Goal: Feedback & Contribution: Contribute content

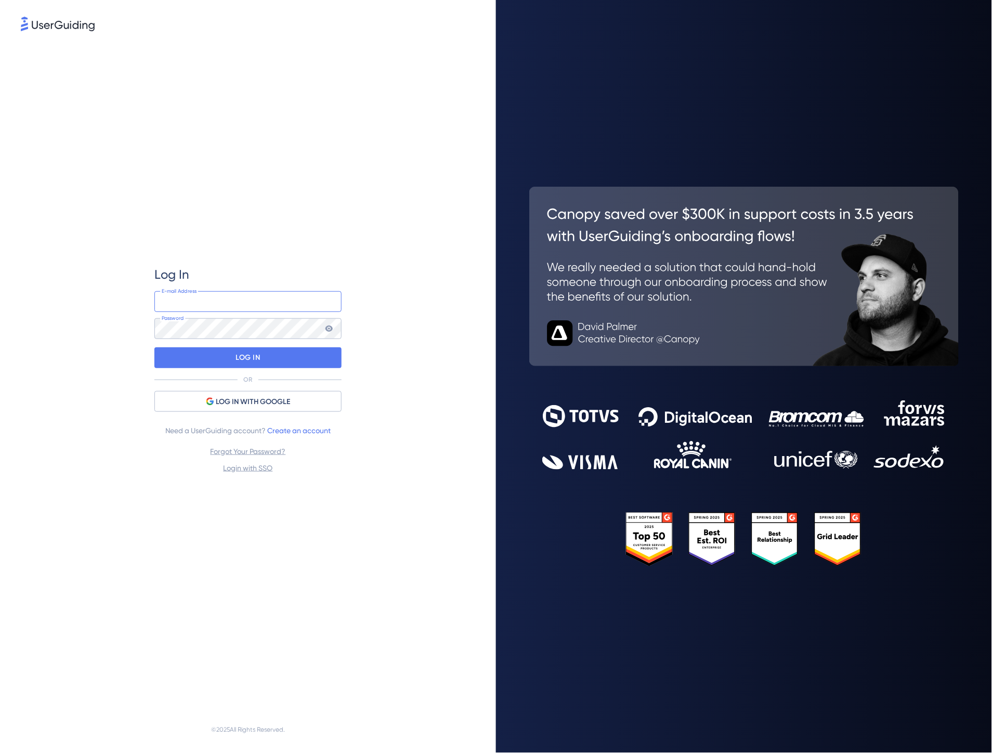
click at [283, 299] on input "email" at bounding box center [247, 301] width 187 height 21
type input "[PERSON_NAME][EMAIL_ADDRESS][DOMAIN_NAME]"
click at [306, 361] on div "LOG IN" at bounding box center [247, 357] width 187 height 21
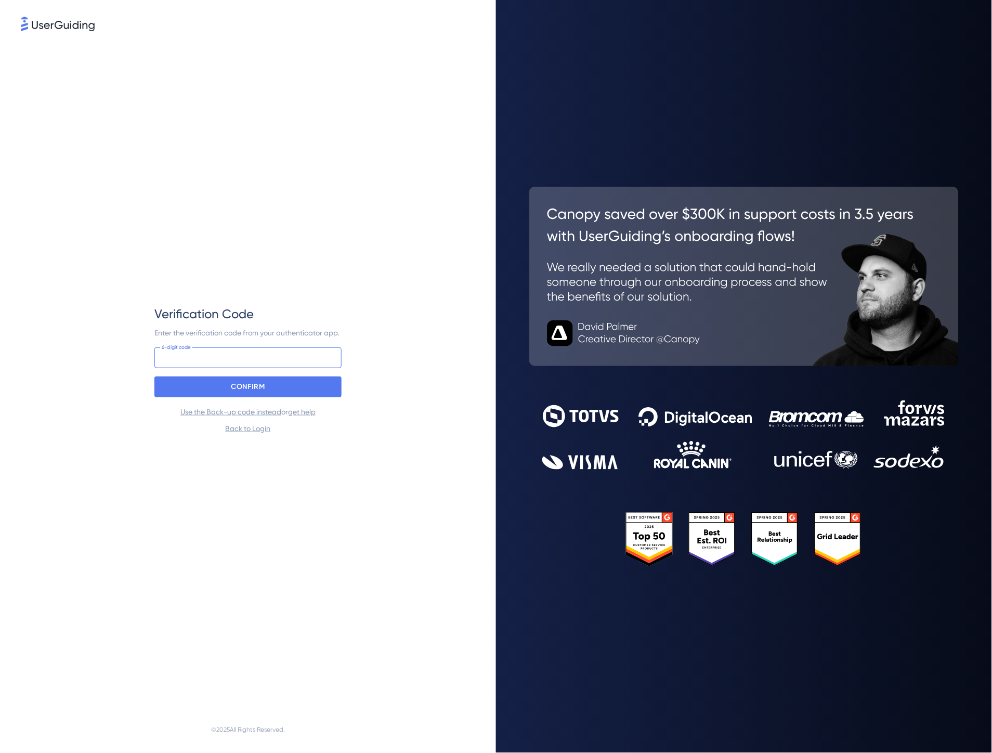
click at [306, 361] on input at bounding box center [247, 357] width 187 height 21
type input "420 688"
click at [299, 377] on div "CONFIRM" at bounding box center [247, 386] width 187 height 21
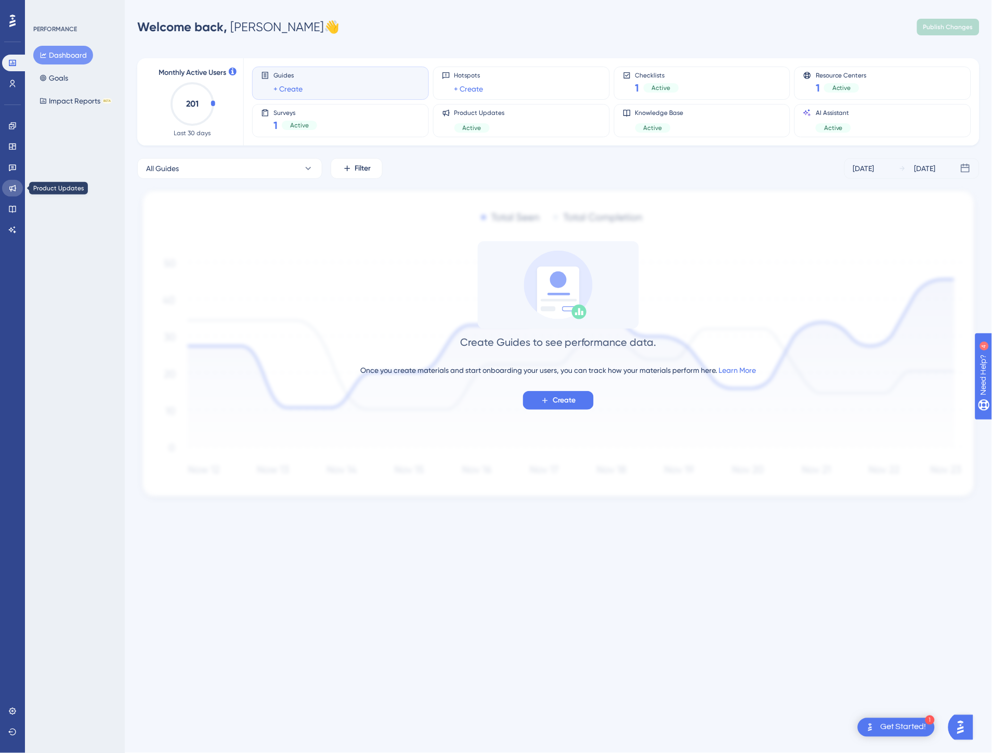
click at [9, 185] on icon at bounding box center [12, 188] width 8 height 8
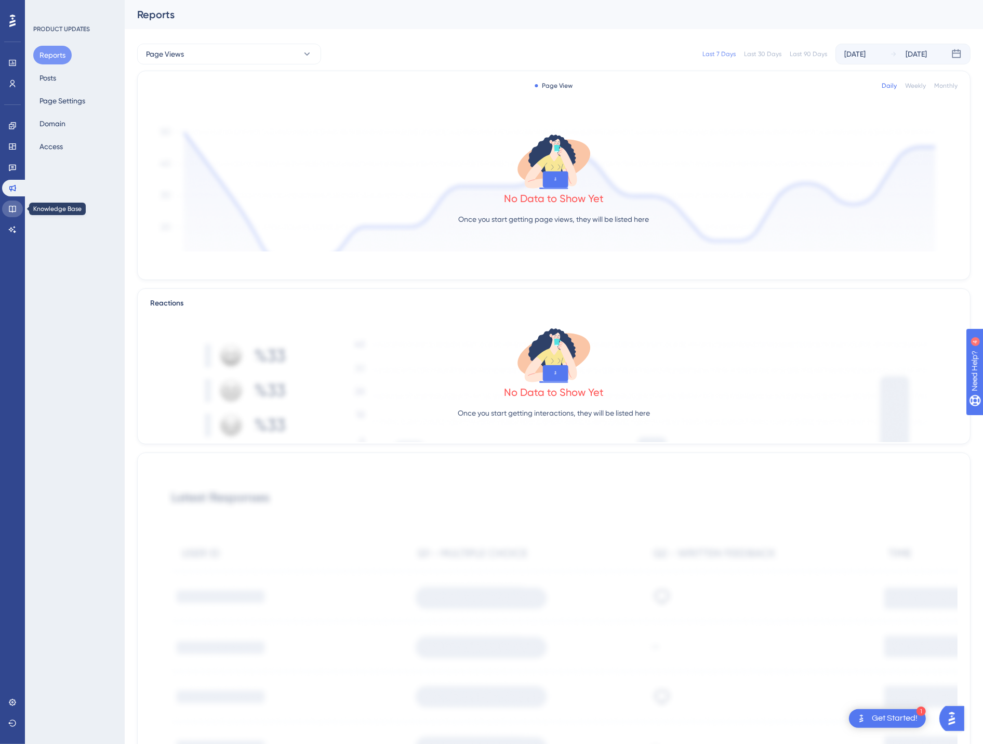
click at [12, 201] on link at bounding box center [12, 209] width 21 height 17
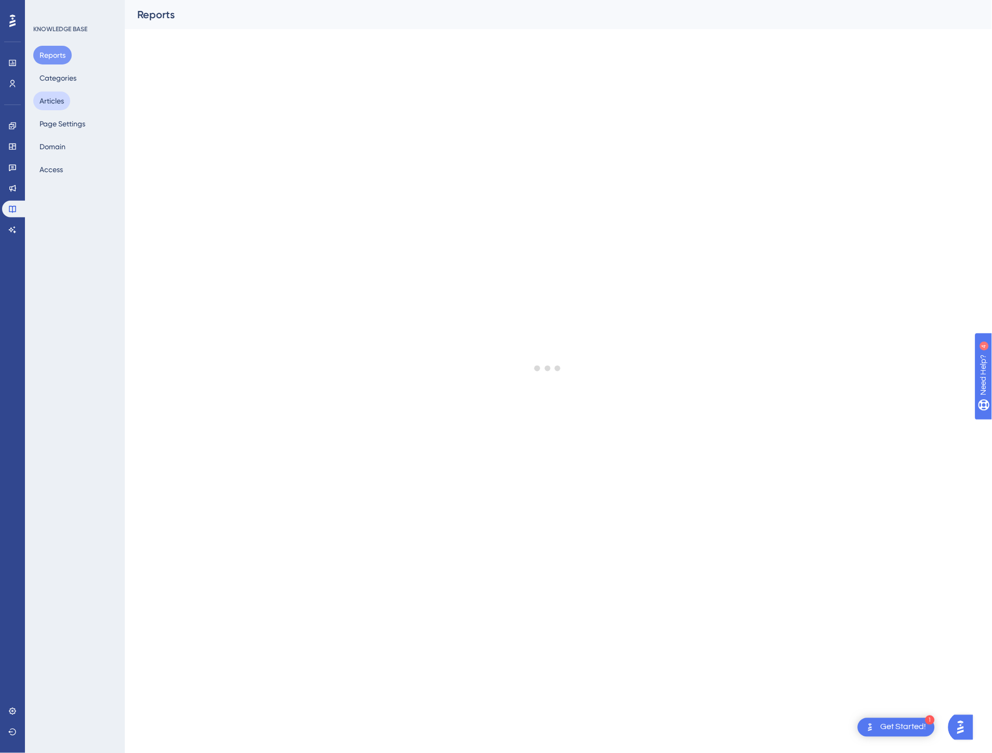
click at [59, 98] on button "Articles" at bounding box center [51, 100] width 37 height 19
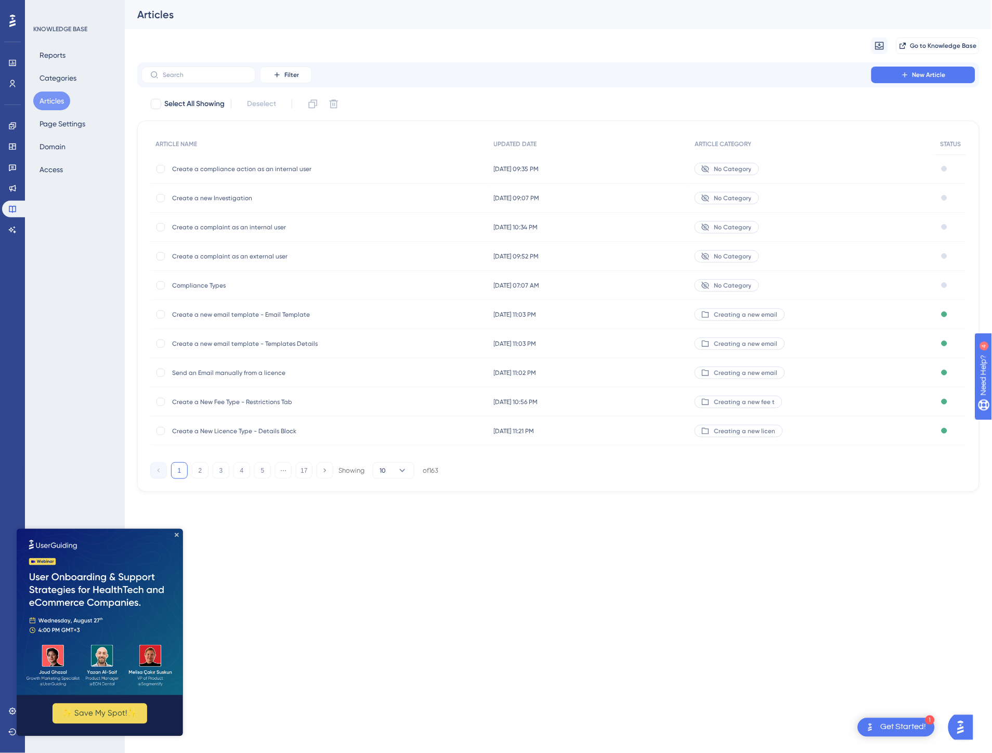
click at [179, 530] on img at bounding box center [99, 611] width 166 height 166
click at [174, 533] on icon "Close Preview" at bounding box center [176, 534] width 4 height 4
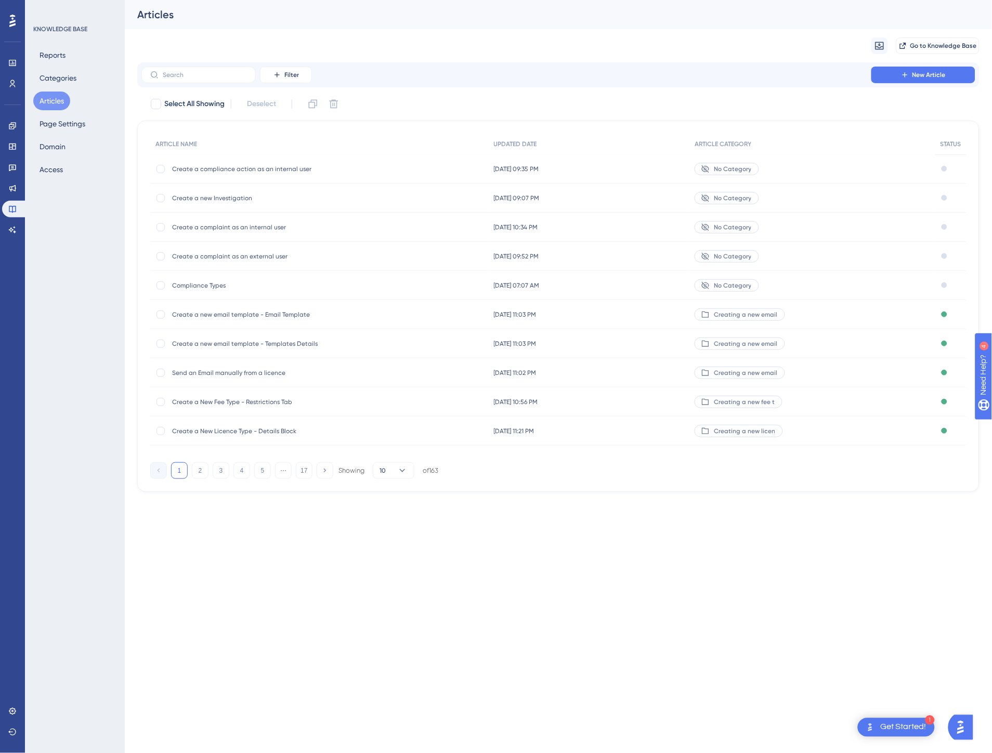
click at [416, 0] on html "1 Get Started! Performance Users Engagement Widgets Feedback Product Updates Kn…" at bounding box center [496, 0] width 992 height 0
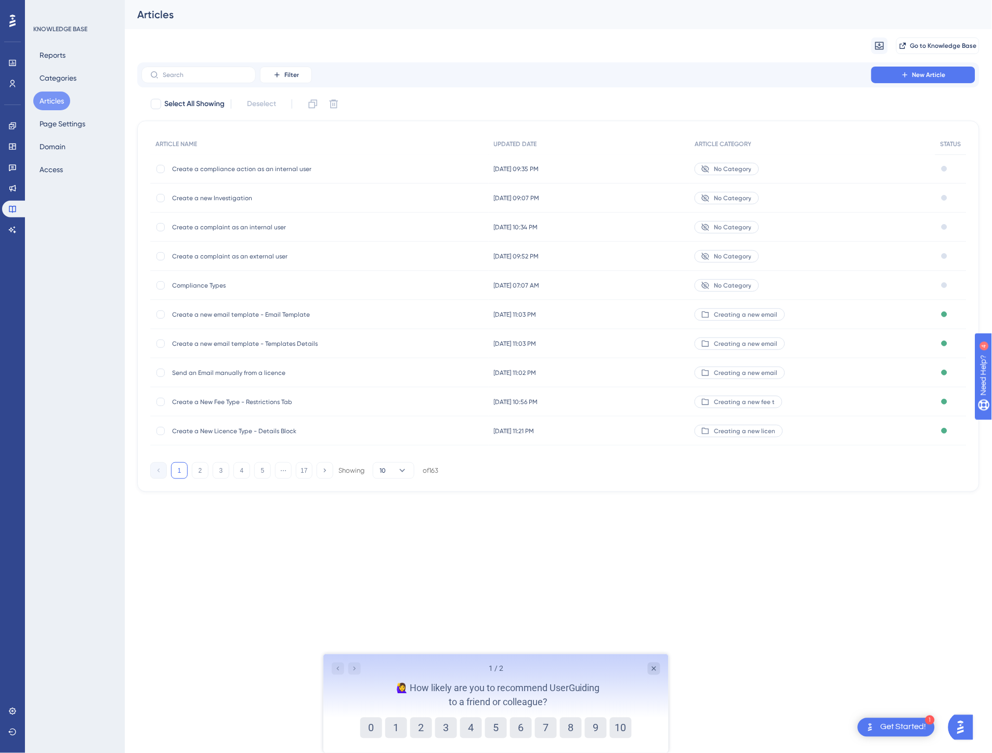
click at [358, 287] on div "Compliance Types Compliance Types" at bounding box center [319, 285] width 338 height 29
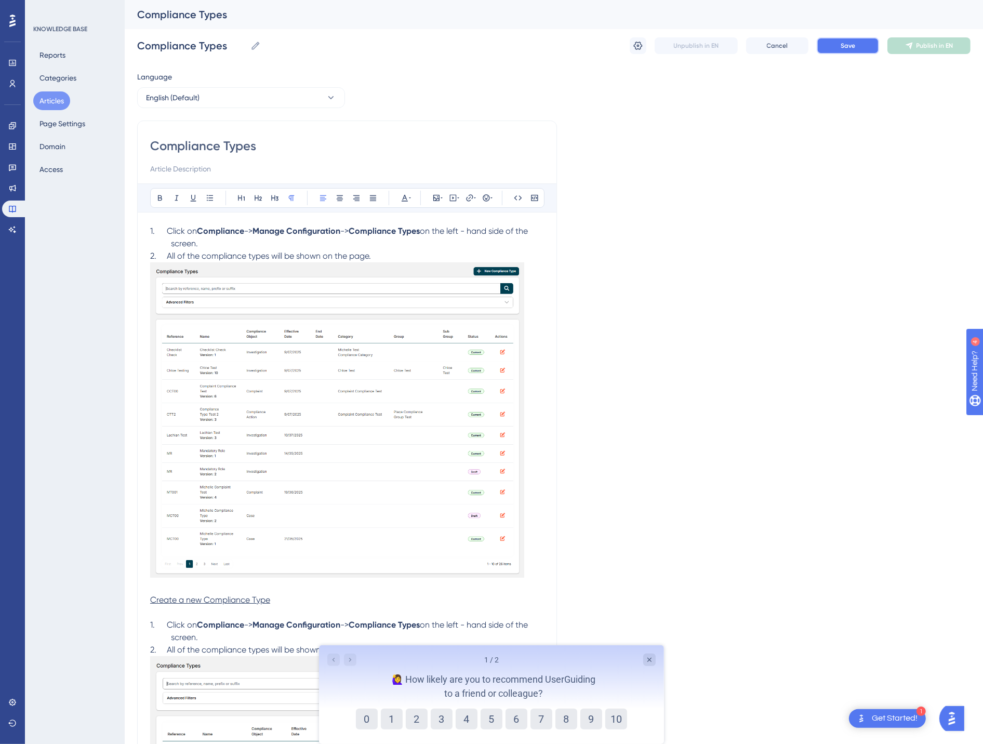
click at [829, 45] on button "Save" at bounding box center [848, 45] width 62 height 17
click at [929, 45] on span "Publish in EN" at bounding box center [935, 46] width 37 height 8
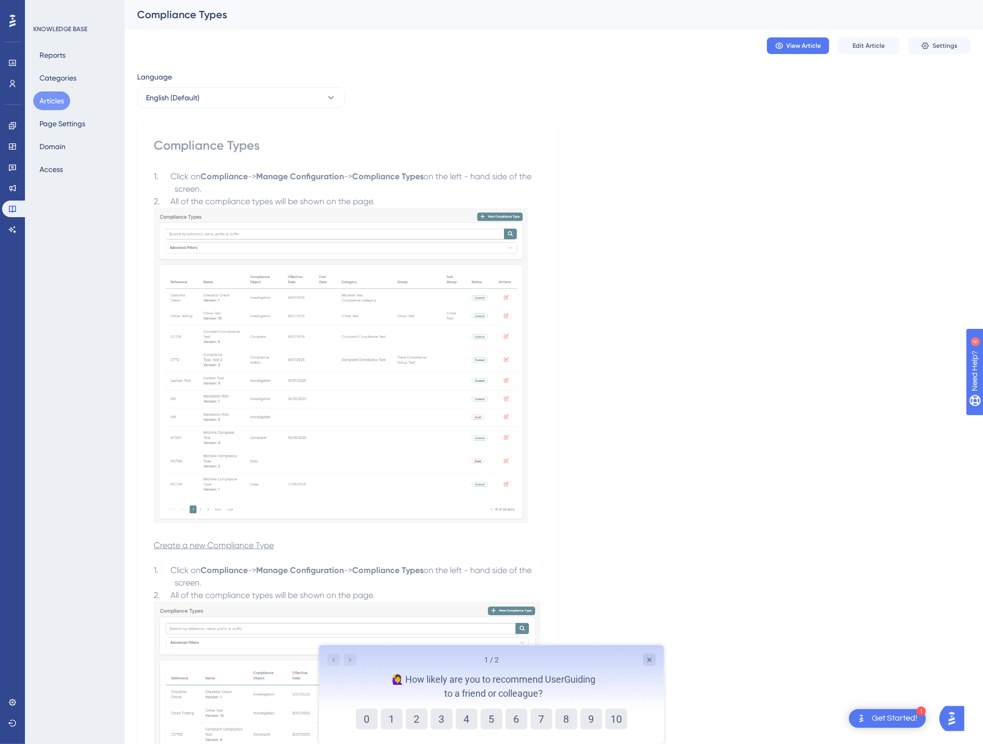
click at [55, 101] on button "Articles" at bounding box center [51, 100] width 37 height 19
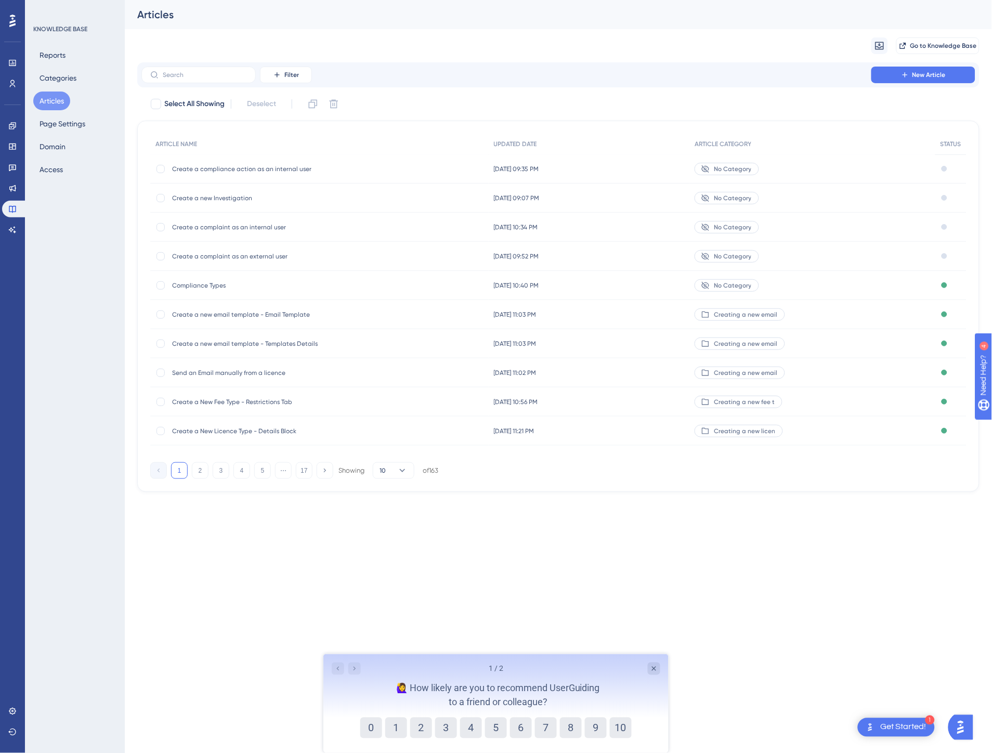
click at [719, 276] on div "No Category" at bounding box center [812, 285] width 246 height 29
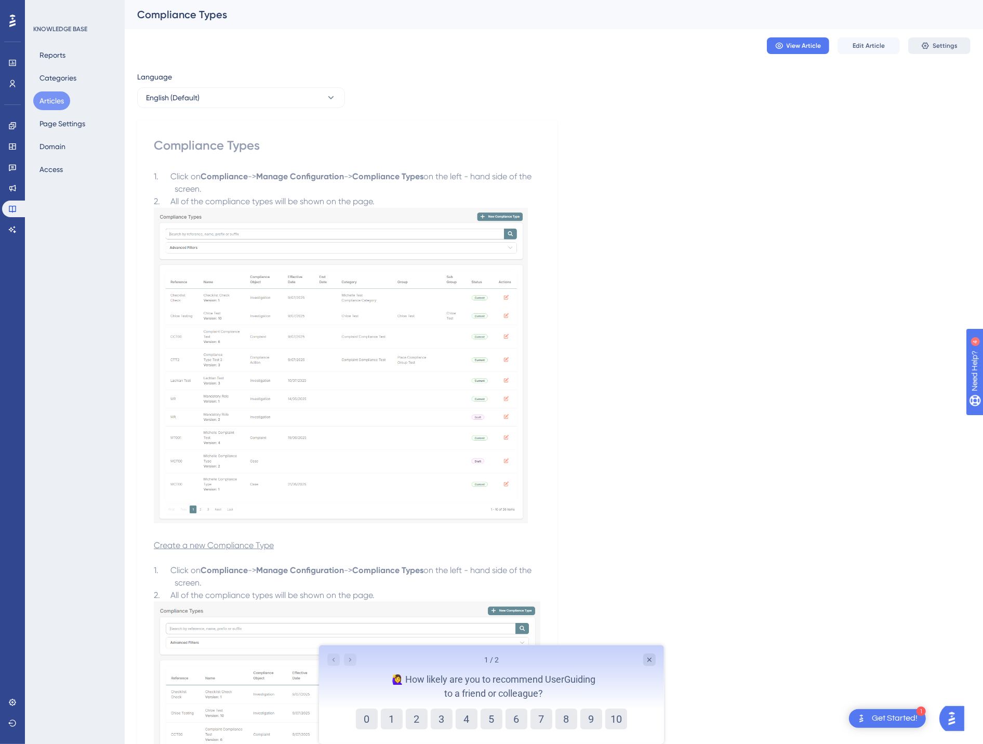
click at [931, 43] on button "Settings" at bounding box center [939, 45] width 62 height 17
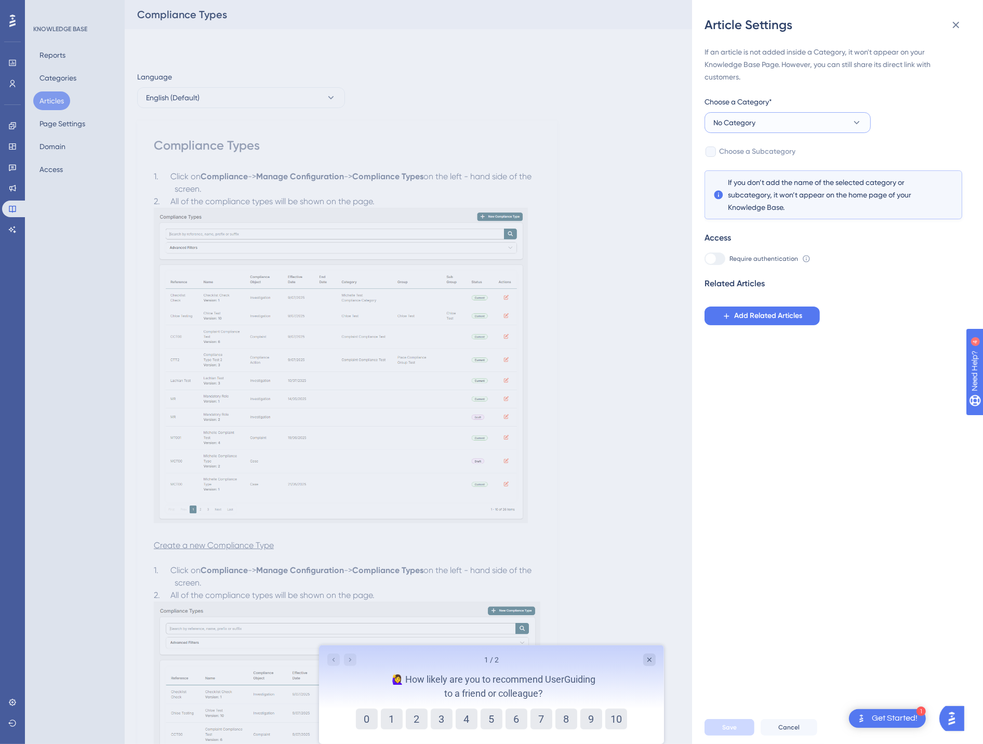
click at [850, 117] on button "No Category" at bounding box center [788, 122] width 166 height 21
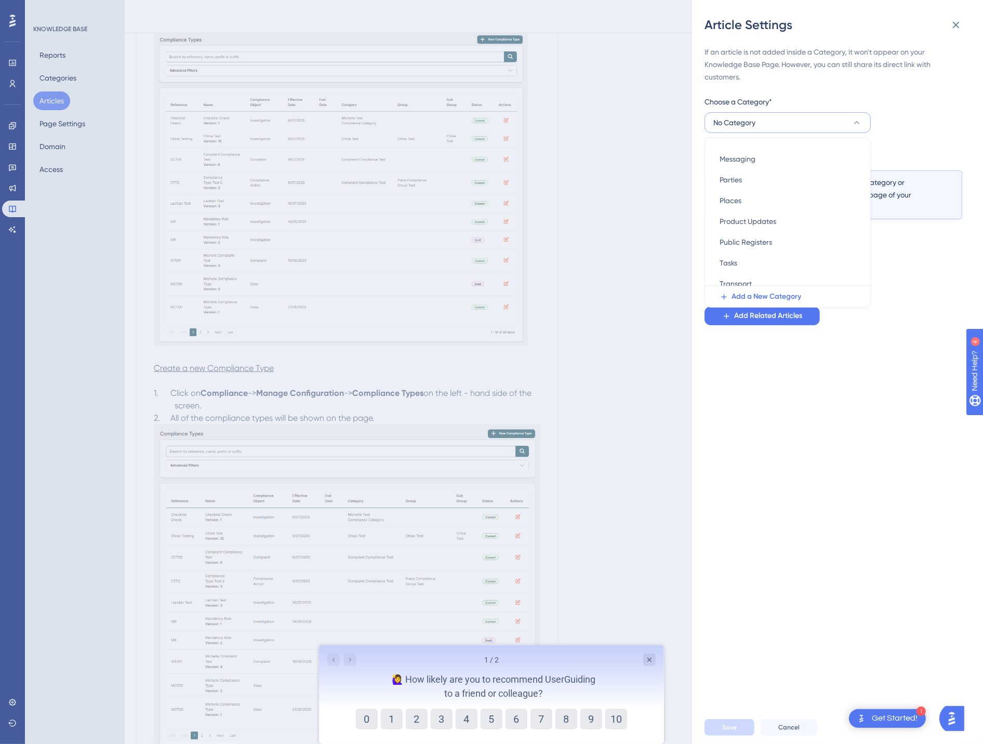
scroll to position [231, 0]
click at [884, 273] on div "If an article is not added inside a Category, it won't appear on your Knowledge…" at bounding box center [834, 186] width 258 height 280
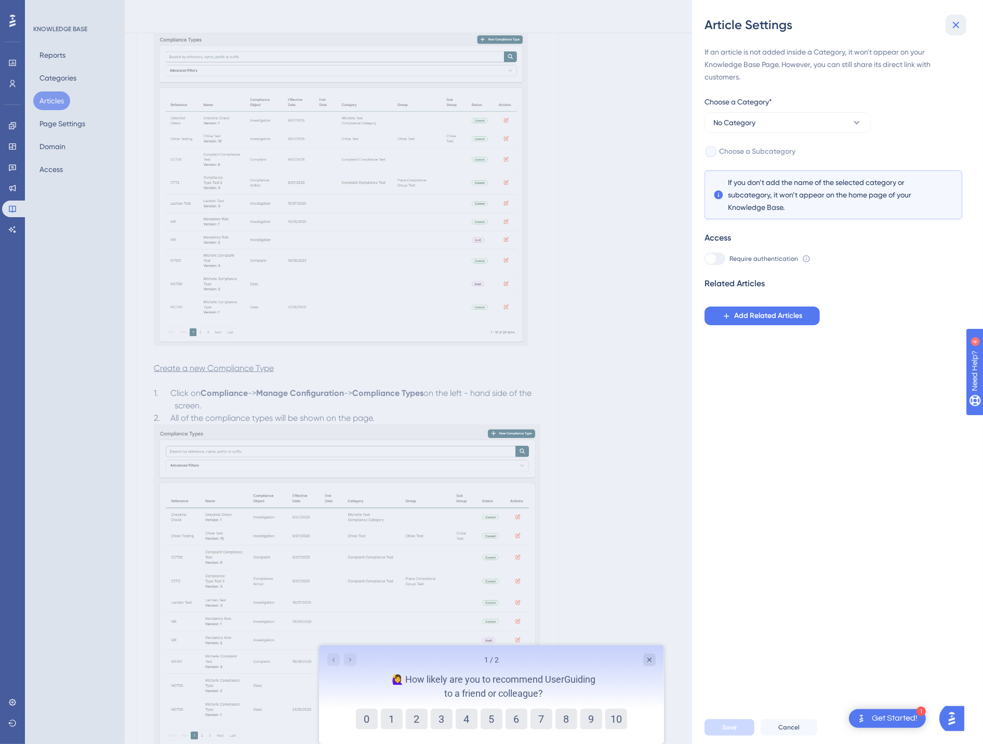
click at [960, 19] on icon at bounding box center [956, 25] width 12 height 12
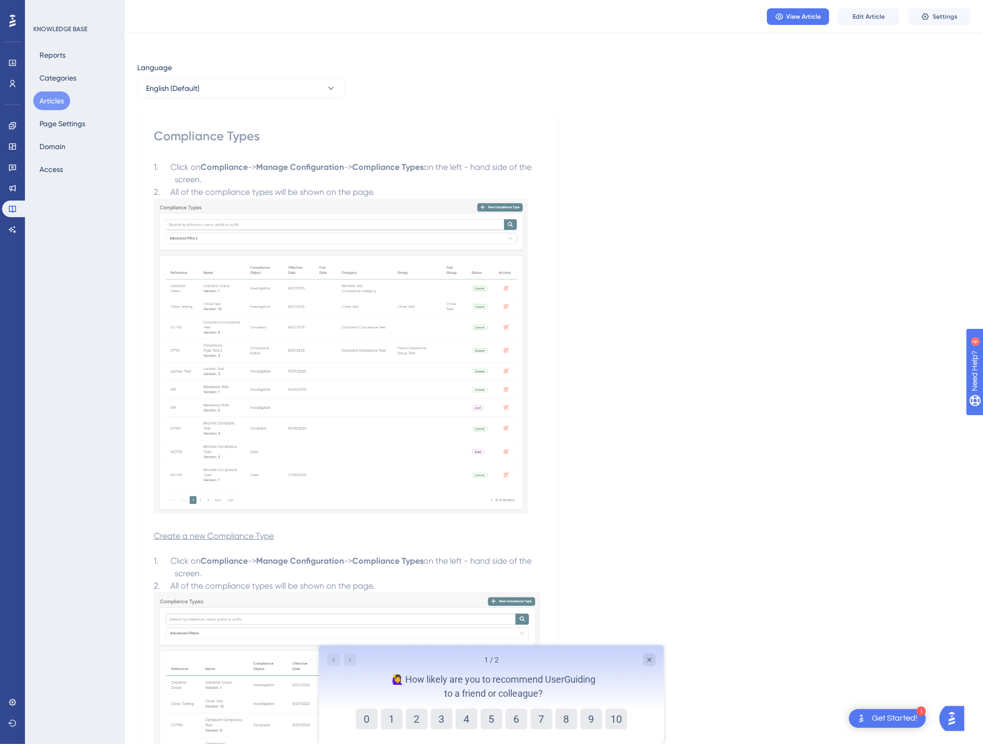
scroll to position [0, 0]
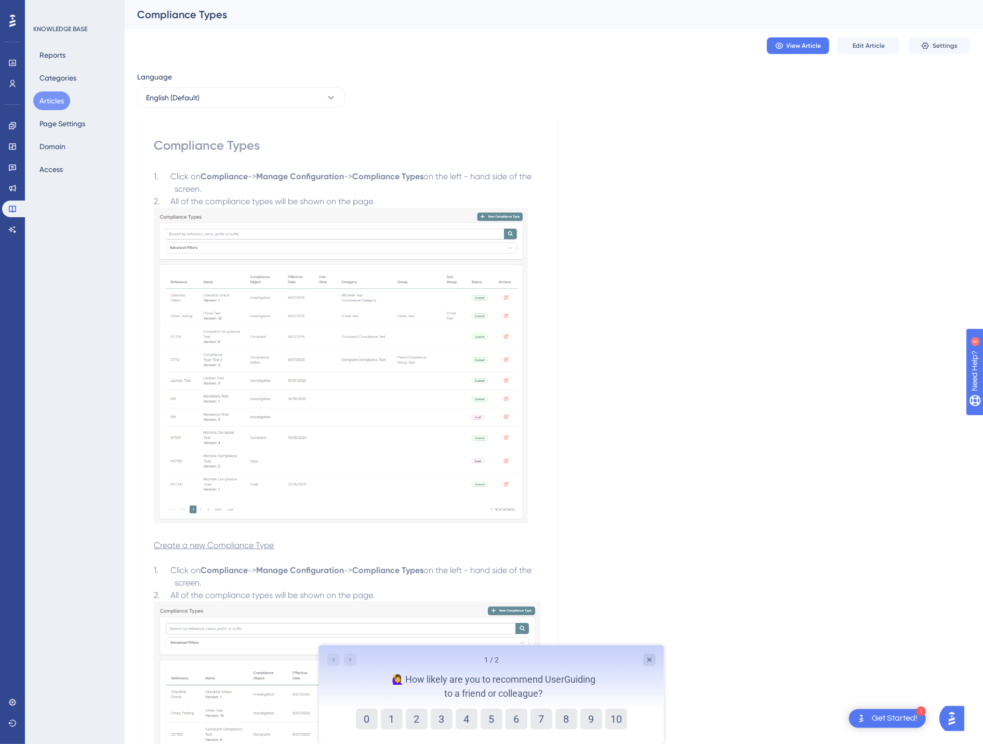
click at [63, 97] on button "Articles" at bounding box center [51, 100] width 37 height 19
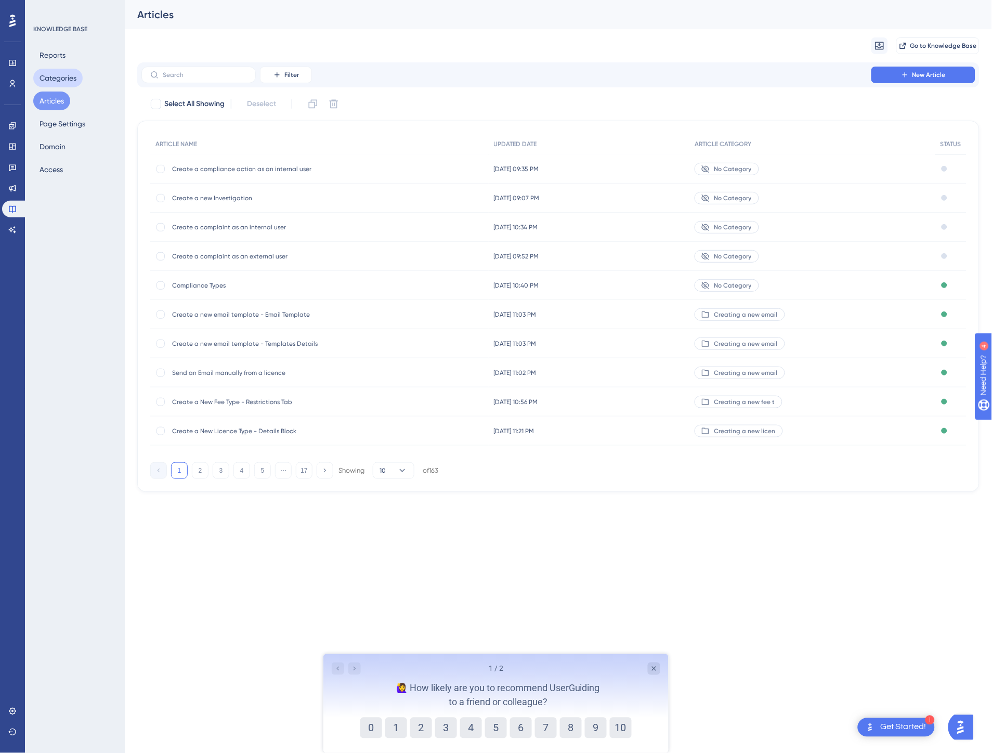
click at [59, 78] on button "Categories" at bounding box center [57, 78] width 49 height 19
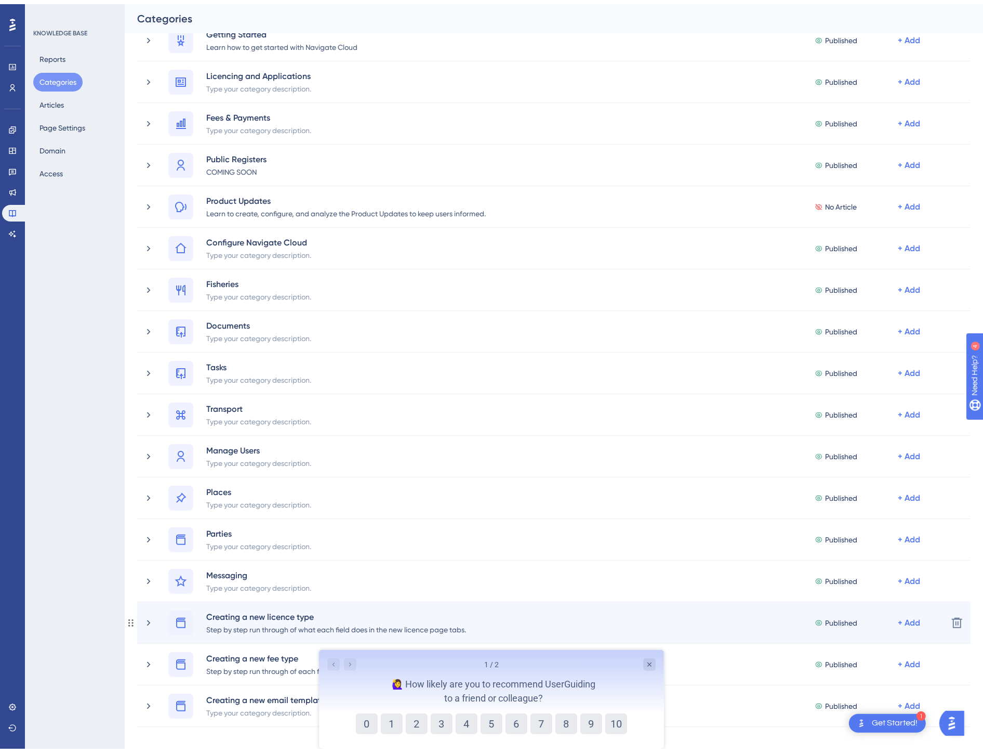
scroll to position [241, 0]
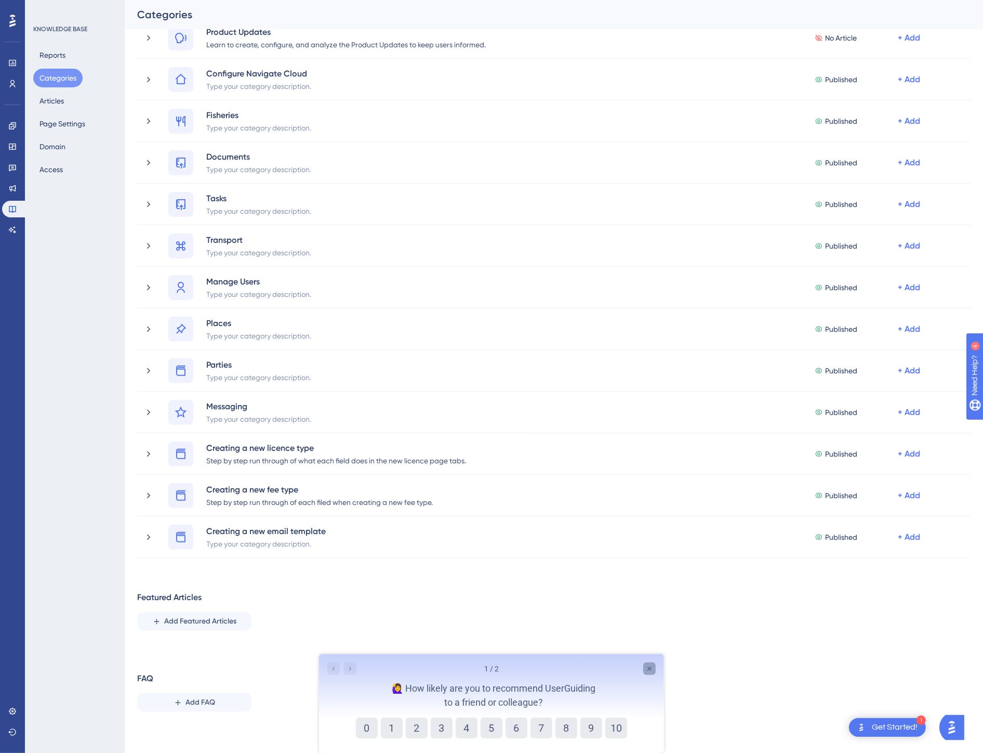
click at [652, 667] on icon "Close survey" at bounding box center [649, 668] width 8 height 8
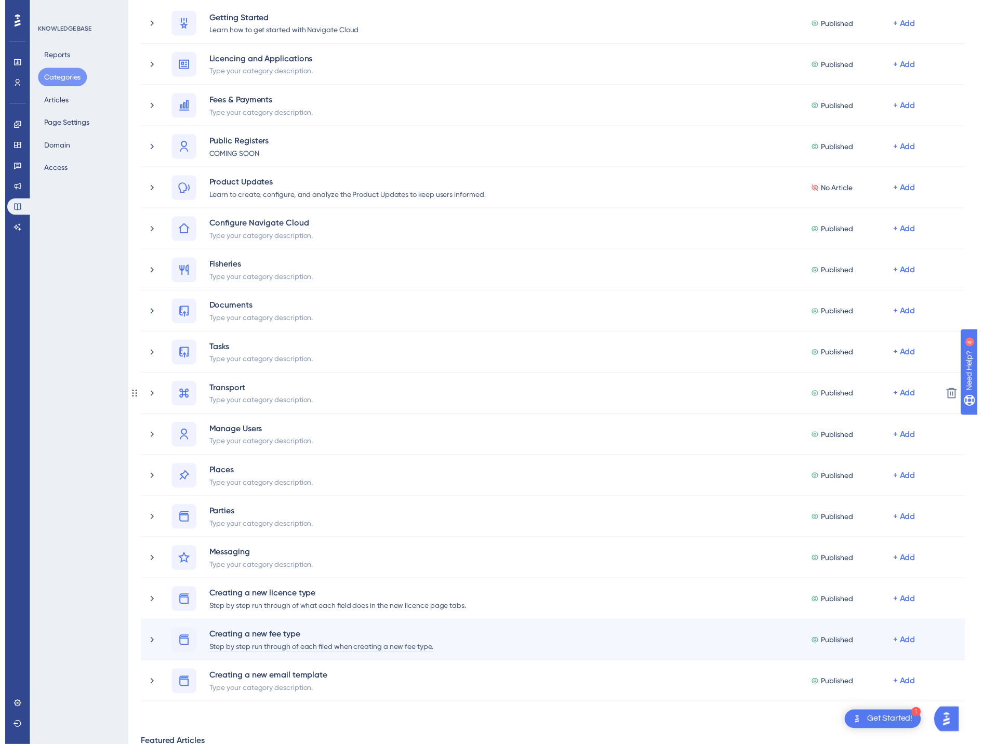
scroll to position [0, 0]
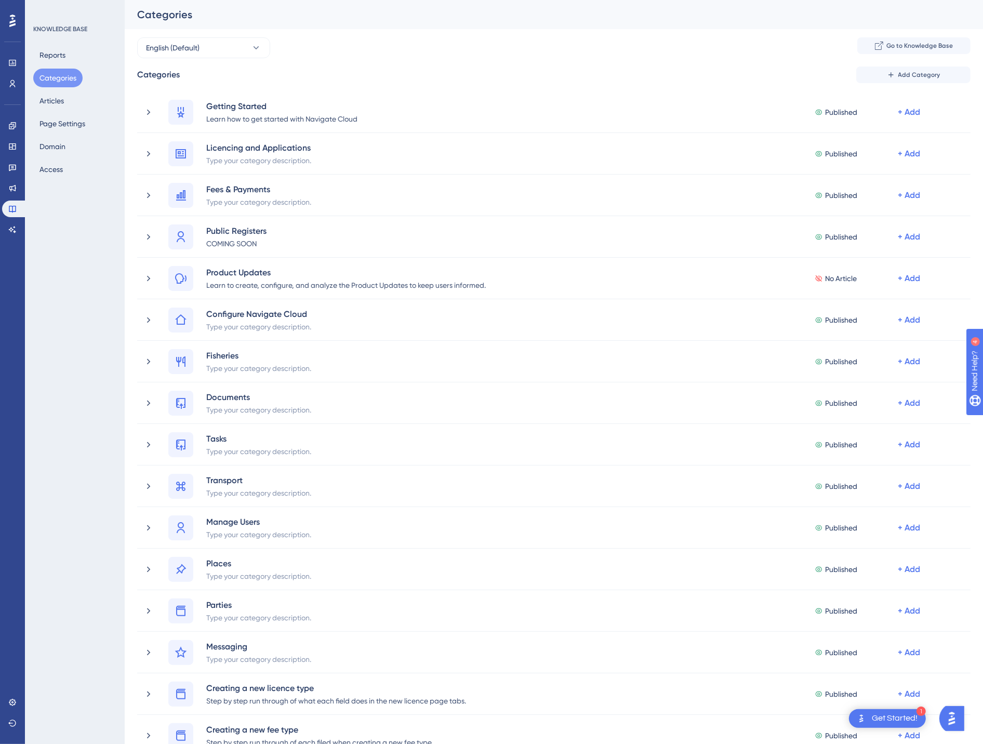
click at [955, 720] on img "Open AI Assistant Launcher" at bounding box center [951, 718] width 19 height 19
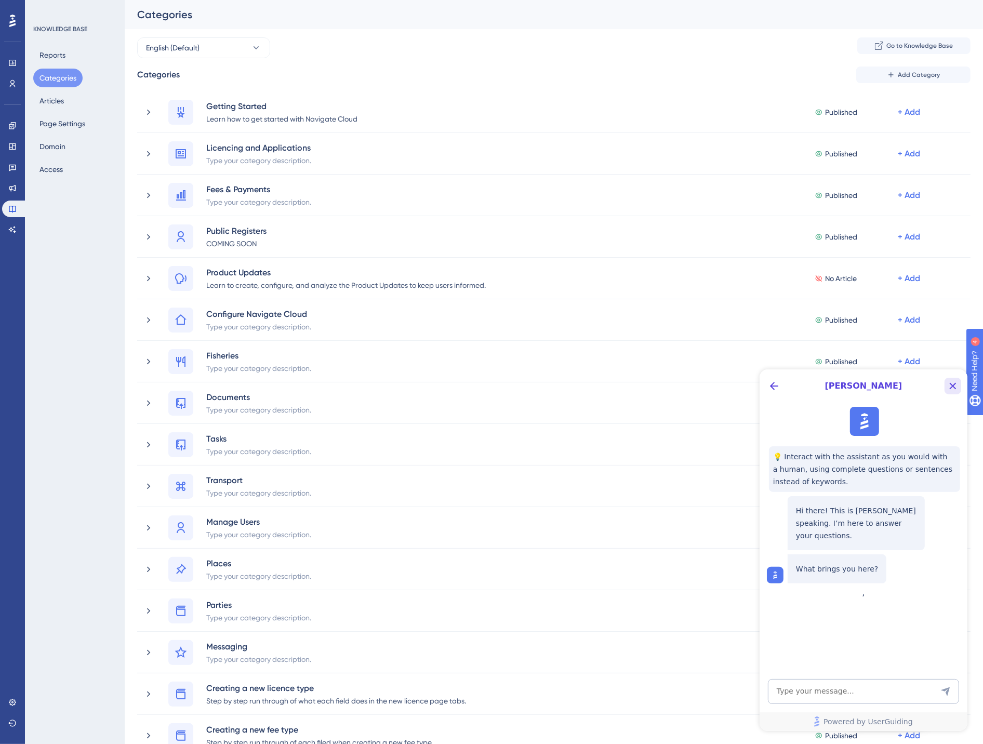
drag, startPoint x: 950, startPoint y: 386, endPoint x: 1614, endPoint y: 813, distance: 790.2
click at [950, 386] on icon "Close Button" at bounding box center [952, 385] width 12 height 12
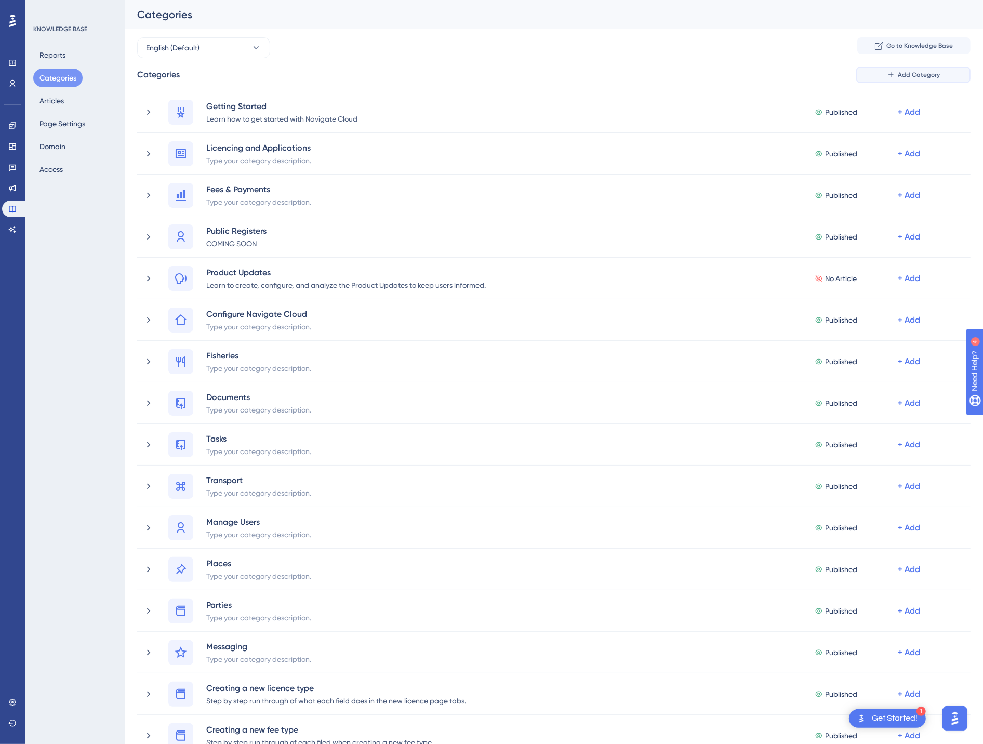
click at [915, 74] on span "Add Category" at bounding box center [920, 75] width 42 height 8
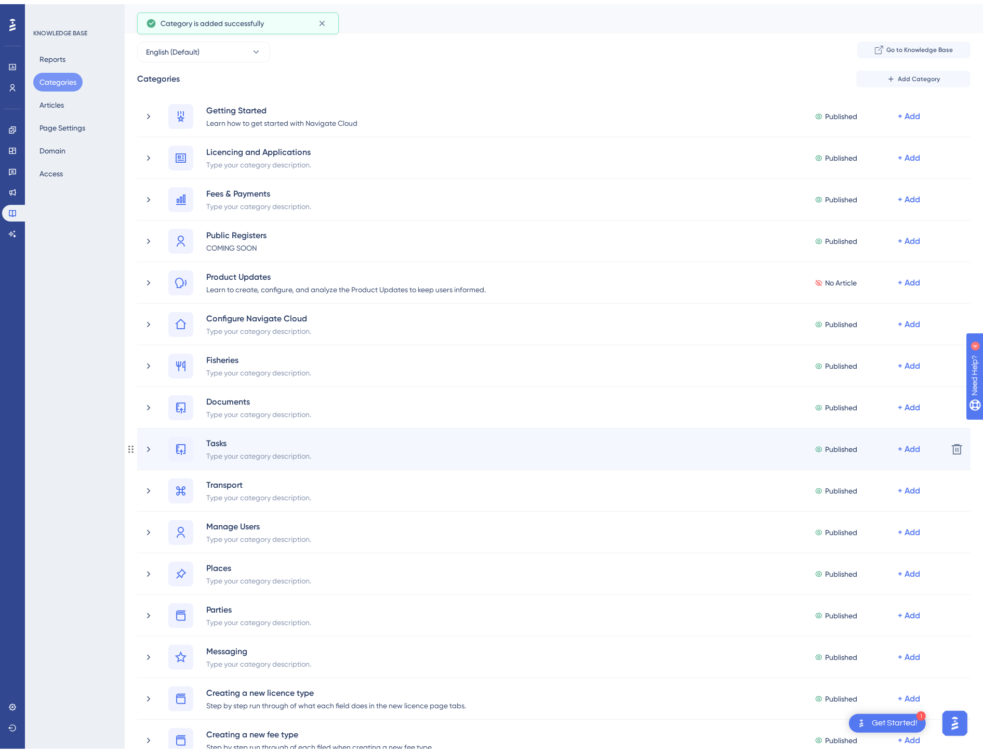
scroll to position [249, 0]
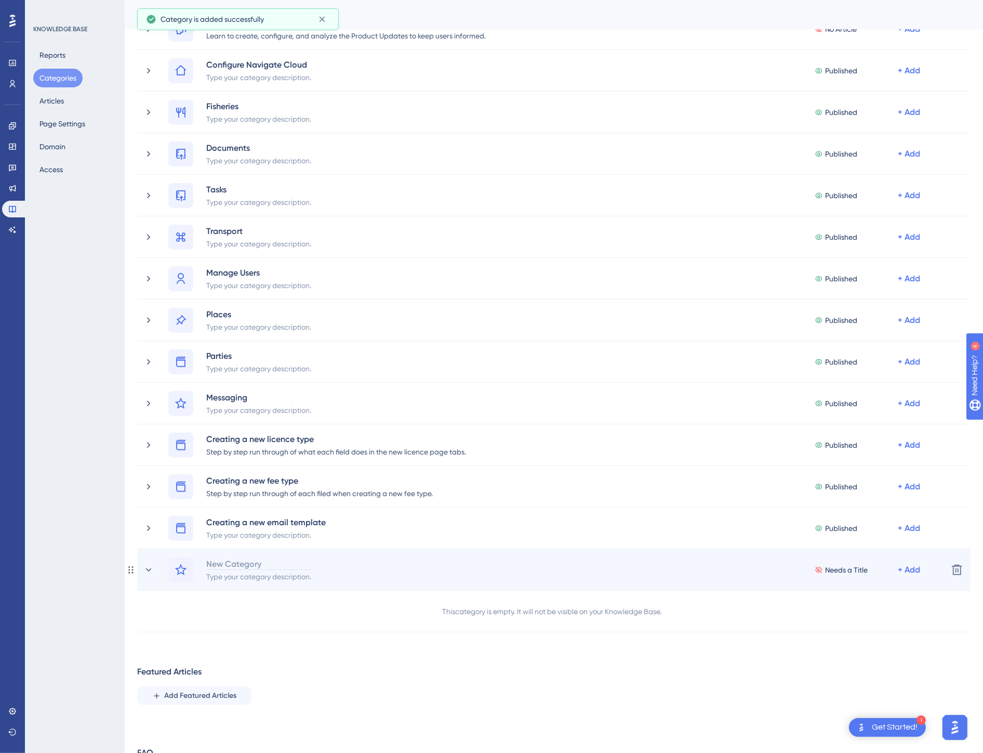
click at [246, 564] on div "New Category" at bounding box center [259, 563] width 106 height 12
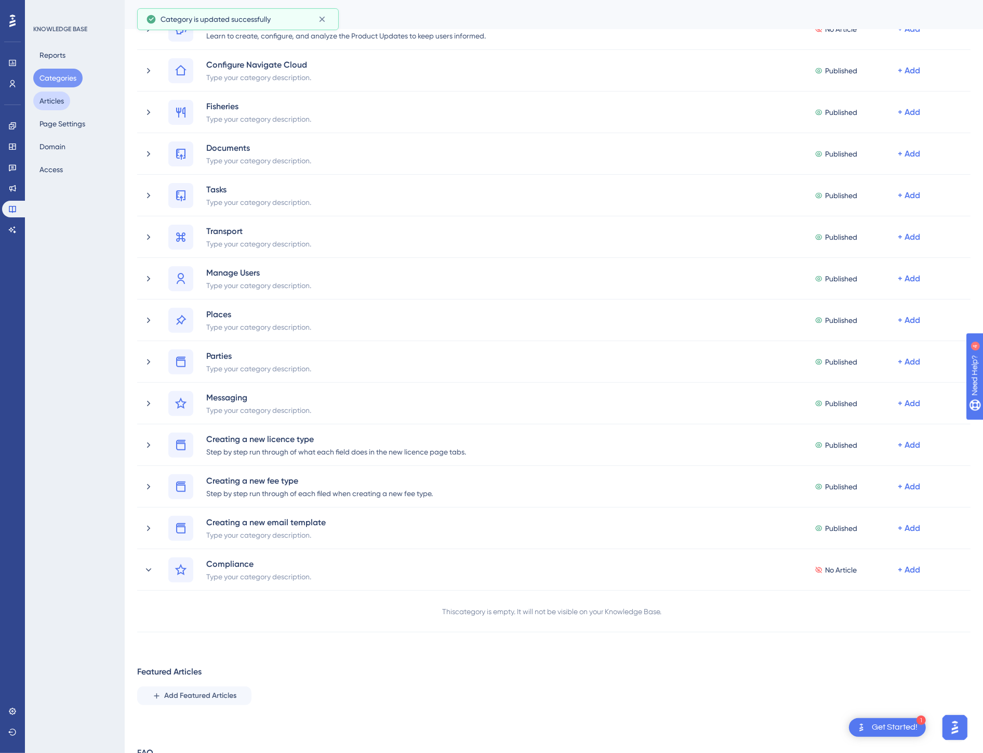
click at [55, 99] on button "Articles" at bounding box center [51, 100] width 37 height 19
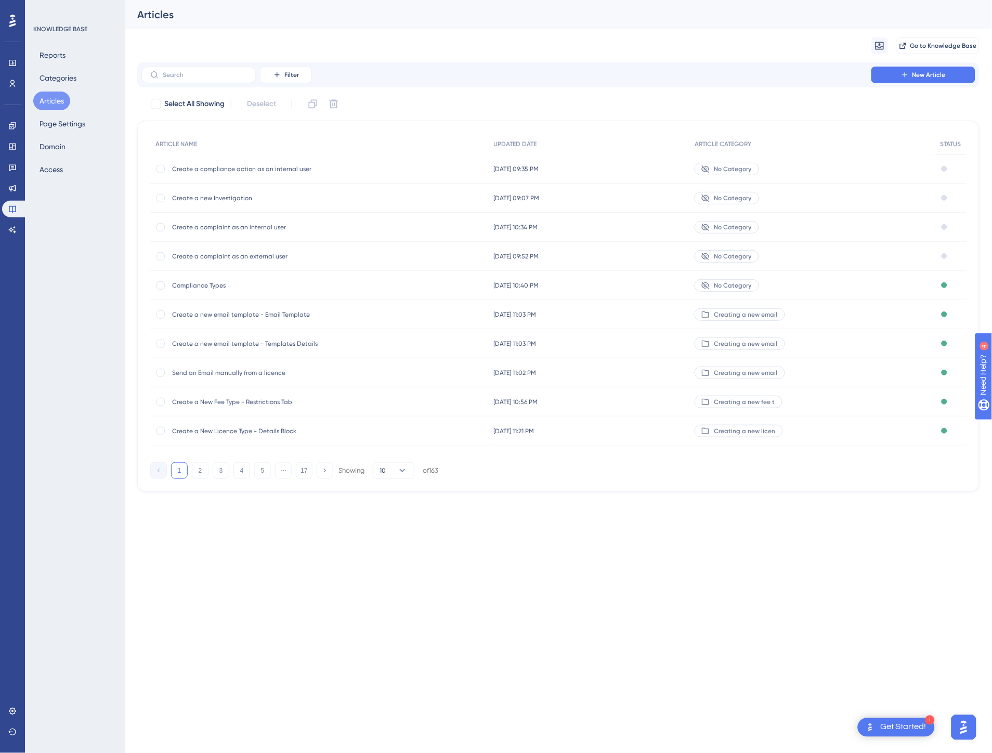
click at [232, 283] on span "Compliance Types" at bounding box center [255, 285] width 166 height 8
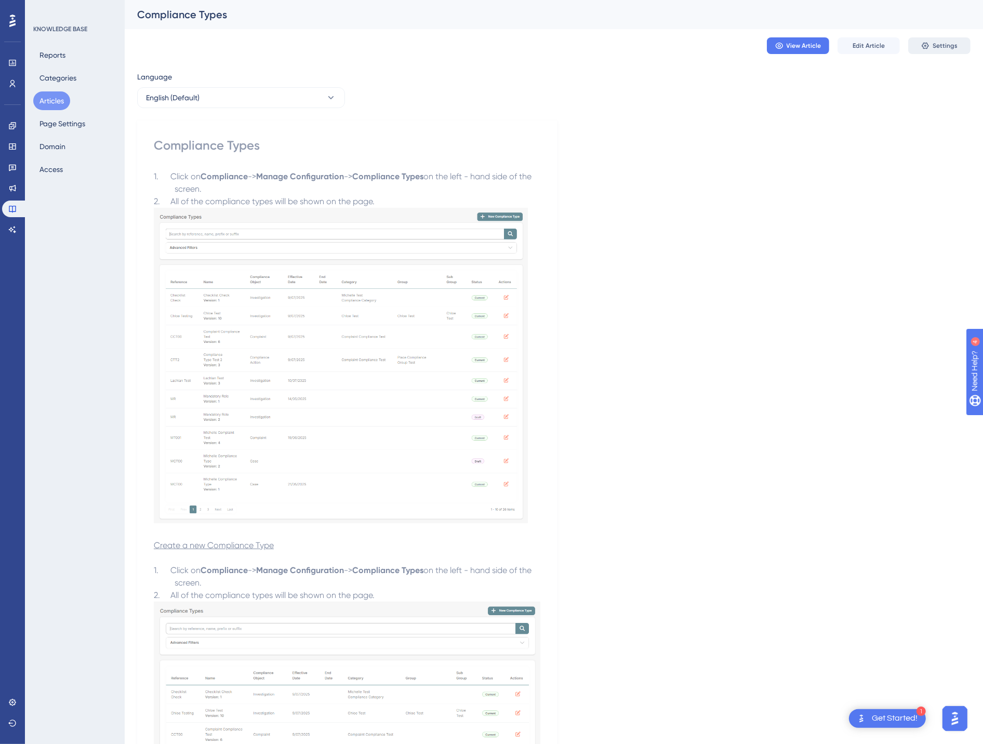
click at [938, 48] on span "Settings" at bounding box center [945, 46] width 25 height 8
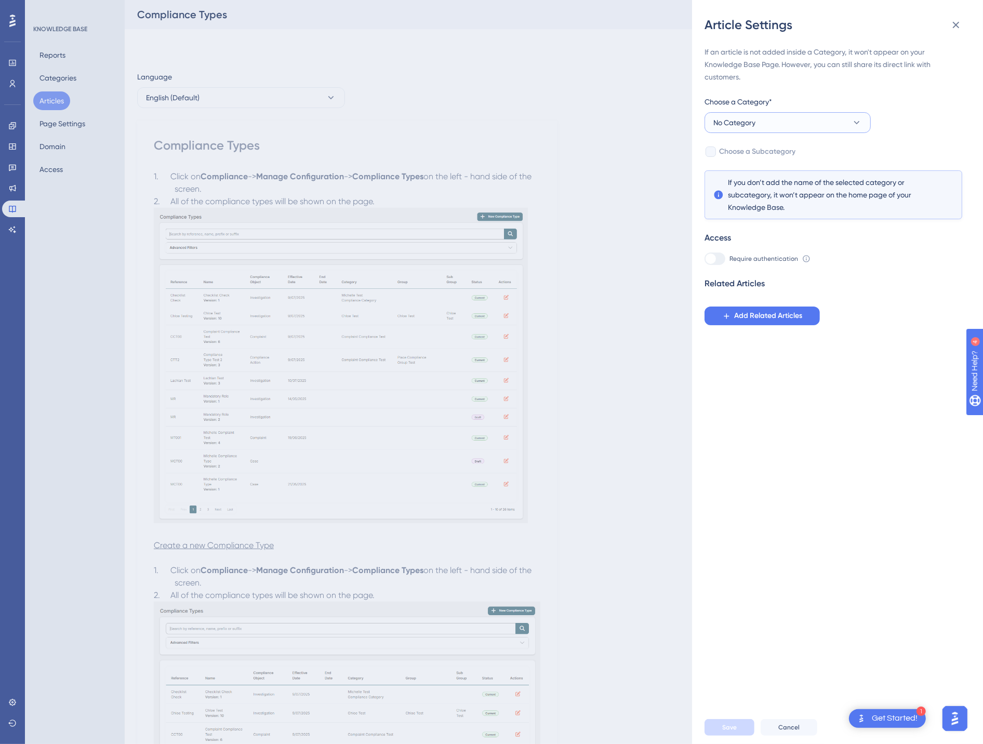
click at [848, 120] on button "No Category" at bounding box center [788, 122] width 166 height 21
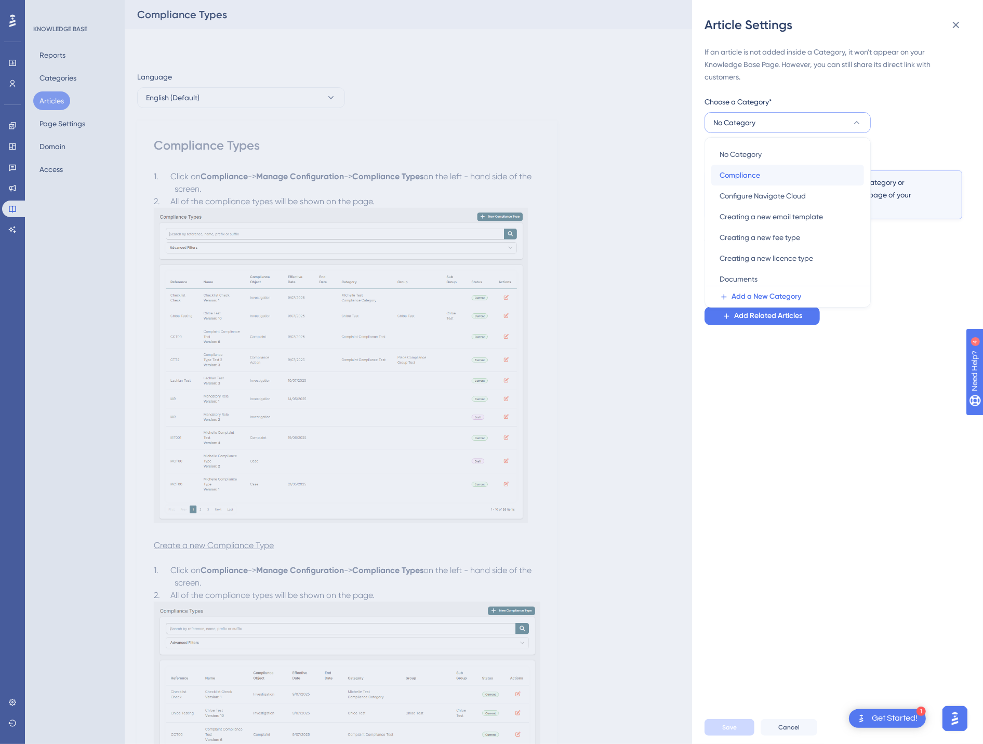
click at [758, 174] on span "Compliance" at bounding box center [740, 175] width 41 height 12
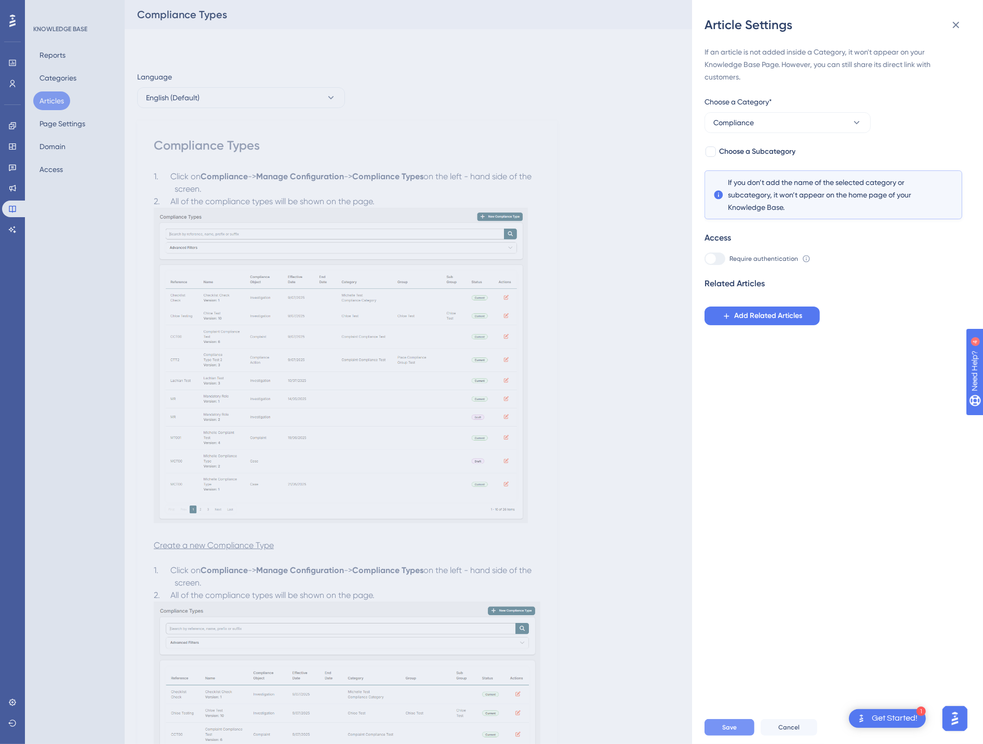
click at [733, 732] on span "Save" at bounding box center [729, 727] width 15 height 8
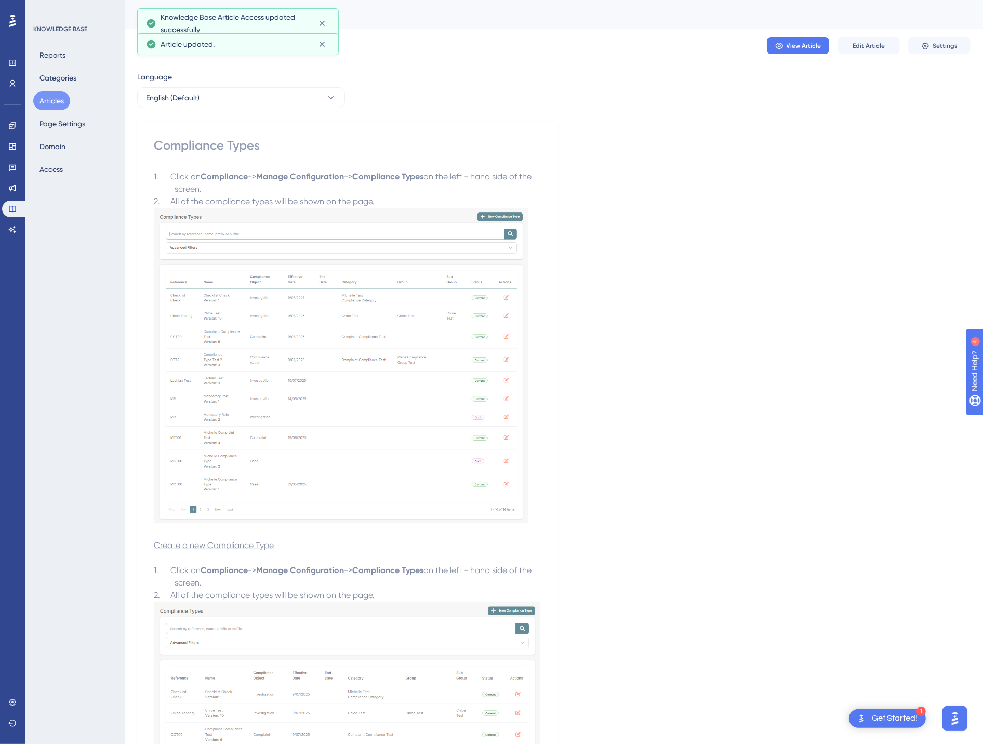
click at [42, 100] on button "Articles" at bounding box center [51, 100] width 37 height 19
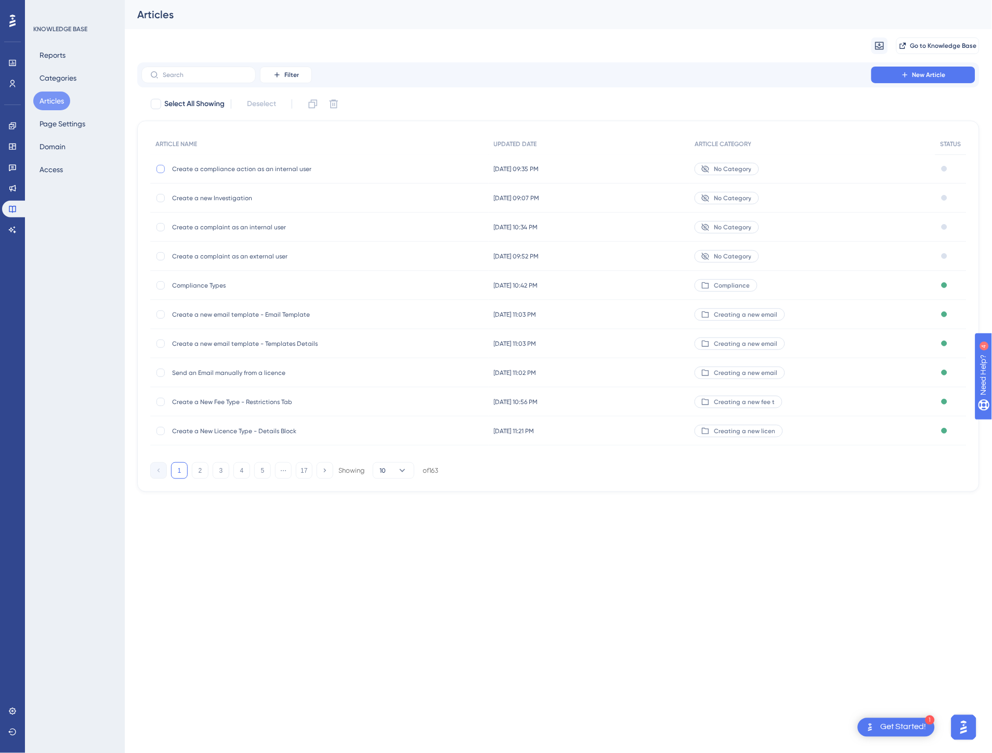
click at [156, 170] on div at bounding box center [160, 169] width 10 height 10
click at [159, 168] on icon at bounding box center [161, 169] width 4 height 8
checkbox input "false"
click at [160, 255] on div at bounding box center [160, 256] width 8 height 8
checkbox input "true"
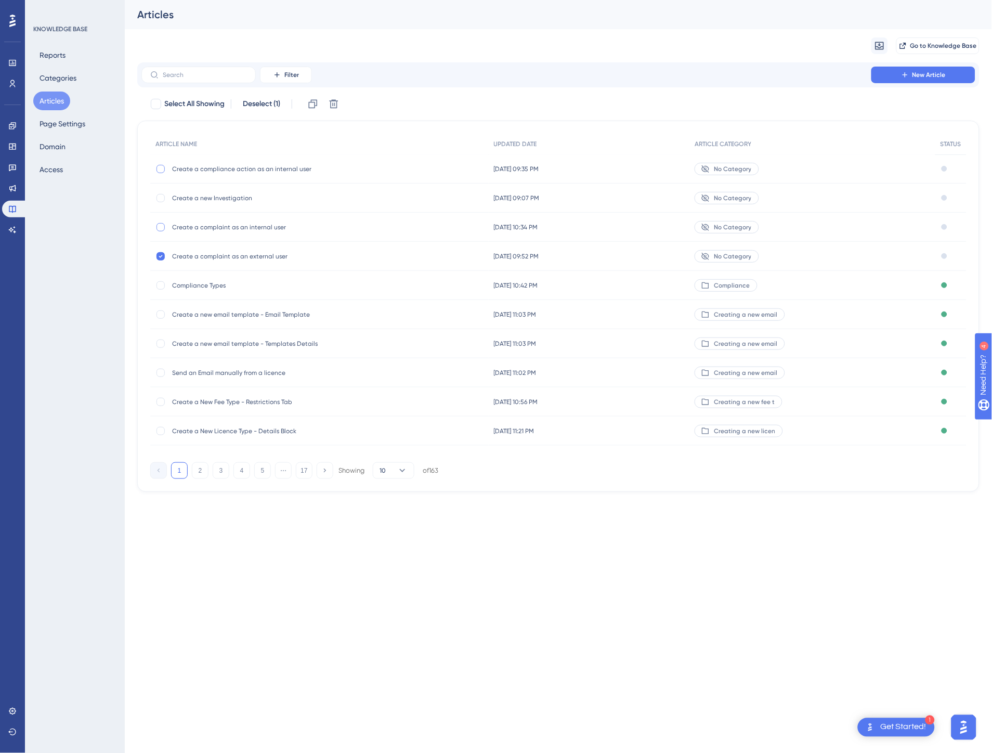
click at [161, 227] on div at bounding box center [160, 227] width 8 height 8
checkbox input "true"
click at [157, 199] on div at bounding box center [160, 198] width 8 height 8
checkbox input "true"
click at [162, 166] on div at bounding box center [160, 169] width 8 height 8
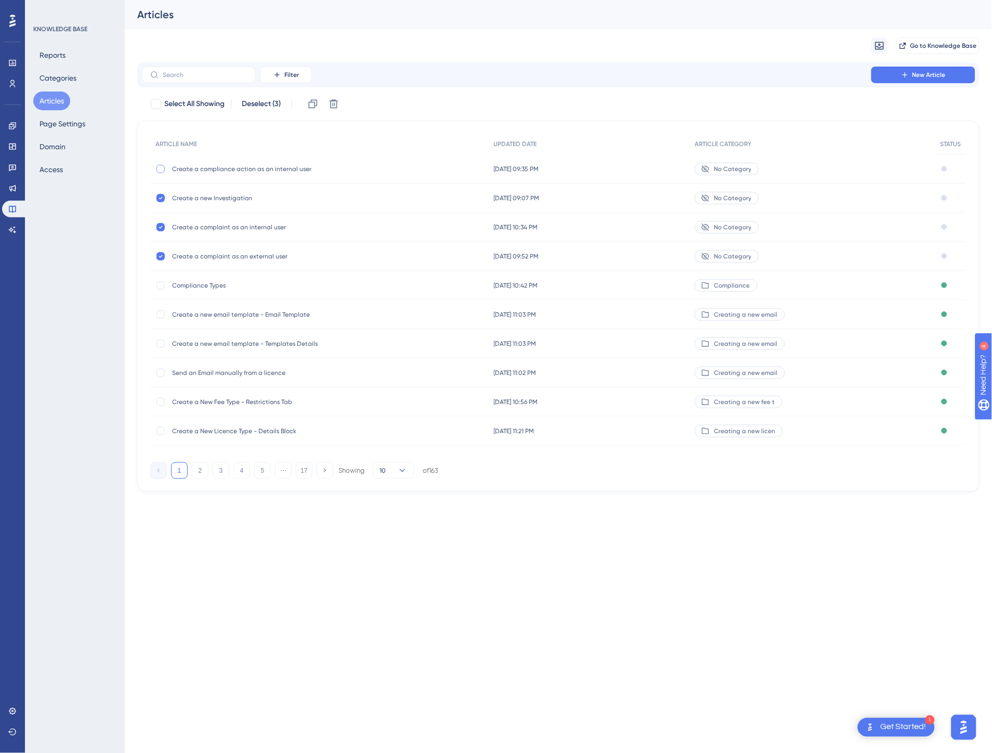
checkbox input "true"
drag, startPoint x: 313, startPoint y: 203, endPoint x: 492, endPoint y: 671, distance: 501.4
click at [492, 0] on html "1 Get Started! Performance Users Engagement Widgets Feedback Product Updates Kn…" at bounding box center [496, 0] width 992 height 0
click at [209, 106] on span "Select All Showing" at bounding box center [194, 104] width 60 height 12
checkbox input "true"
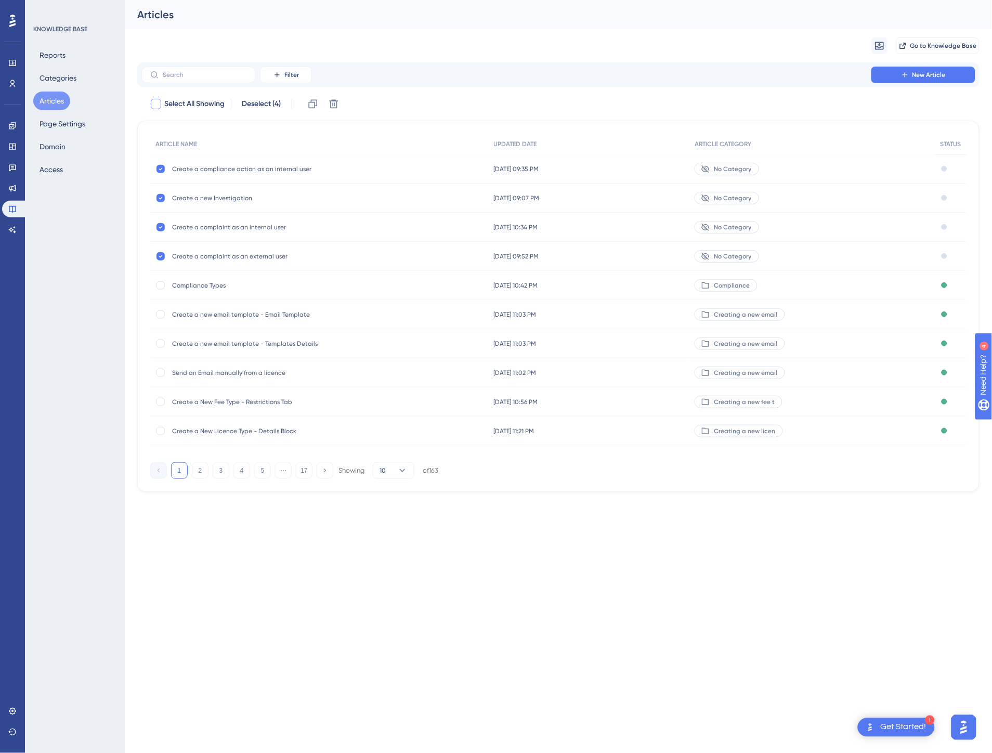
checkbox input "true"
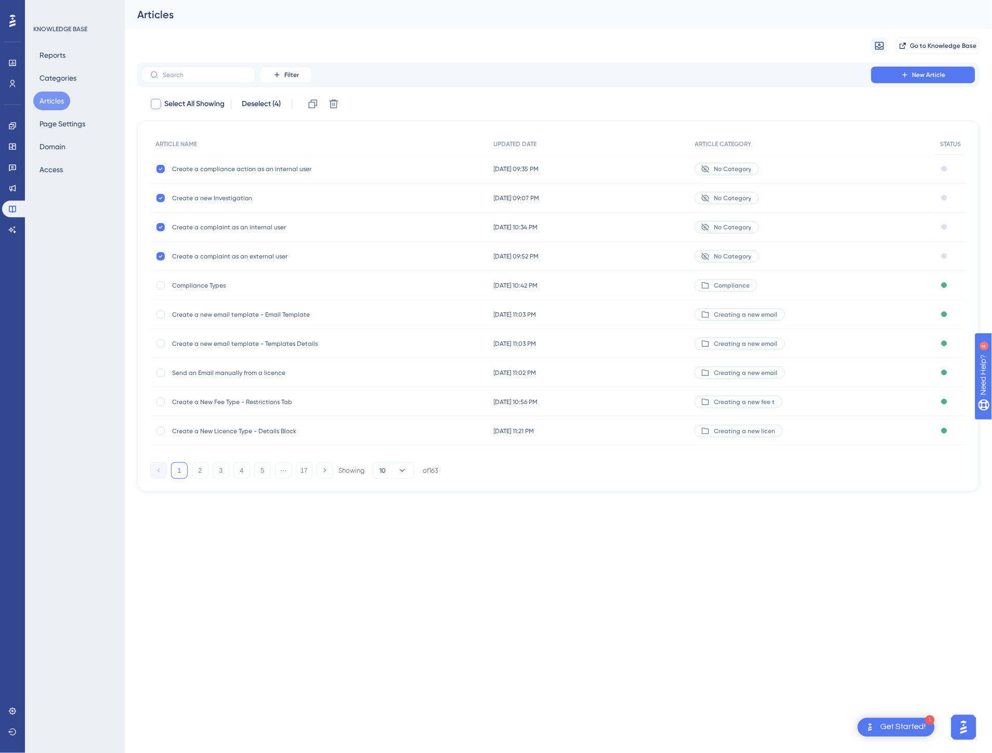
checkbox input "true"
click at [209, 106] on span "Select All Showing" at bounding box center [194, 104] width 60 height 12
checkbox input "false"
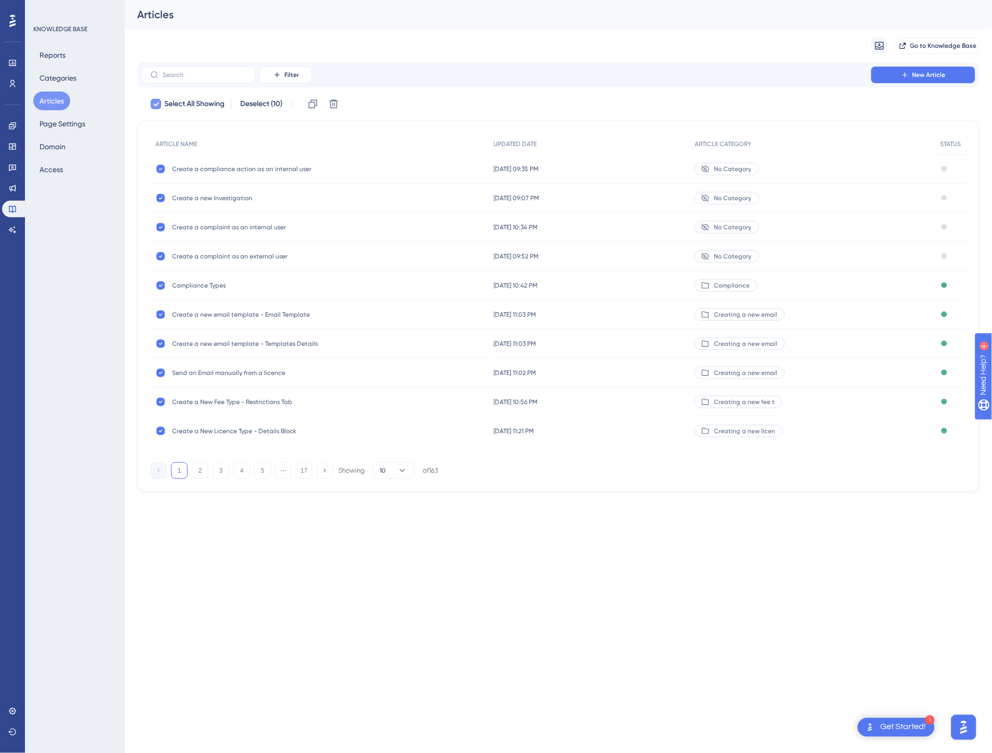
checkbox input "false"
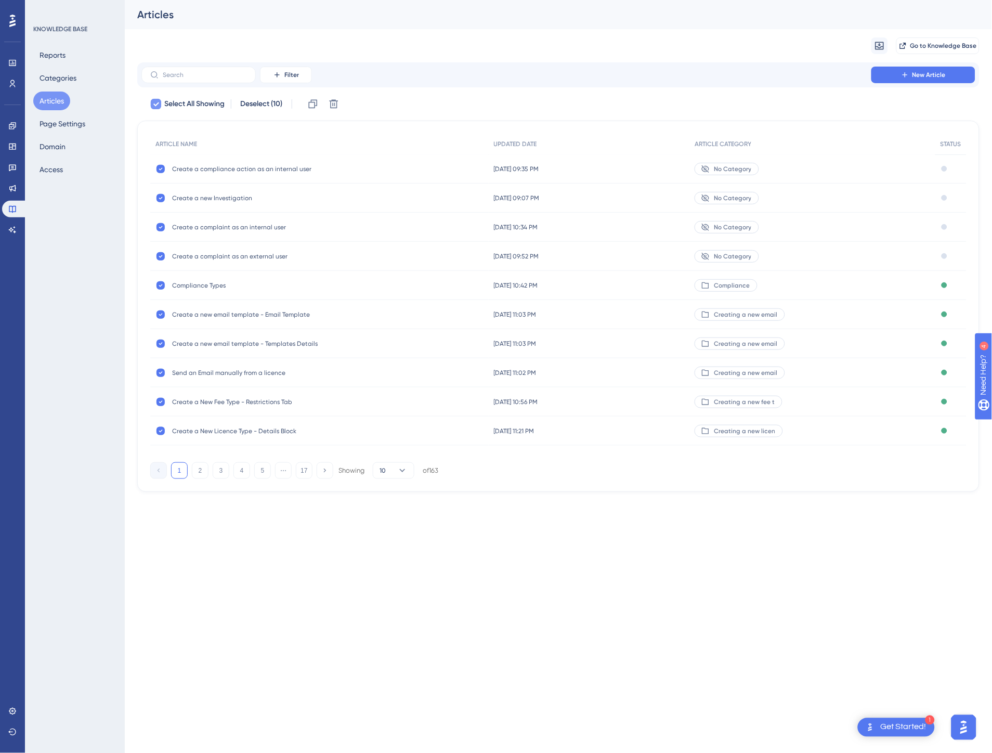
checkbox input "false"
click at [157, 170] on div at bounding box center [160, 169] width 8 height 8
checkbox input "true"
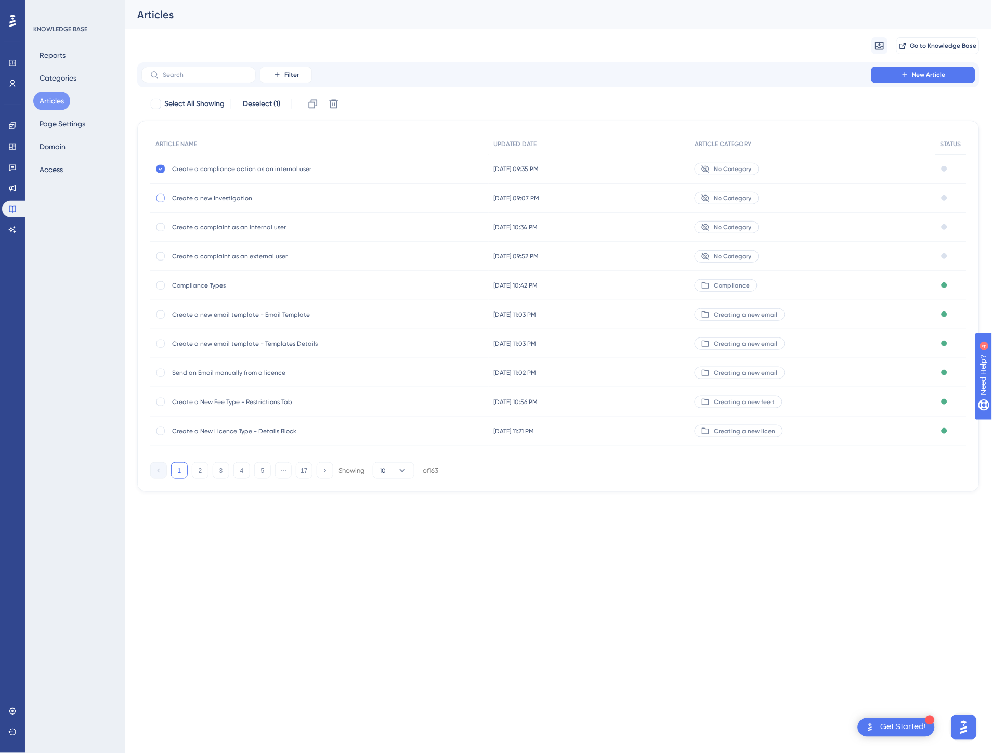
click at [160, 195] on div at bounding box center [160, 198] width 8 height 8
checkbox input "true"
click at [160, 213] on div "Create a complaint as an internal user Create a complaint as an internal user" at bounding box center [319, 227] width 338 height 29
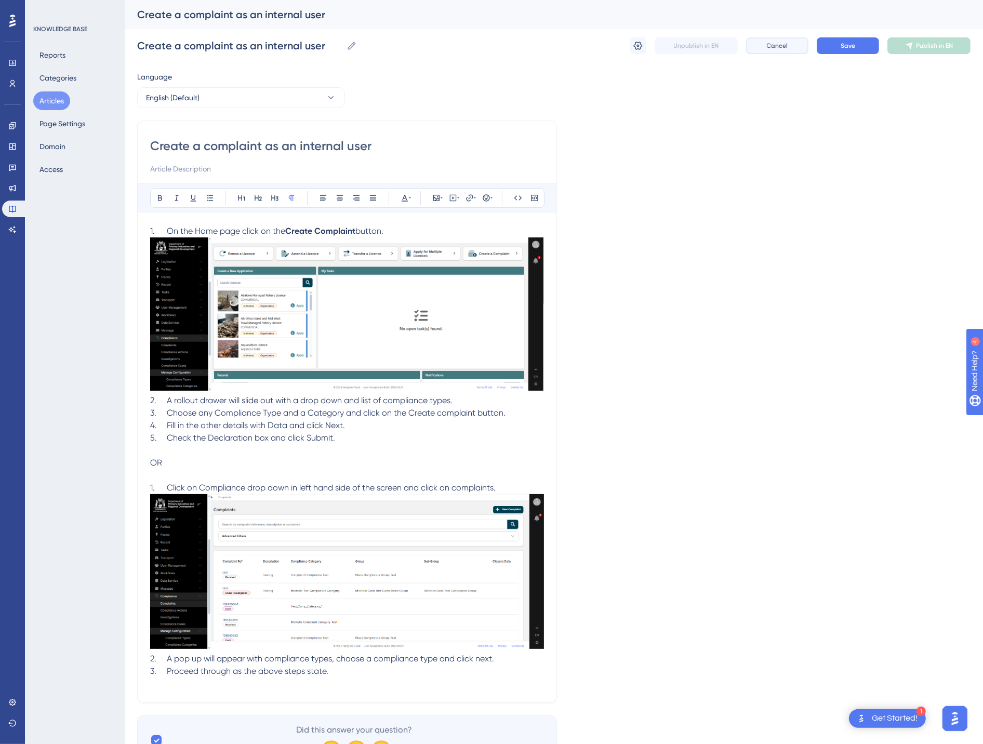
click at [781, 40] on button "Cancel" at bounding box center [777, 45] width 62 height 17
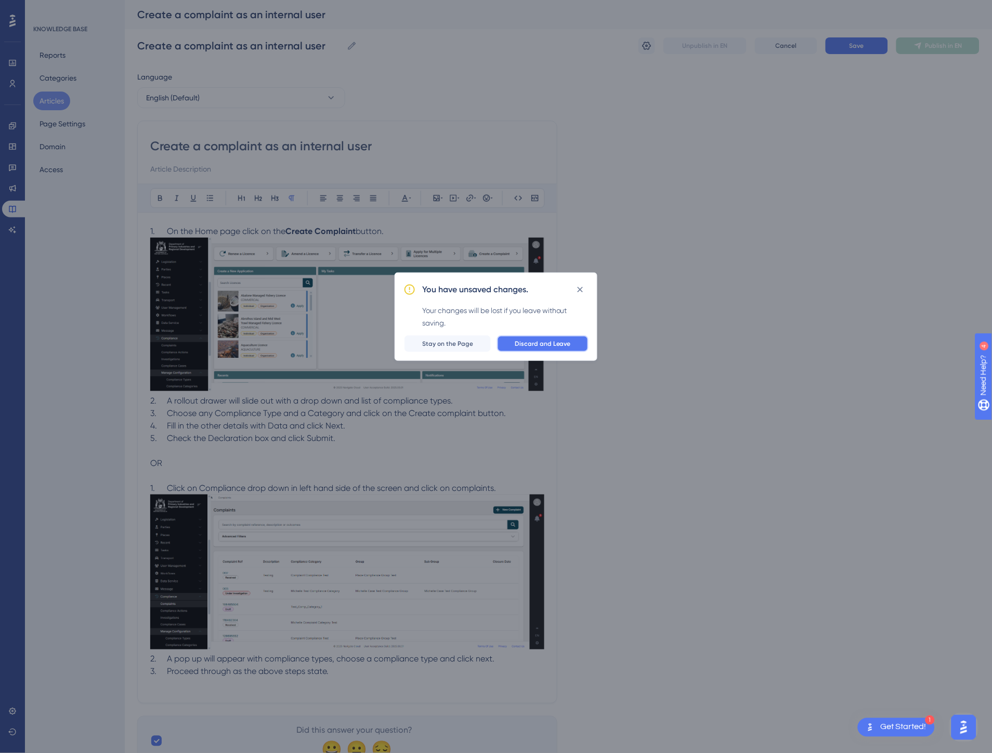
click at [527, 346] on span "Discard and Leave" at bounding box center [543, 343] width 56 height 8
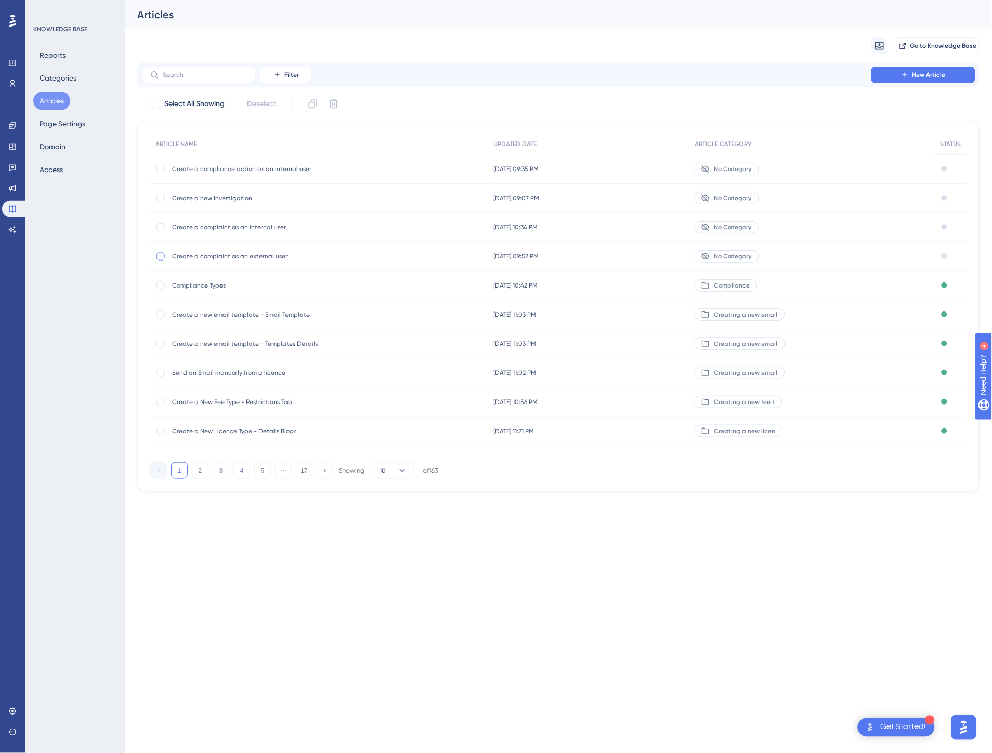
click at [163, 257] on div at bounding box center [160, 256] width 8 height 8
checkbox input "true"
click at [162, 229] on div at bounding box center [160, 227] width 8 height 8
checkbox input "true"
click at [159, 201] on div at bounding box center [160, 198] width 8 height 8
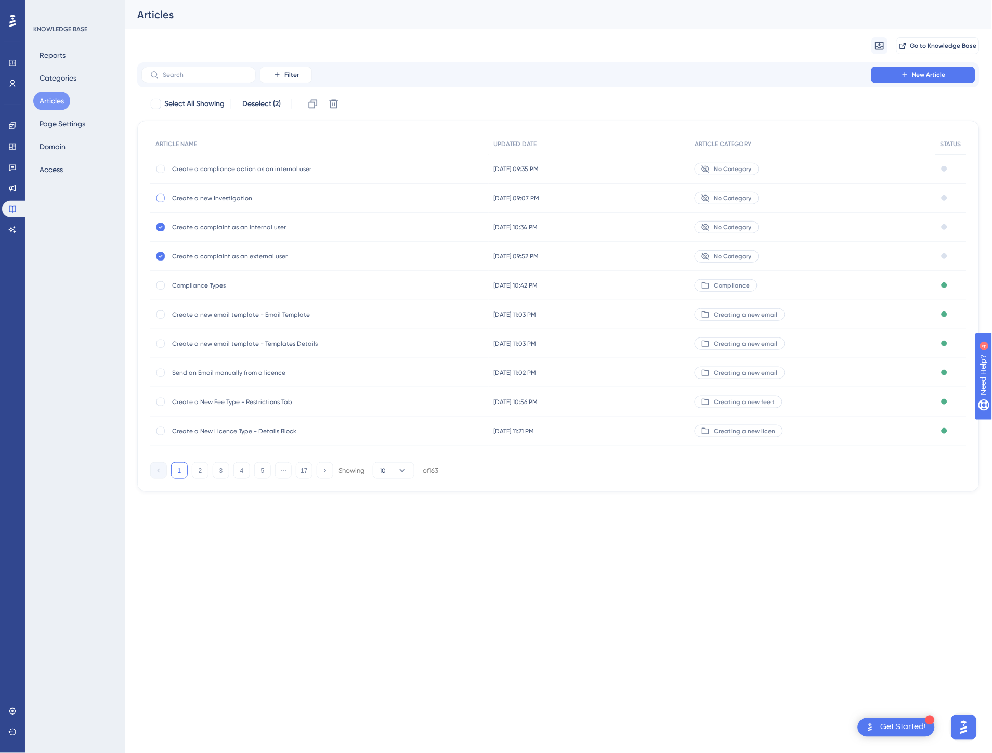
checkbox input "true"
click at [162, 169] on div at bounding box center [160, 169] width 8 height 8
checkbox input "true"
click at [256, 258] on span "Create a complaint as an external user" at bounding box center [255, 256] width 166 height 8
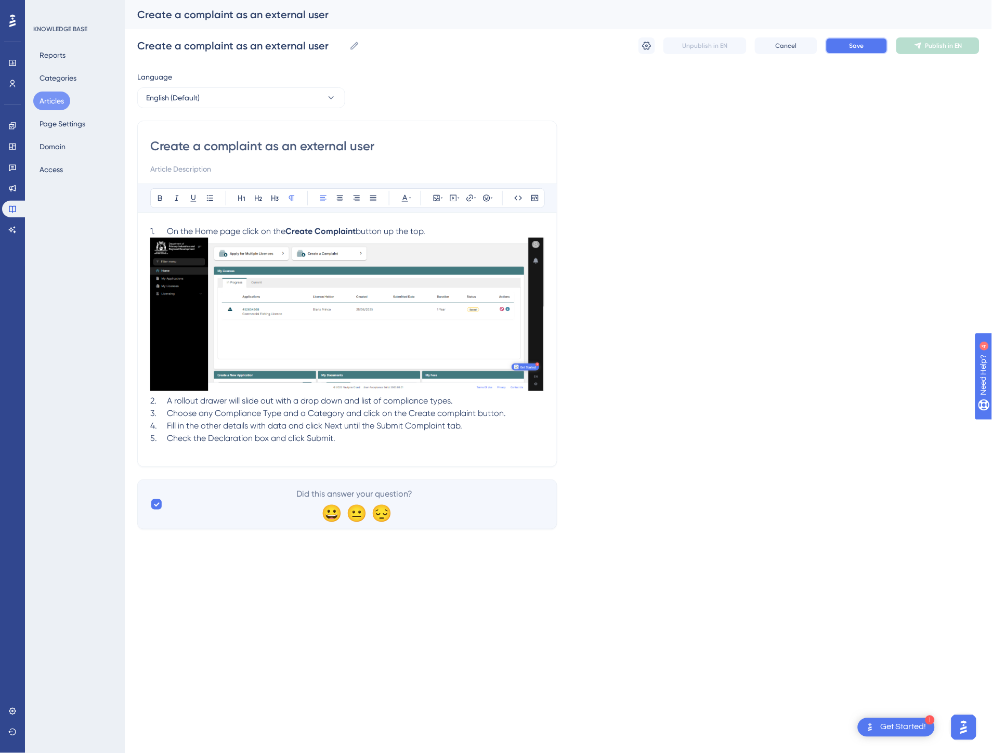
click at [844, 43] on button "Save" at bounding box center [856, 45] width 62 height 17
click at [928, 45] on span "Publish in EN" at bounding box center [943, 46] width 37 height 8
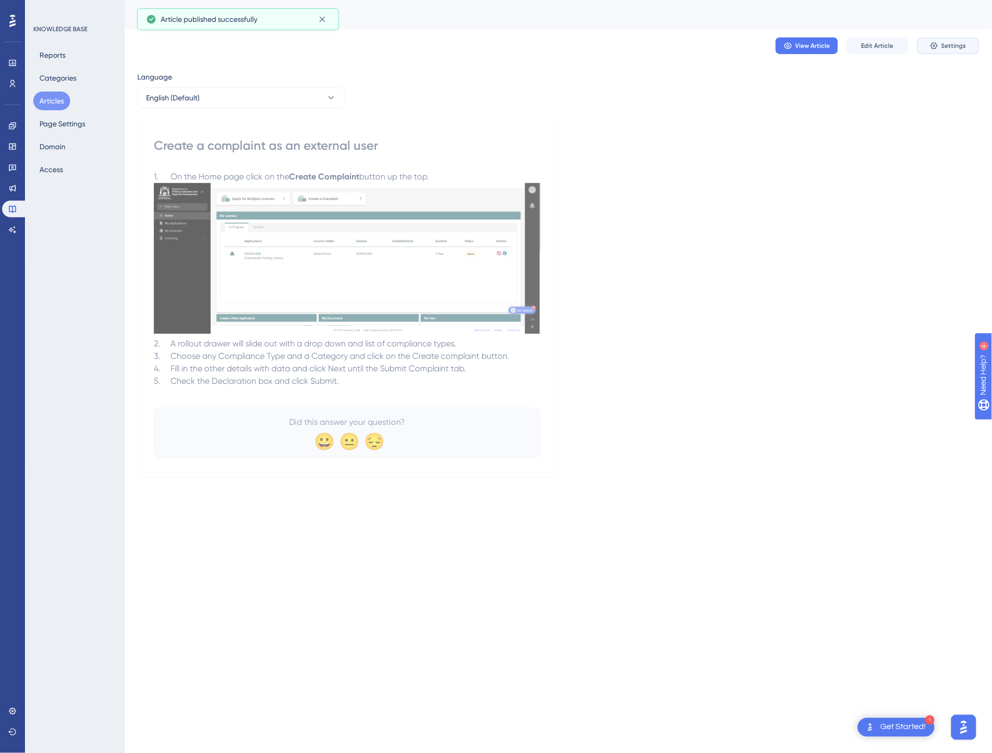
click at [952, 43] on span "Settings" at bounding box center [953, 46] width 25 height 8
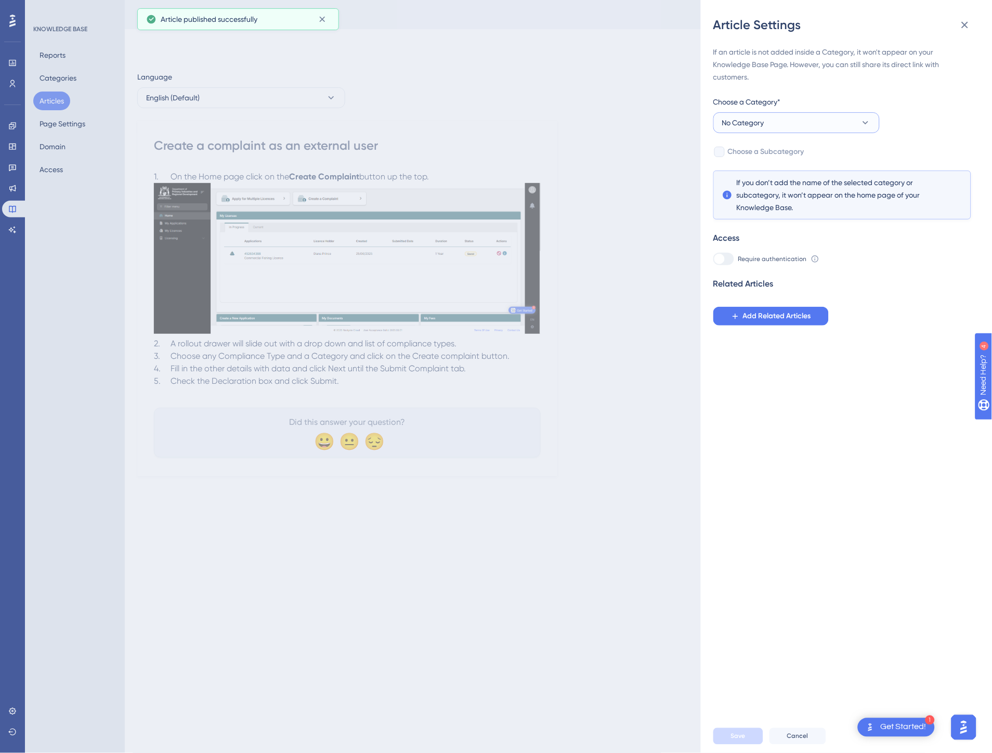
click at [812, 113] on button "No Category" at bounding box center [796, 122] width 166 height 21
click at [763, 169] on span "Compliance" at bounding box center [748, 175] width 41 height 12
click at [729, 734] on button "Save" at bounding box center [738, 736] width 50 height 17
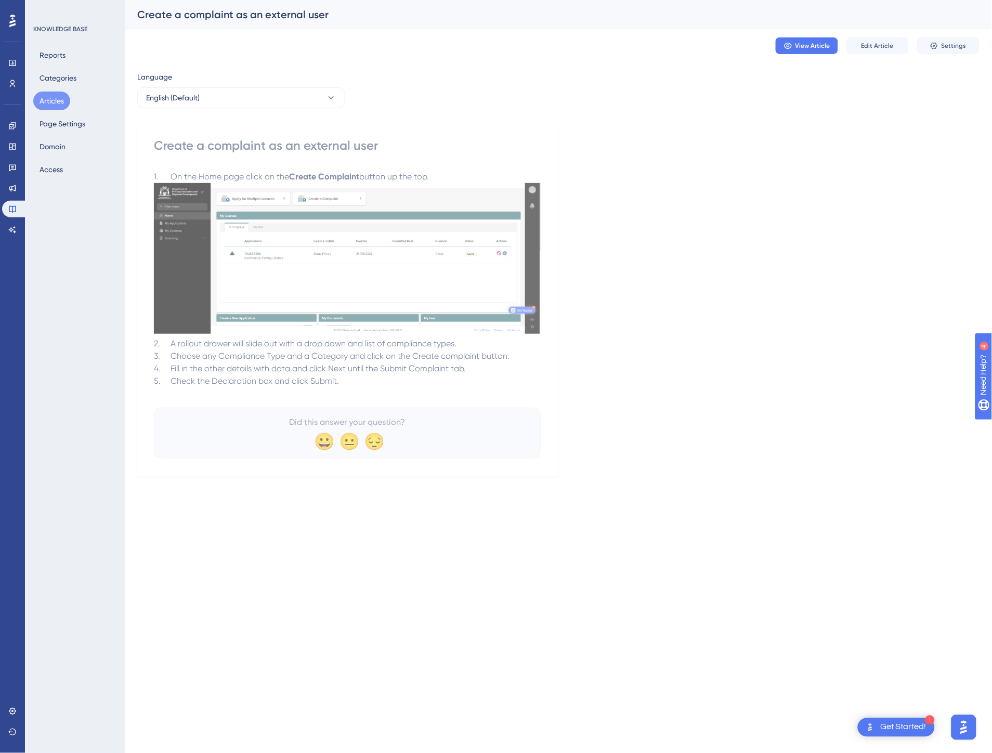
click at [43, 99] on button "Articles" at bounding box center [51, 100] width 37 height 19
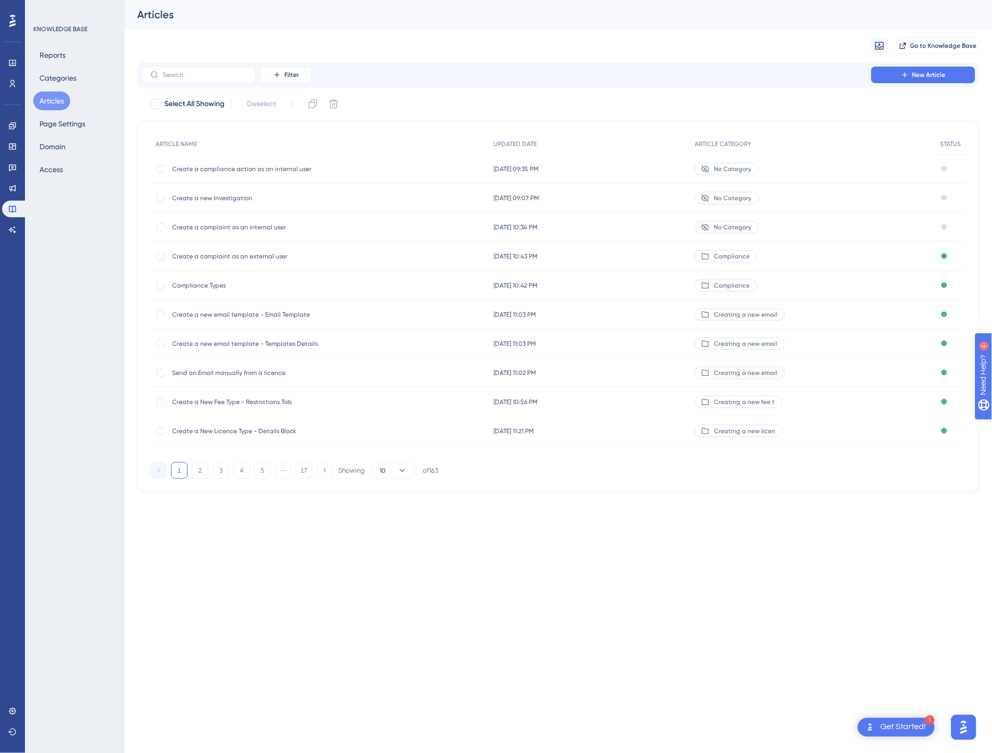
click at [733, 229] on span "No Category" at bounding box center [732, 227] width 37 height 8
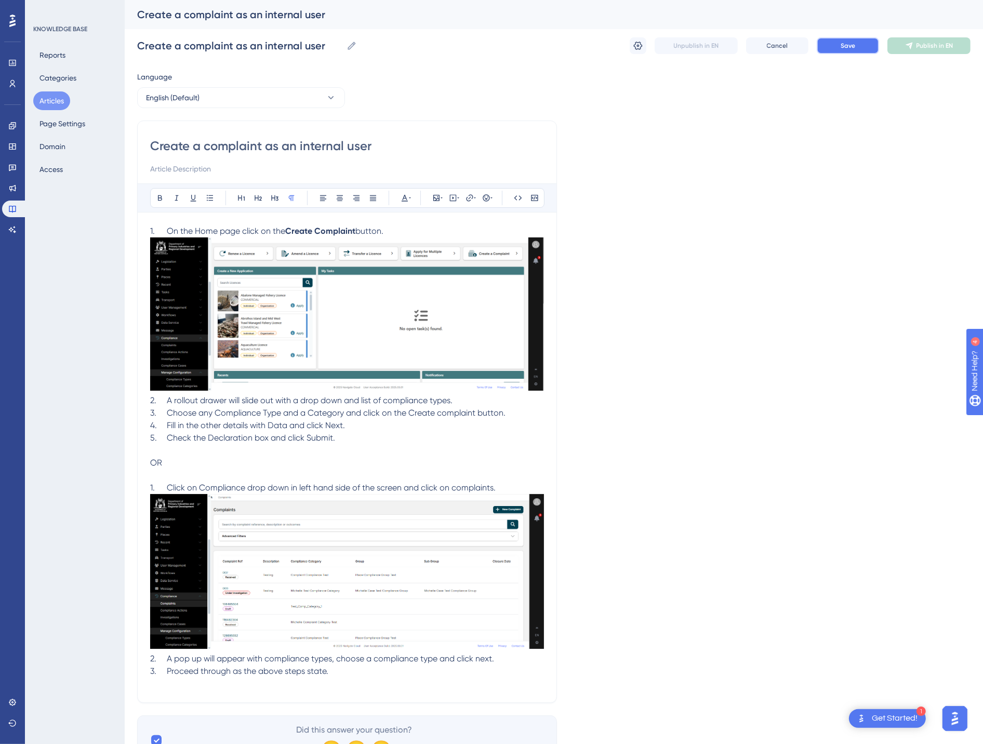
click at [848, 43] on span "Save" at bounding box center [848, 46] width 15 height 8
click at [917, 52] on button "Publish in EN" at bounding box center [929, 45] width 83 height 17
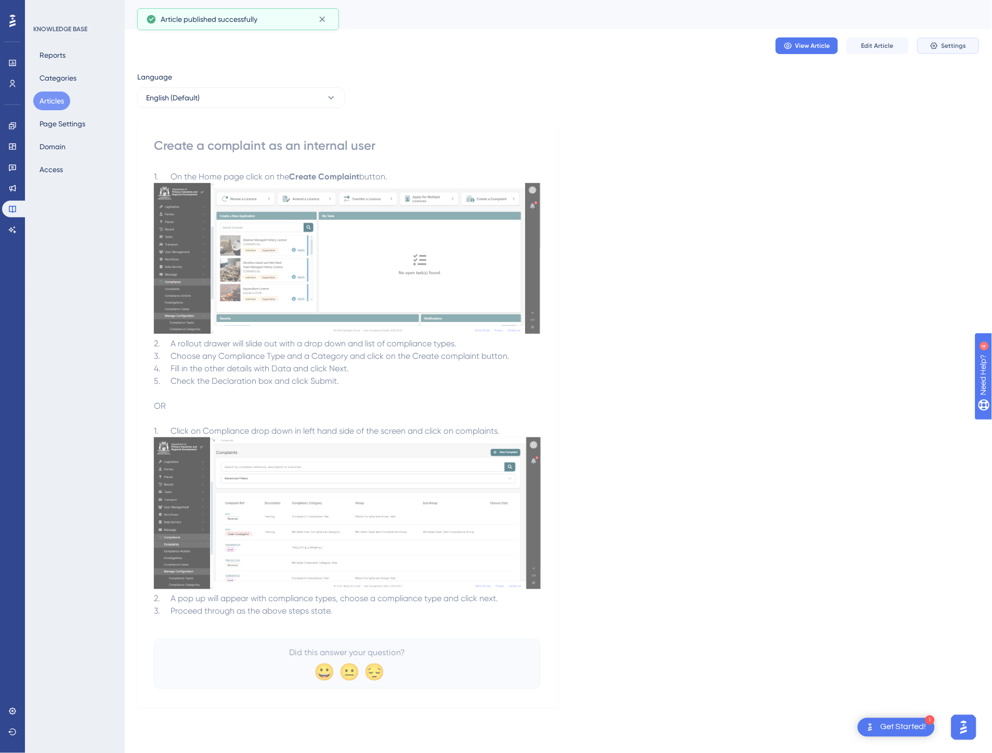
click at [953, 48] on span "Settings" at bounding box center [953, 46] width 25 height 8
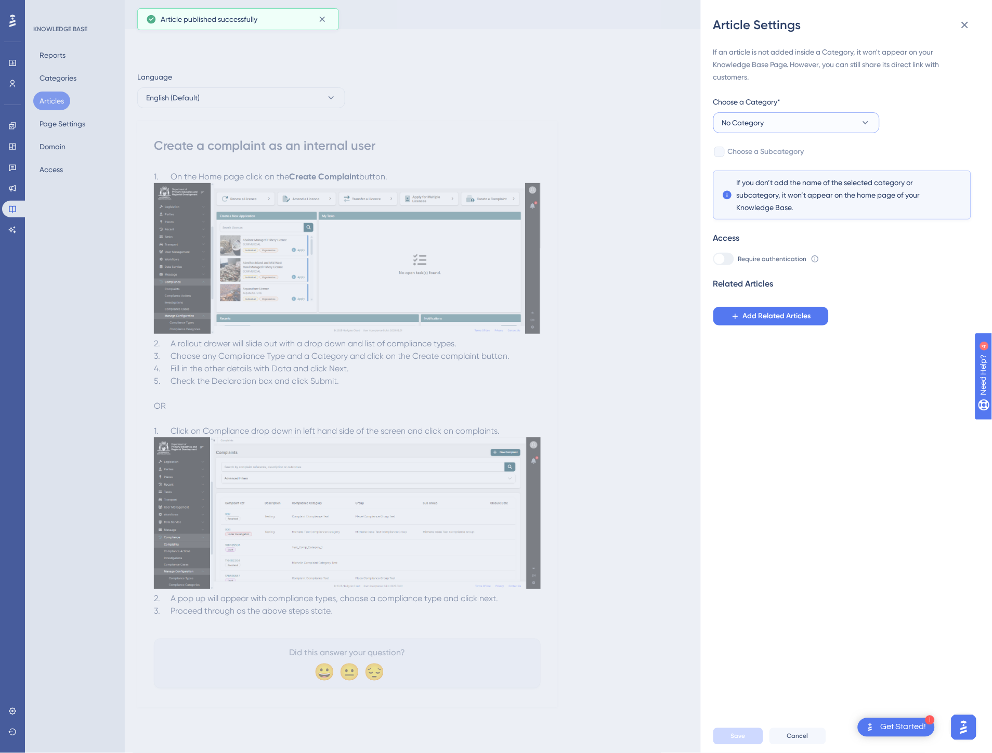
click at [820, 118] on button "No Category" at bounding box center [796, 122] width 166 height 21
click at [787, 174] on div "Compliance Compliance" at bounding box center [796, 175] width 136 height 21
click at [735, 746] on div "Save Cancel" at bounding box center [858, 735] width 291 height 33
click at [734, 740] on span "Save" at bounding box center [738, 736] width 15 height 8
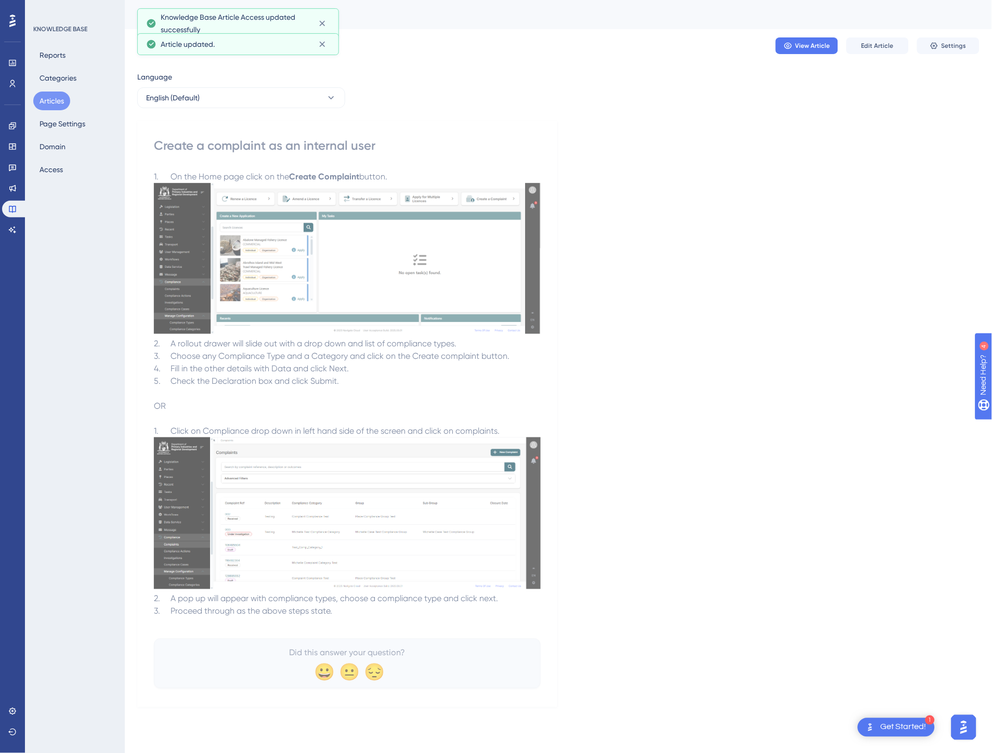
click at [60, 101] on button "Articles" at bounding box center [51, 100] width 37 height 19
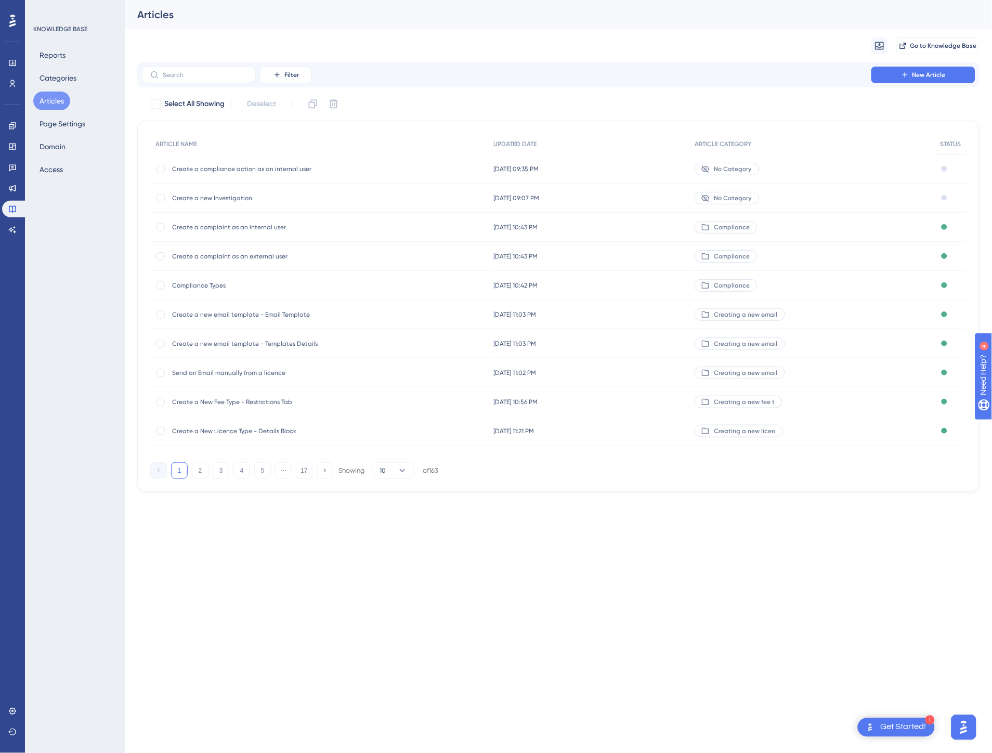
click at [690, 204] on div "[DATE] 09:07 PM [DATE] 09:07 PM" at bounding box center [589, 197] width 201 height 29
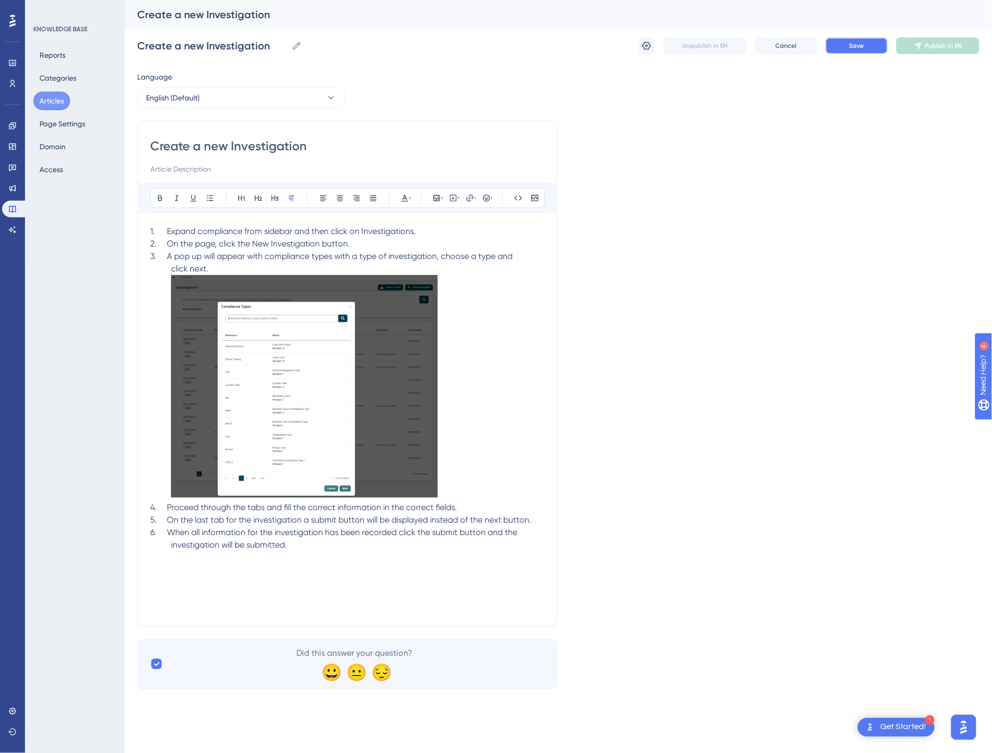
click at [866, 49] on button "Save" at bounding box center [856, 45] width 62 height 17
click at [945, 49] on span "Publish in EN" at bounding box center [943, 46] width 37 height 8
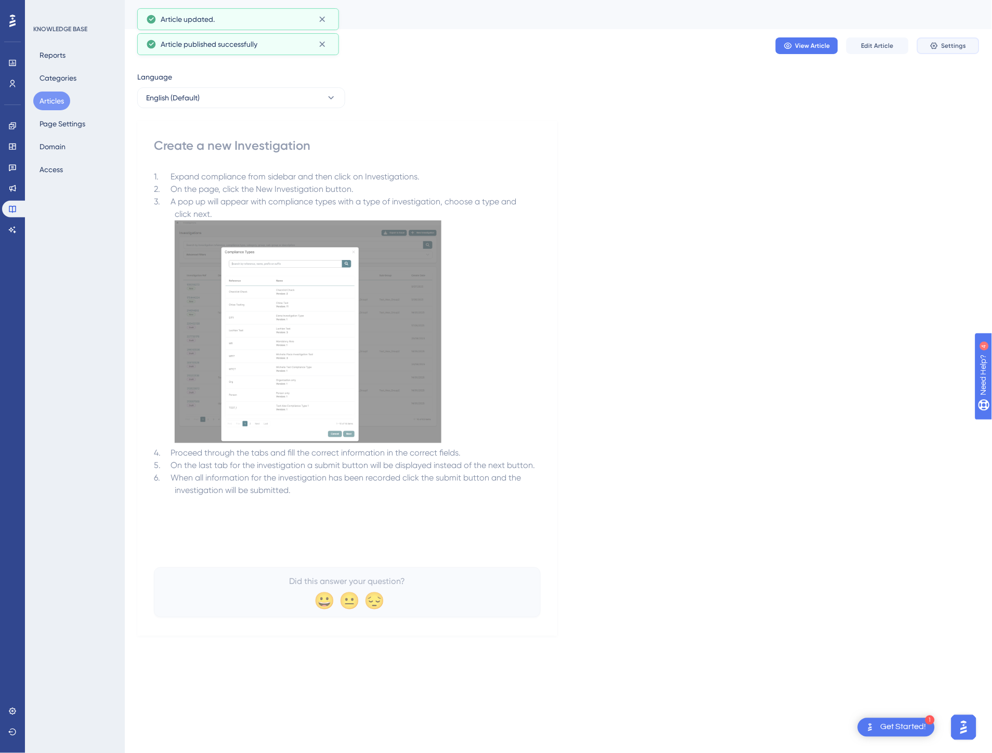
click at [940, 47] on button "Settings" at bounding box center [948, 45] width 62 height 17
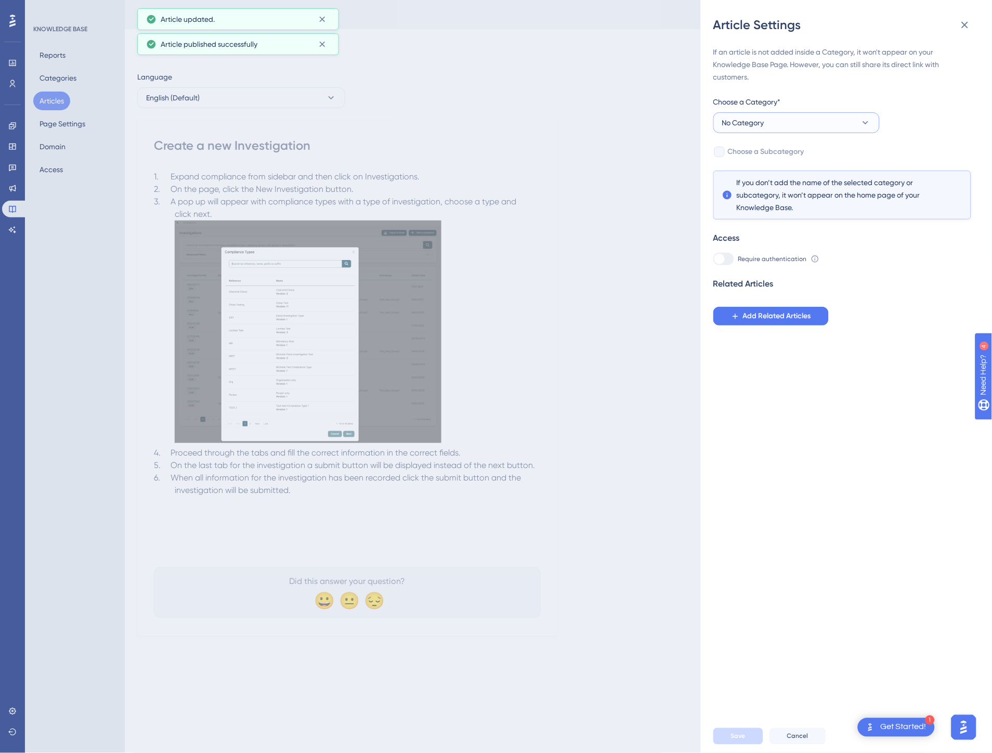
click at [867, 126] on icon at bounding box center [865, 122] width 10 height 10
click at [774, 173] on div "Compliance Compliance" at bounding box center [796, 175] width 136 height 21
click at [723, 737] on button "Save" at bounding box center [738, 736] width 50 height 17
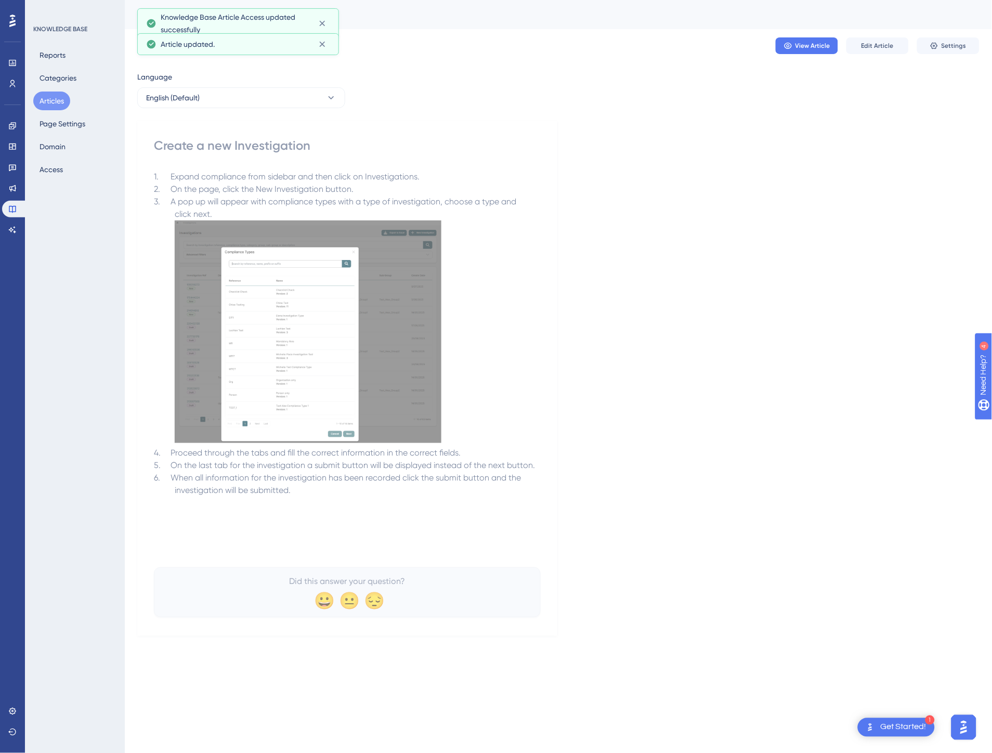
click at [52, 106] on button "Articles" at bounding box center [51, 100] width 37 height 19
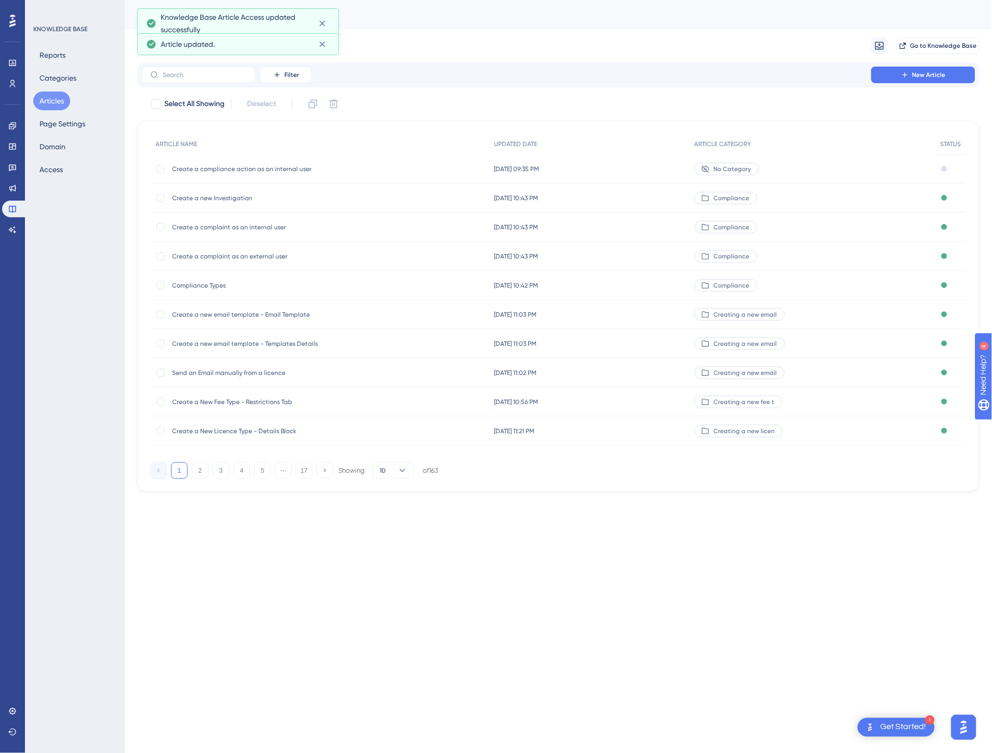
click at [298, 165] on span "Create a compliance action as an internal user" at bounding box center [255, 169] width 166 height 8
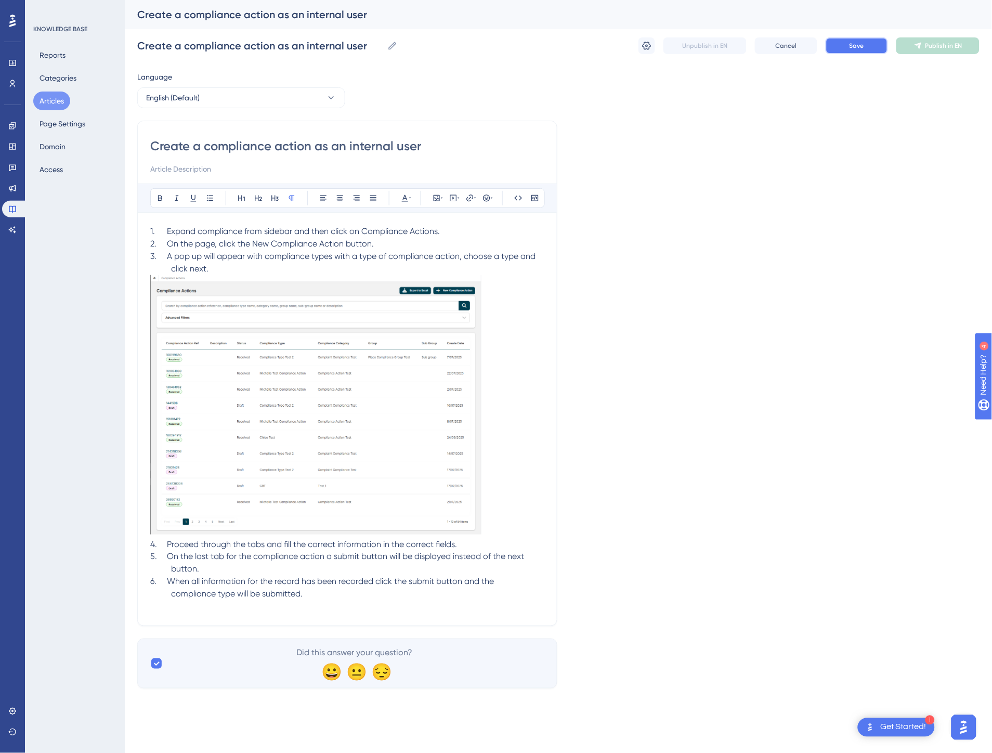
click at [856, 48] on span "Save" at bounding box center [856, 46] width 15 height 8
click at [932, 47] on span "Publish in EN" at bounding box center [943, 46] width 37 height 8
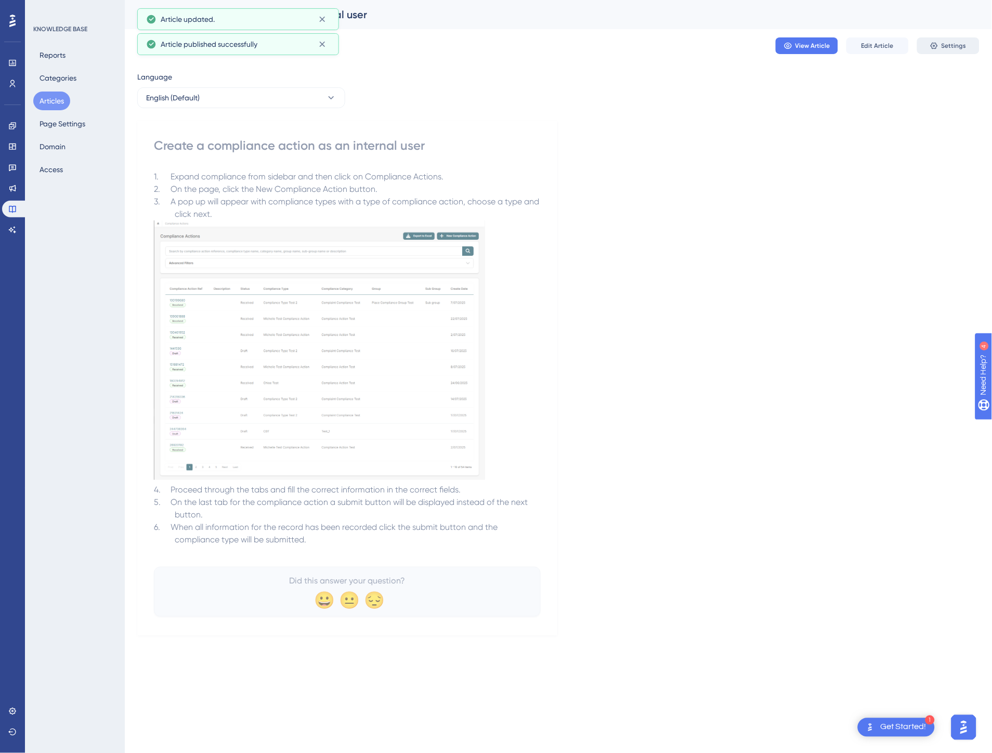
click at [947, 43] on span "Settings" at bounding box center [953, 46] width 25 height 8
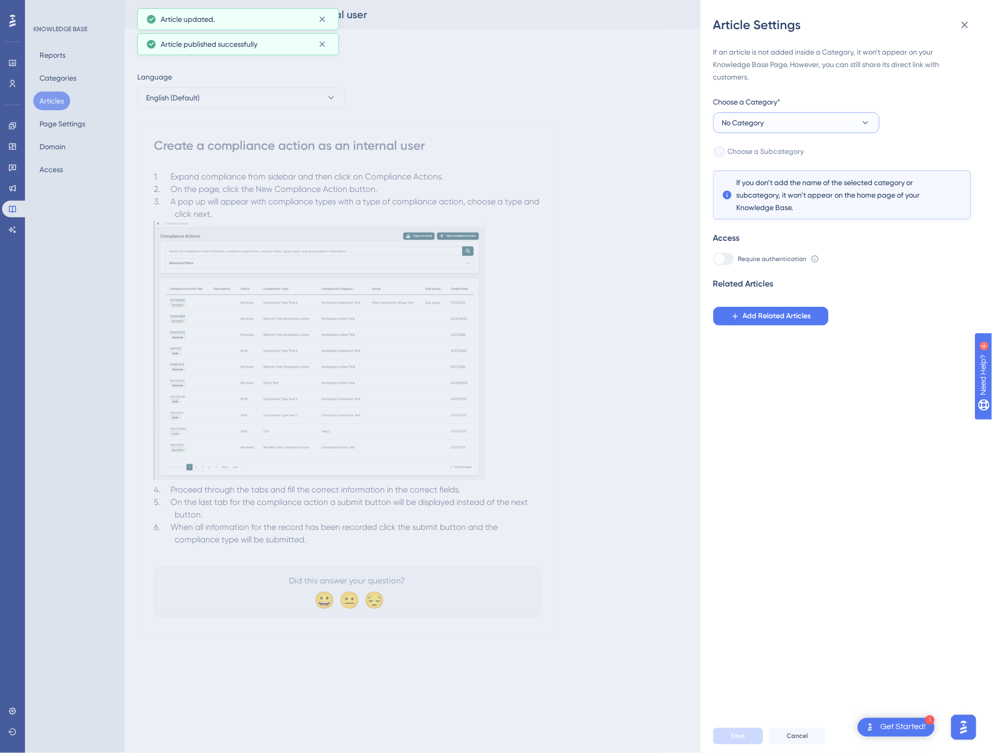
click at [844, 118] on button "No Category" at bounding box center [796, 122] width 166 height 21
click at [757, 172] on span "Compliance" at bounding box center [748, 175] width 41 height 12
click at [733, 730] on button "Save" at bounding box center [738, 736] width 50 height 17
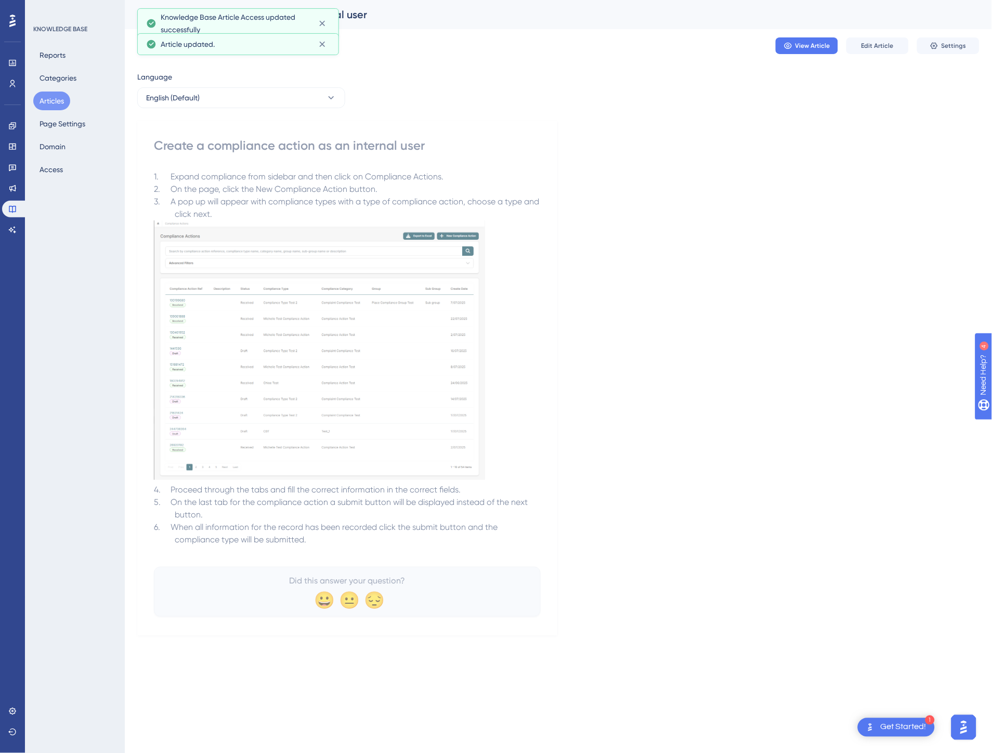
click at [61, 96] on button "Articles" at bounding box center [51, 100] width 37 height 19
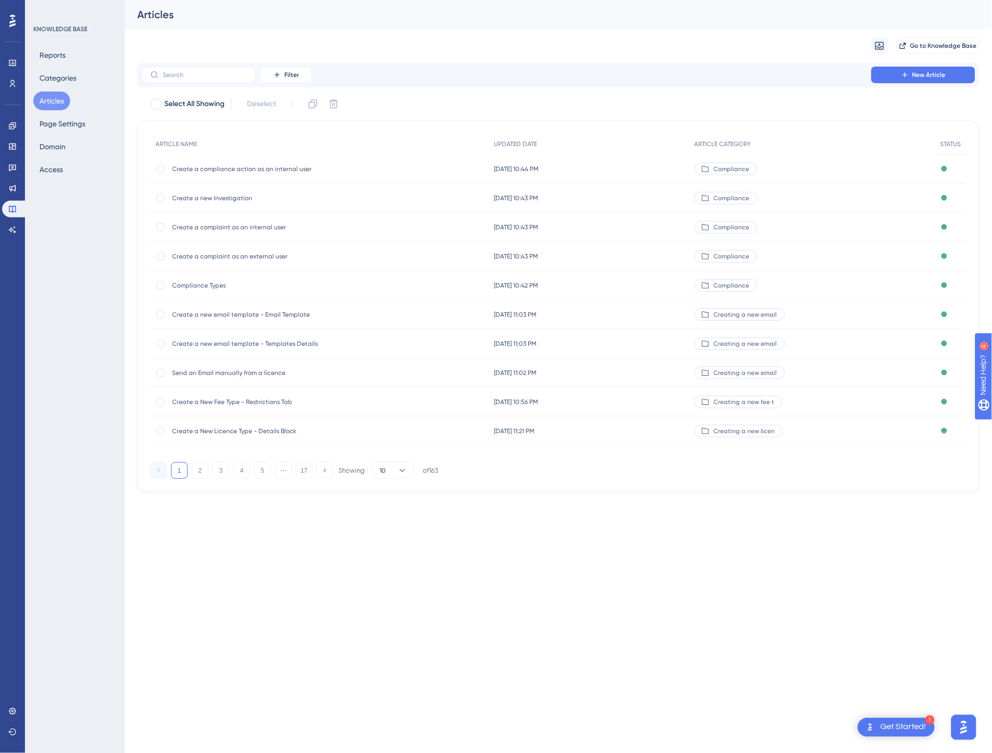
click at [417, 0] on html "1 Get Started! Performance Users Engagement Widgets Feedback Product Updates Kn…" at bounding box center [496, 0] width 992 height 0
click at [195, 469] on button "2" at bounding box center [200, 470] width 17 height 17
click at [218, 474] on button "3" at bounding box center [221, 470] width 17 height 17
click at [955, 144] on span "STATUS" at bounding box center [950, 144] width 21 height 8
click at [298, 470] on button "17" at bounding box center [304, 470] width 17 height 17
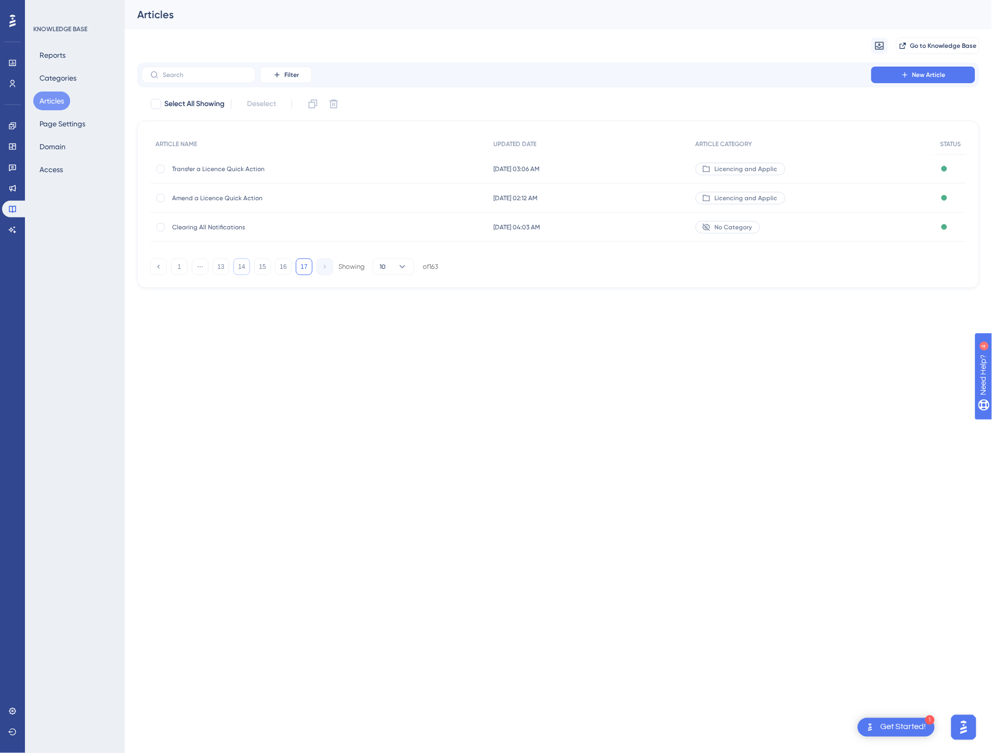
click at [240, 266] on button "14" at bounding box center [241, 266] width 17 height 17
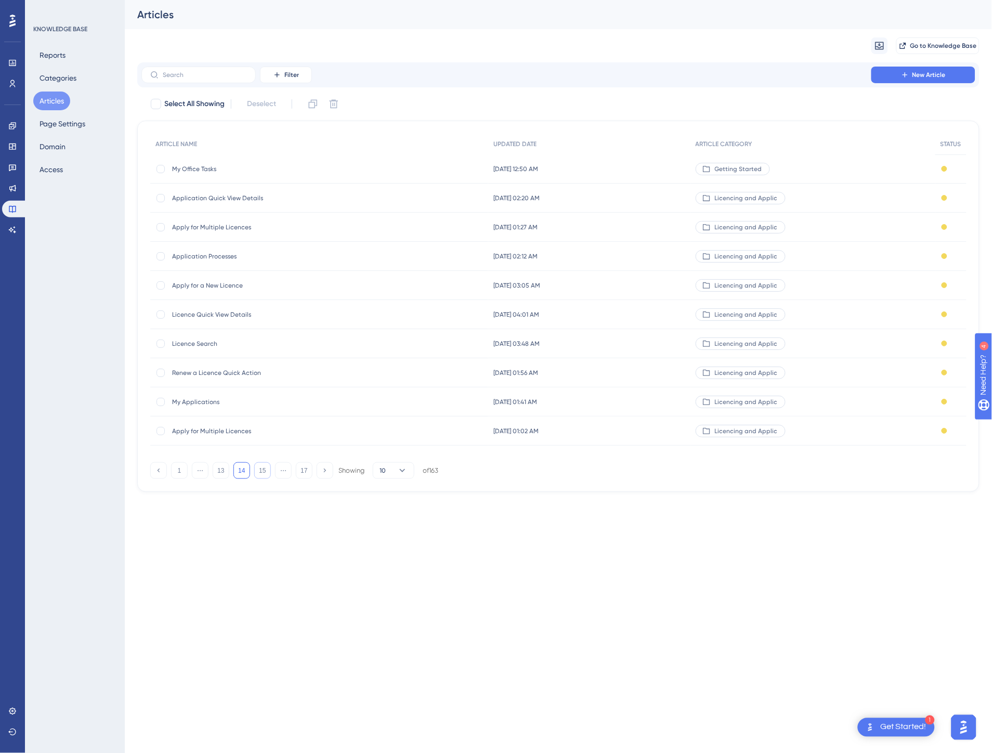
click at [256, 473] on button "15" at bounding box center [262, 470] width 17 height 17
click at [279, 473] on button "16" at bounding box center [283, 470] width 17 height 17
click at [301, 470] on button "17" at bounding box center [304, 470] width 17 height 17
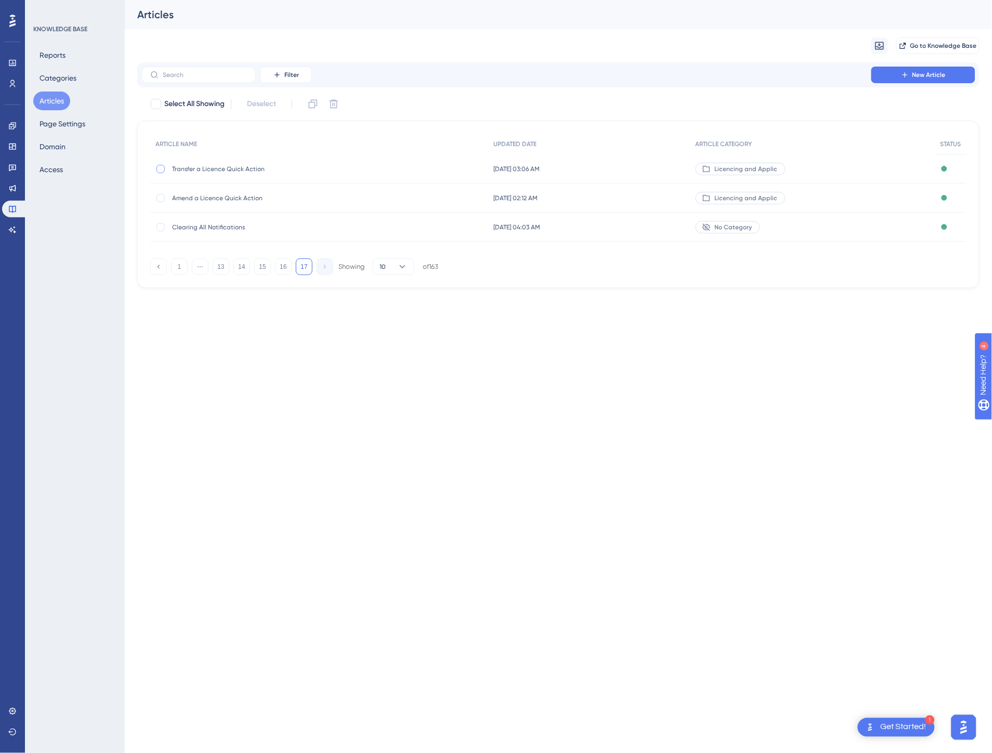
click at [156, 167] on div at bounding box center [160, 169] width 8 height 8
checkbox input "true"
click at [182, 101] on span "Select All Showing" at bounding box center [194, 104] width 60 height 12
checkbox input "true"
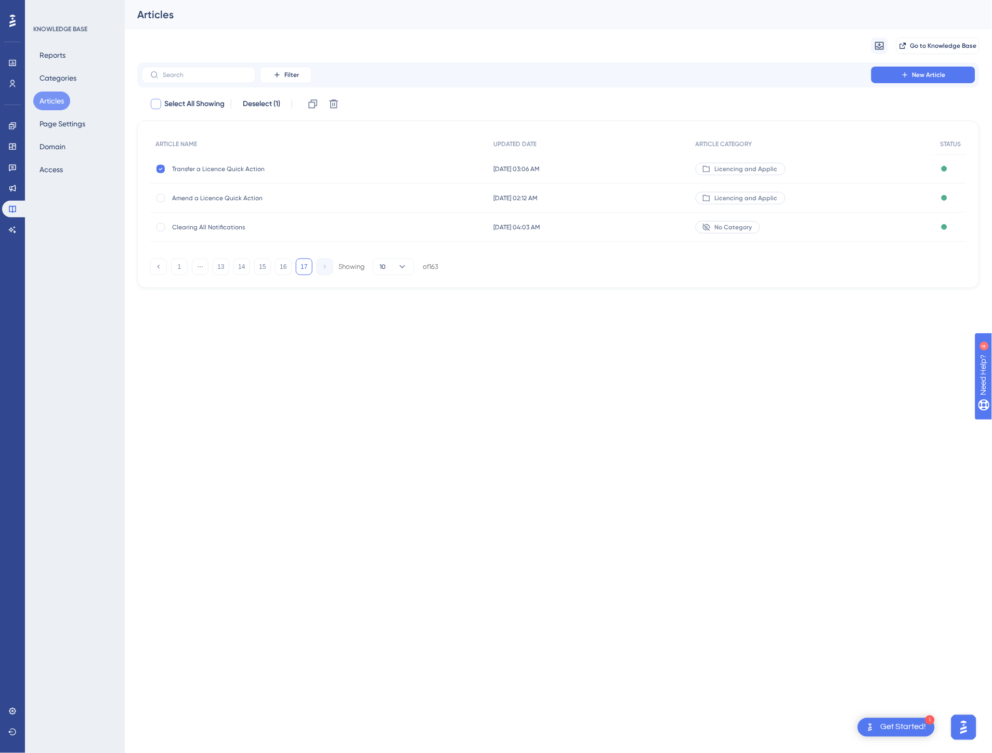
checkbox input "true"
click at [281, 105] on span "Deselect (3)" at bounding box center [261, 104] width 39 height 12
checkbox input "false"
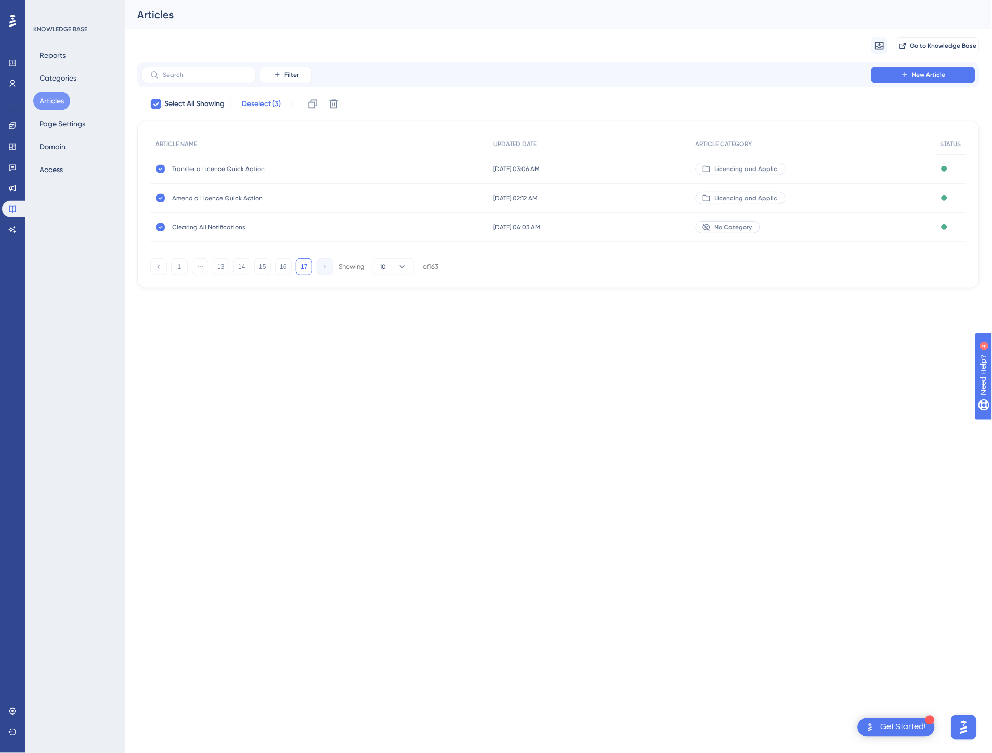
checkbox input "false"
click at [282, 273] on button "16" at bounding box center [283, 266] width 17 height 17
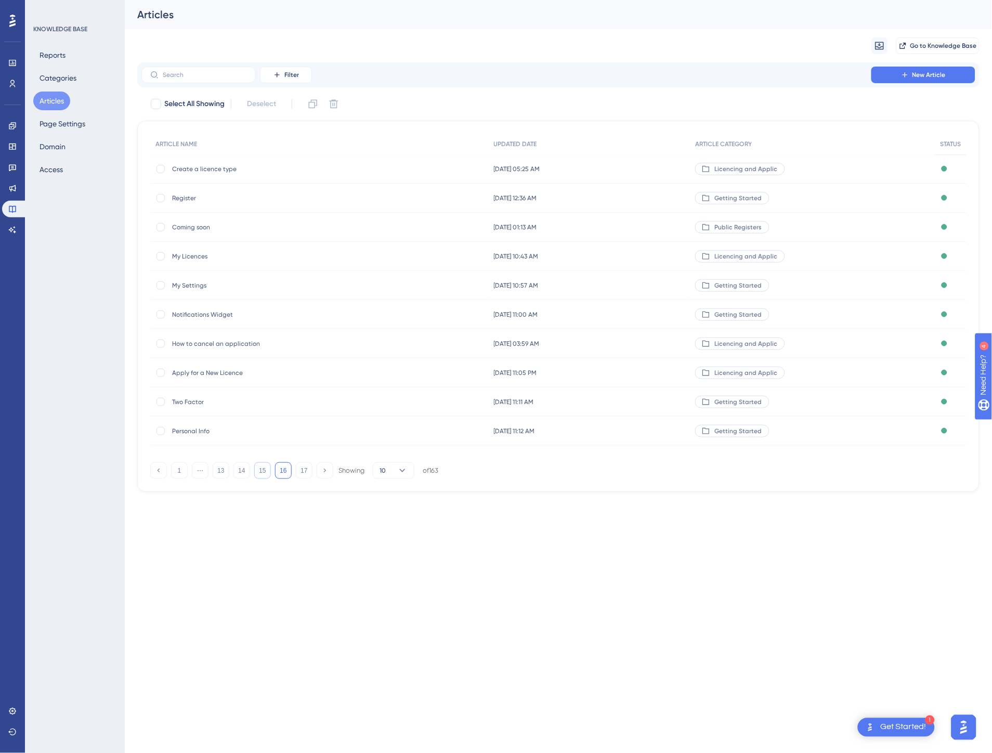
click at [260, 475] on button "15" at bounding box center [262, 470] width 17 height 17
click at [159, 197] on div at bounding box center [160, 198] width 8 height 8
click at [266, 100] on span "Deselect (1)" at bounding box center [261, 104] width 37 height 12
checkbox input "false"
click at [579, 427] on div "[DATE] 04:07 AM [DATE] 04:07 AM" at bounding box center [588, 430] width 201 height 29
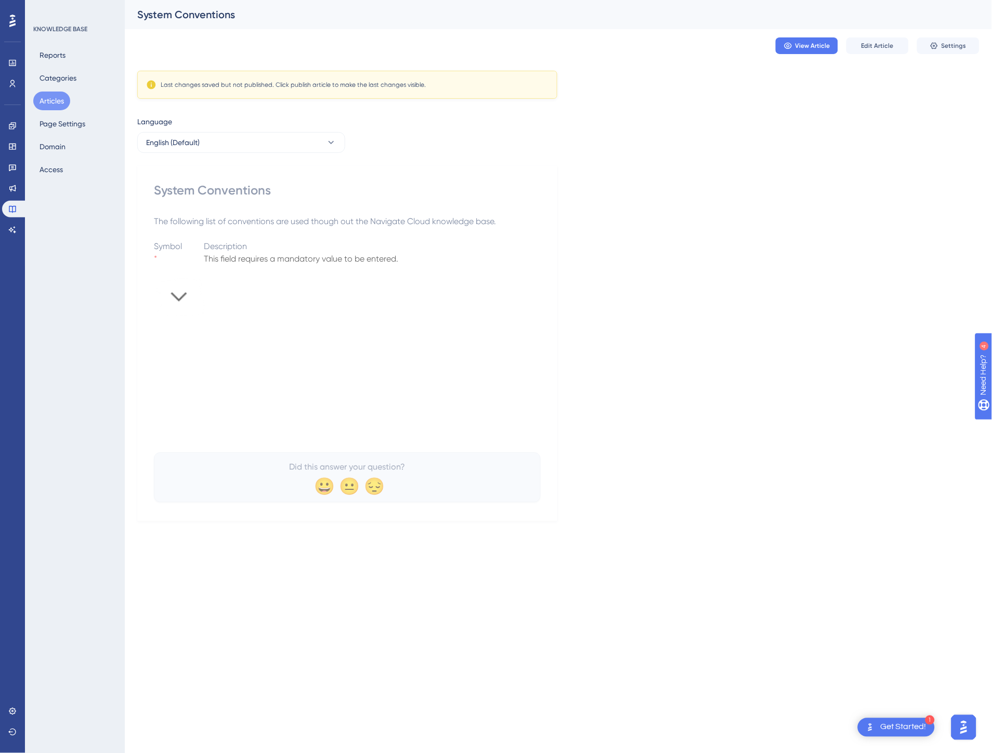
click at [403, 236] on p at bounding box center [347, 234] width 387 height 12
click at [371, 261] on span "This field requires a mandatory value to be entered." at bounding box center [301, 259] width 194 height 10
click at [826, 51] on button "View Article" at bounding box center [806, 45] width 62 height 17
click at [932, 45] on icon at bounding box center [933, 46] width 7 height 7
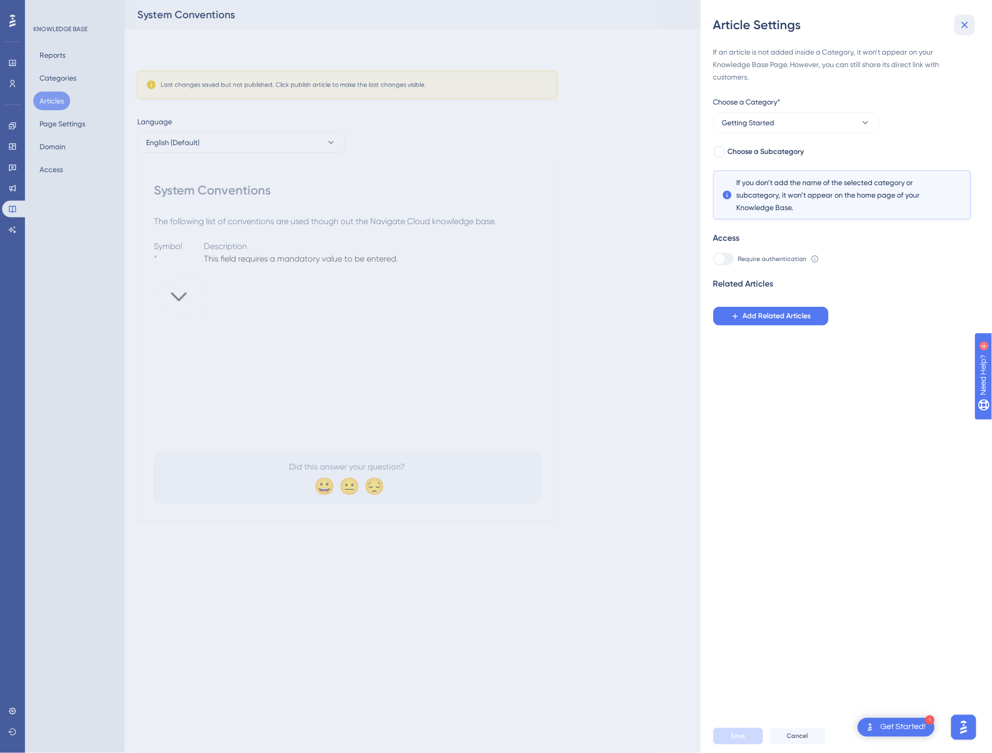
click at [962, 23] on icon at bounding box center [964, 25] width 12 height 12
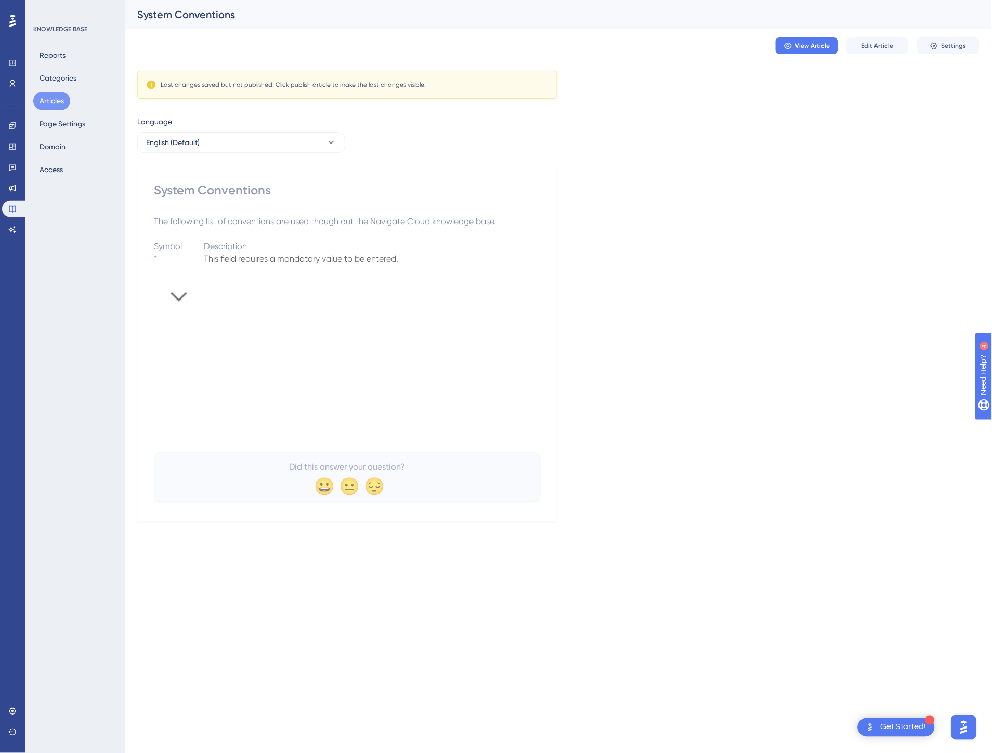
click at [190, 295] on img at bounding box center [180, 297] width 52 height 38
click at [253, 268] on p at bounding box center [347, 271] width 387 height 12
click at [863, 45] on span "Edit Article" at bounding box center [877, 46] width 32 height 8
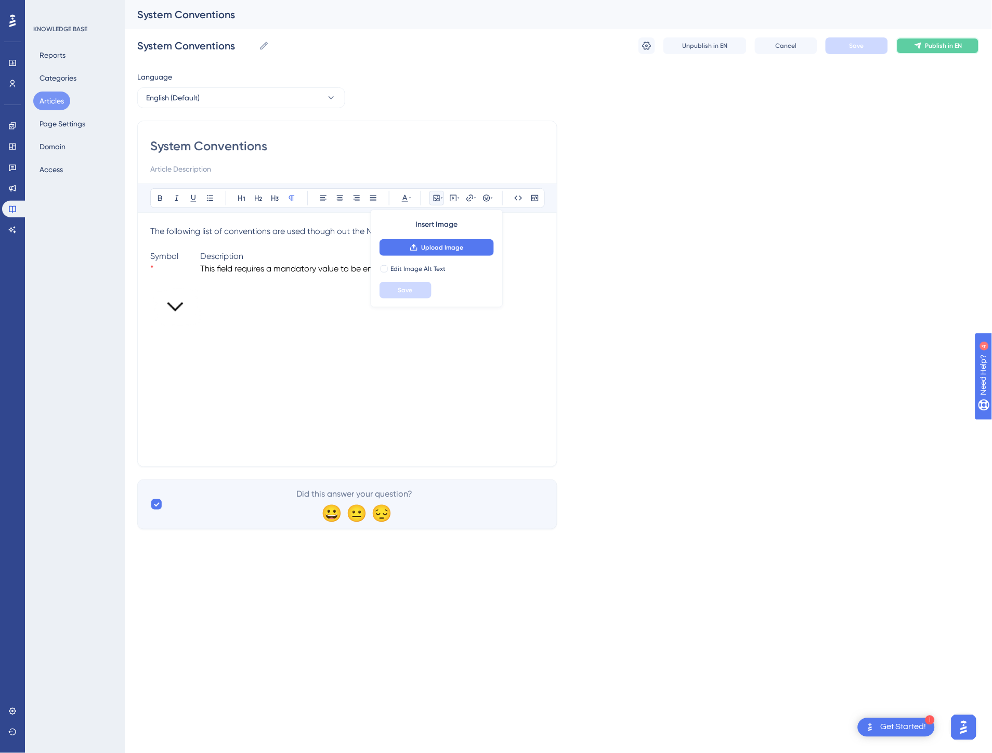
click at [940, 48] on span "Publish in EN" at bounding box center [943, 46] width 37 height 8
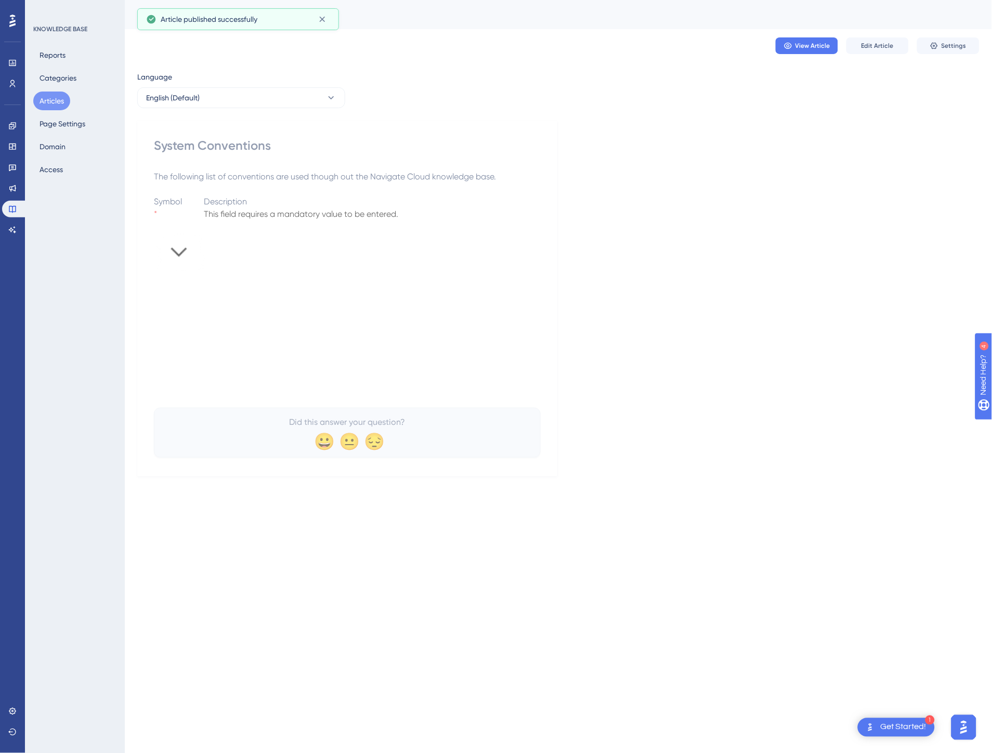
click at [55, 103] on button "Articles" at bounding box center [51, 100] width 37 height 19
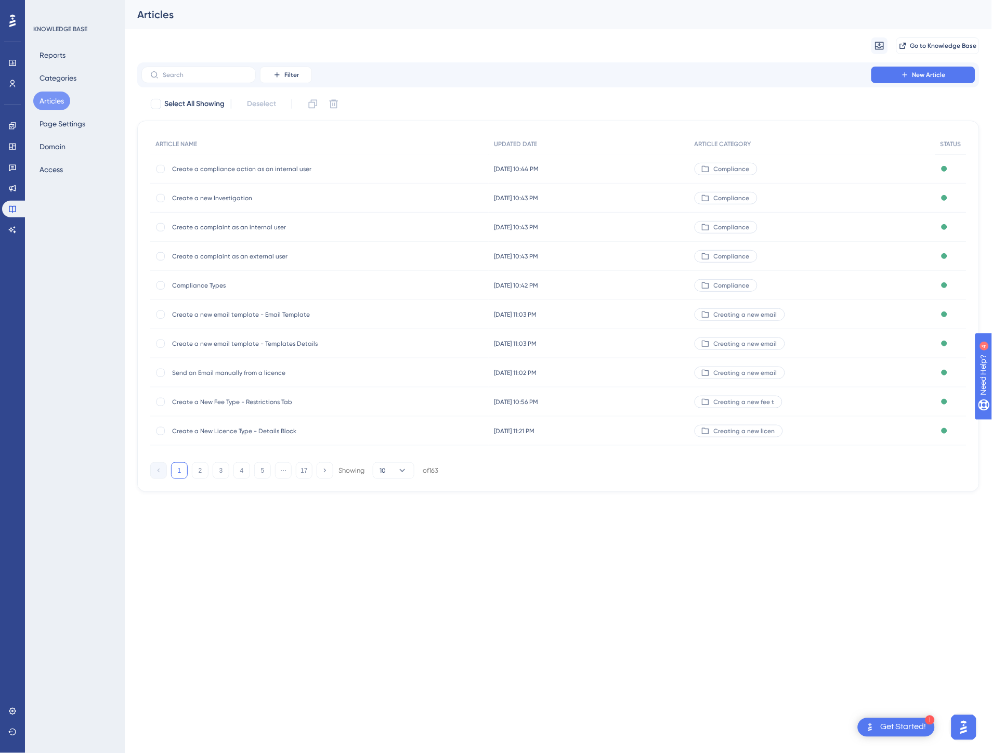
click at [299, 468] on button "17" at bounding box center [304, 470] width 17 height 17
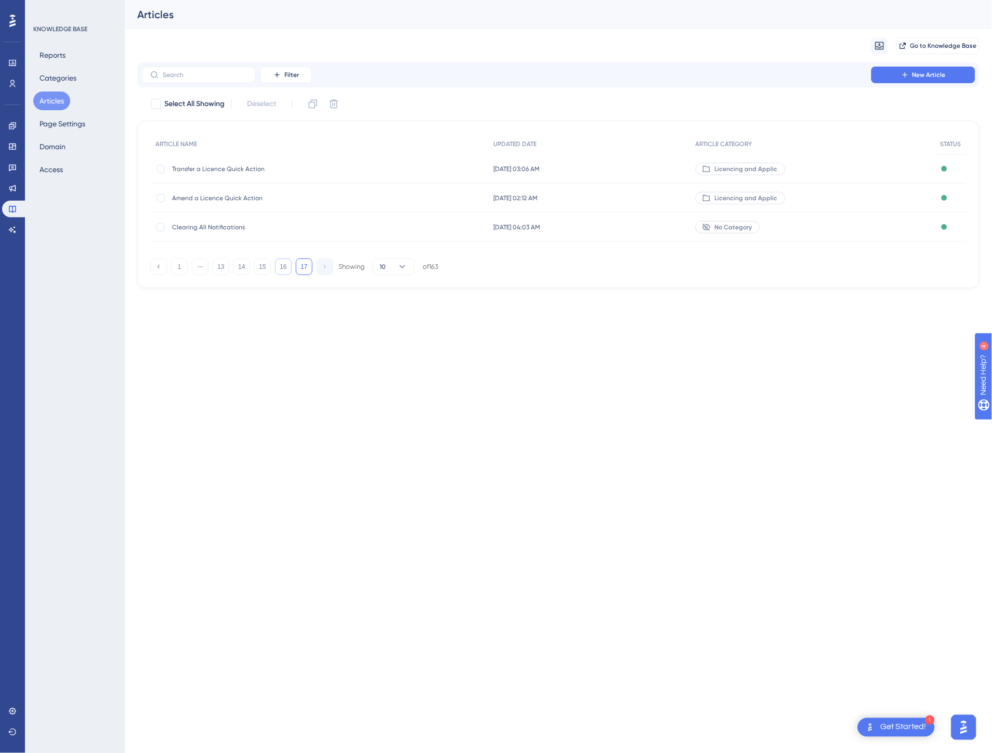
click at [279, 269] on button "16" at bounding box center [283, 266] width 17 height 17
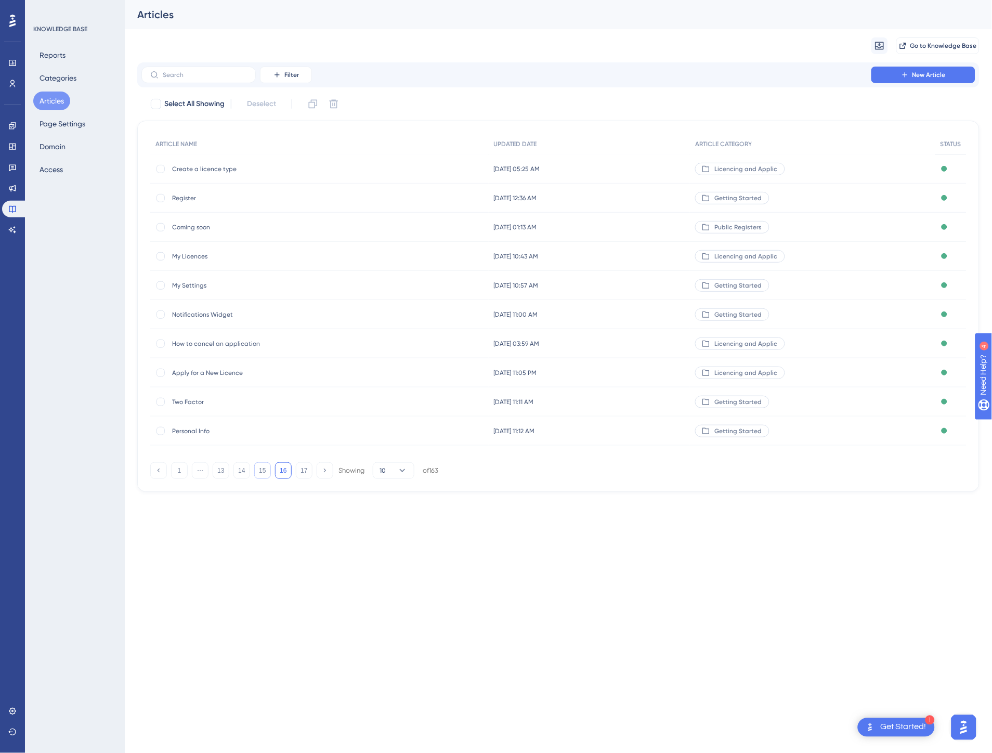
click at [262, 475] on button "15" at bounding box center [262, 470] width 17 height 17
click at [159, 400] on div at bounding box center [160, 402] width 8 height 8
checkbox input "true"
click at [161, 371] on div at bounding box center [160, 372] width 8 height 8
checkbox input "true"
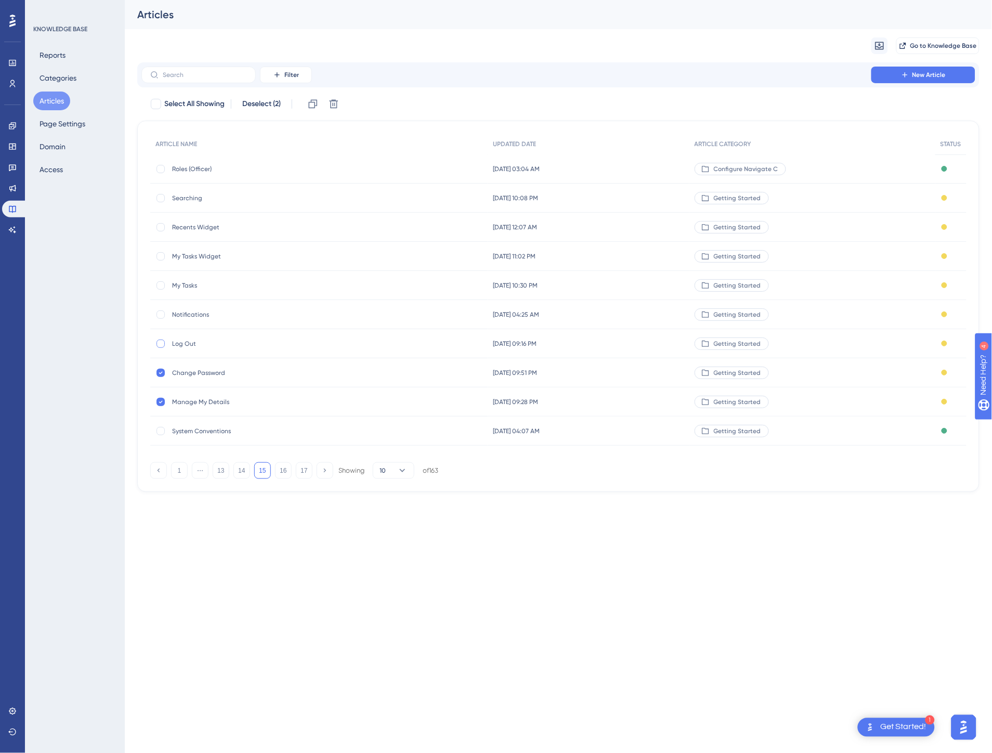
click at [158, 344] on div at bounding box center [160, 343] width 8 height 8
checkbox input "true"
click at [160, 310] on div at bounding box center [160, 314] width 8 height 8
checkbox input "true"
click at [159, 285] on div at bounding box center [160, 285] width 8 height 8
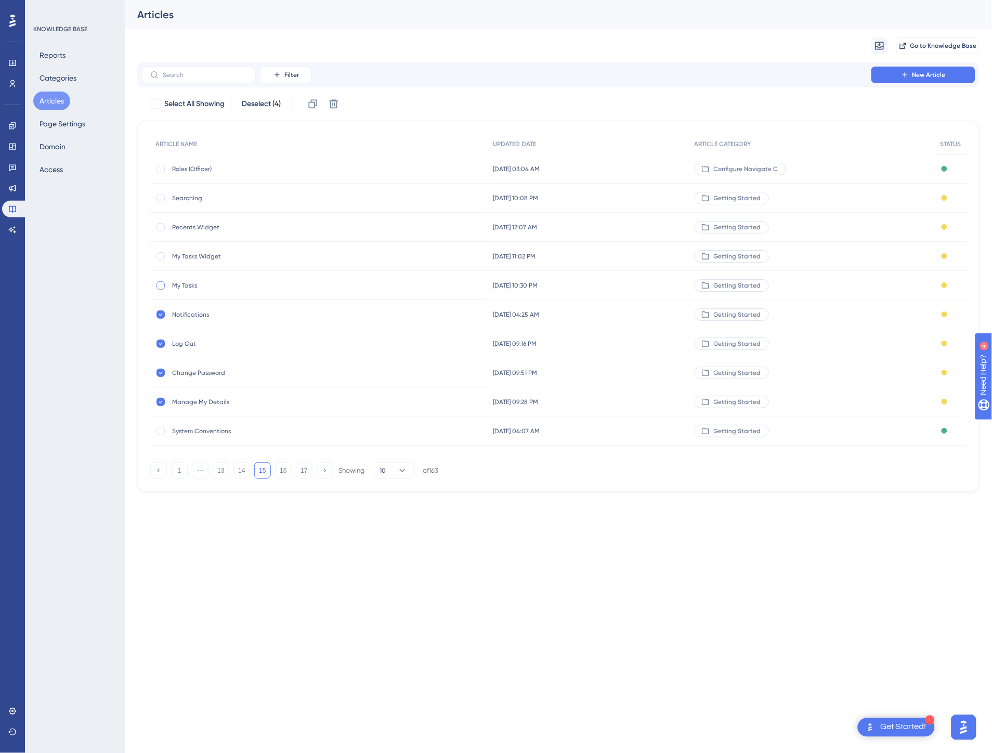
checkbox input "true"
click at [159, 257] on div at bounding box center [160, 256] width 8 height 8
checkbox input "true"
click at [157, 226] on div at bounding box center [160, 227] width 8 height 8
checkbox input "true"
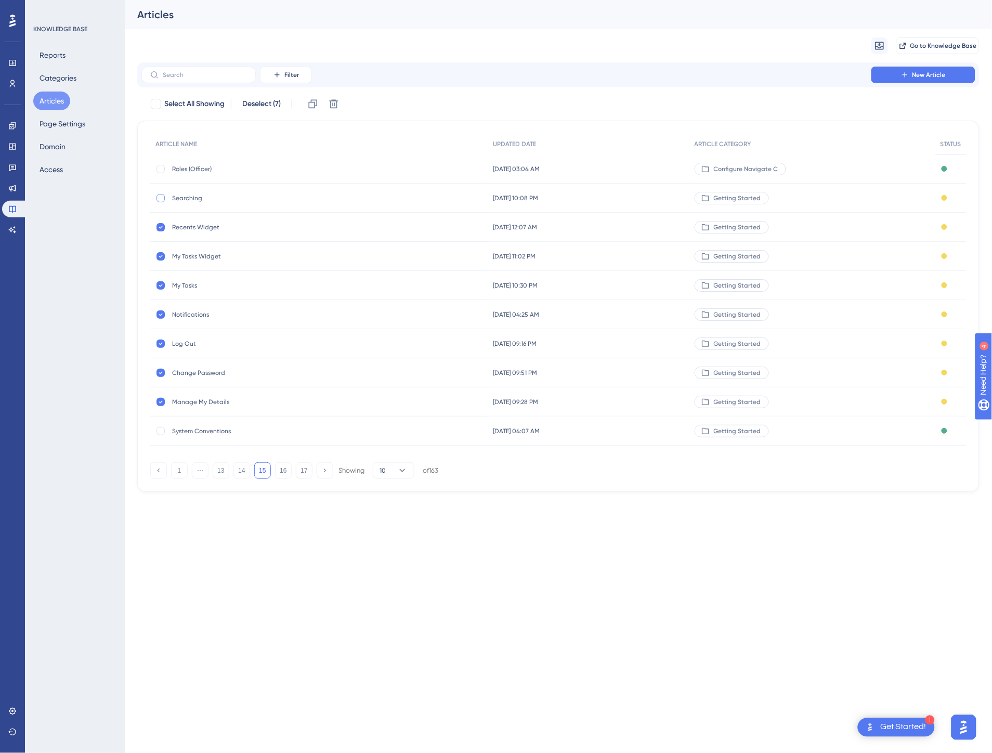
click at [160, 194] on div at bounding box center [160, 198] width 8 height 8
checkbox input "true"
drag, startPoint x: 463, startPoint y: 328, endPoint x: 792, endPoint y: 617, distance: 437.1
click at [792, 0] on html "1 Get Started! Performance Users Engagement Widgets Feedback Product Updates Kn…" at bounding box center [496, 0] width 992 height 0
click at [189, 399] on span "Manage My Details" at bounding box center [255, 402] width 166 height 8
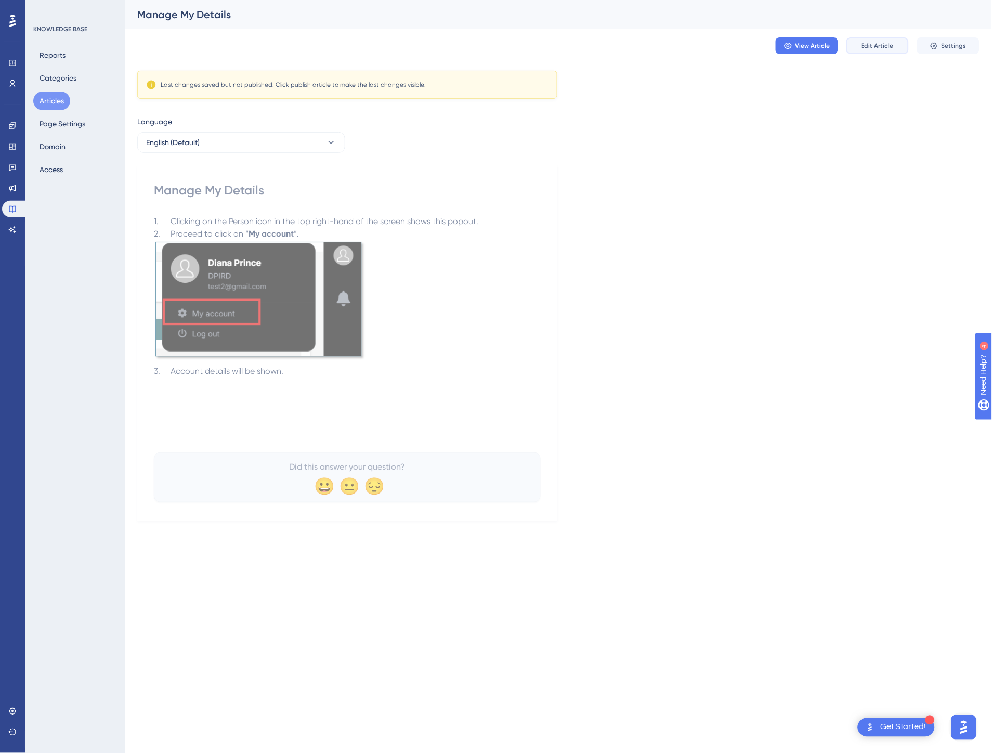
click at [872, 46] on span "Edit Article" at bounding box center [877, 46] width 32 height 8
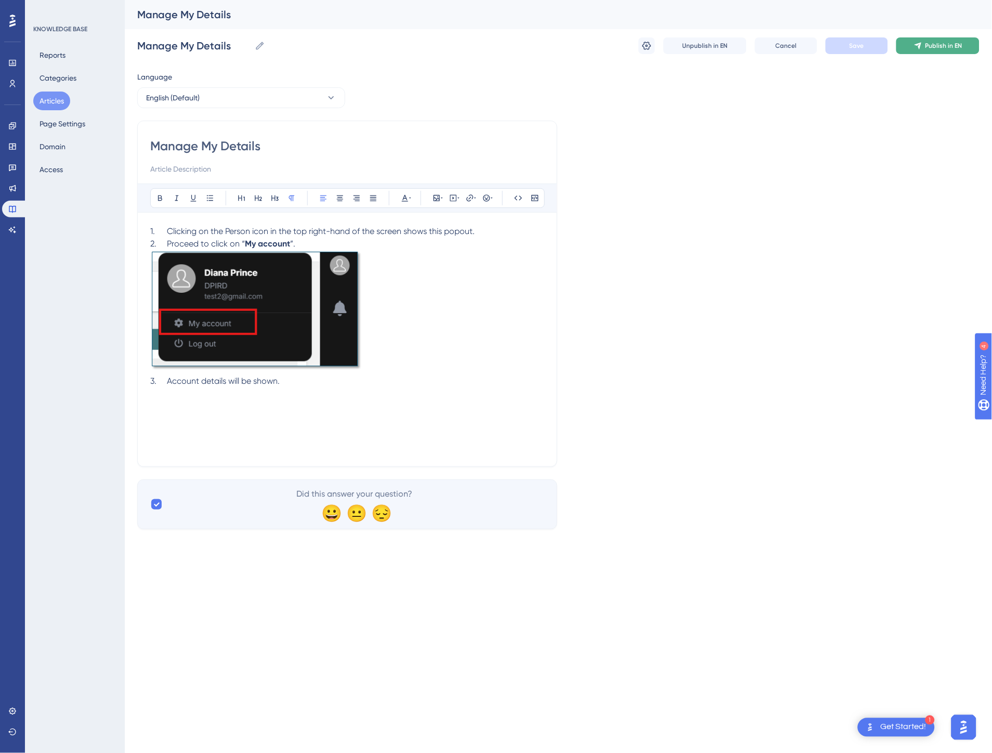
click at [941, 49] on span "Publish in EN" at bounding box center [943, 46] width 37 height 8
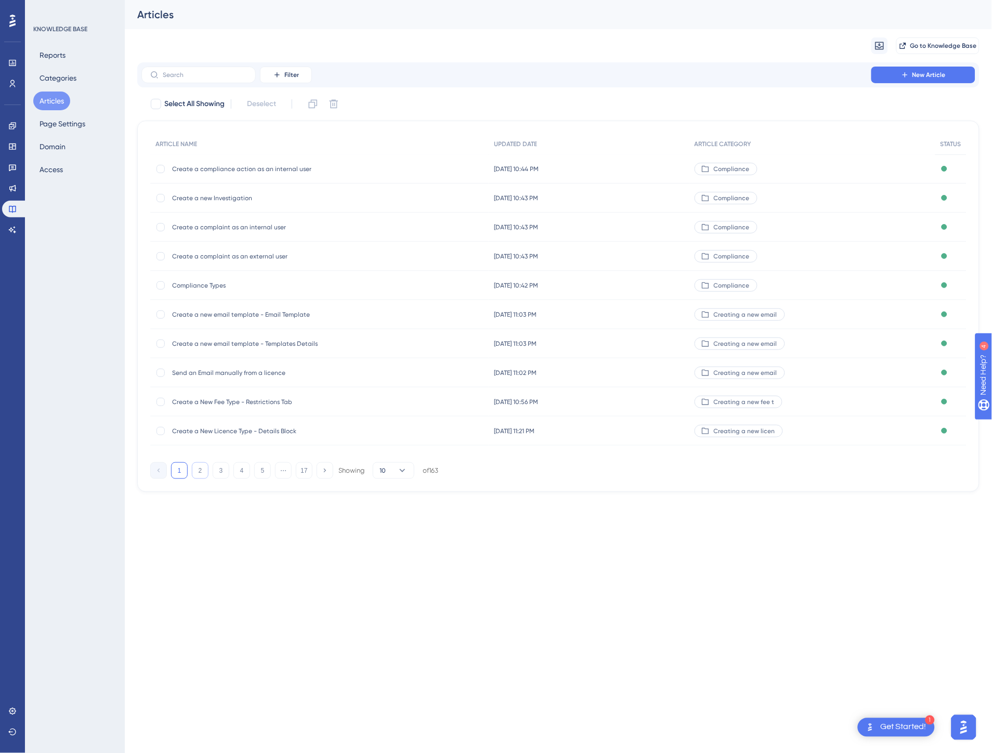
click at [199, 468] on button "2" at bounding box center [200, 470] width 17 height 17
click at [218, 474] on button "3" at bounding box center [221, 470] width 17 height 17
click at [245, 471] on button "4" at bounding box center [241, 470] width 17 height 17
click at [264, 471] on button "5" at bounding box center [262, 470] width 17 height 17
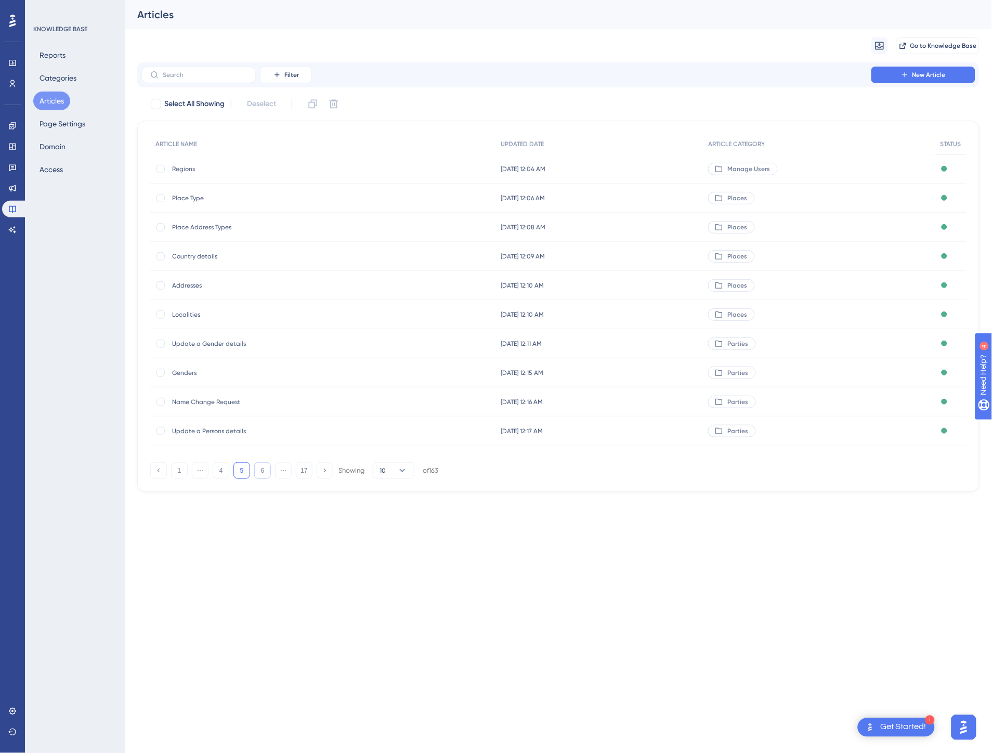
click at [260, 470] on button "6" at bounding box center [262, 470] width 17 height 17
click at [259, 472] on button "7" at bounding box center [262, 470] width 17 height 17
click at [259, 472] on button "8" at bounding box center [262, 470] width 17 height 17
click at [259, 472] on button "9" at bounding box center [262, 470] width 17 height 17
click at [259, 472] on button "10" at bounding box center [262, 470] width 17 height 17
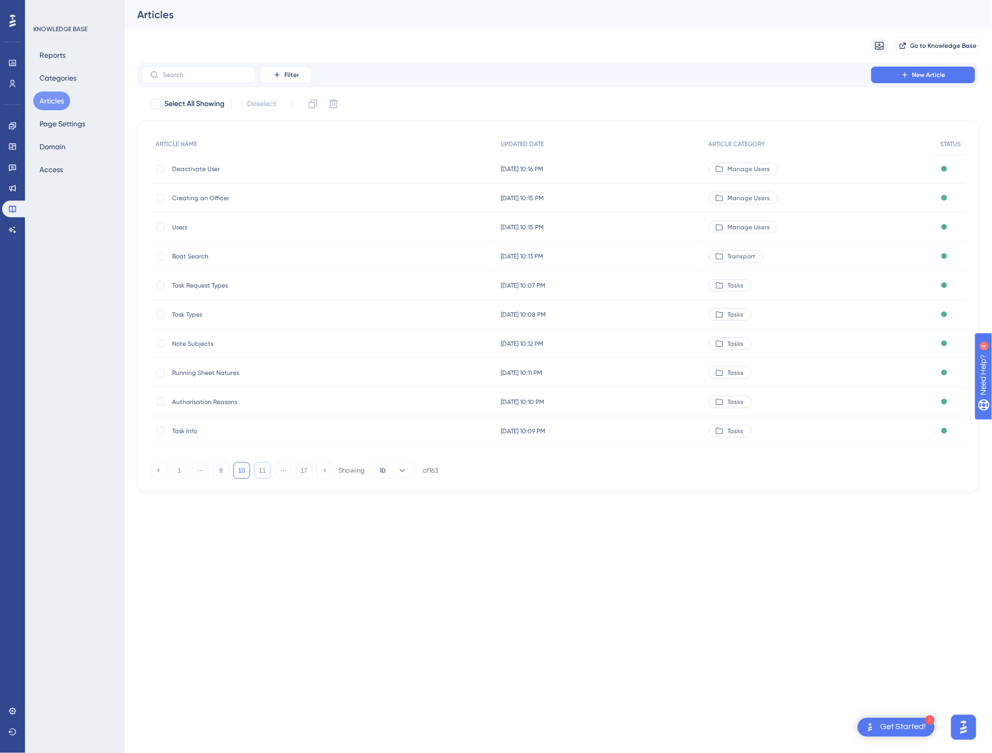
click at [259, 472] on button "11" at bounding box center [262, 470] width 17 height 17
click at [259, 473] on button "12" at bounding box center [262, 470] width 17 height 17
click at [249, 345] on span "Document Categories" at bounding box center [255, 343] width 166 height 8
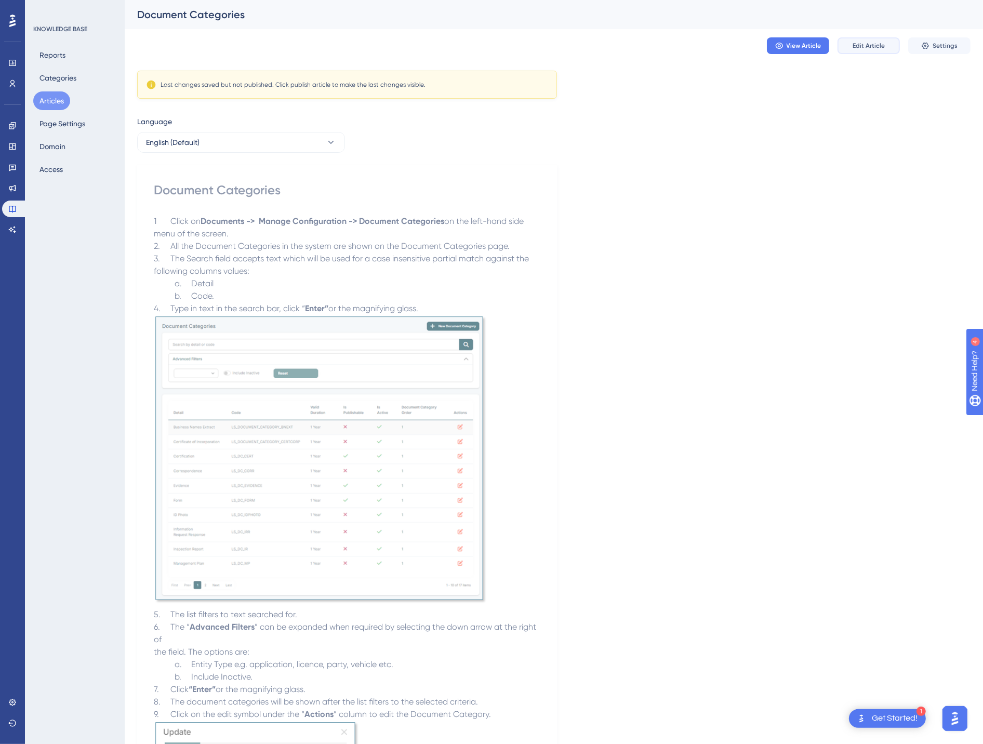
click at [876, 49] on span "Edit Article" at bounding box center [869, 46] width 32 height 8
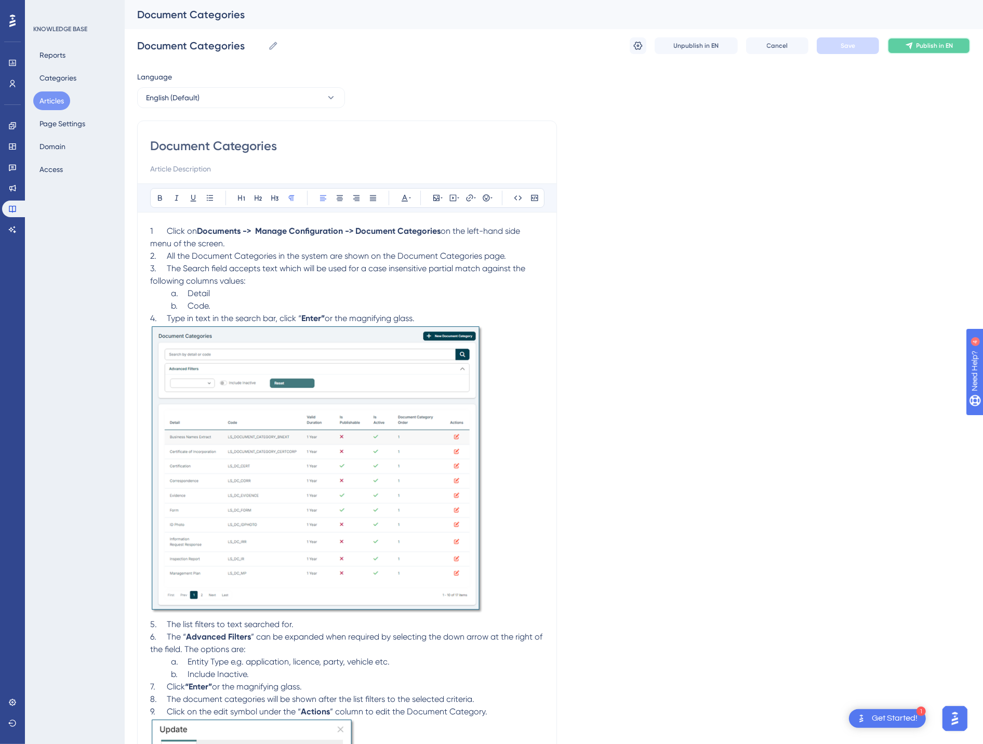
click at [920, 52] on button "Publish in EN" at bounding box center [929, 45] width 83 height 17
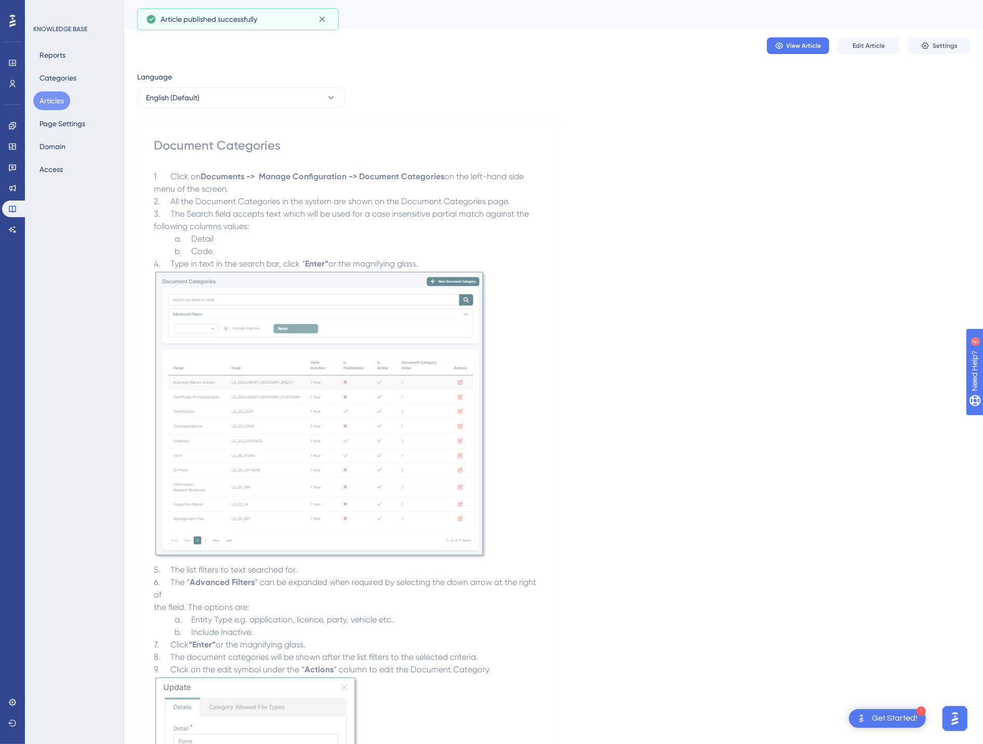
click at [48, 100] on button "Articles" at bounding box center [51, 100] width 37 height 19
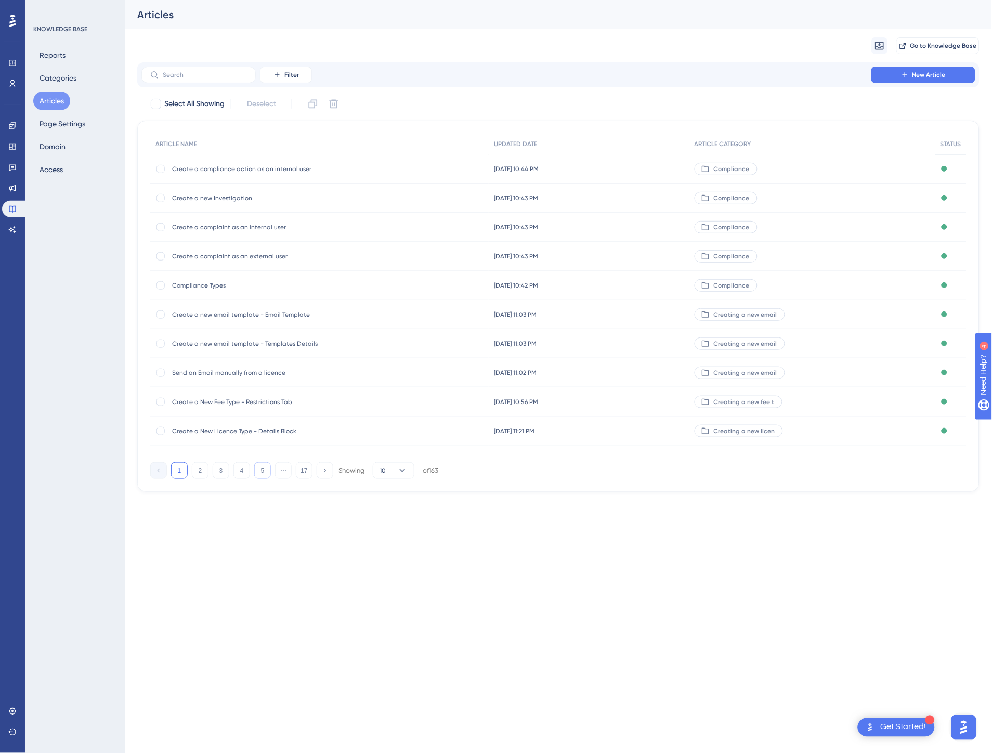
click at [267, 471] on button "5" at bounding box center [262, 470] width 17 height 17
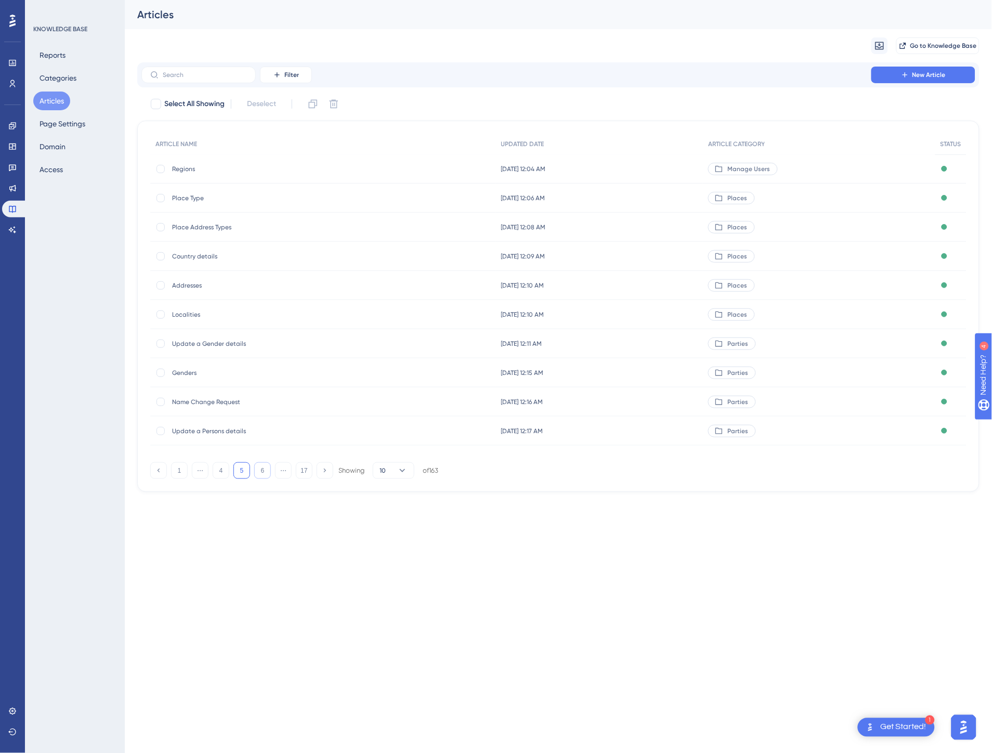
click at [268, 471] on button "6" at bounding box center [262, 470] width 17 height 17
click at [270, 471] on button "7" at bounding box center [262, 470] width 17 height 17
click at [270, 471] on button "8" at bounding box center [262, 470] width 17 height 17
click at [259, 465] on button "9" at bounding box center [262, 470] width 17 height 17
click at [262, 468] on button "10" at bounding box center [262, 470] width 17 height 17
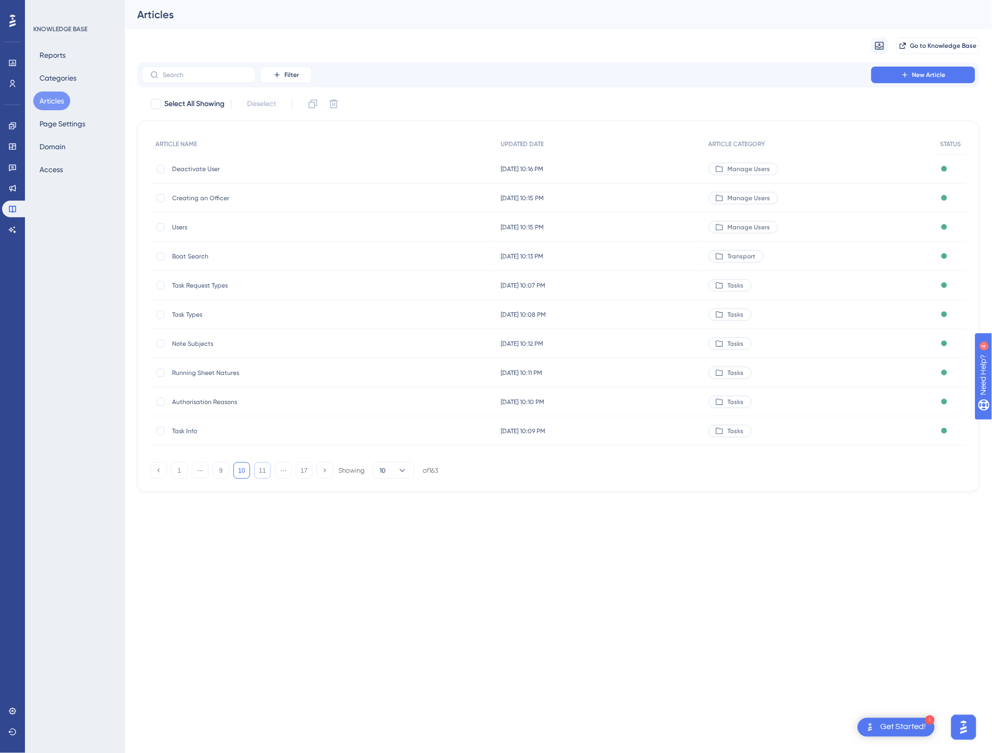
click at [262, 468] on button "11" at bounding box center [262, 470] width 17 height 17
click at [262, 468] on button "12" at bounding box center [262, 470] width 17 height 17
click at [351, 291] on div "Document Template Groups Document Template Groups" at bounding box center [319, 285] width 338 height 29
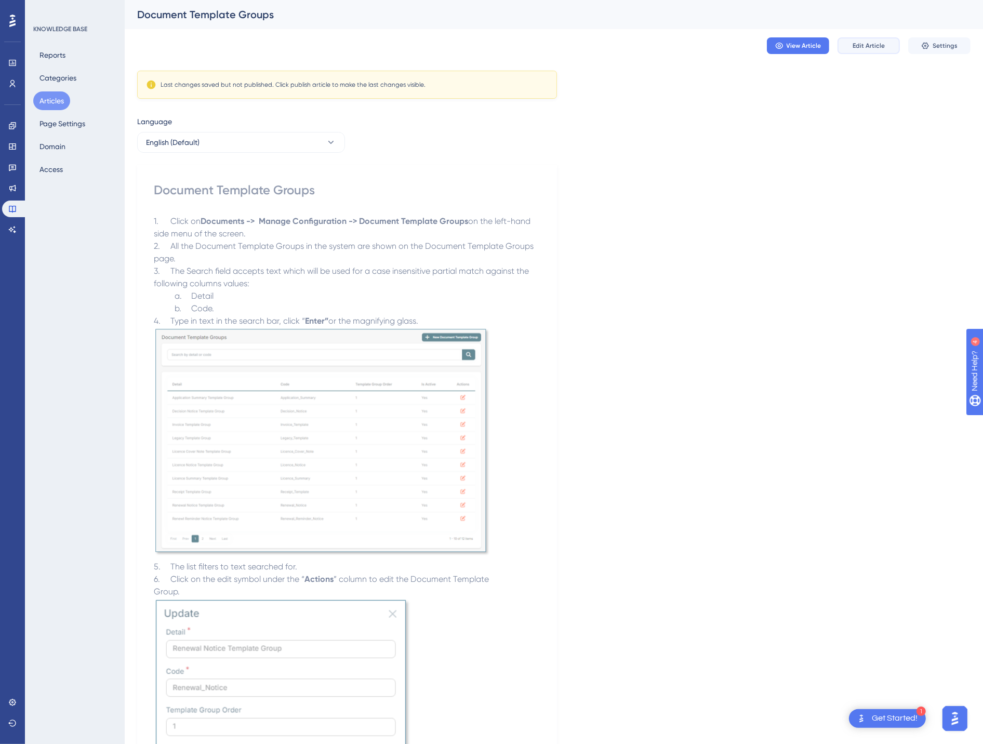
click at [861, 44] on span "Edit Article" at bounding box center [869, 46] width 32 height 8
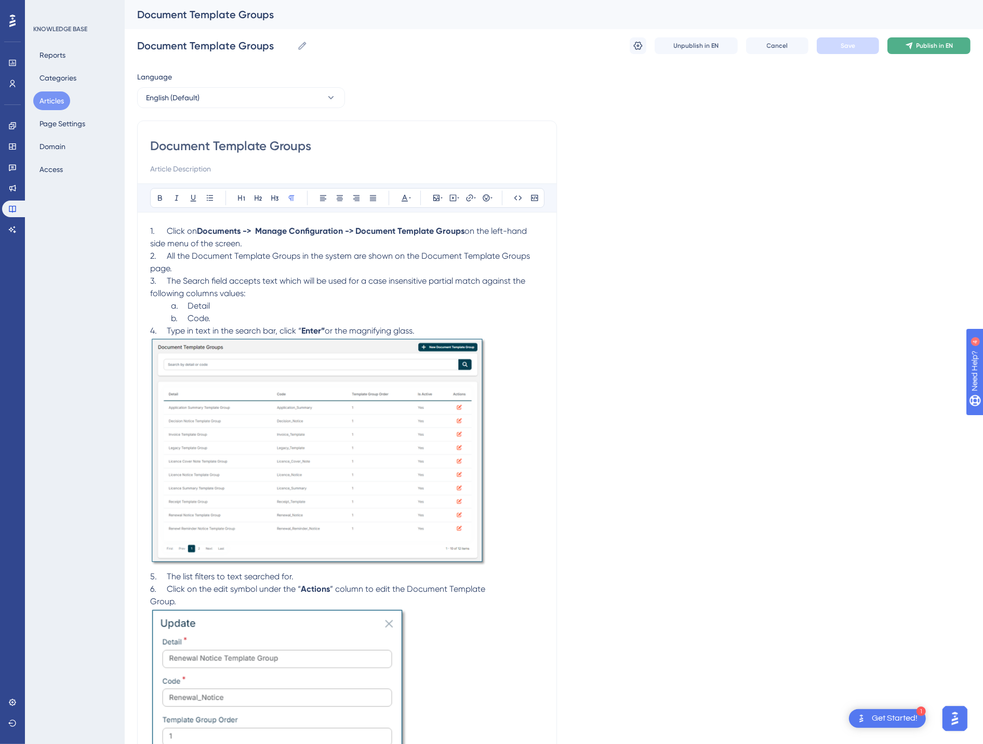
click at [907, 48] on icon at bounding box center [909, 46] width 8 height 8
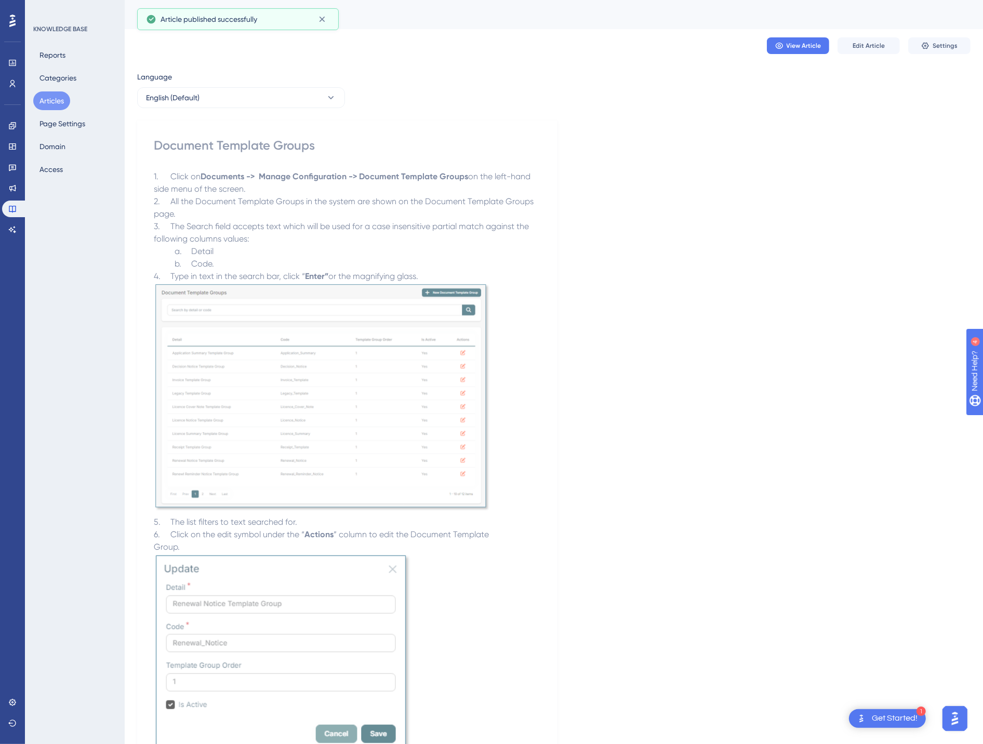
click at [55, 100] on button "Articles" at bounding box center [51, 100] width 37 height 19
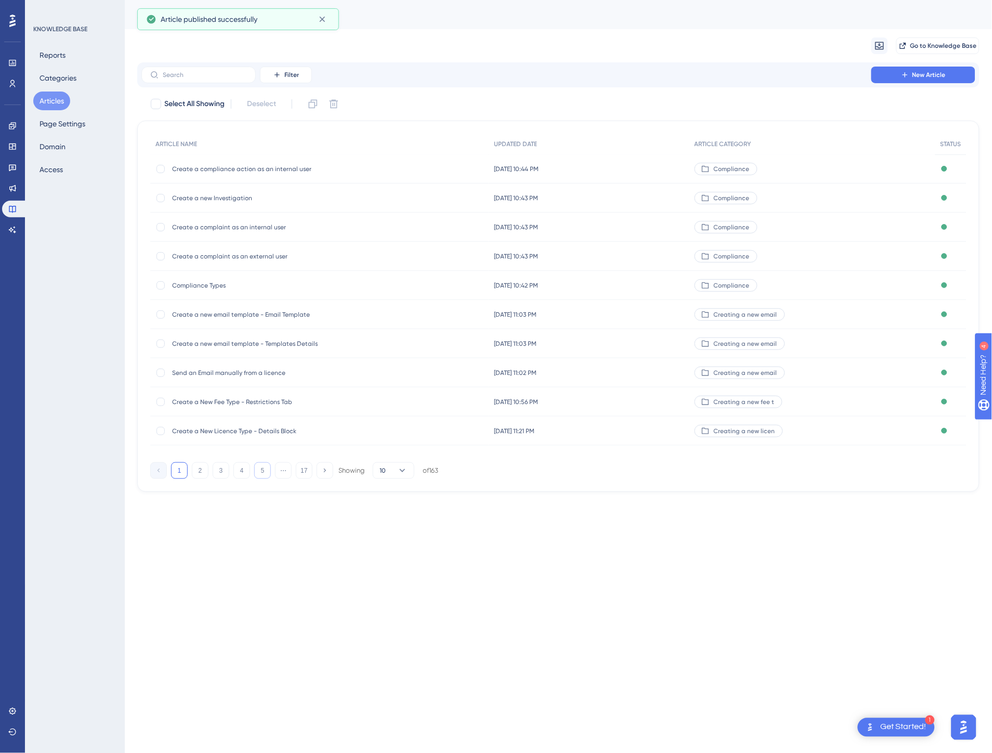
click at [267, 471] on button "5" at bounding box center [262, 470] width 17 height 17
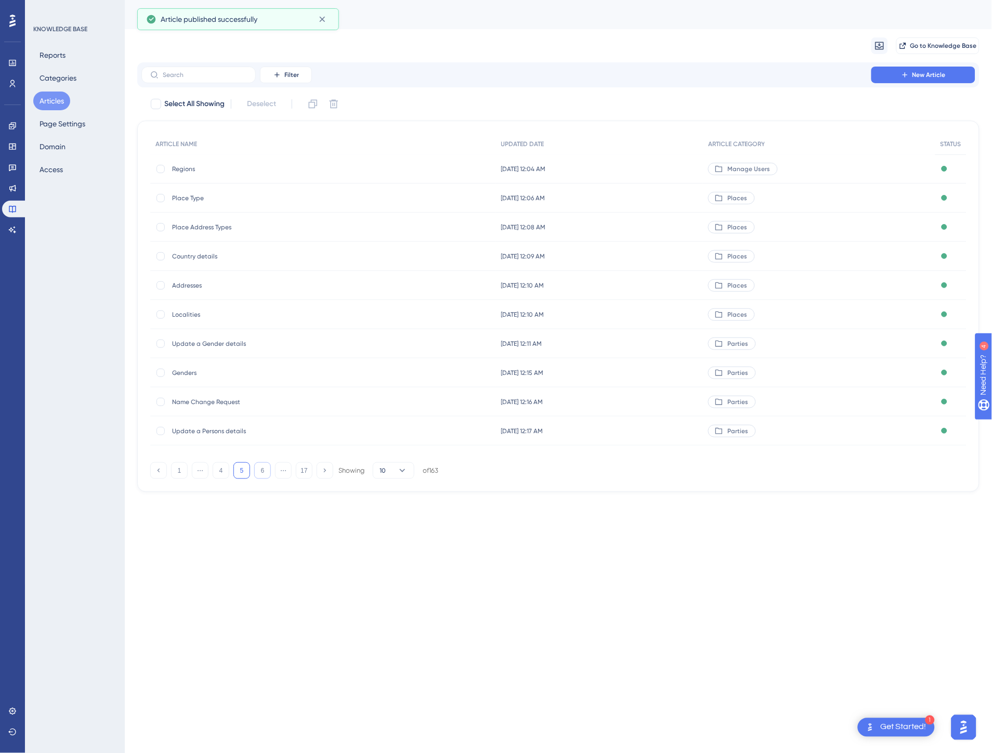
click at [267, 471] on button "6" at bounding box center [262, 470] width 17 height 17
click at [267, 471] on button "8" at bounding box center [262, 470] width 17 height 17
click at [267, 471] on button "10" at bounding box center [262, 470] width 17 height 17
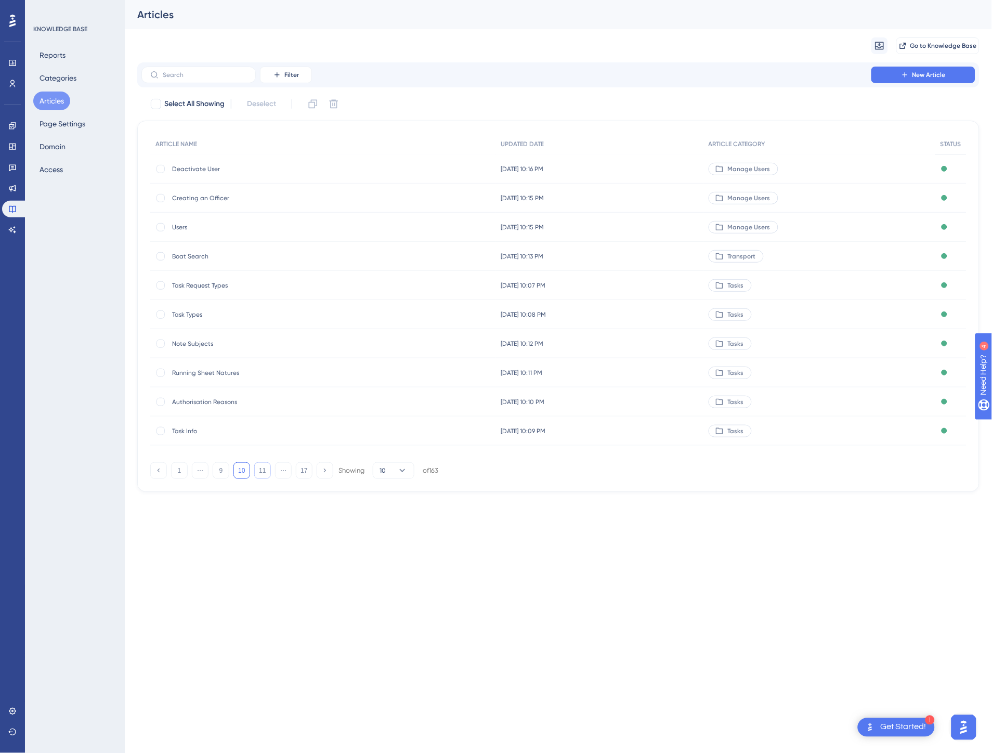
click at [267, 471] on button "11" at bounding box center [262, 470] width 17 height 17
click at [267, 471] on button "12" at bounding box center [262, 470] width 17 height 17
click at [372, 261] on div "Entitlement Input Types Entitlement Input Types" at bounding box center [319, 256] width 338 height 29
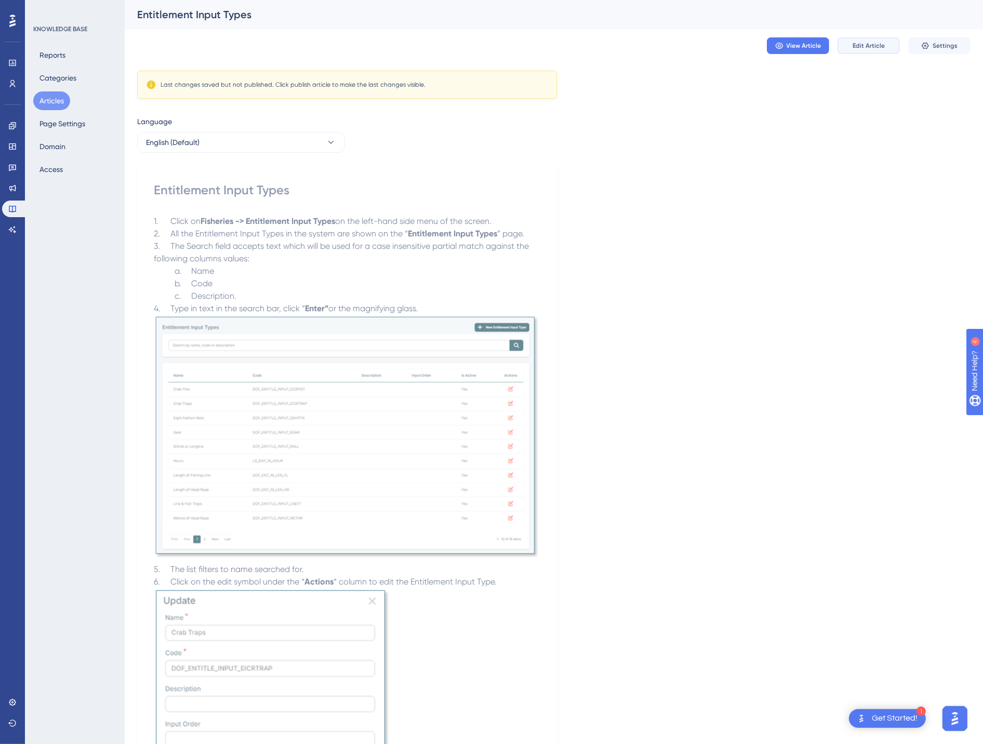
click at [865, 43] on span "Edit Article" at bounding box center [869, 46] width 32 height 8
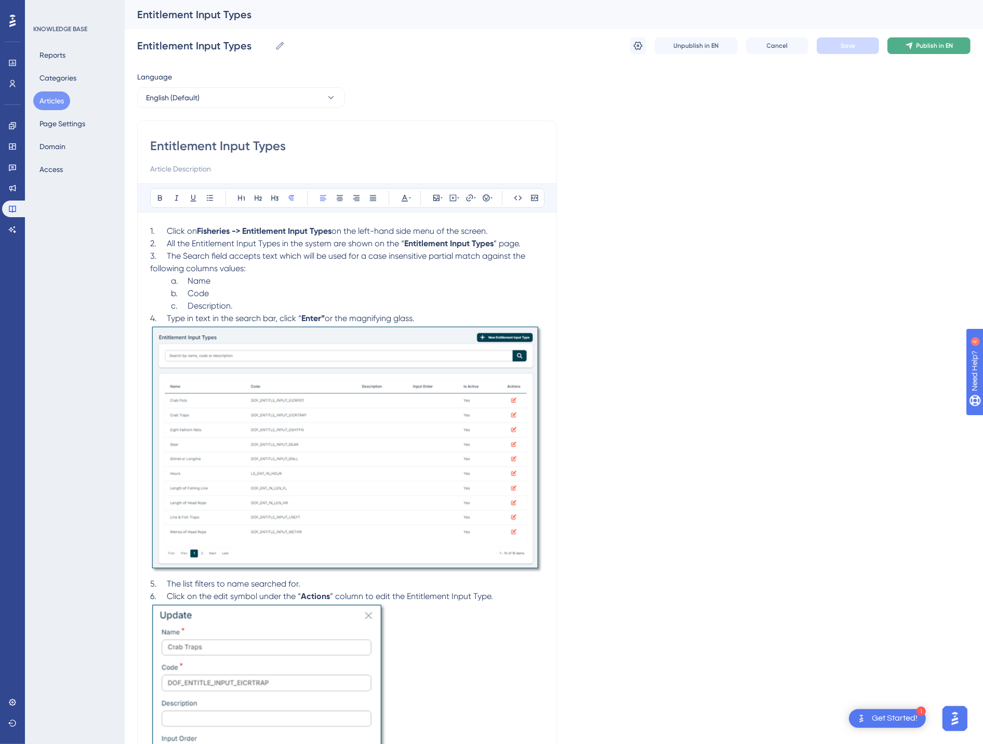
click at [903, 49] on button "Publish in EN" at bounding box center [929, 45] width 83 height 17
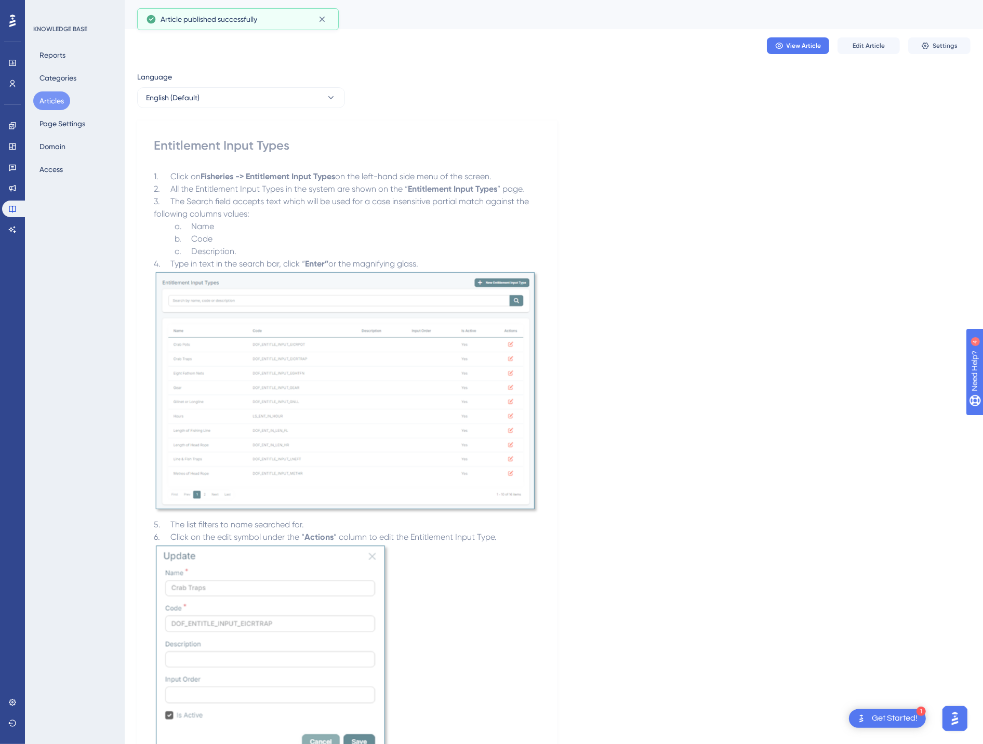
click at [49, 101] on button "Articles" at bounding box center [51, 100] width 37 height 19
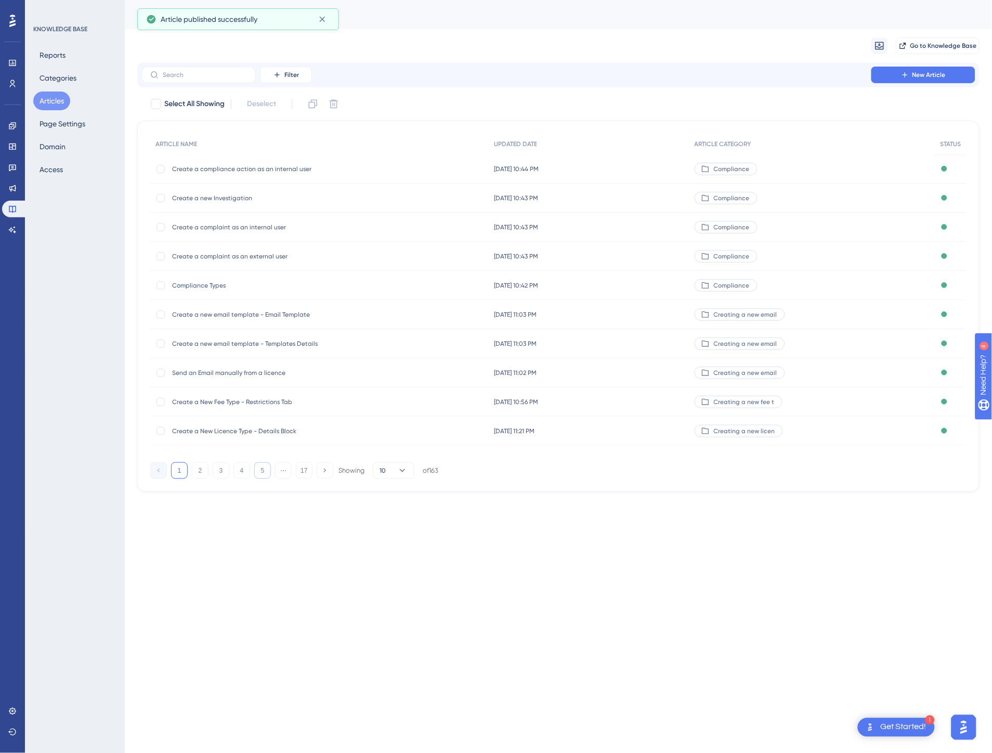
click at [267, 474] on button "5" at bounding box center [262, 470] width 17 height 17
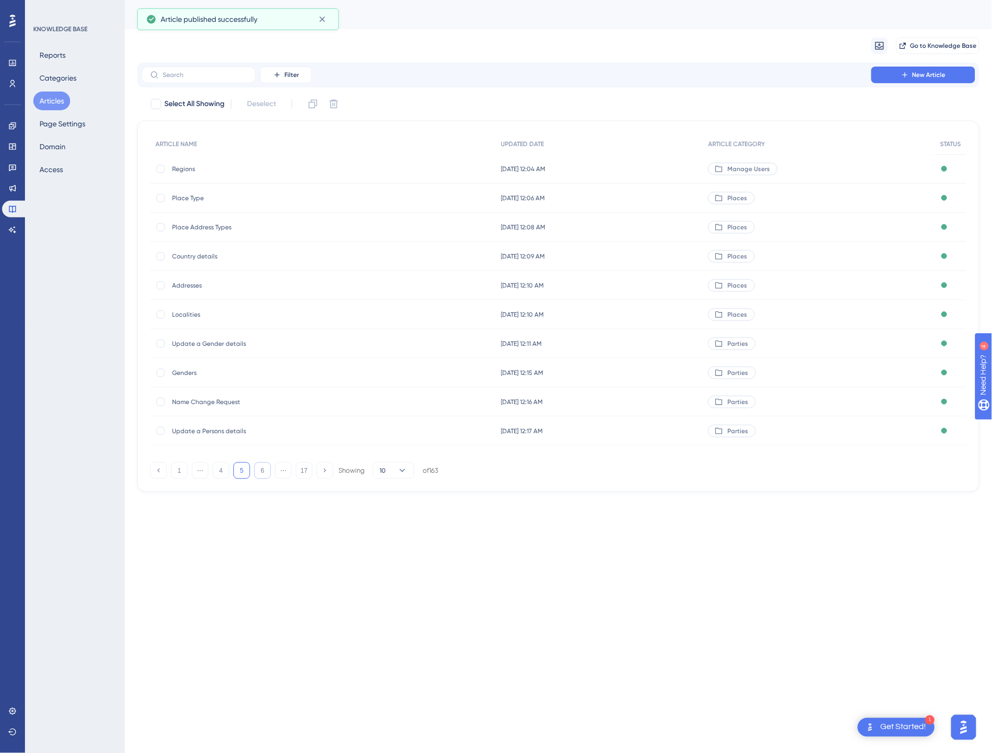
click at [267, 474] on button "6" at bounding box center [262, 470] width 17 height 17
click at [267, 474] on button "7" at bounding box center [262, 470] width 17 height 17
click at [267, 474] on button "8" at bounding box center [262, 470] width 17 height 17
click at [267, 474] on button "10" at bounding box center [262, 470] width 17 height 17
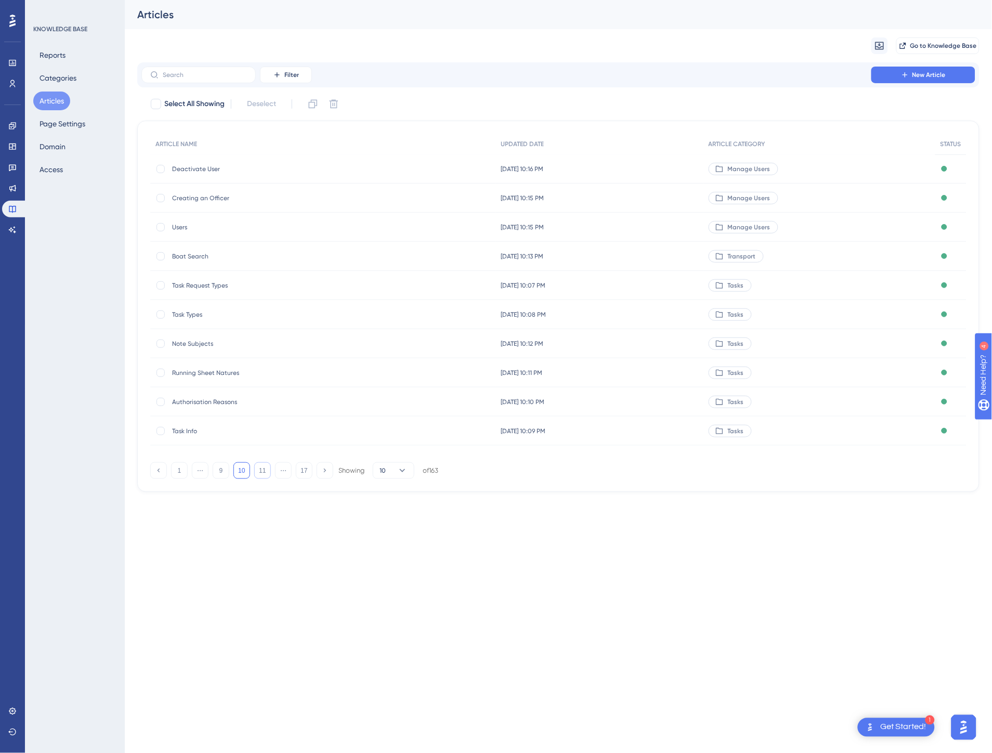
click at [267, 474] on button "11" at bounding box center [262, 470] width 17 height 17
click at [267, 474] on button "12" at bounding box center [262, 470] width 17 height 17
click at [323, 226] on span "Entitlement Output Types" at bounding box center [255, 227] width 166 height 8
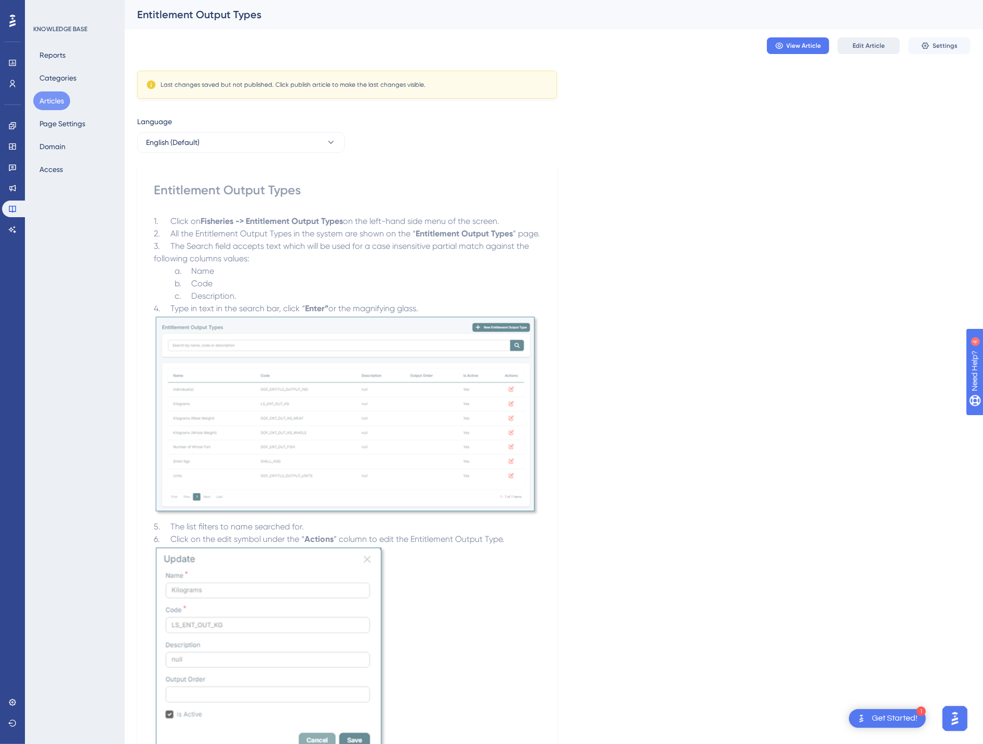
click at [863, 37] on button "Edit Article" at bounding box center [869, 45] width 62 height 17
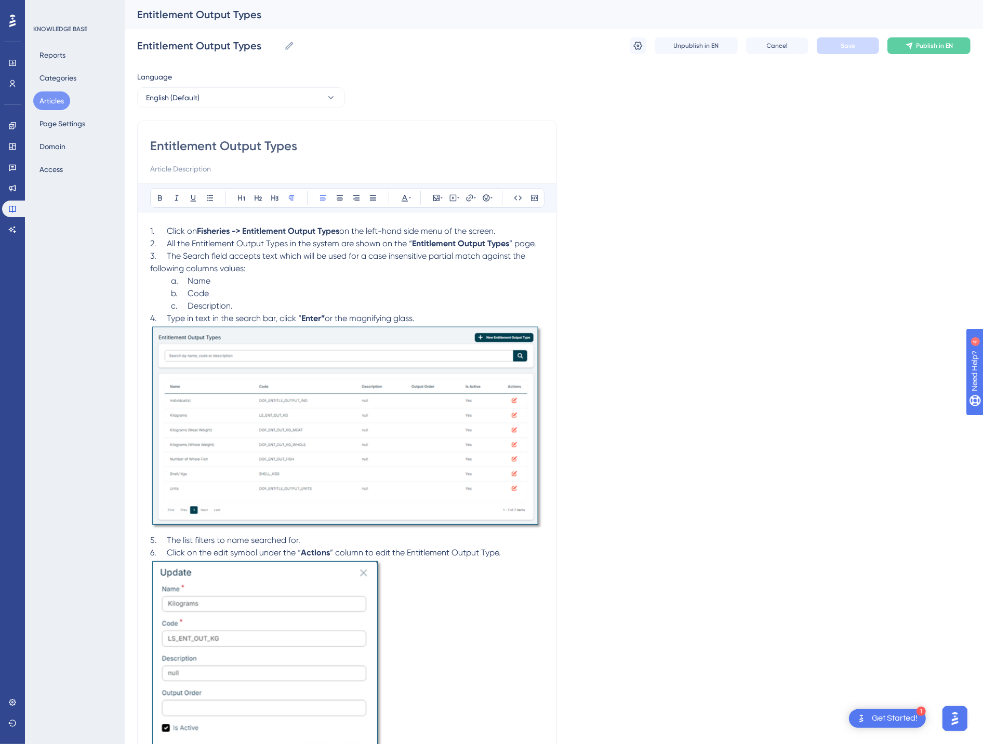
click at [915, 55] on div "Entitlement Output Types Entitlement Output Types Unpublish in EN Cancel Save P…" at bounding box center [554, 45] width 834 height 33
click at [915, 51] on button "Publish in EN" at bounding box center [929, 45] width 83 height 17
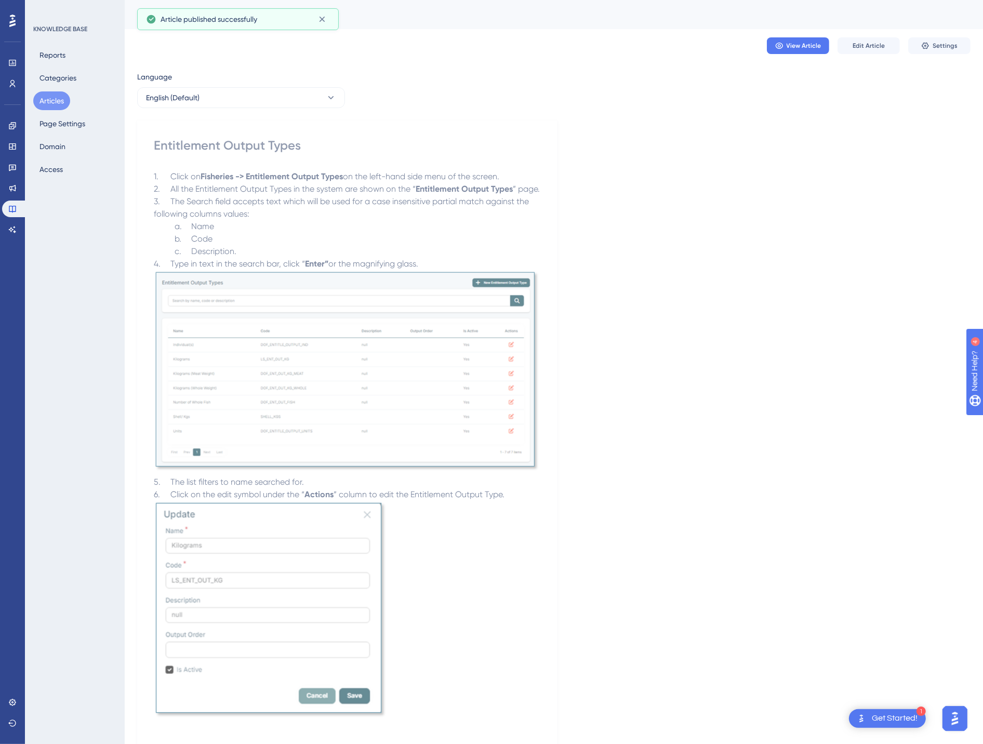
click at [69, 110] on div "Reports Categories Articles Page Settings Domain Access" at bounding box center [75, 112] width 84 height 133
click at [68, 108] on div "Reports Categories Articles Page Settings Domain Access" at bounding box center [75, 112] width 84 height 133
click at [65, 107] on button "Articles" at bounding box center [51, 100] width 37 height 19
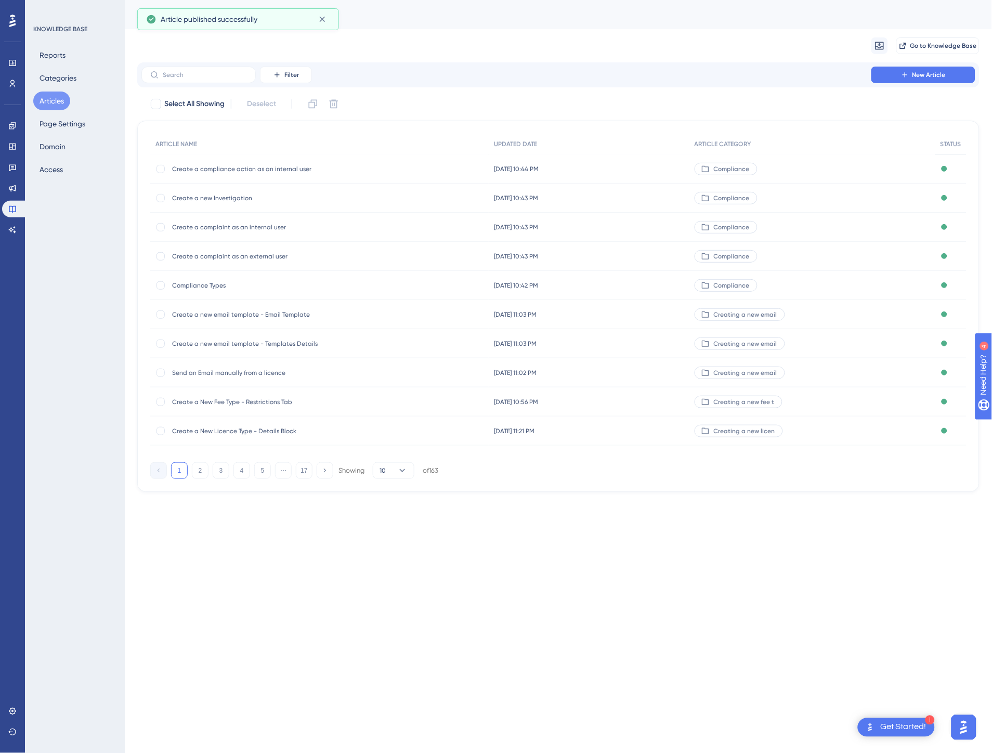
click at [272, 473] on div "1 2 3 4 5 ⋯ 17 Showing 10 of 163" at bounding box center [294, 470] width 288 height 17
click at [263, 470] on button "5" at bounding box center [262, 470] width 17 height 17
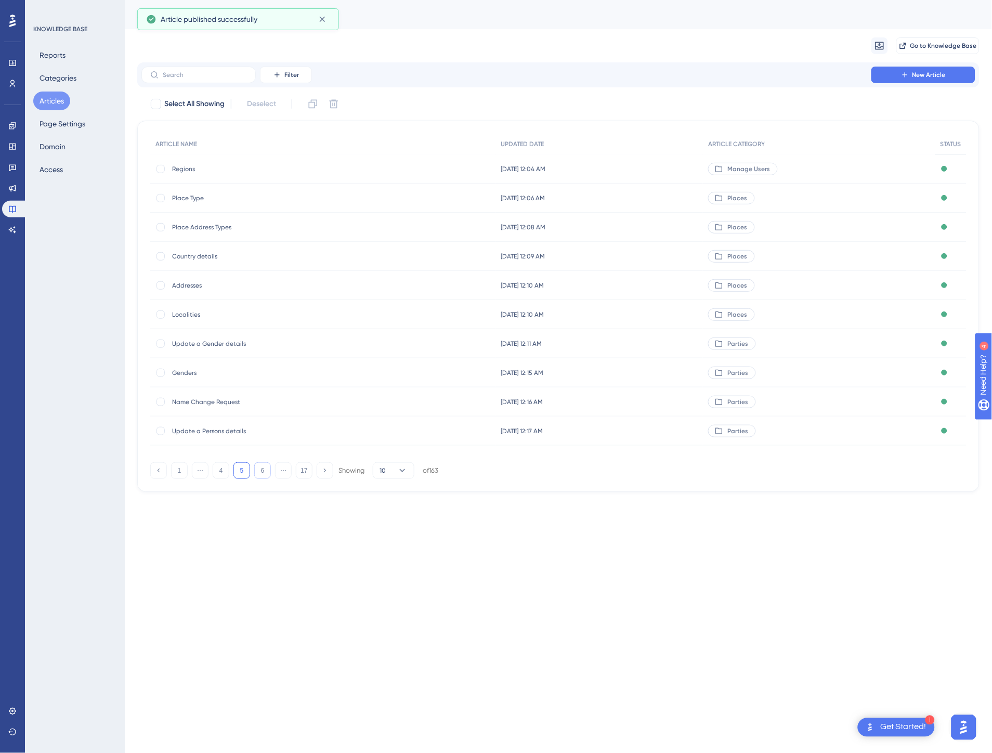
click at [263, 470] on button "6" at bounding box center [262, 470] width 17 height 17
click at [263, 470] on button "8" at bounding box center [262, 470] width 17 height 17
click at [263, 470] on button "9" at bounding box center [262, 470] width 17 height 17
click at [263, 470] on button "10" at bounding box center [262, 470] width 17 height 17
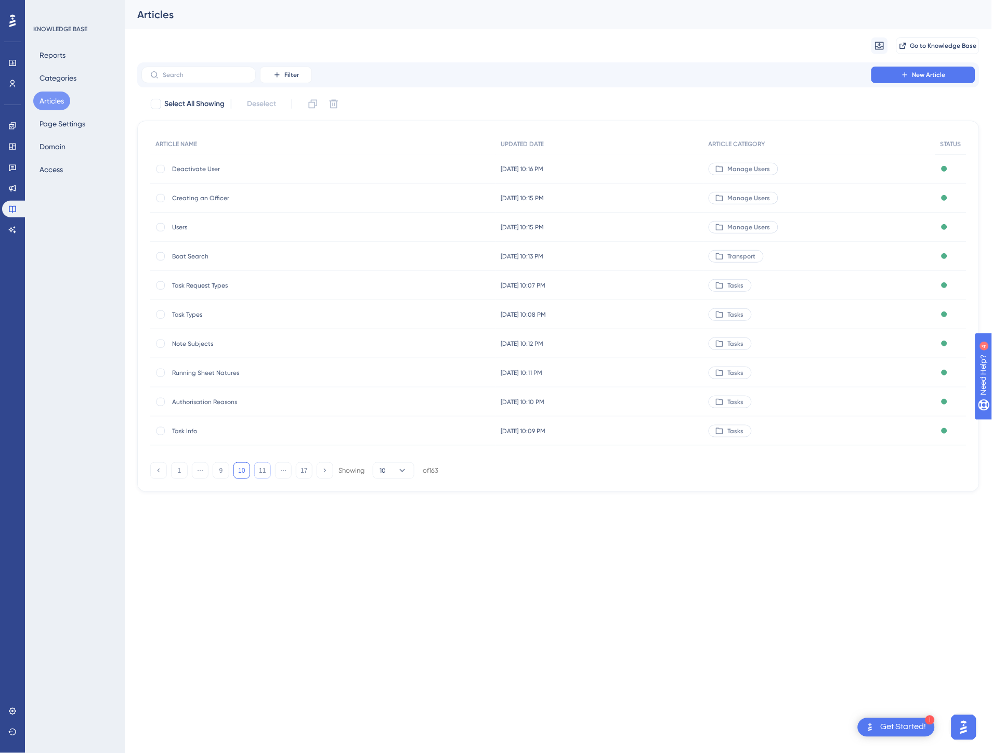
click at [263, 470] on button "11" at bounding box center [262, 470] width 17 height 17
click at [263, 470] on button "12" at bounding box center [262, 470] width 17 height 17
click at [571, 197] on div "[DATE] 12:33 AM [DATE] 12:33 AM" at bounding box center [589, 197] width 202 height 29
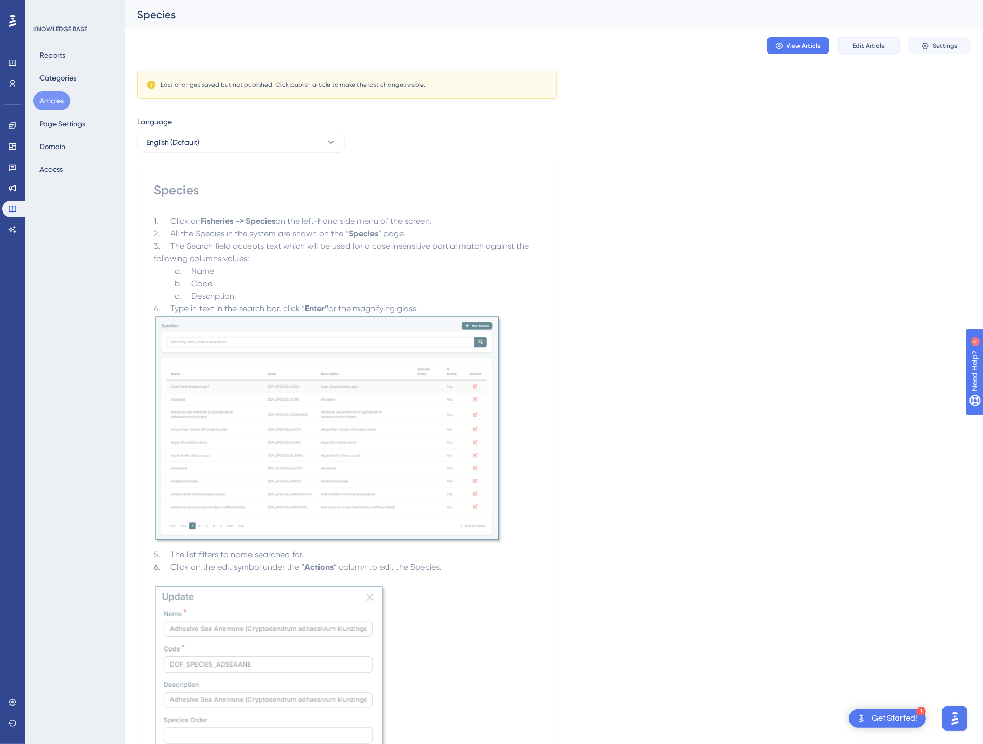
click at [855, 48] on span "Edit Article" at bounding box center [869, 46] width 32 height 8
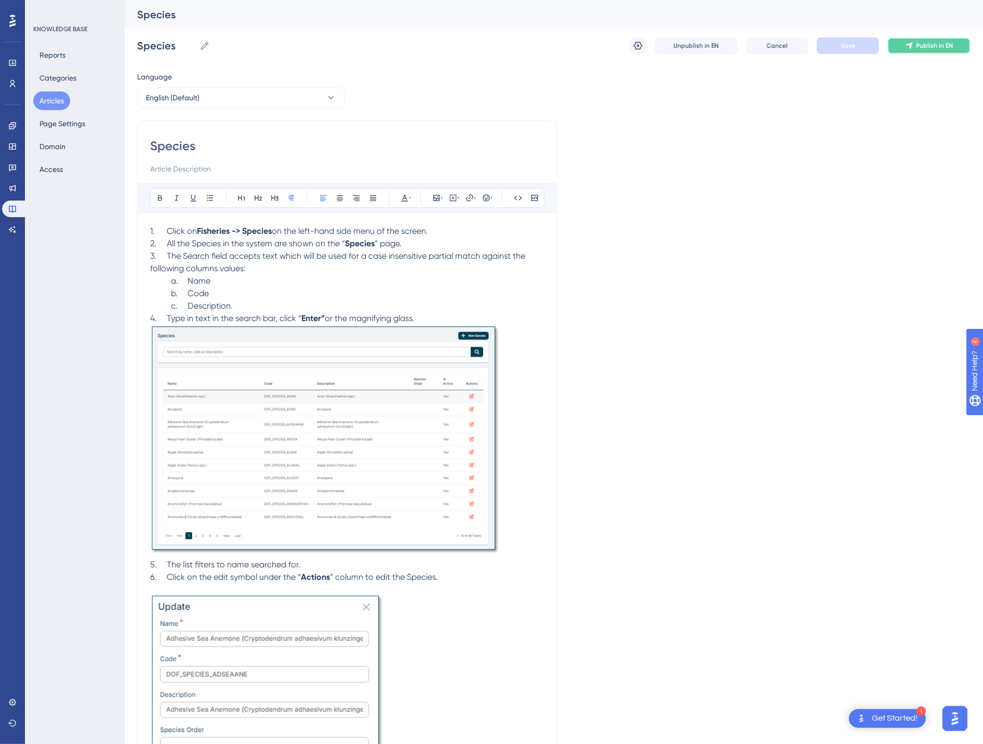
click at [905, 50] on button "Publish in EN" at bounding box center [929, 45] width 83 height 17
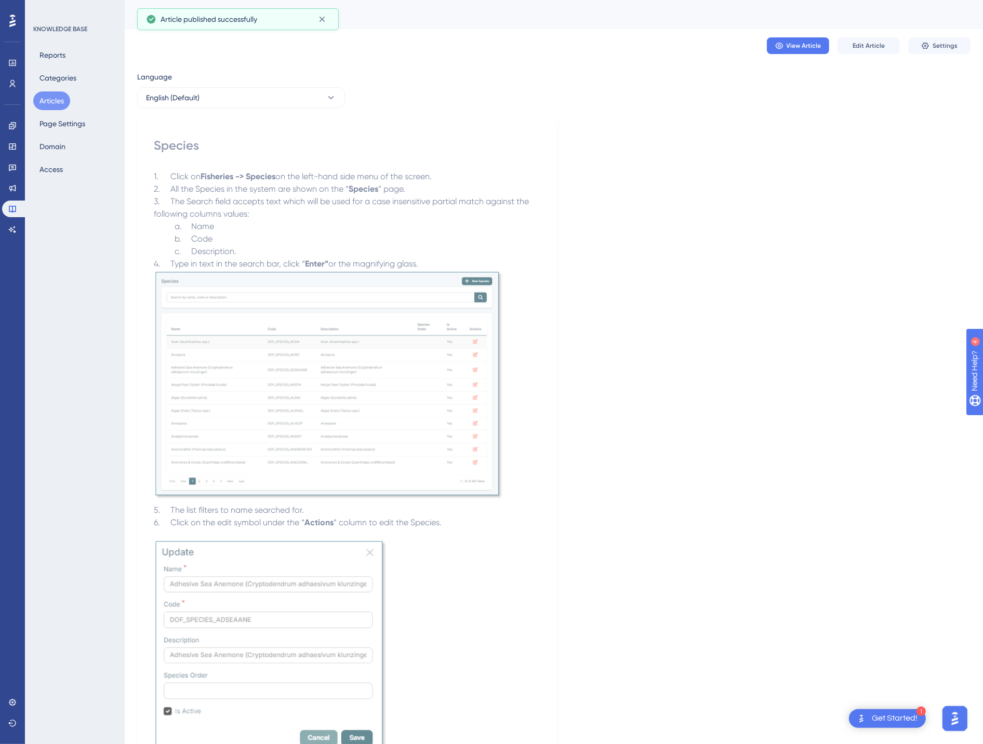
click at [48, 102] on button "Articles" at bounding box center [51, 100] width 37 height 19
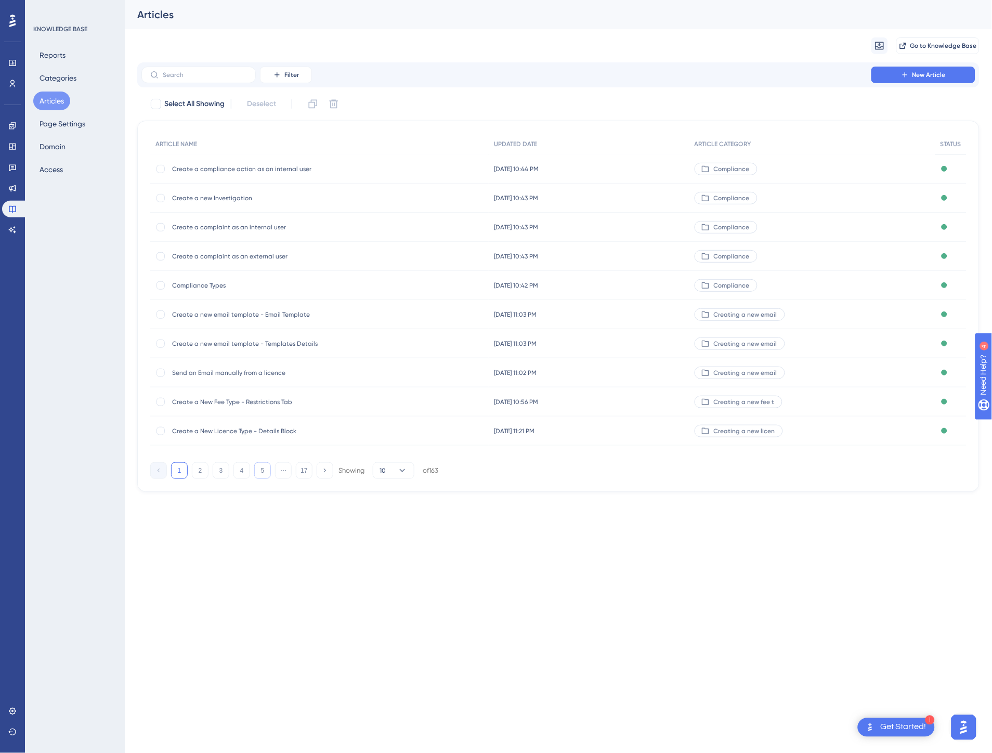
click at [264, 466] on button "5" at bounding box center [262, 470] width 17 height 17
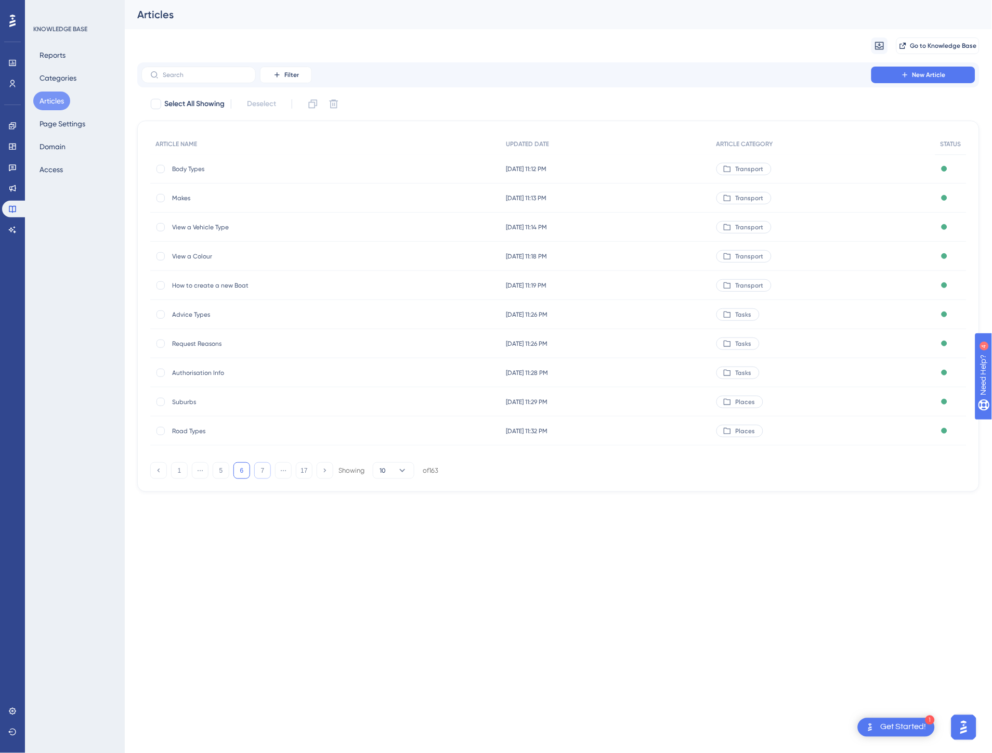
click at [264, 466] on button "7" at bounding box center [262, 470] width 17 height 17
click at [264, 466] on button "8" at bounding box center [262, 470] width 17 height 17
click at [264, 466] on button "10" at bounding box center [262, 470] width 17 height 17
click at [264, 466] on button "11" at bounding box center [262, 470] width 17 height 17
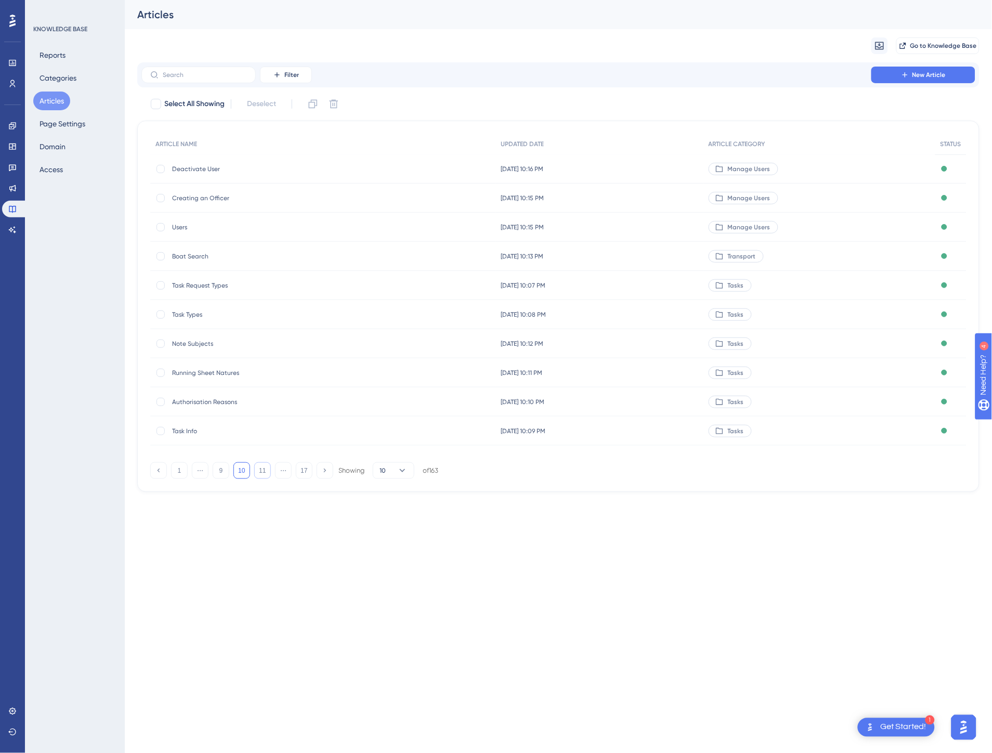
click at [264, 466] on button "11" at bounding box center [262, 470] width 17 height 17
click at [264, 466] on button "13" at bounding box center [262, 470] width 17 height 17
click at [219, 475] on button "12" at bounding box center [221, 470] width 17 height 17
click at [582, 174] on div "[DATE] 01:21 AM [DATE] 01:21 AM" at bounding box center [589, 168] width 202 height 29
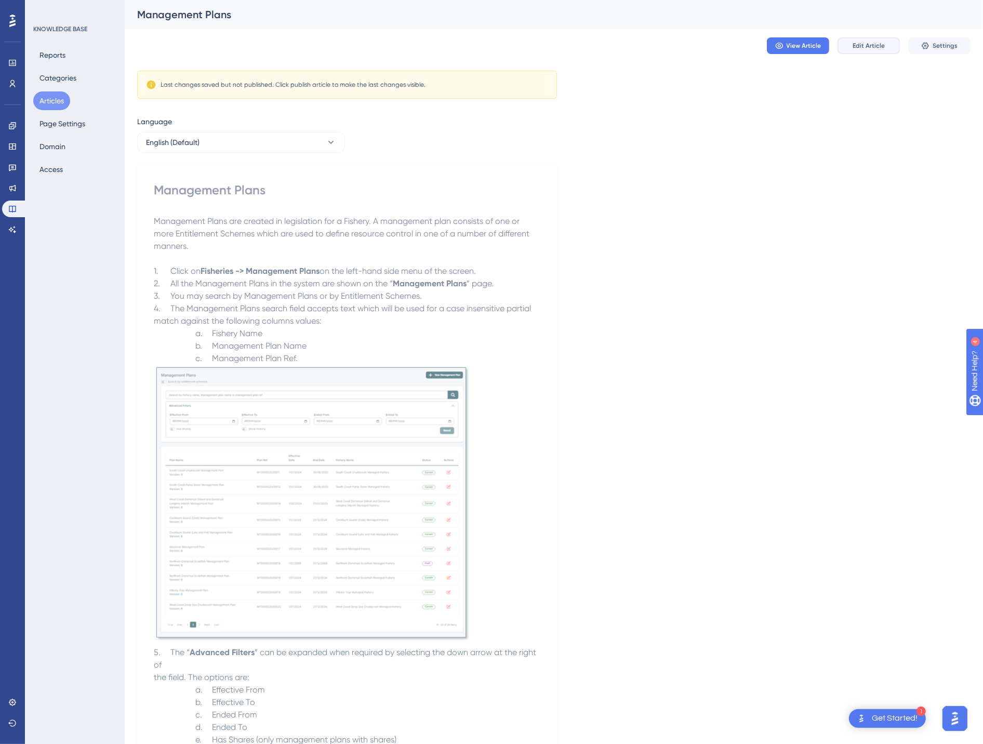
click at [873, 39] on button "Edit Article" at bounding box center [869, 45] width 62 height 17
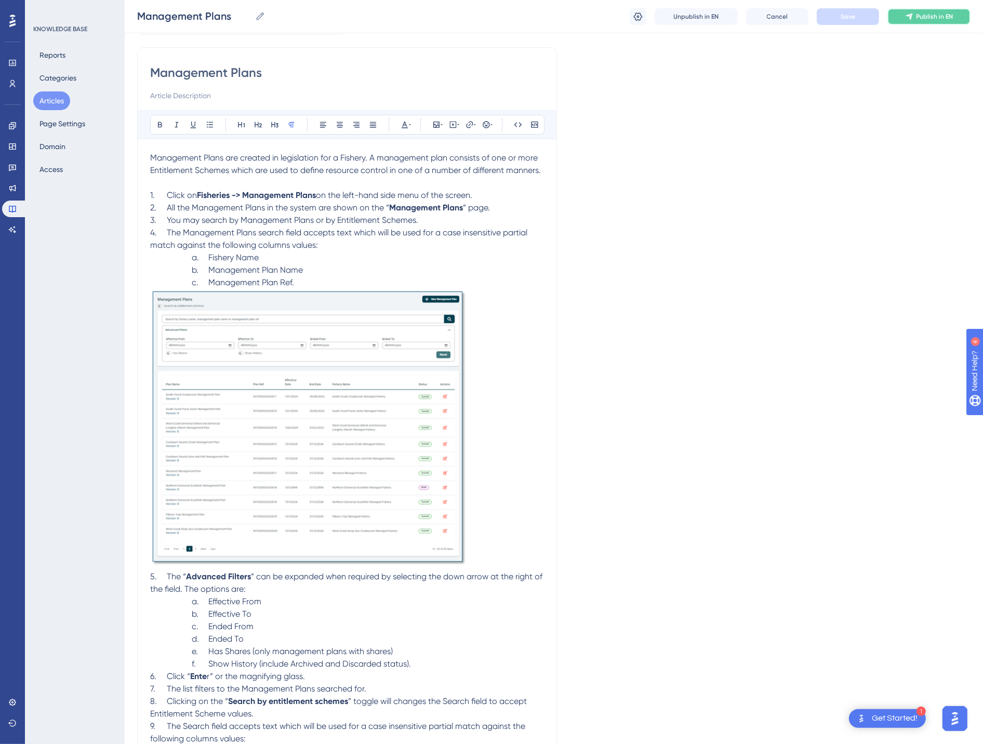
click at [911, 14] on icon at bounding box center [909, 16] width 7 height 7
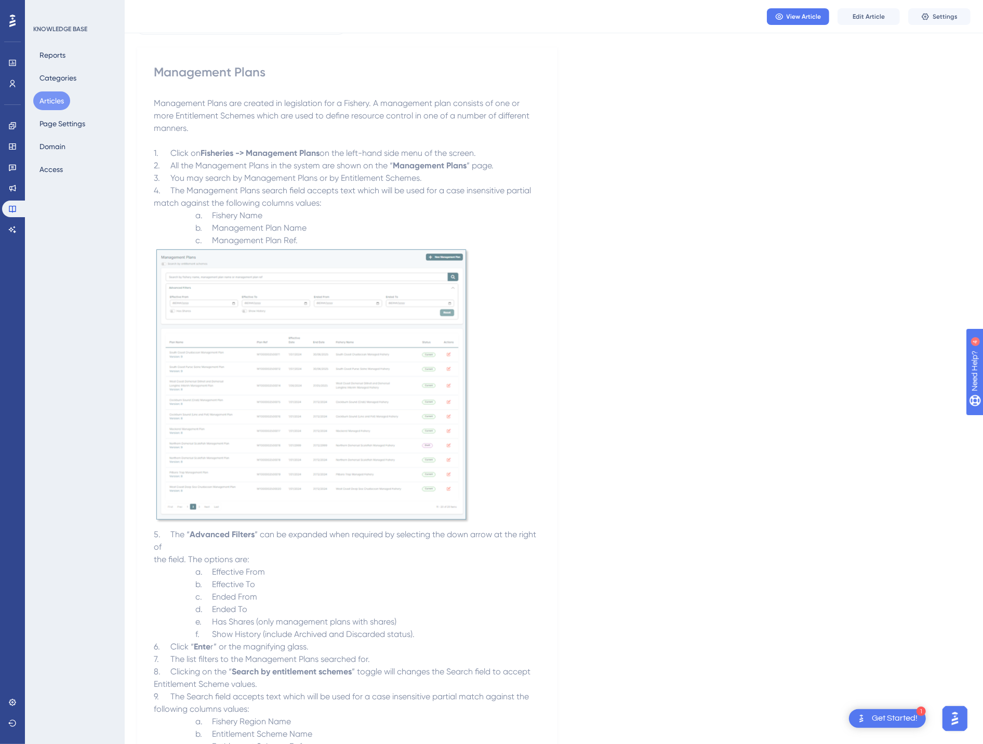
click at [43, 104] on button "Articles" at bounding box center [51, 100] width 37 height 19
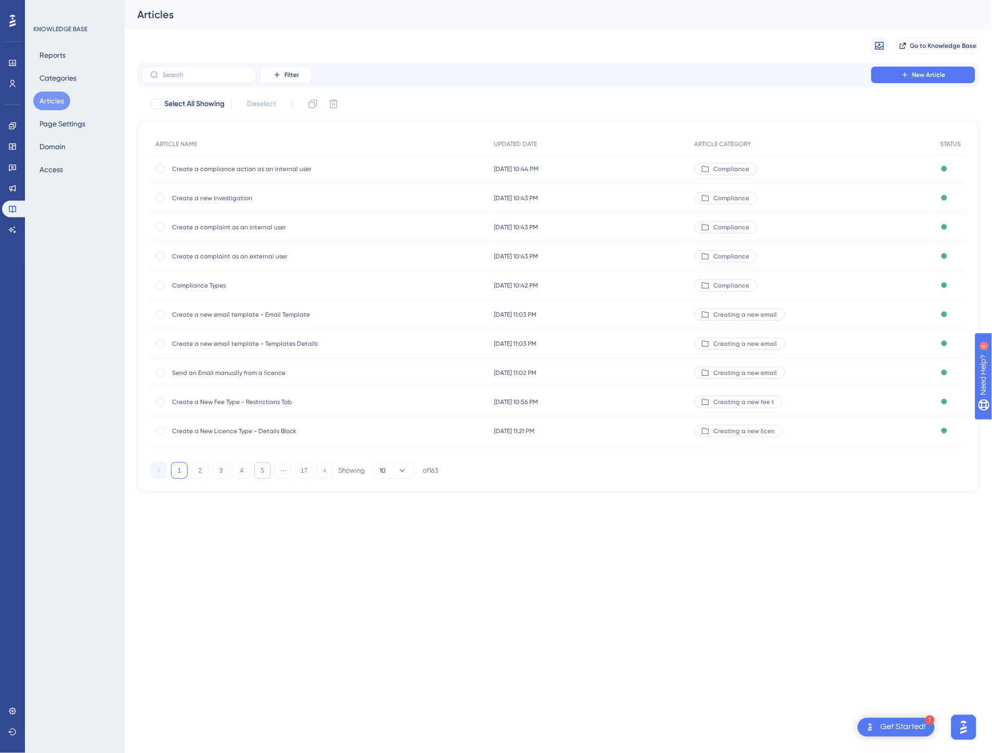
click at [266, 475] on button "5" at bounding box center [262, 470] width 17 height 17
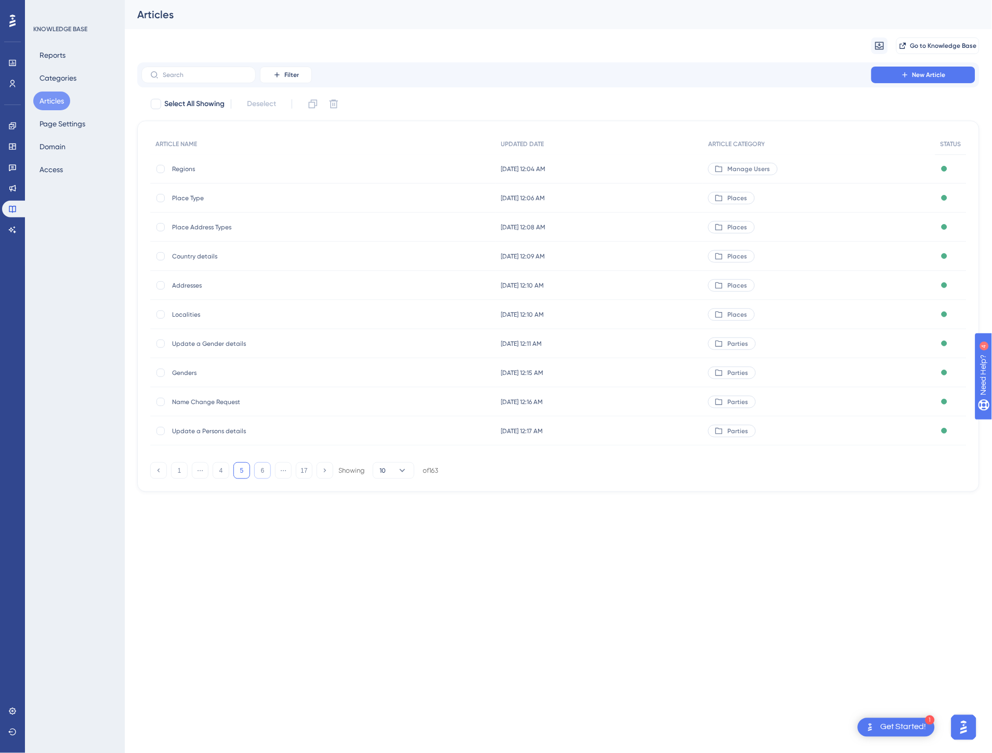
click at [266, 475] on button "6" at bounding box center [262, 470] width 17 height 17
click at [266, 475] on button "7" at bounding box center [262, 470] width 17 height 17
click at [266, 475] on button "8" at bounding box center [262, 470] width 17 height 17
click at [266, 475] on button "9" at bounding box center [262, 470] width 17 height 17
click at [266, 475] on button "10" at bounding box center [262, 470] width 17 height 17
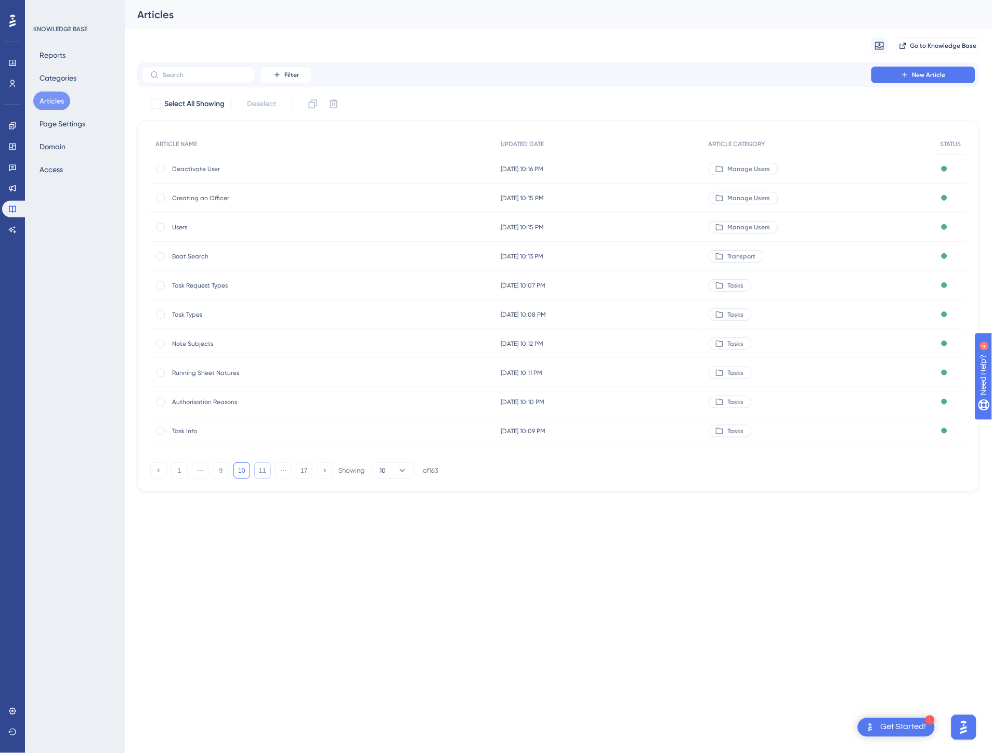
click at [266, 475] on button "11" at bounding box center [262, 470] width 17 height 17
click at [266, 475] on button "12" at bounding box center [262, 470] width 17 height 17
click at [266, 475] on button "13" at bounding box center [262, 470] width 17 height 17
click at [266, 431] on span "Search for a project" at bounding box center [255, 431] width 166 height 8
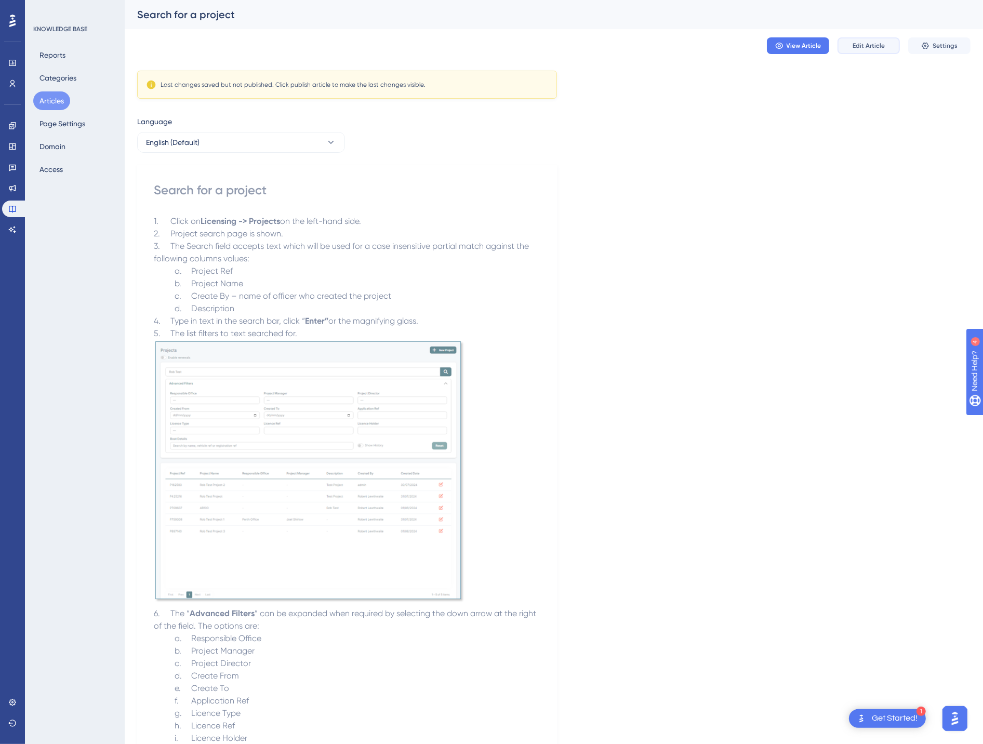
click at [870, 42] on span "Edit Article" at bounding box center [869, 46] width 32 height 8
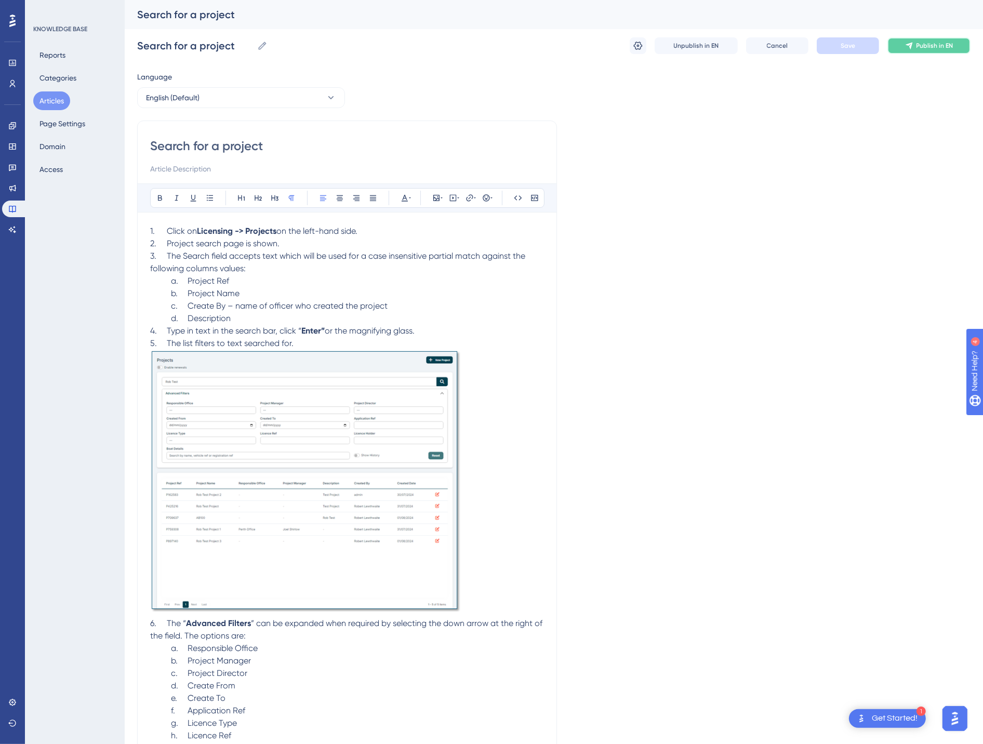
click at [918, 47] on span "Publish in EN" at bounding box center [935, 46] width 37 height 8
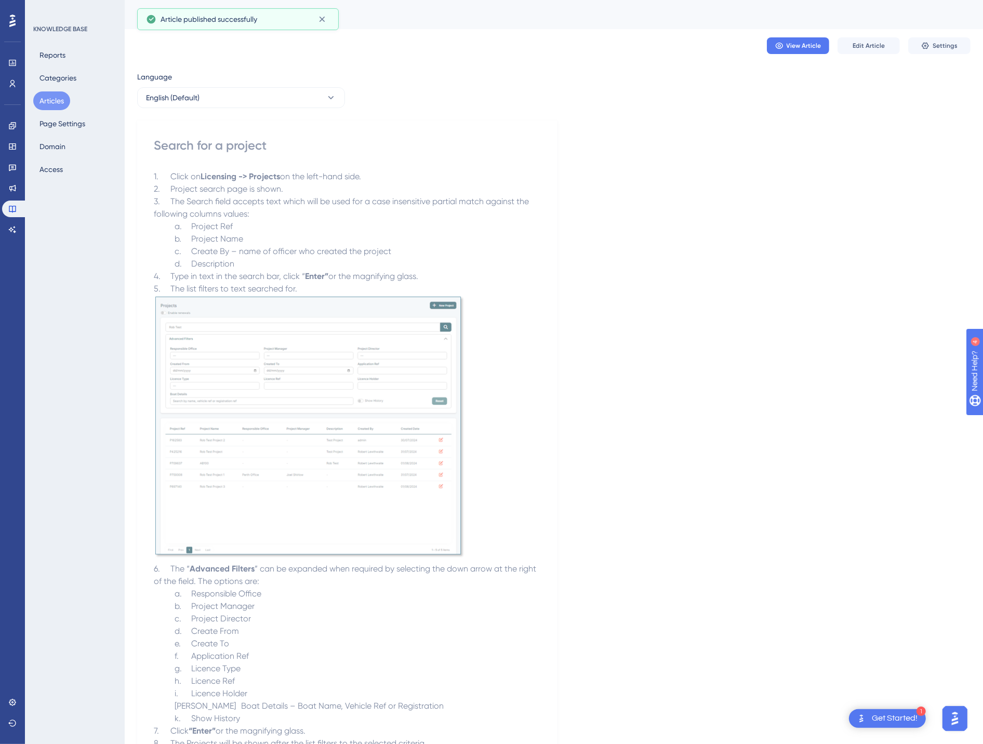
click at [56, 96] on button "Articles" at bounding box center [51, 100] width 37 height 19
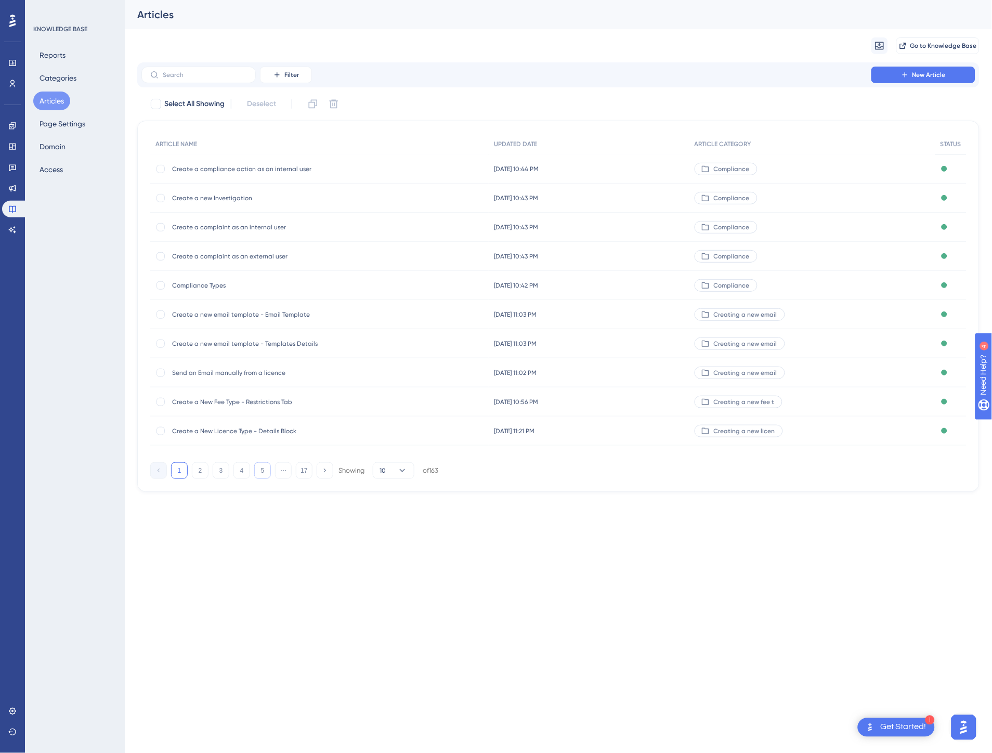
click at [264, 469] on button "5" at bounding box center [262, 470] width 17 height 17
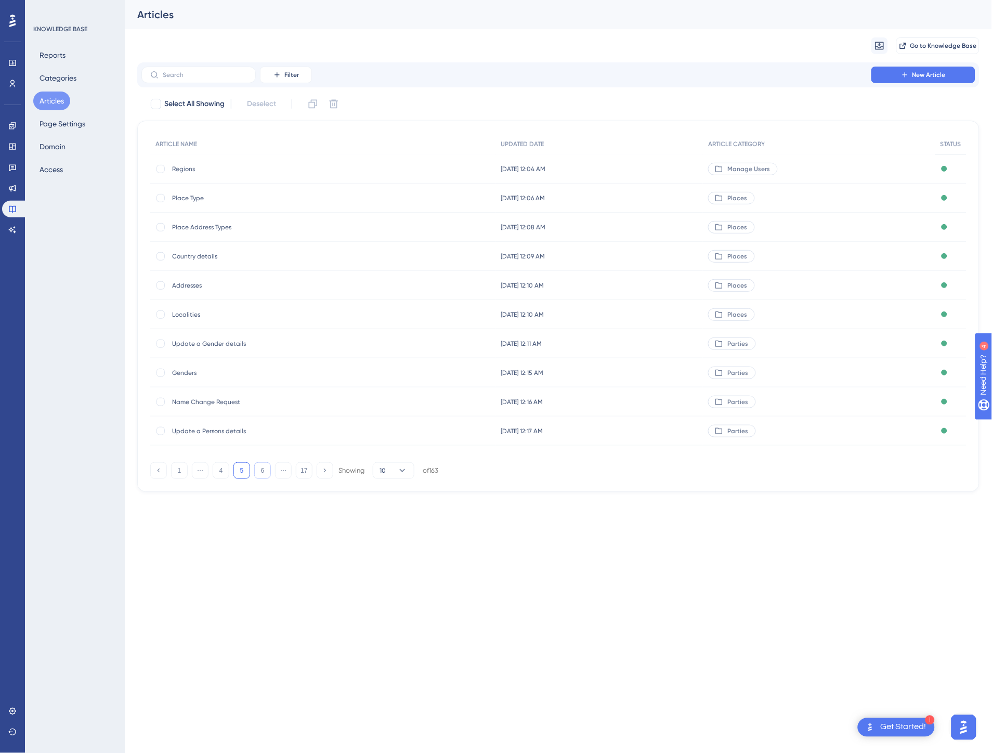
click at [264, 469] on button "6" at bounding box center [262, 470] width 17 height 17
click at [264, 469] on button "7" at bounding box center [262, 470] width 17 height 17
click at [264, 469] on button "8" at bounding box center [262, 470] width 17 height 17
click at [264, 469] on button "9" at bounding box center [262, 470] width 17 height 17
click at [264, 469] on button "10" at bounding box center [262, 470] width 17 height 17
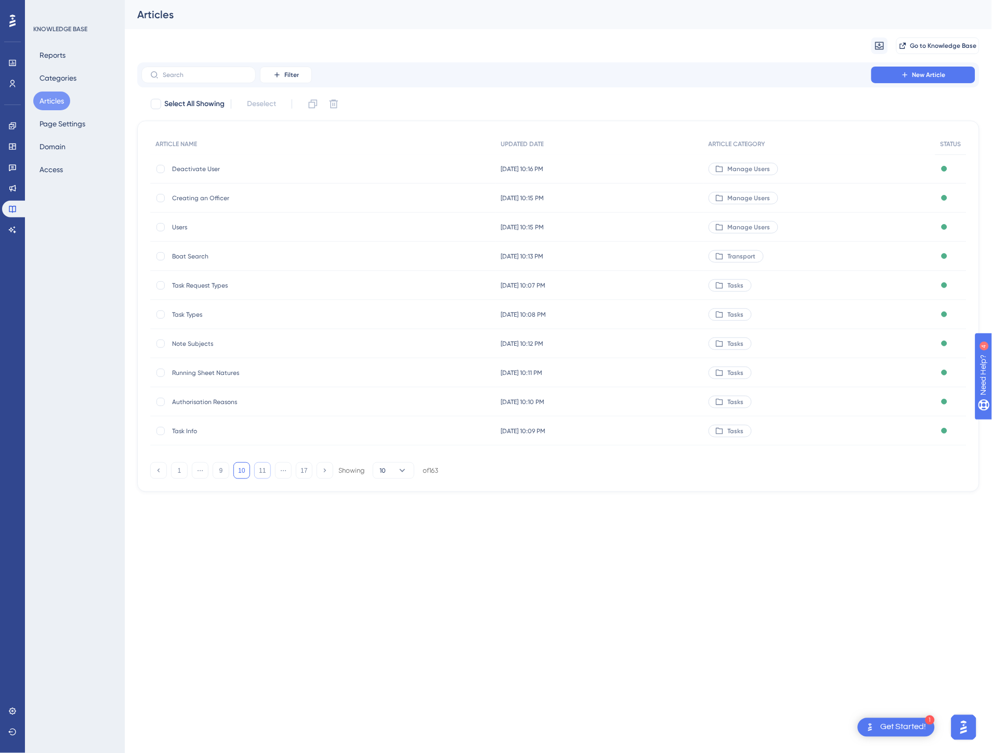
click at [264, 469] on button "11" at bounding box center [262, 470] width 17 height 17
click at [264, 469] on button "12" at bounding box center [262, 470] width 17 height 17
click at [264, 469] on button "13" at bounding box center [262, 470] width 17 height 17
click at [494, 403] on span "[DATE] 04:10 AM" at bounding box center [516, 402] width 46 height 8
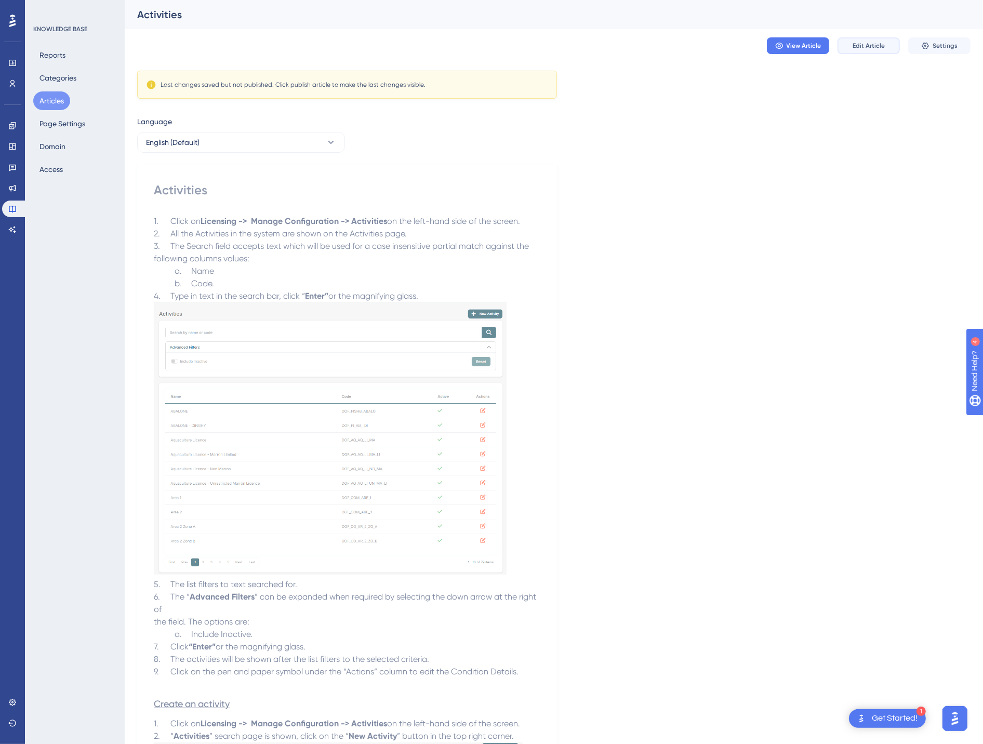
click at [866, 42] on span "Edit Article" at bounding box center [869, 46] width 32 height 8
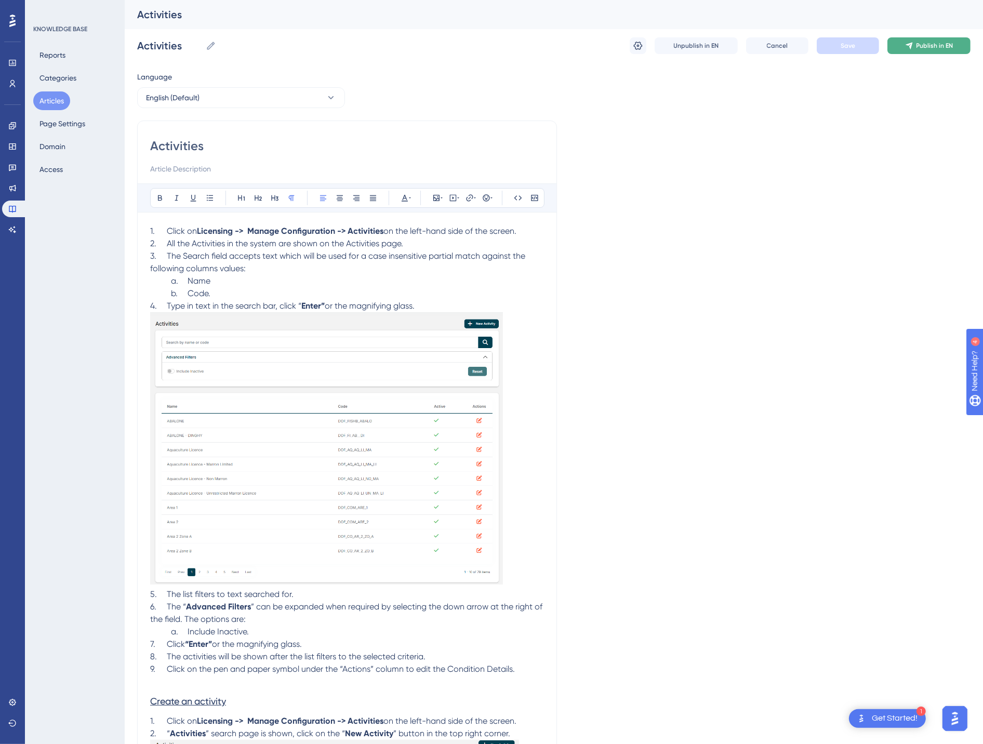
click at [911, 45] on icon at bounding box center [909, 46] width 7 height 7
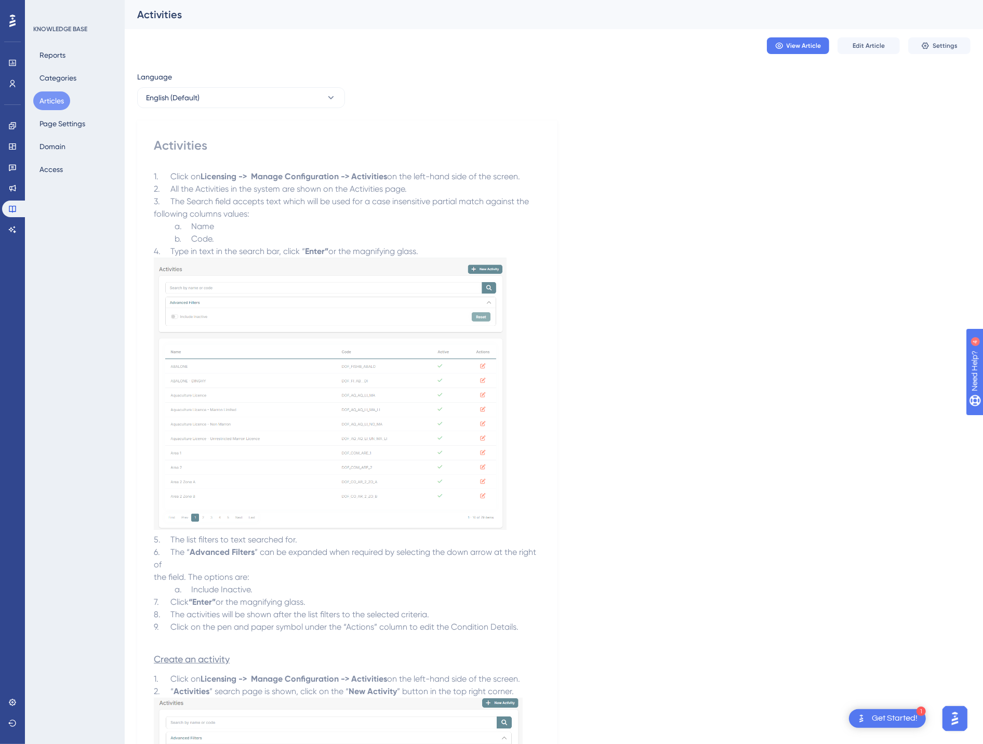
click at [59, 103] on button "Articles" at bounding box center [51, 100] width 37 height 19
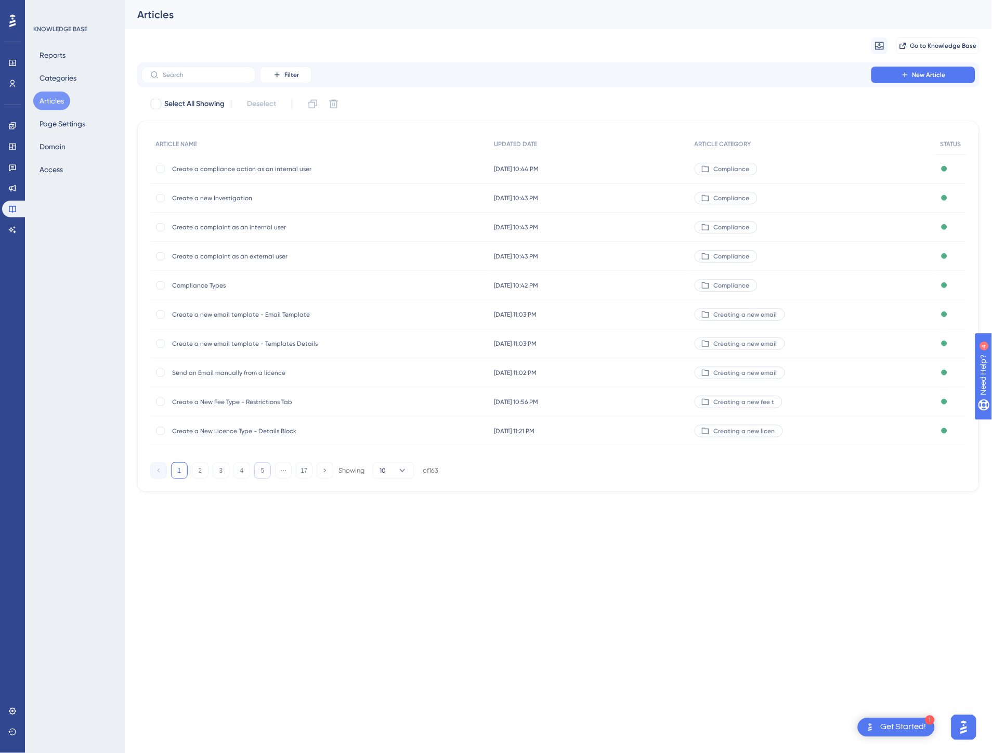
click at [268, 471] on button "5" at bounding box center [262, 470] width 17 height 17
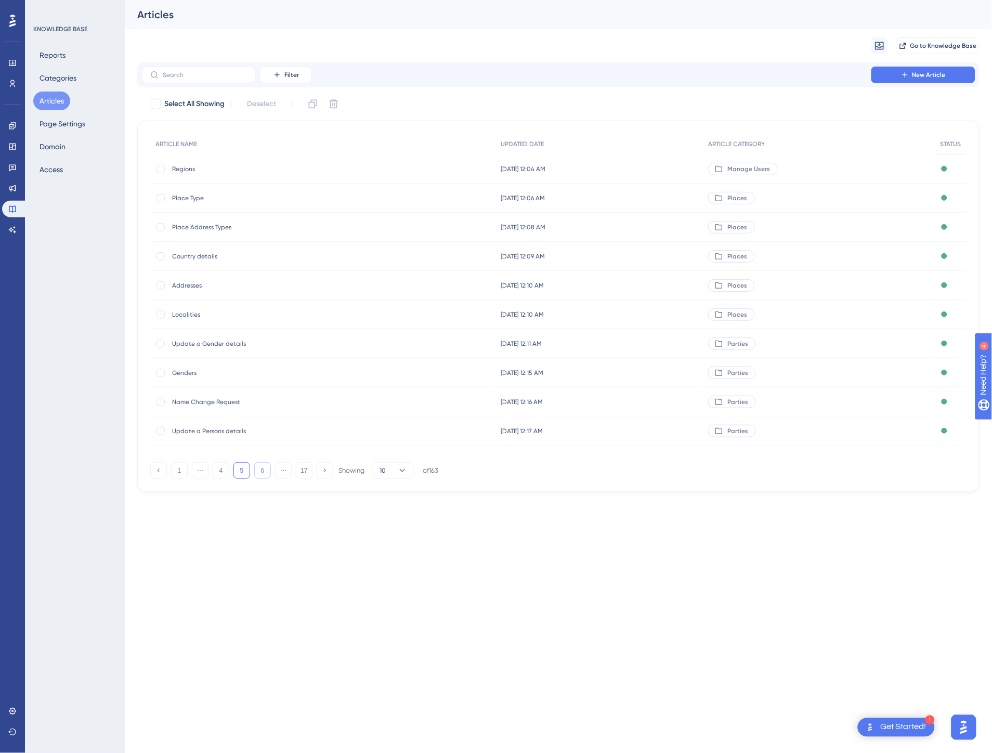
click at [267, 471] on button "6" at bounding box center [262, 470] width 17 height 17
click at [267, 471] on button "7" at bounding box center [262, 470] width 17 height 17
click at [267, 471] on button "8" at bounding box center [262, 470] width 17 height 17
click at [267, 471] on button "9" at bounding box center [262, 470] width 17 height 17
click at [267, 471] on button "10" at bounding box center [262, 470] width 17 height 17
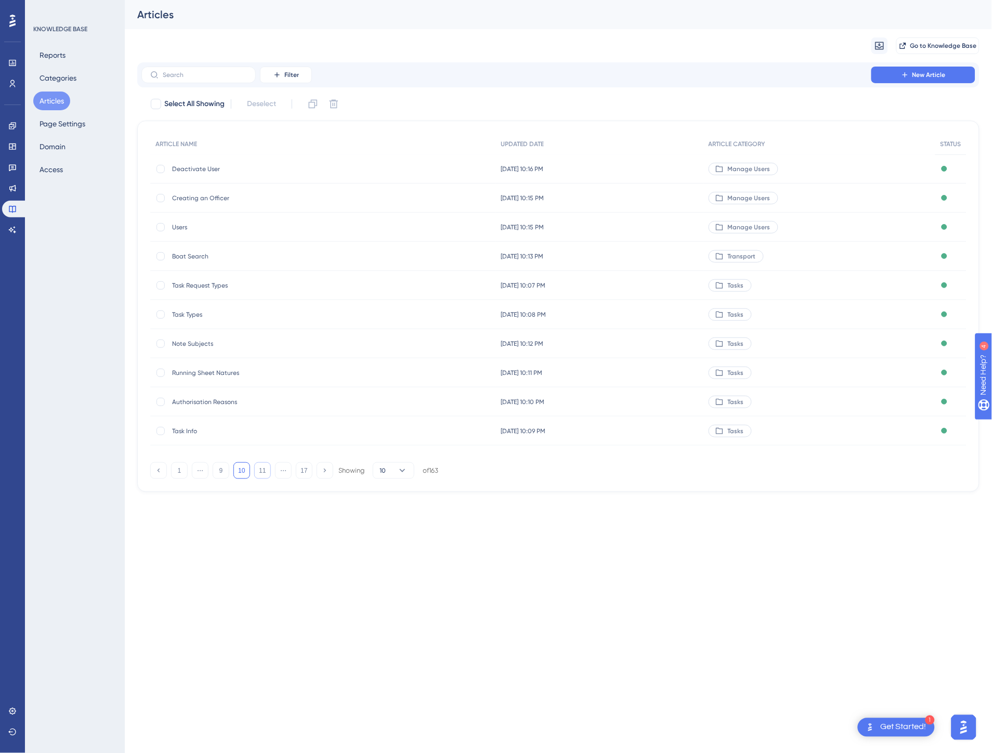
click at [267, 471] on button "11" at bounding box center [262, 470] width 17 height 17
click at [267, 471] on button "12" at bounding box center [262, 470] width 17 height 17
click at [267, 471] on button "13" at bounding box center [262, 470] width 17 height 17
click at [806, 373] on div "Licencing and Applic" at bounding box center [812, 372] width 246 height 29
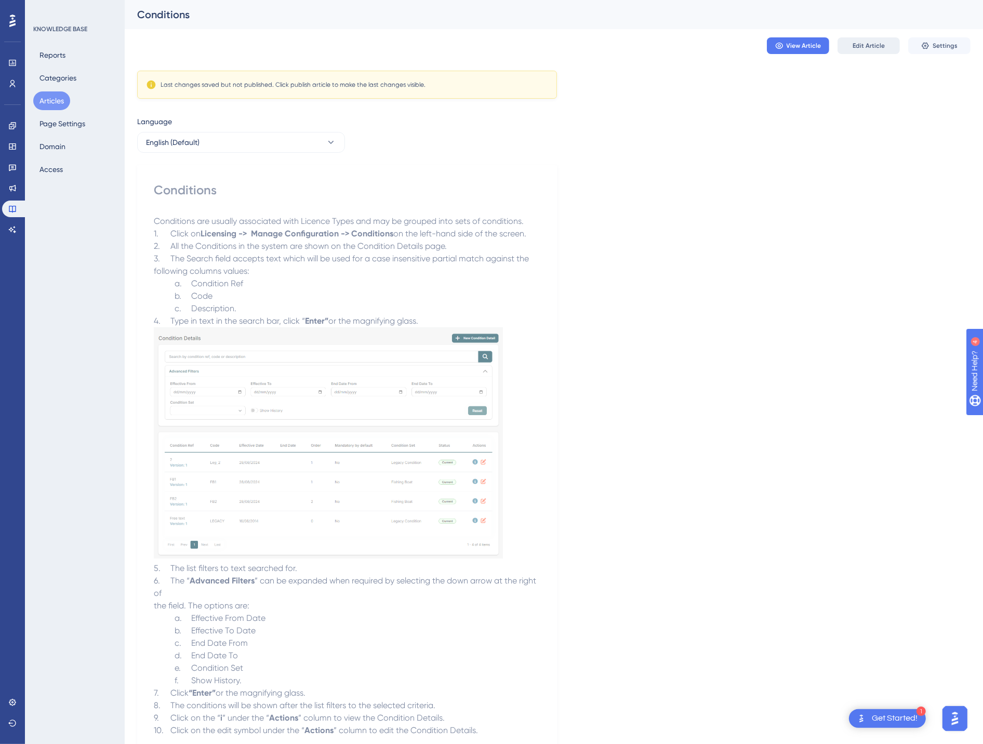
click at [874, 47] on span "Edit Article" at bounding box center [869, 46] width 32 height 8
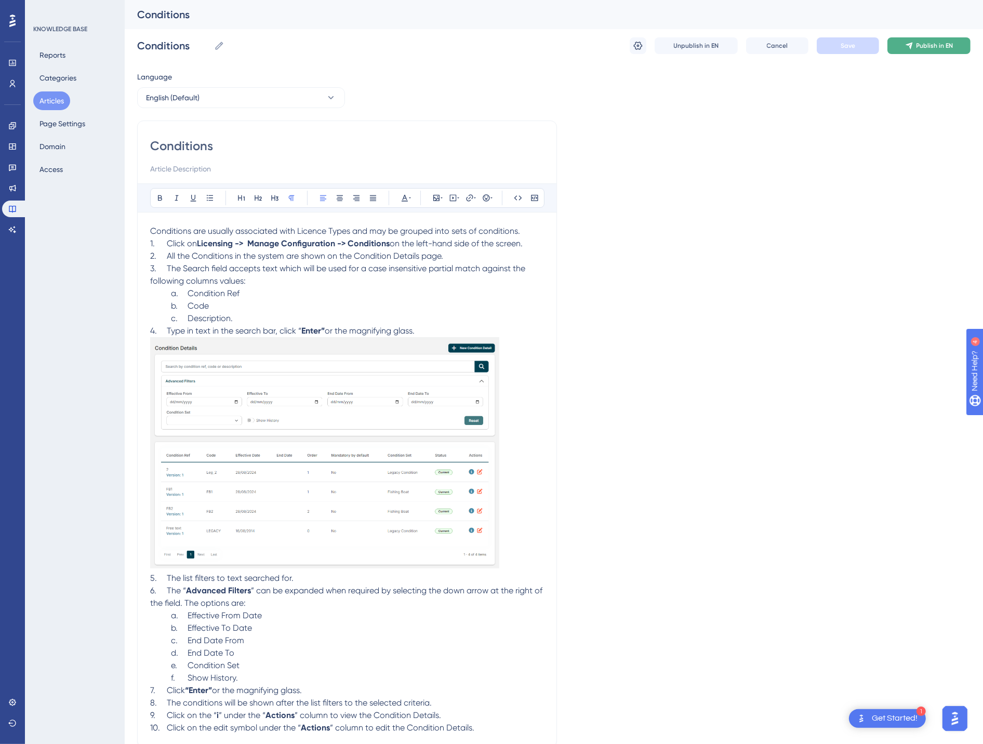
click at [908, 50] on button "Publish in EN" at bounding box center [929, 45] width 83 height 17
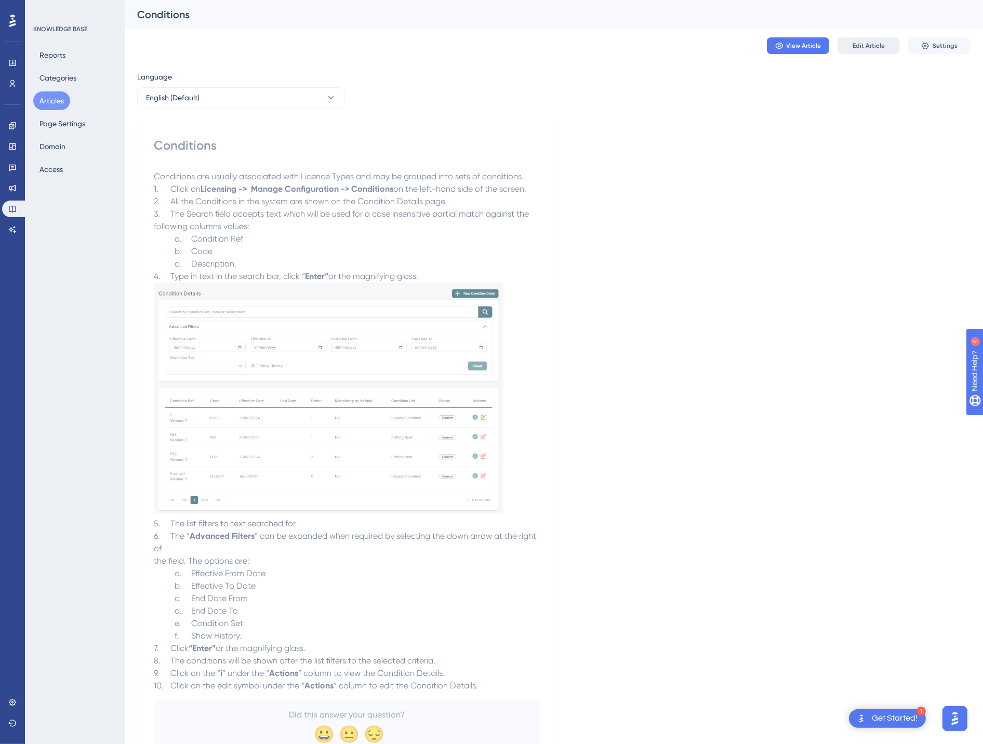
click at [885, 49] on button "Edit Article" at bounding box center [869, 45] width 62 height 17
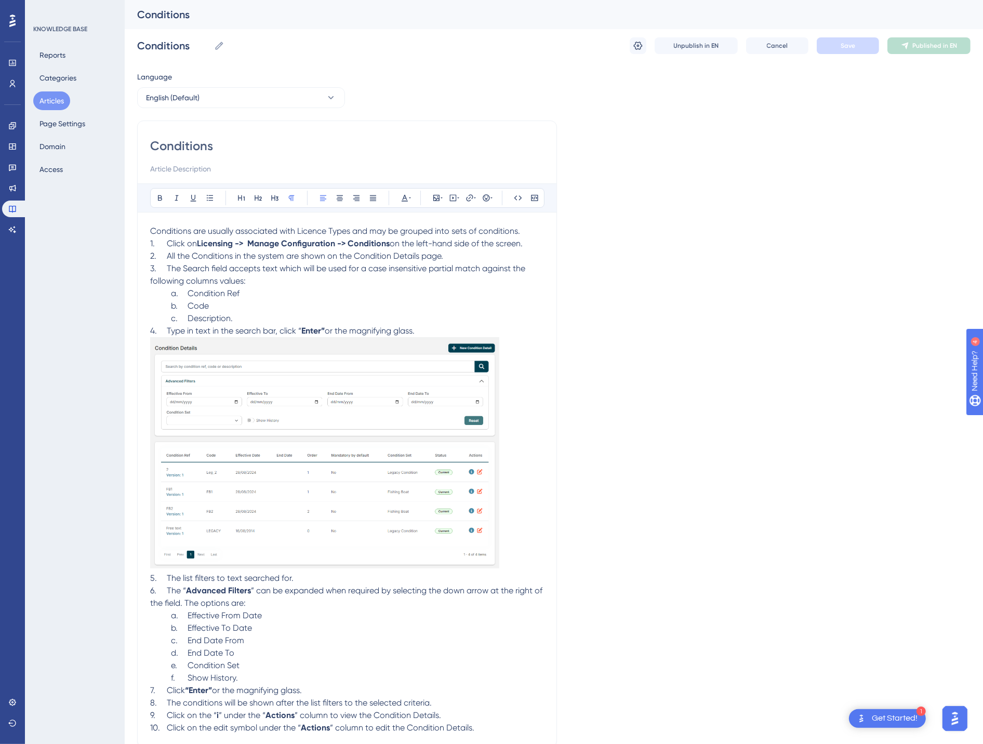
click at [43, 107] on button "Articles" at bounding box center [51, 100] width 37 height 19
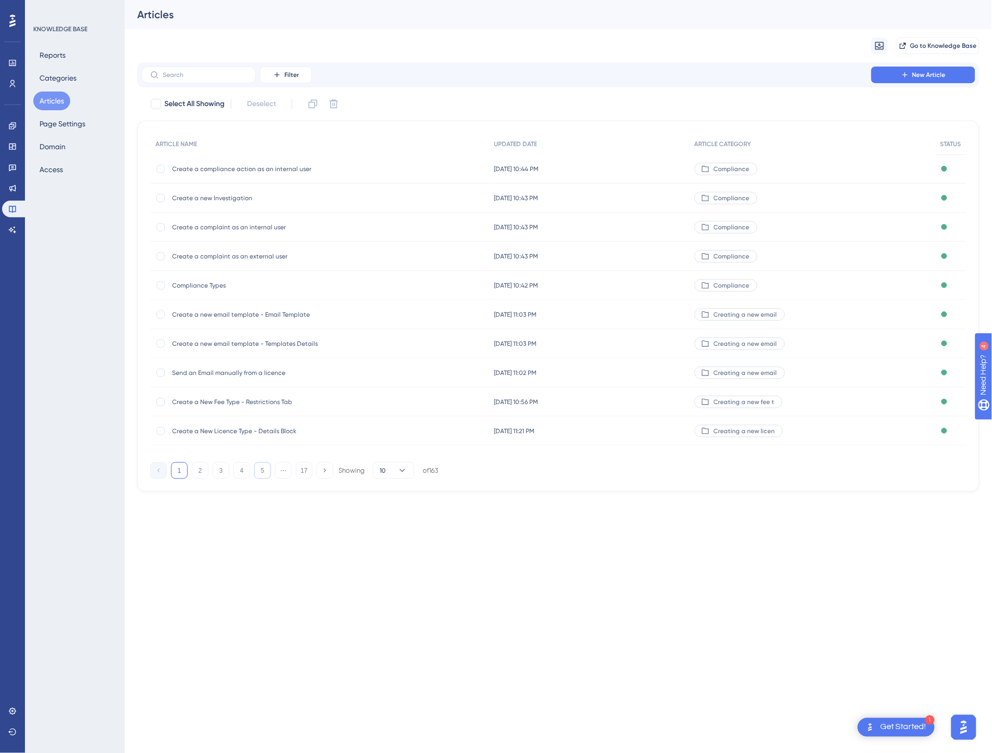
click at [256, 470] on button "5" at bounding box center [262, 470] width 17 height 17
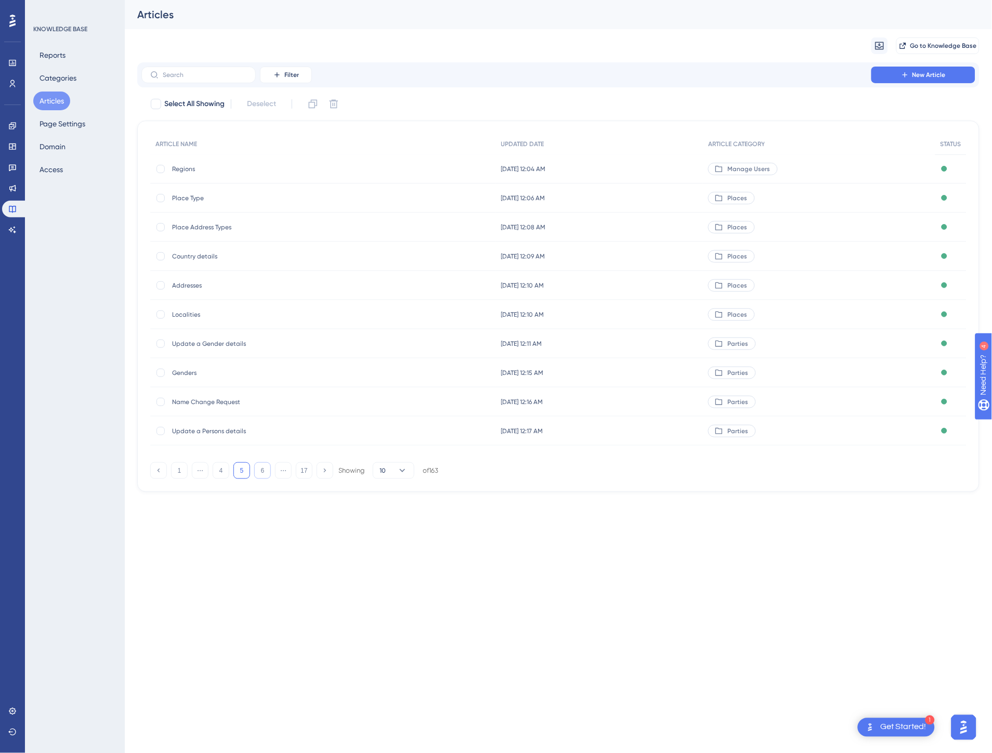
click at [257, 470] on button "6" at bounding box center [262, 470] width 17 height 17
click at [257, 470] on button "7" at bounding box center [262, 470] width 17 height 17
click at [257, 470] on button "8" at bounding box center [262, 470] width 17 height 17
click at [257, 470] on button "9" at bounding box center [262, 470] width 17 height 17
click at [257, 470] on button "10" at bounding box center [262, 470] width 17 height 17
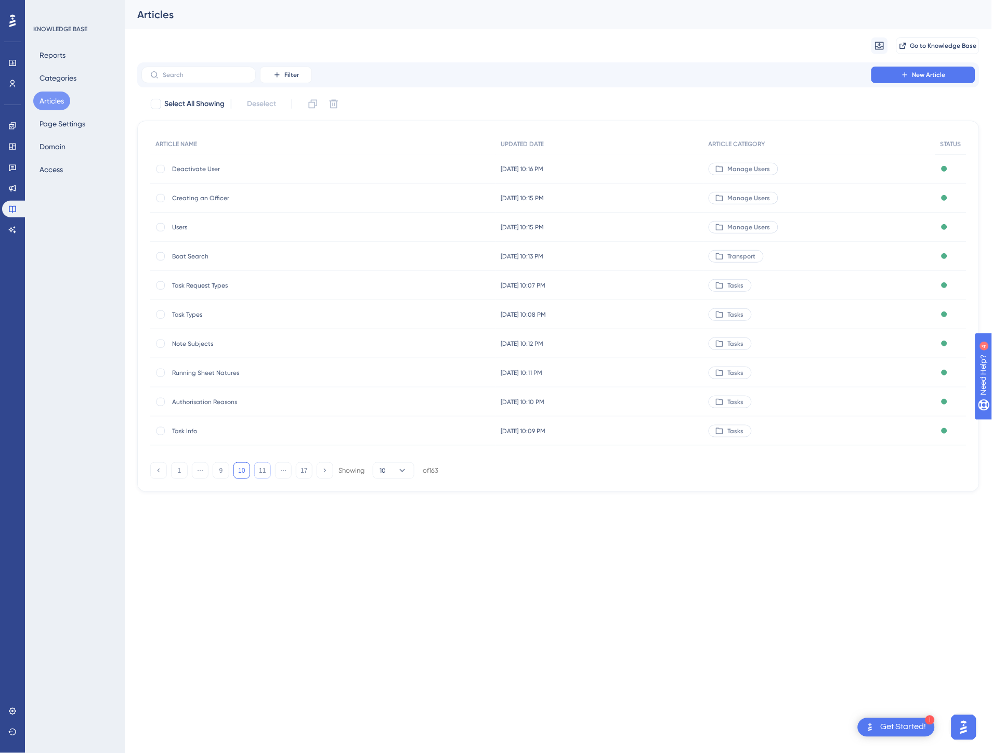
click at [257, 470] on button "11" at bounding box center [262, 470] width 17 height 17
click at [257, 470] on button "12" at bounding box center [262, 470] width 17 height 17
click at [257, 470] on button "13" at bounding box center [262, 470] width 17 height 17
click at [567, 344] on div "[DATE] 10:10 PM [DATE] 10:10 PM" at bounding box center [588, 343] width 201 height 29
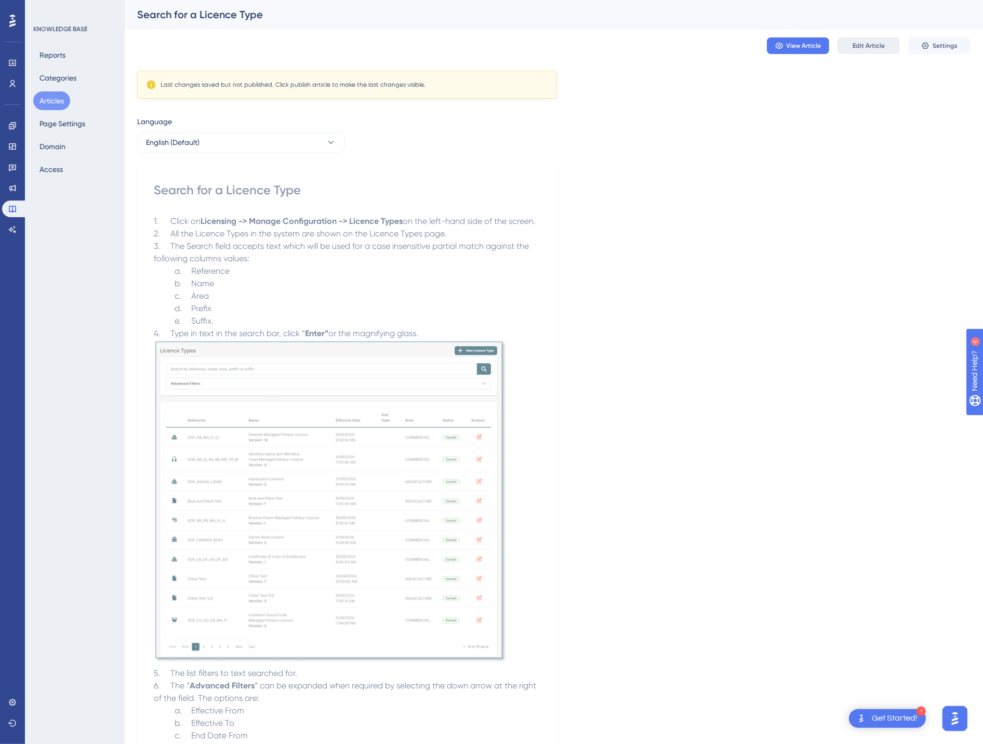
click at [864, 45] on span "Edit Article" at bounding box center [869, 46] width 32 height 8
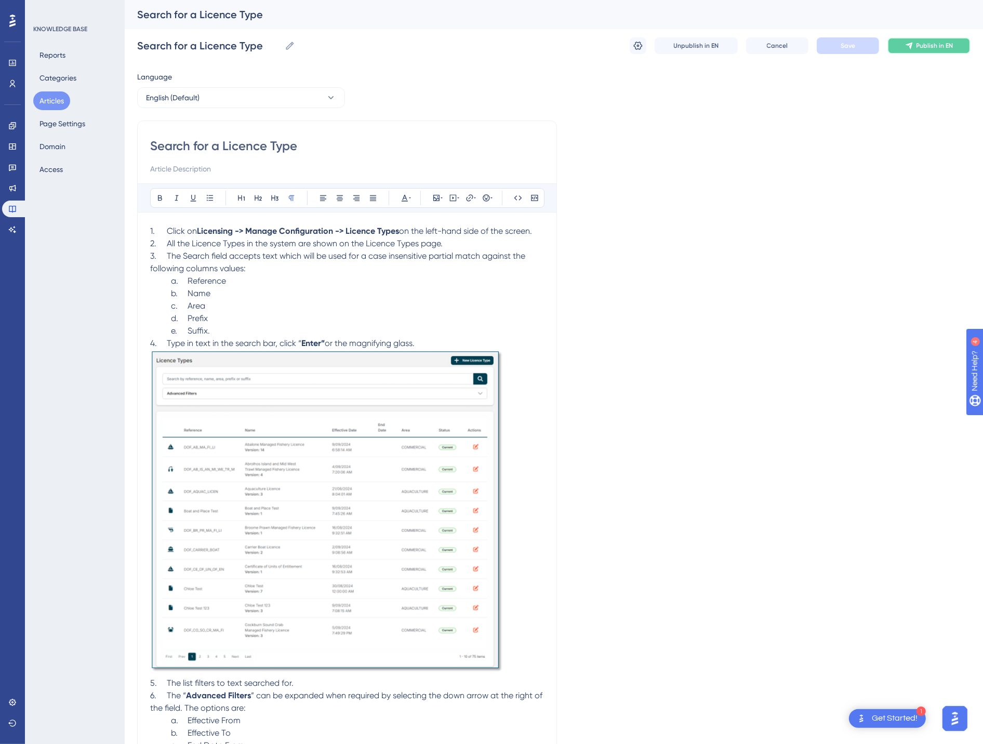
click at [921, 48] on span "Publish in EN" at bounding box center [935, 46] width 37 height 8
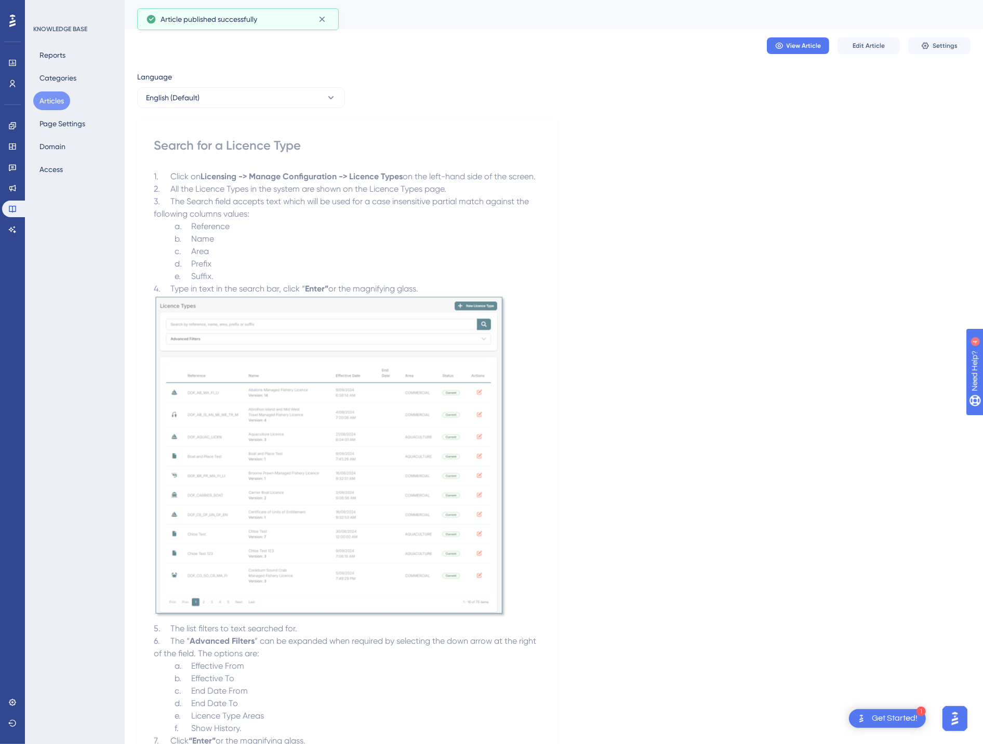
click at [57, 104] on button "Articles" at bounding box center [51, 100] width 37 height 19
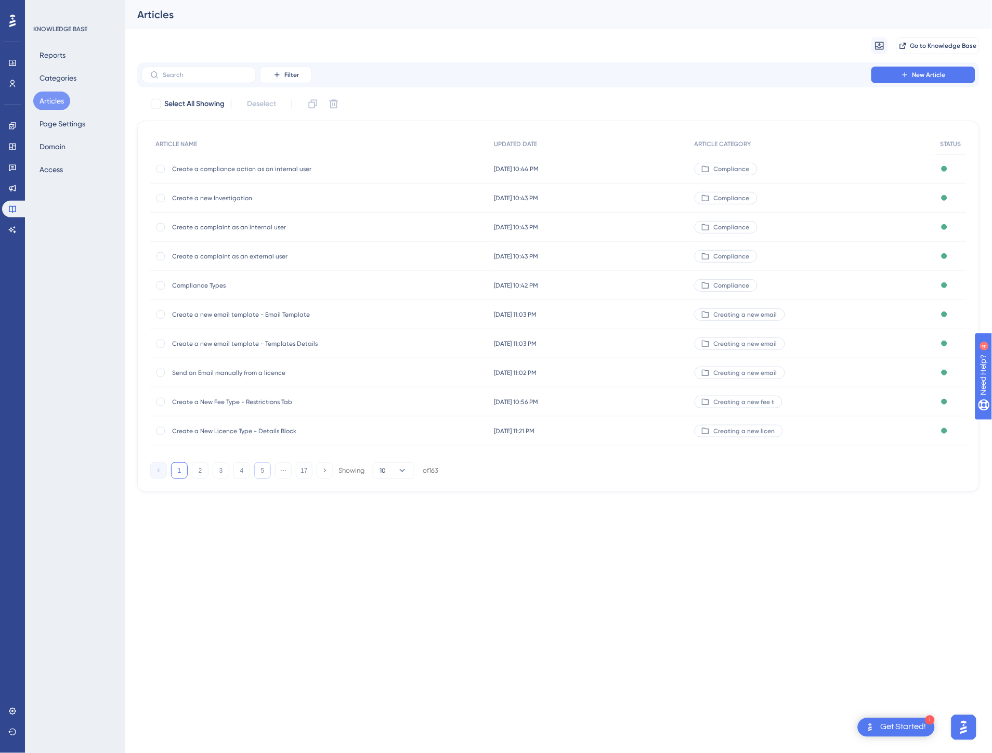
click at [267, 465] on button "5" at bounding box center [262, 470] width 17 height 17
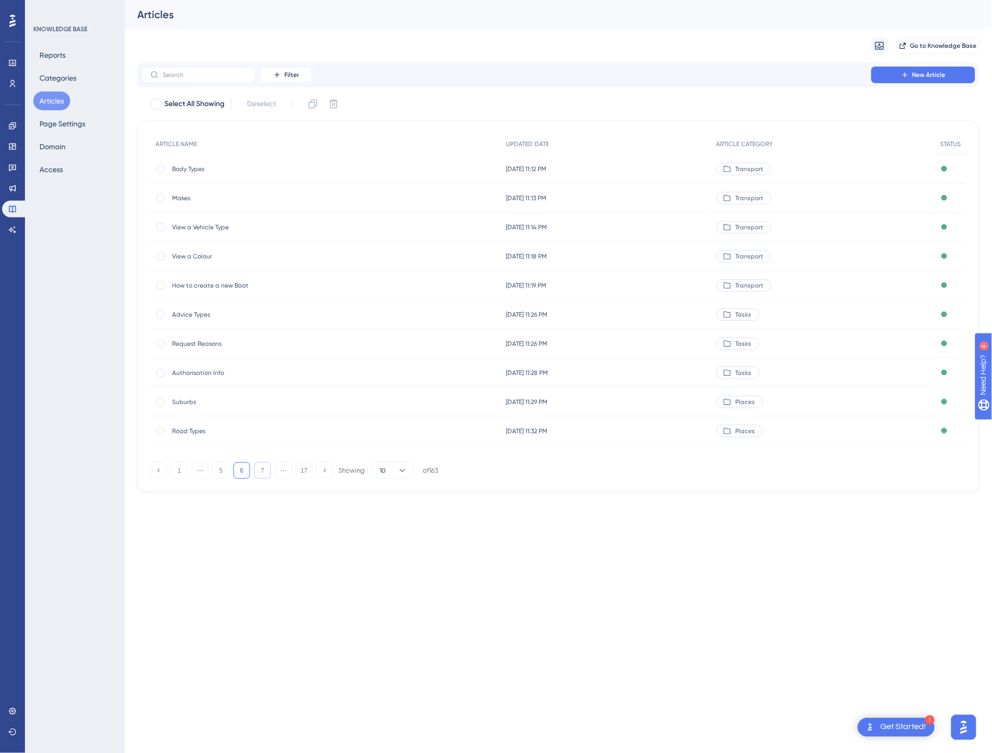
click at [267, 465] on button "7" at bounding box center [262, 470] width 17 height 17
click at [267, 465] on button "8" at bounding box center [262, 470] width 17 height 17
click at [267, 465] on button "9" at bounding box center [262, 470] width 17 height 17
click at [267, 465] on button "11" at bounding box center [262, 470] width 17 height 17
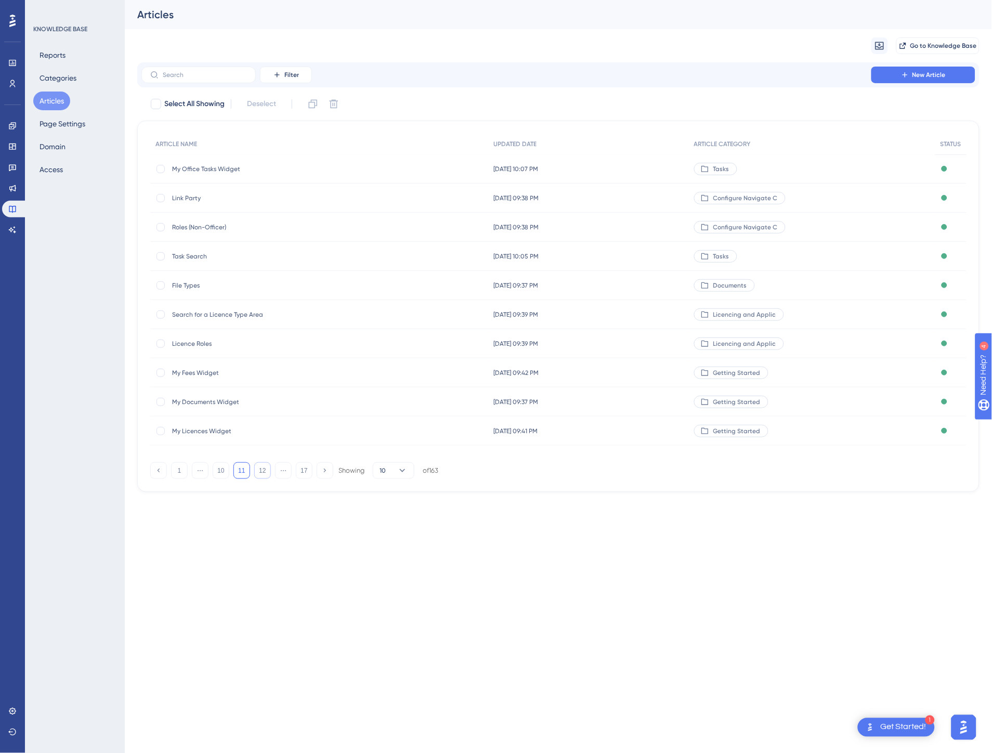
click at [267, 465] on button "12" at bounding box center [262, 470] width 17 height 17
click at [267, 465] on button "13" at bounding box center [262, 470] width 17 height 17
click at [537, 315] on span "[DATE] 10:25 PM" at bounding box center [515, 314] width 44 height 8
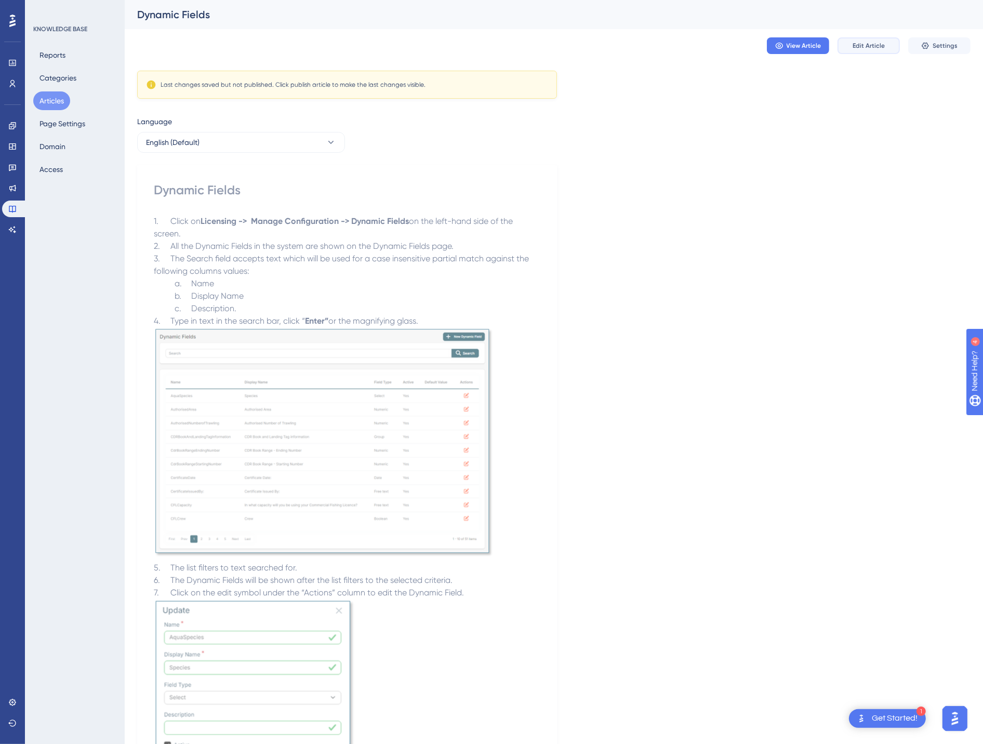
click at [876, 42] on span "Edit Article" at bounding box center [869, 46] width 32 height 8
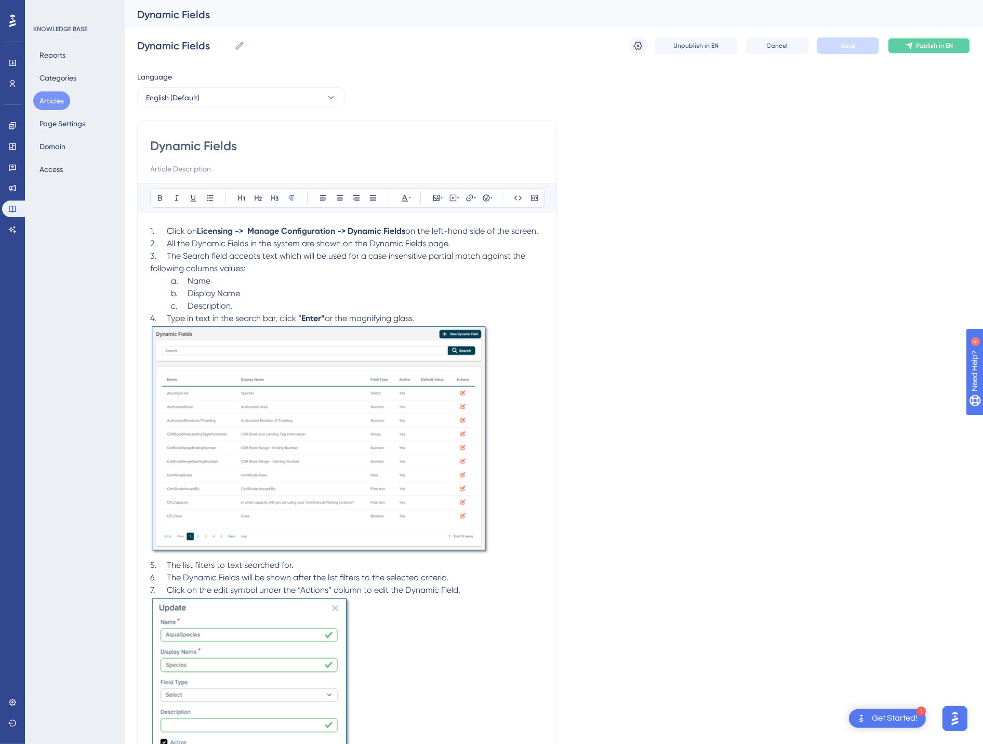
click at [917, 44] on span "Publish in EN" at bounding box center [935, 46] width 37 height 8
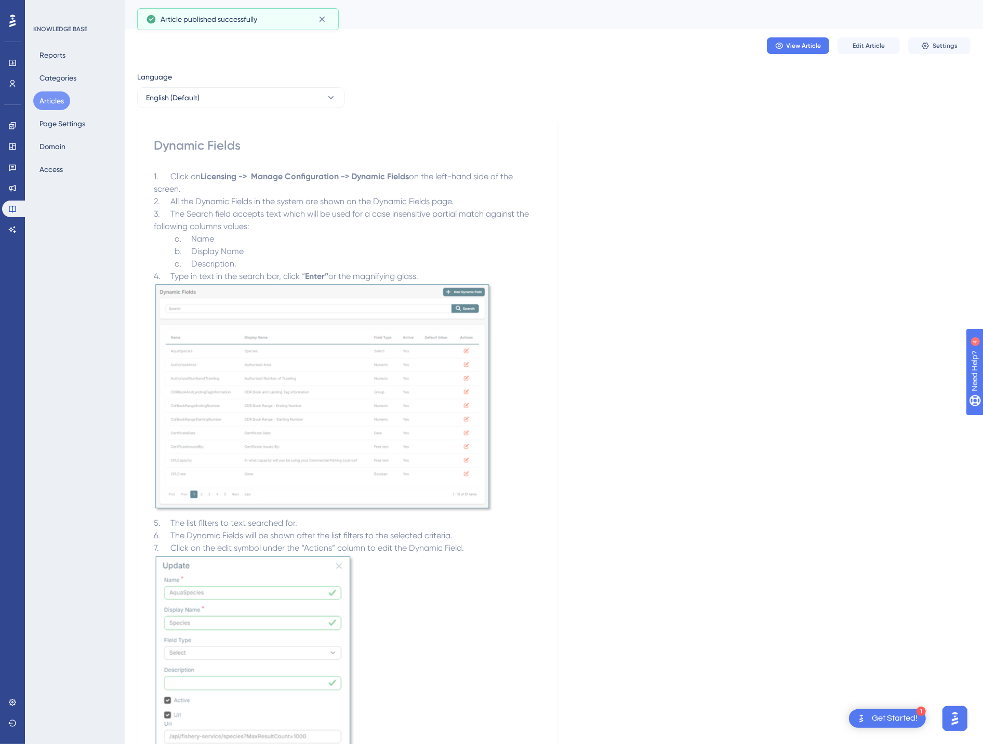
click at [52, 100] on button "Articles" at bounding box center [51, 100] width 37 height 19
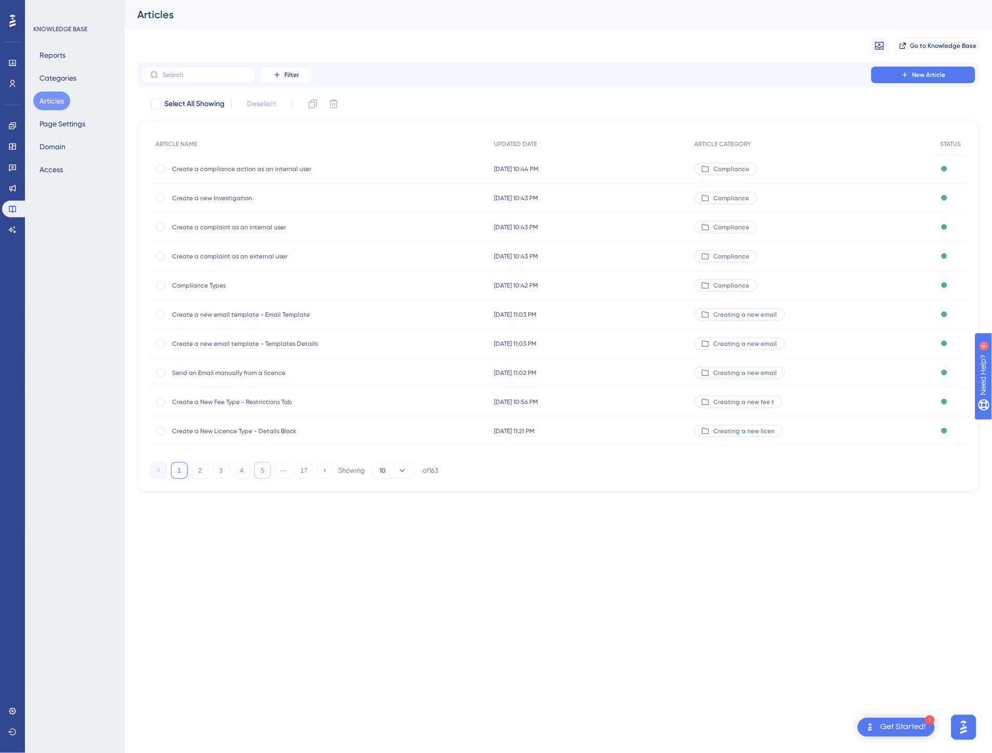
click at [266, 475] on button "5" at bounding box center [262, 470] width 17 height 17
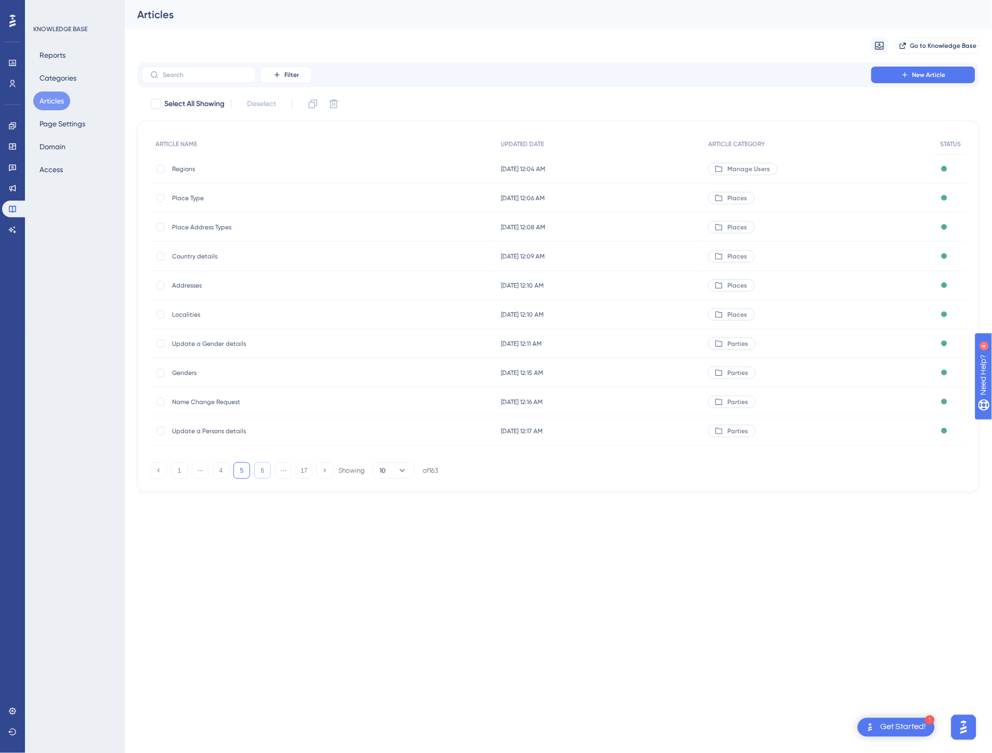
click at [266, 475] on button "6" at bounding box center [262, 470] width 17 height 17
click at [266, 475] on button "7" at bounding box center [262, 470] width 17 height 17
click at [266, 475] on button "8" at bounding box center [262, 470] width 17 height 17
click at [266, 475] on button "10" at bounding box center [262, 470] width 17 height 17
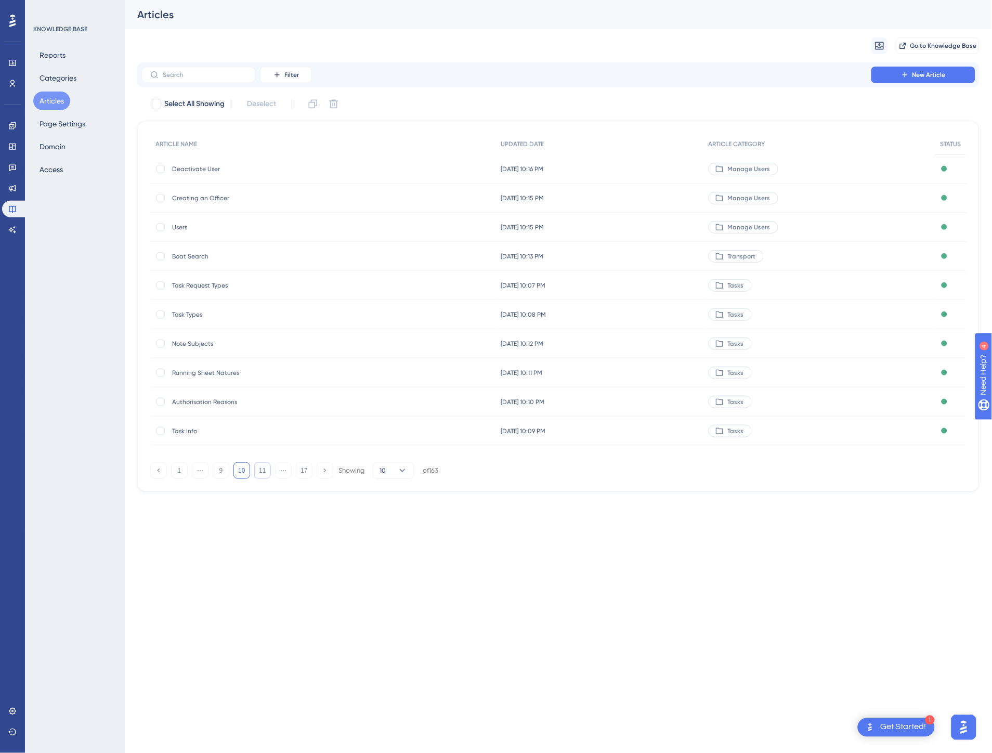
click at [266, 475] on button "11" at bounding box center [262, 470] width 17 height 17
click at [266, 475] on button "12" at bounding box center [262, 470] width 17 height 17
click at [266, 475] on button "13" at bounding box center [262, 470] width 17 height 17
click at [615, 289] on div "[DATE] 10:33 PM [DATE] 10:33 PM" at bounding box center [588, 285] width 201 height 29
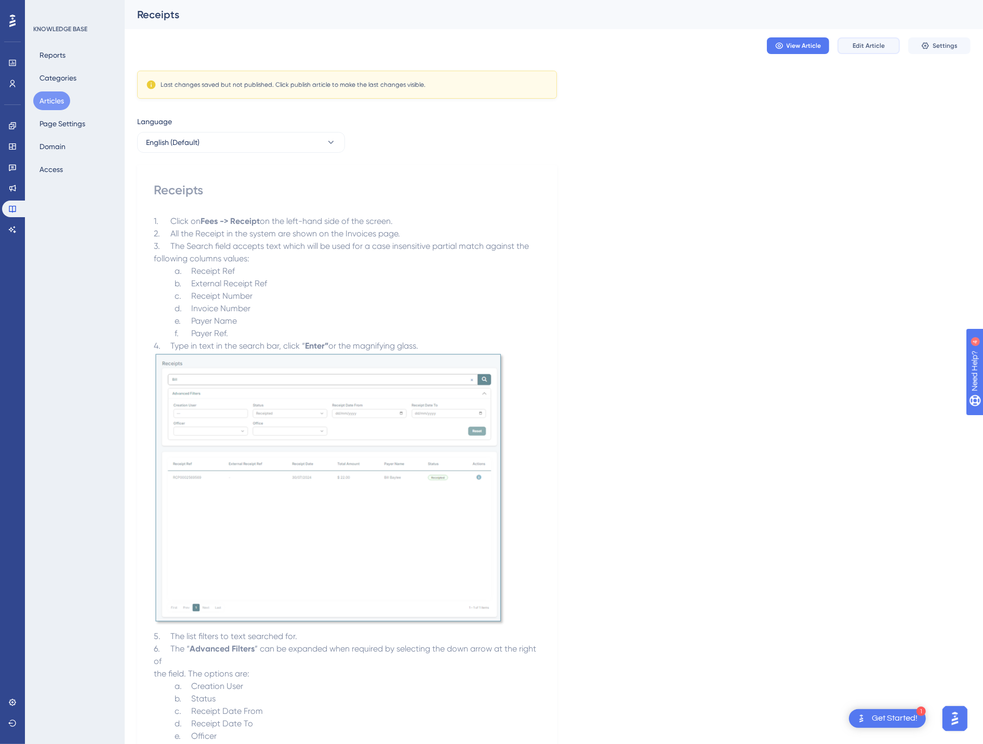
click at [877, 46] on span "Edit Article" at bounding box center [869, 46] width 32 height 8
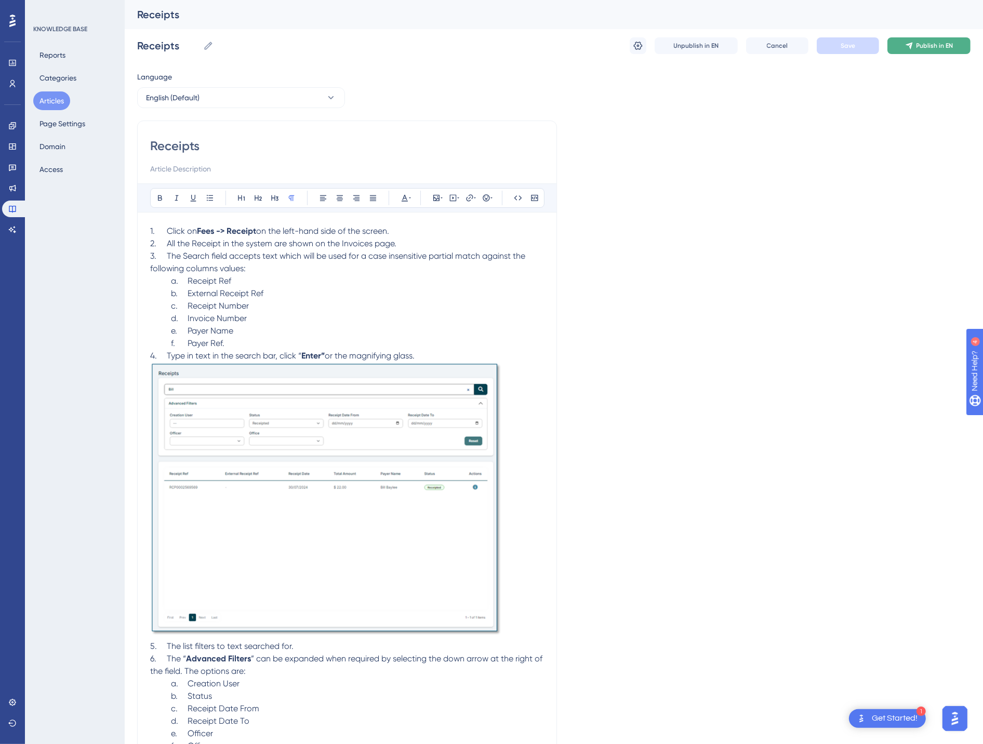
click at [917, 45] on span "Publish in EN" at bounding box center [935, 46] width 37 height 8
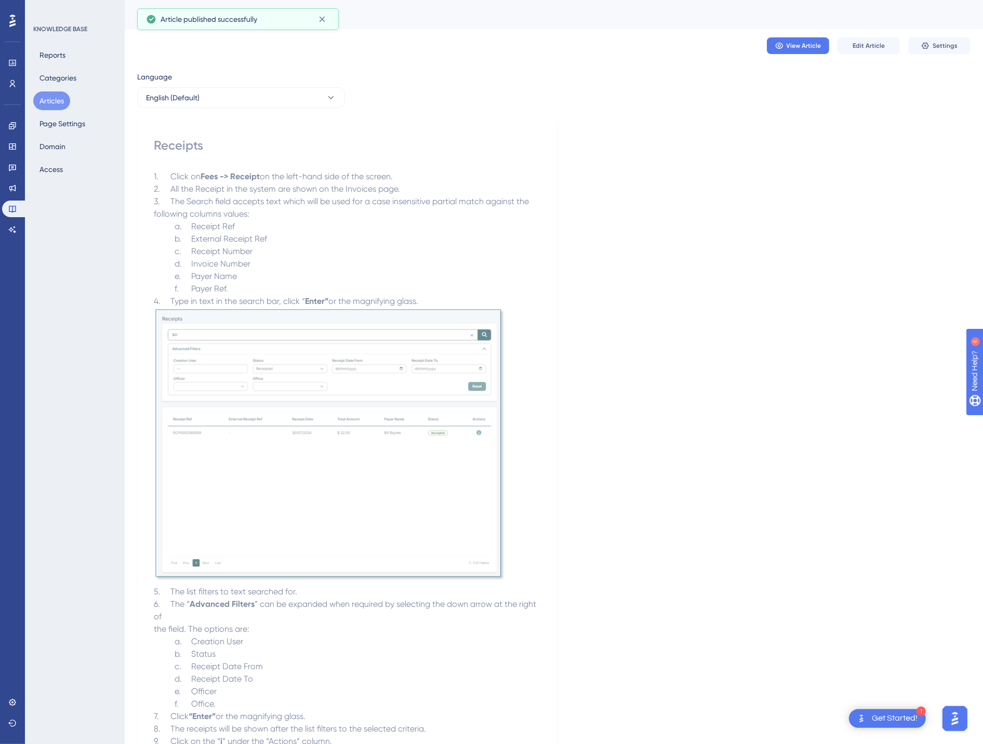
click at [48, 96] on button "Articles" at bounding box center [51, 100] width 37 height 19
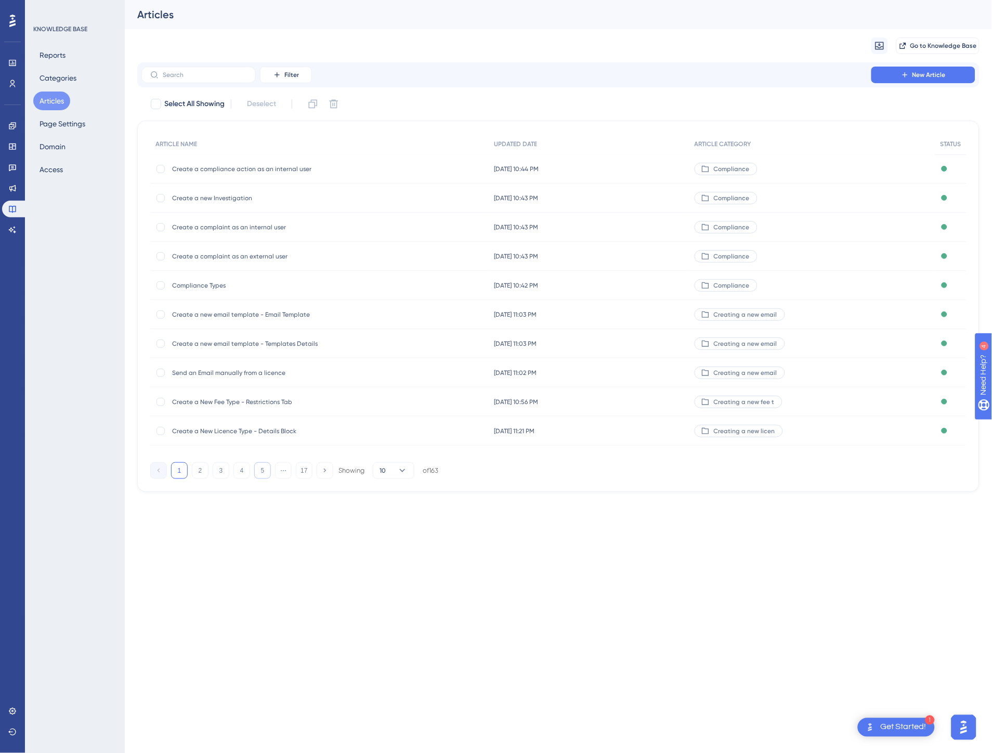
click at [264, 466] on button "5" at bounding box center [262, 470] width 17 height 17
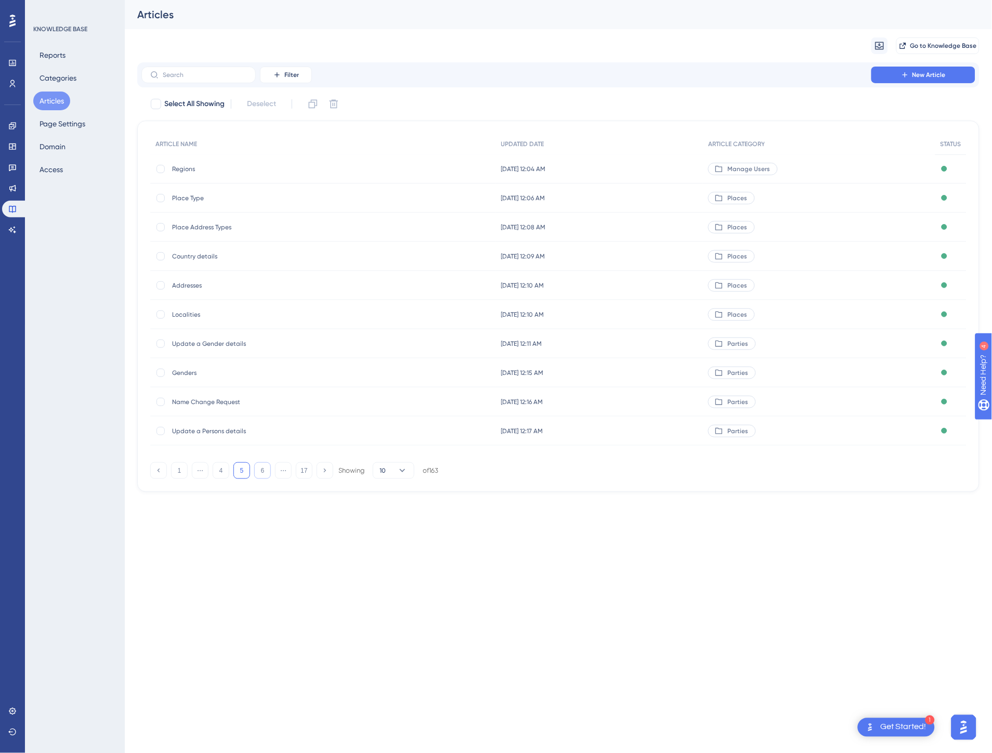
click at [264, 466] on button "6" at bounding box center [262, 470] width 17 height 17
click at [264, 466] on button "7" at bounding box center [262, 470] width 17 height 17
click at [264, 466] on button "8" at bounding box center [262, 470] width 17 height 17
click at [264, 466] on button "9" at bounding box center [262, 470] width 17 height 17
click at [264, 466] on button "10" at bounding box center [262, 470] width 17 height 17
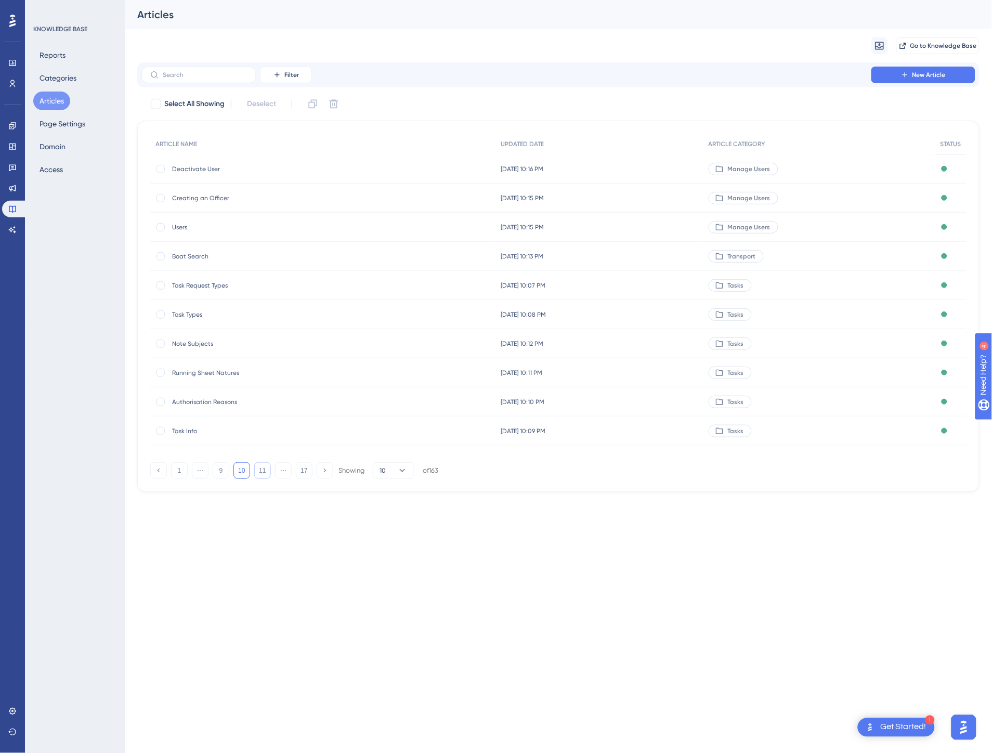
click at [264, 466] on button "11" at bounding box center [262, 470] width 17 height 17
click at [264, 466] on button "12" at bounding box center [262, 470] width 17 height 17
click at [264, 466] on button "13" at bounding box center [262, 470] width 17 height 17
click at [437, 255] on div "Account Codes Account Codes" at bounding box center [319, 256] width 338 height 29
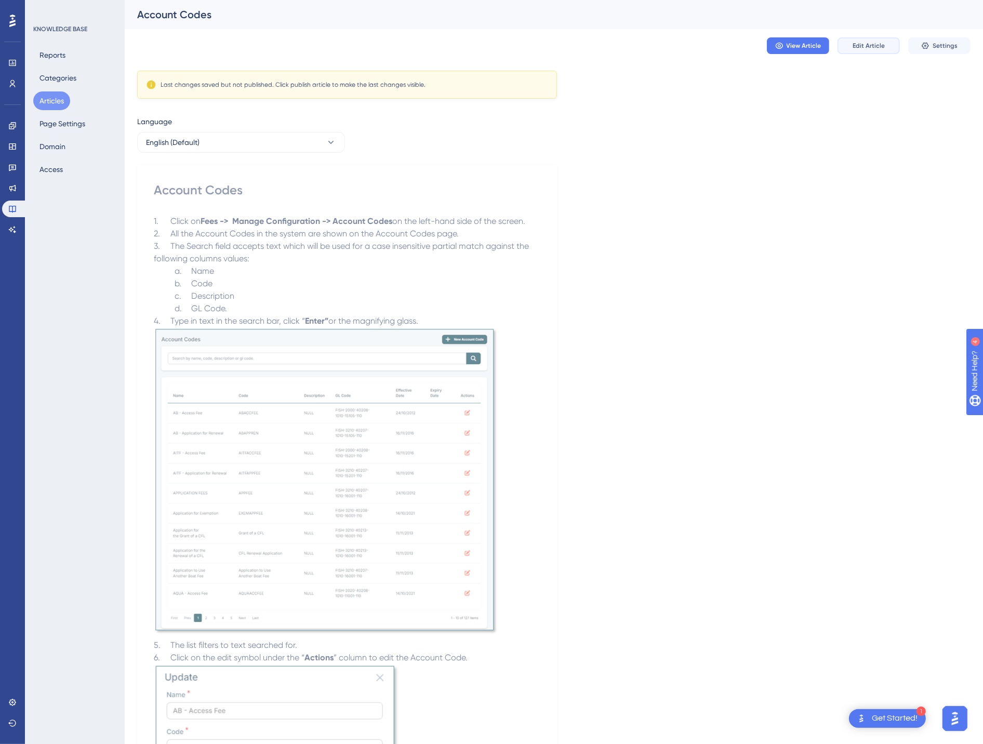
click at [867, 45] on span "Edit Article" at bounding box center [869, 46] width 32 height 8
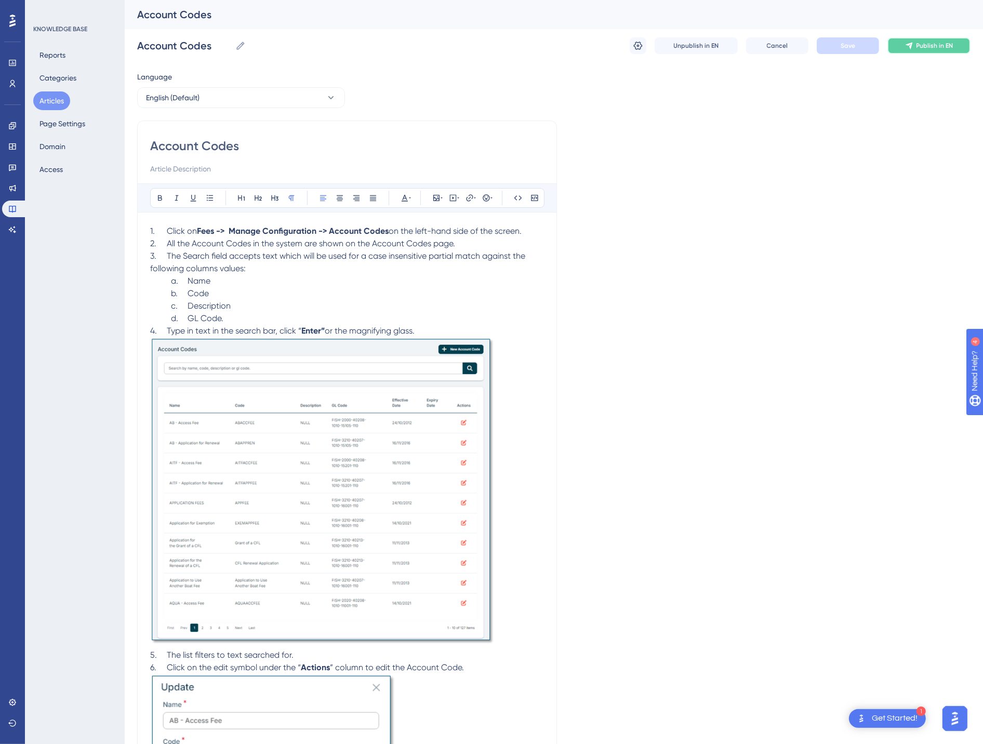
click at [915, 41] on button "Publish in EN" at bounding box center [929, 45] width 83 height 17
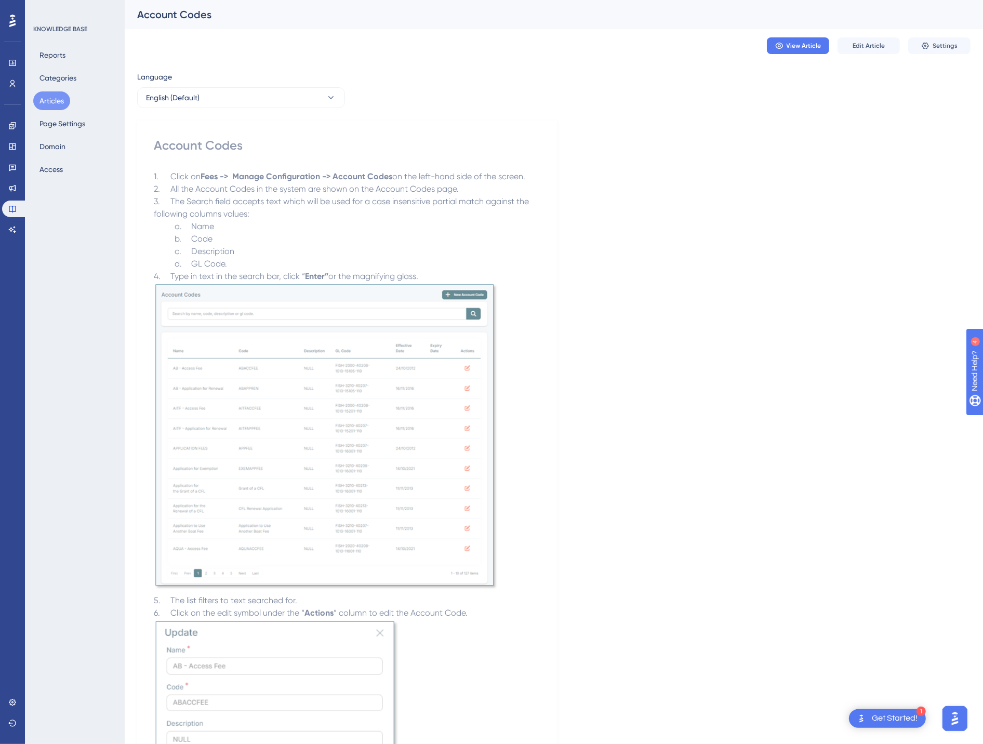
click at [58, 102] on button "Articles" at bounding box center [51, 100] width 37 height 19
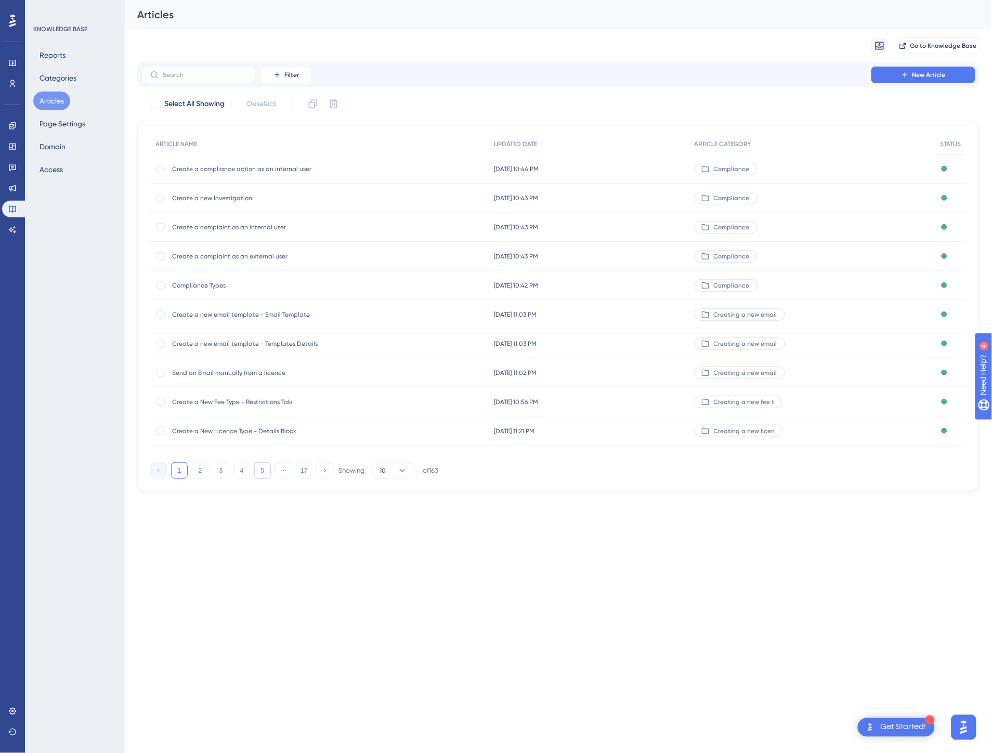
click at [260, 468] on button "5" at bounding box center [262, 470] width 17 height 17
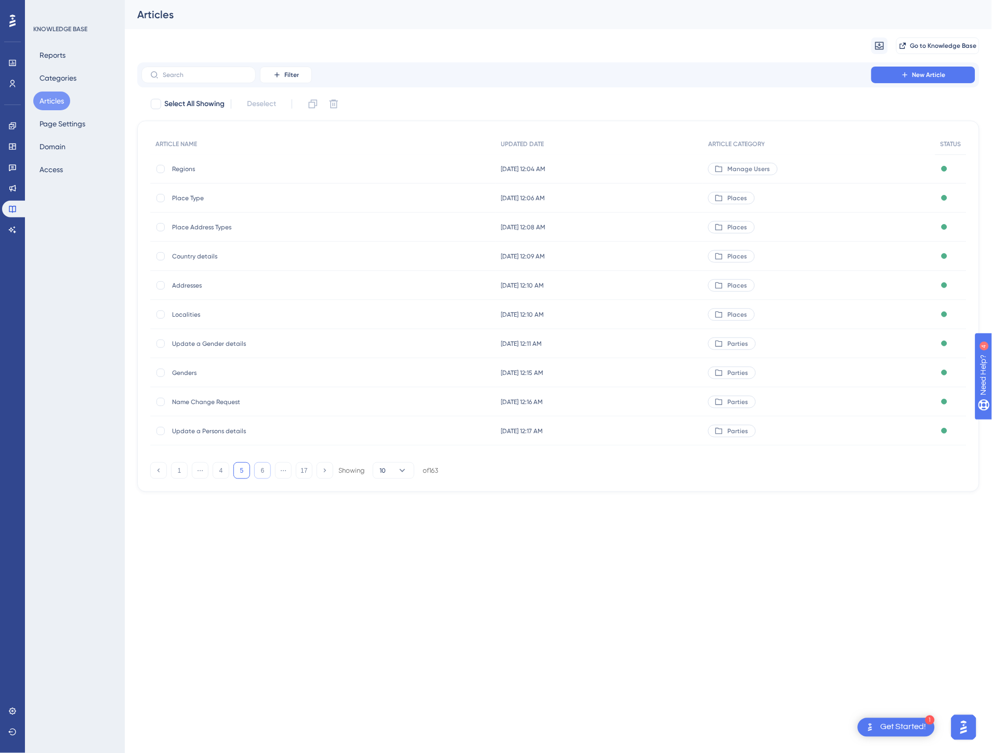
click at [260, 468] on button "6" at bounding box center [262, 470] width 17 height 17
click at [260, 468] on button "8" at bounding box center [262, 470] width 17 height 17
click at [260, 468] on button "9" at bounding box center [262, 470] width 17 height 17
click at [260, 468] on button "10" at bounding box center [262, 470] width 17 height 17
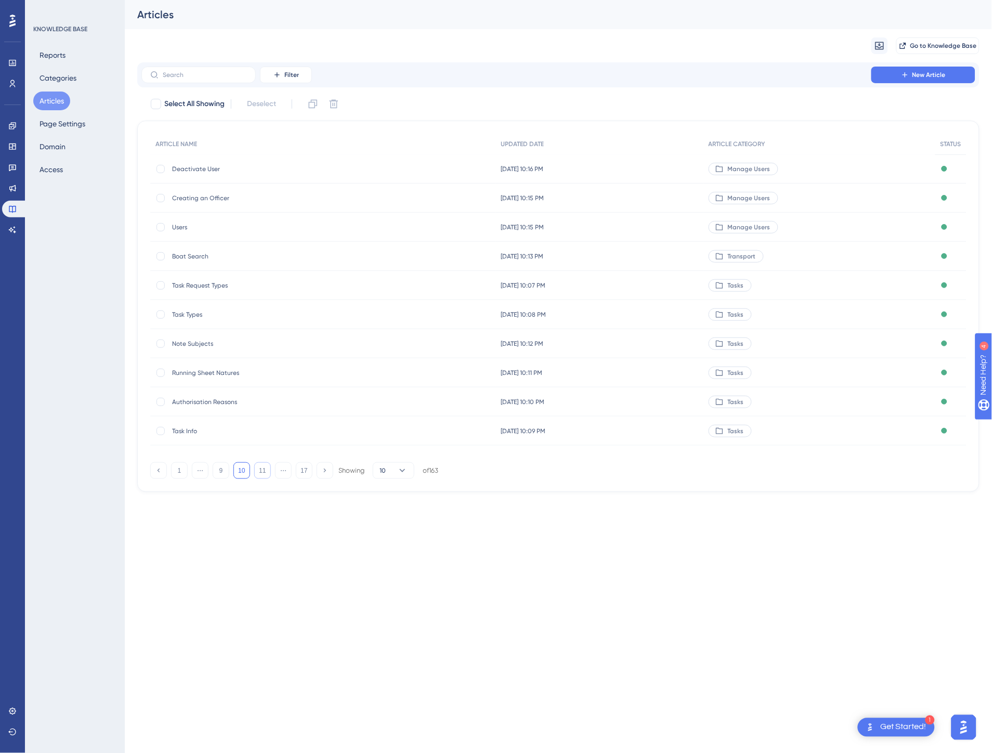
click at [260, 468] on button "11" at bounding box center [262, 470] width 17 height 17
click at [260, 468] on button "12" at bounding box center [262, 470] width 17 height 17
click at [260, 468] on button "13" at bounding box center [262, 470] width 17 height 17
click at [505, 226] on span "[DATE] 10:52 PM" at bounding box center [515, 227] width 44 height 8
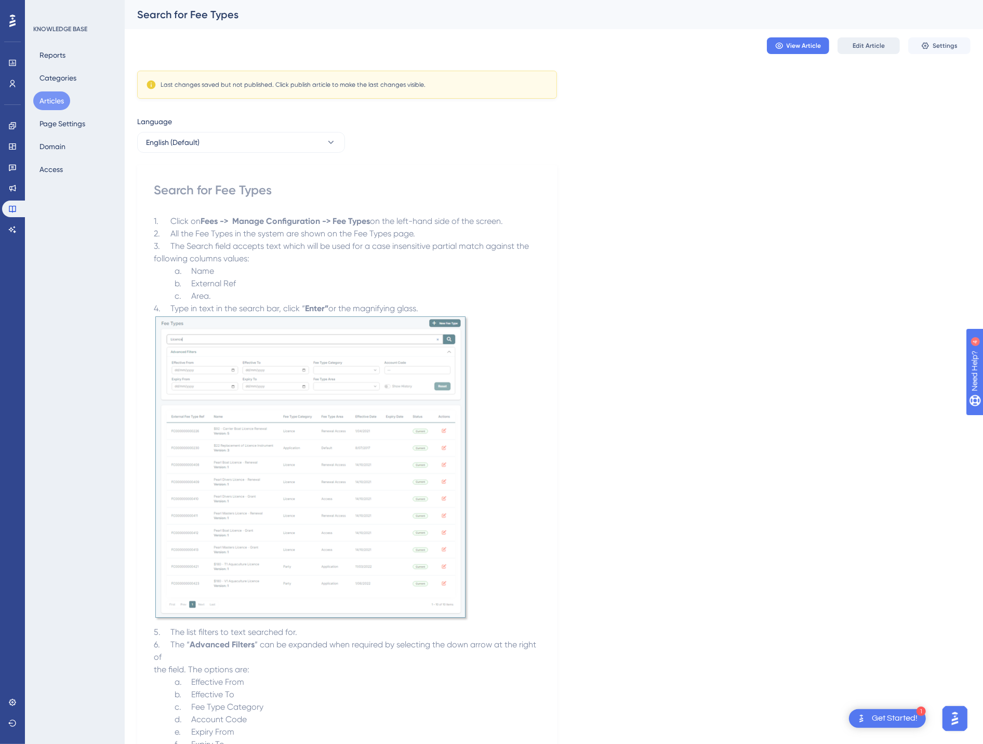
click at [882, 50] on button "Edit Article" at bounding box center [869, 45] width 62 height 17
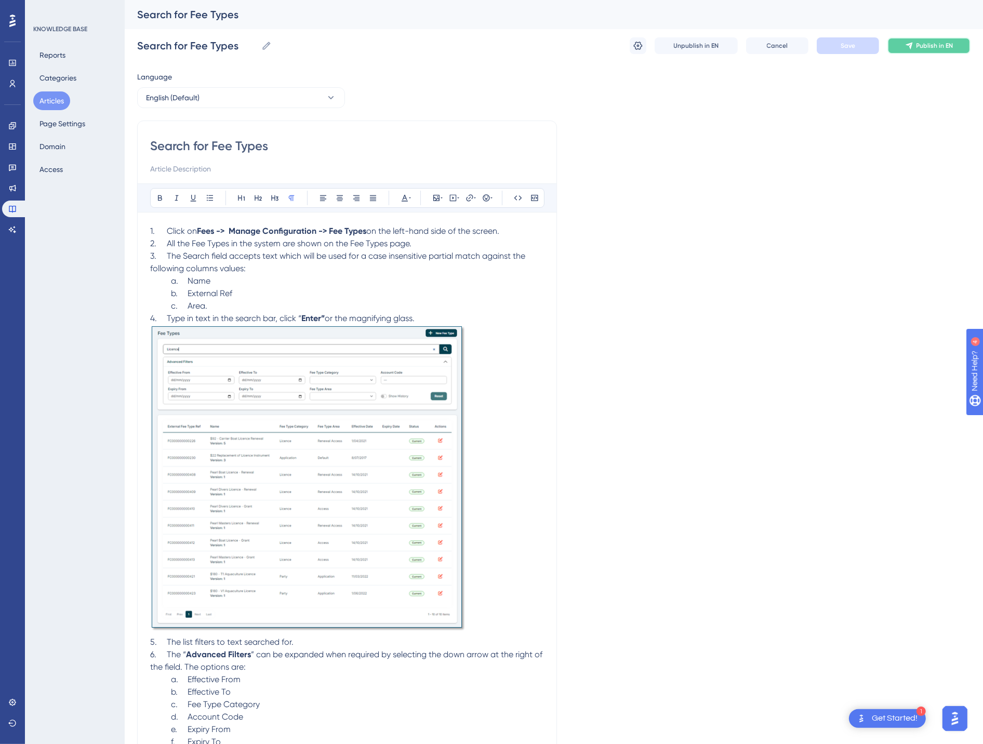
click at [915, 44] on button "Publish in EN" at bounding box center [929, 45] width 83 height 17
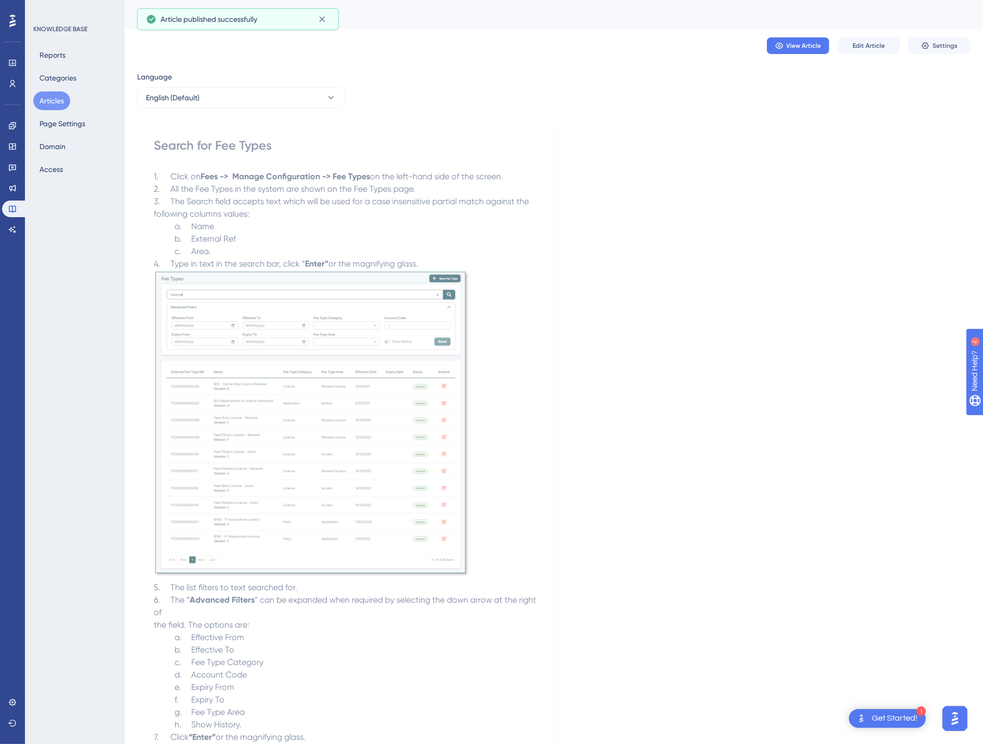
click at [59, 100] on button "Articles" at bounding box center [51, 100] width 37 height 19
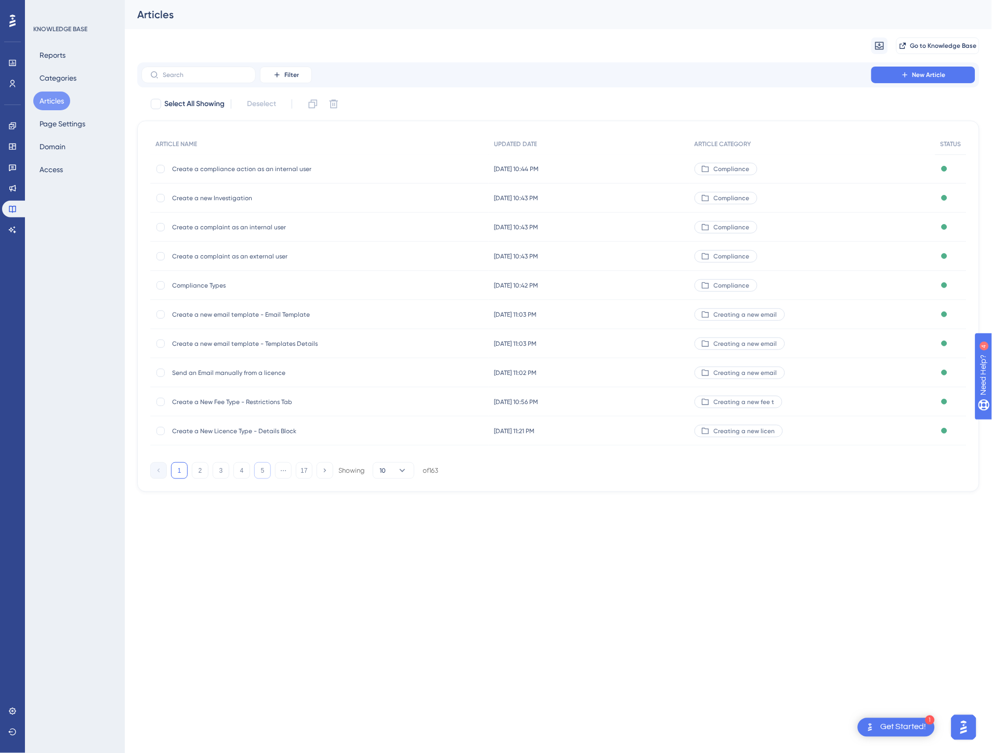
click at [269, 472] on button "5" at bounding box center [262, 470] width 17 height 17
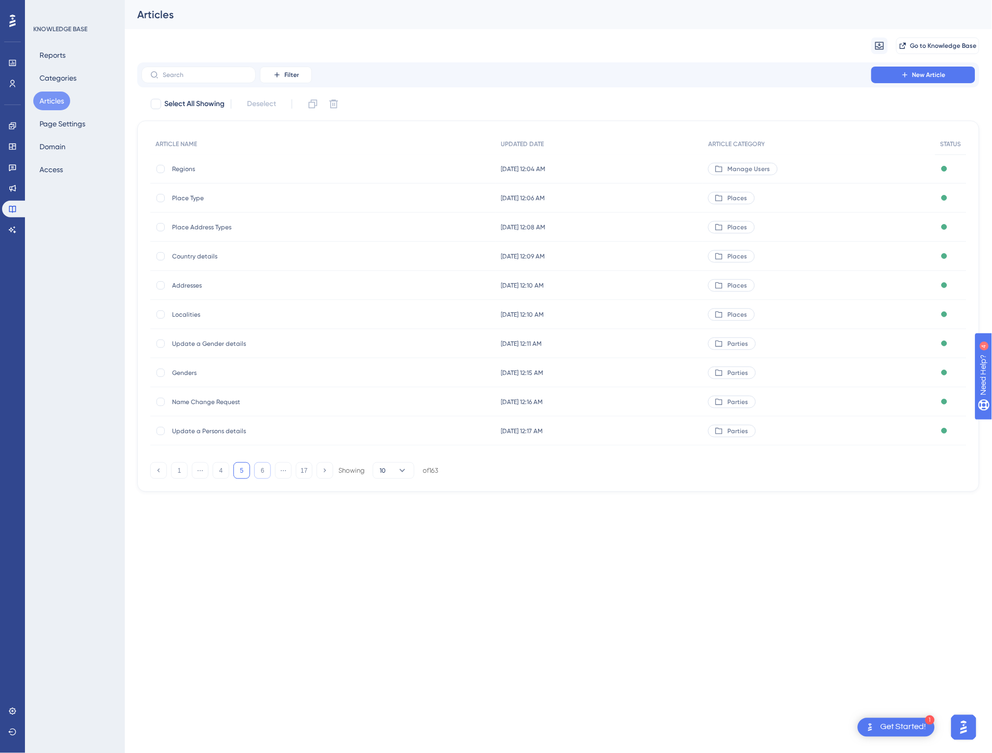
click at [269, 472] on button "6" at bounding box center [262, 470] width 17 height 17
click at [269, 472] on button "7" at bounding box center [262, 470] width 17 height 17
click at [269, 472] on button "8" at bounding box center [262, 470] width 17 height 17
click at [269, 472] on button "9" at bounding box center [262, 470] width 17 height 17
click at [269, 472] on button "10" at bounding box center [262, 470] width 17 height 17
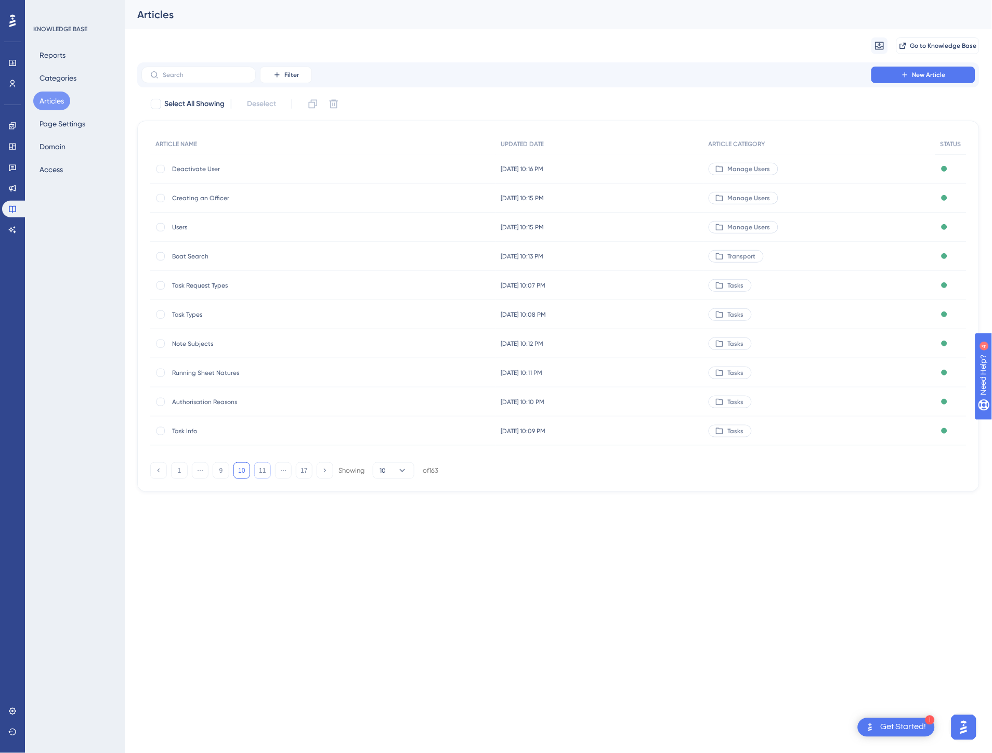
click at [269, 472] on button "11" at bounding box center [262, 470] width 17 height 17
click at [269, 472] on button "12" at bounding box center [262, 470] width 17 height 17
click at [269, 472] on button "13" at bounding box center [262, 470] width 17 height 17
click at [608, 196] on div "[DATE] 10:56 PM [DATE] 10:56 PM" at bounding box center [588, 197] width 201 height 29
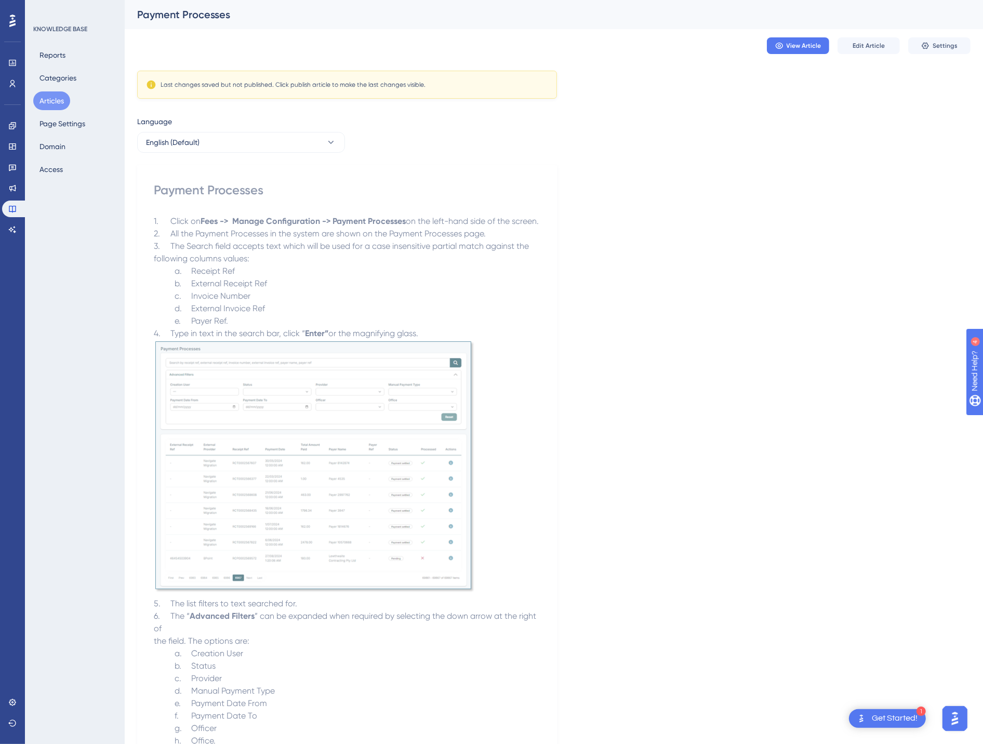
click at [860, 36] on div "View Article Edit Article Settings" at bounding box center [554, 45] width 834 height 33
click at [860, 42] on span "Edit Article" at bounding box center [869, 46] width 32 height 8
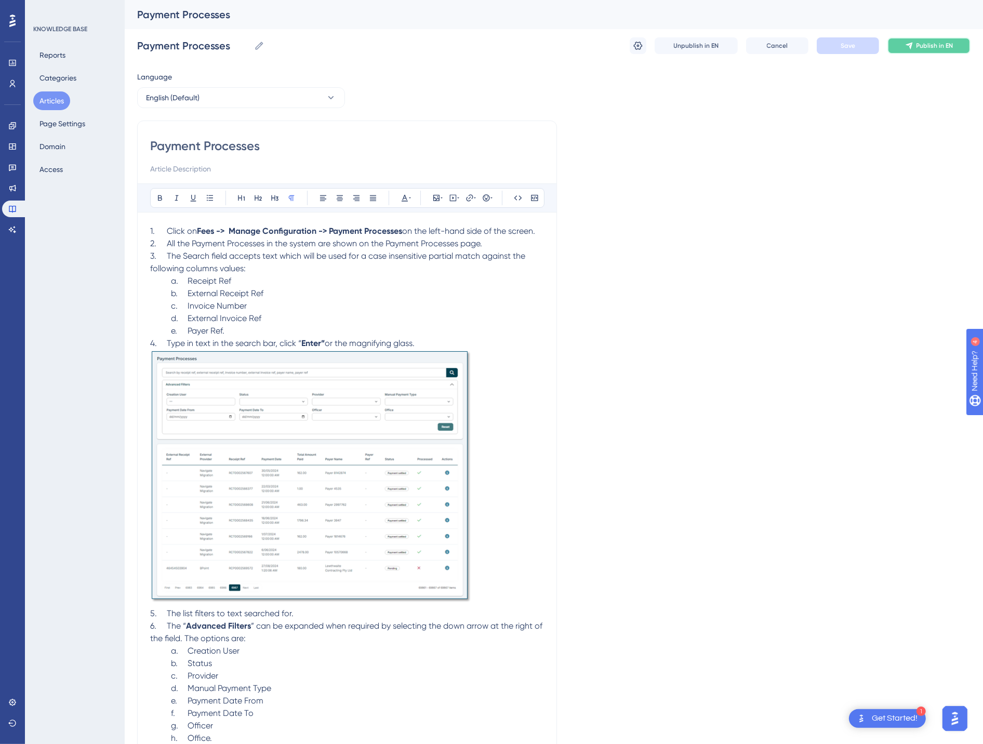
click at [907, 47] on icon at bounding box center [909, 46] width 8 height 8
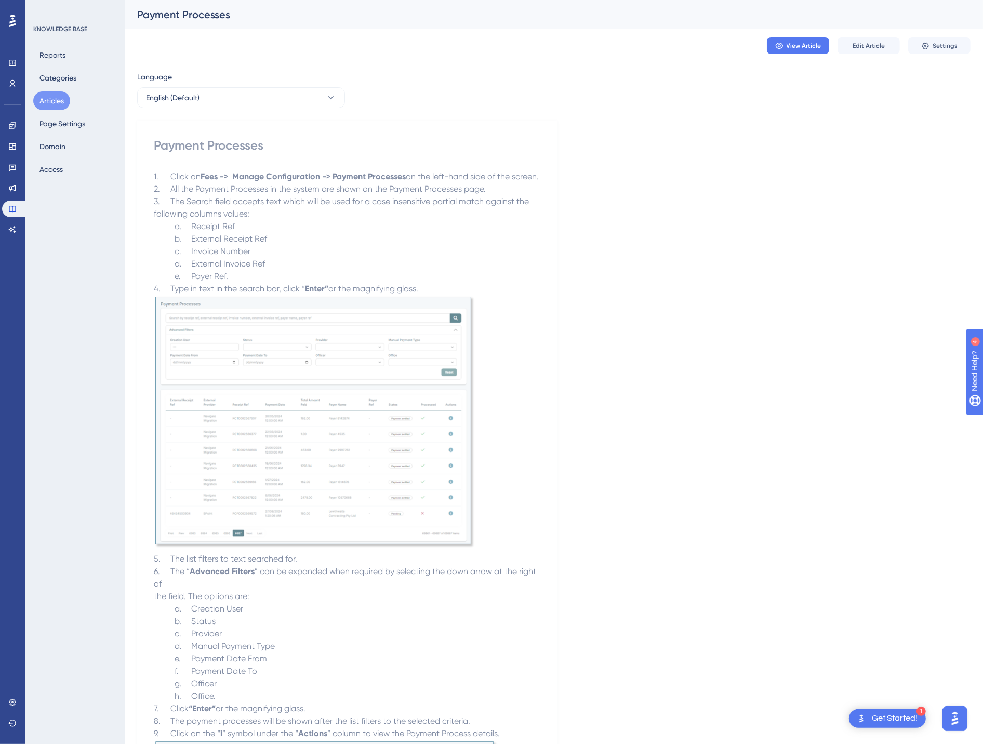
click at [43, 101] on button "Articles" at bounding box center [51, 100] width 37 height 19
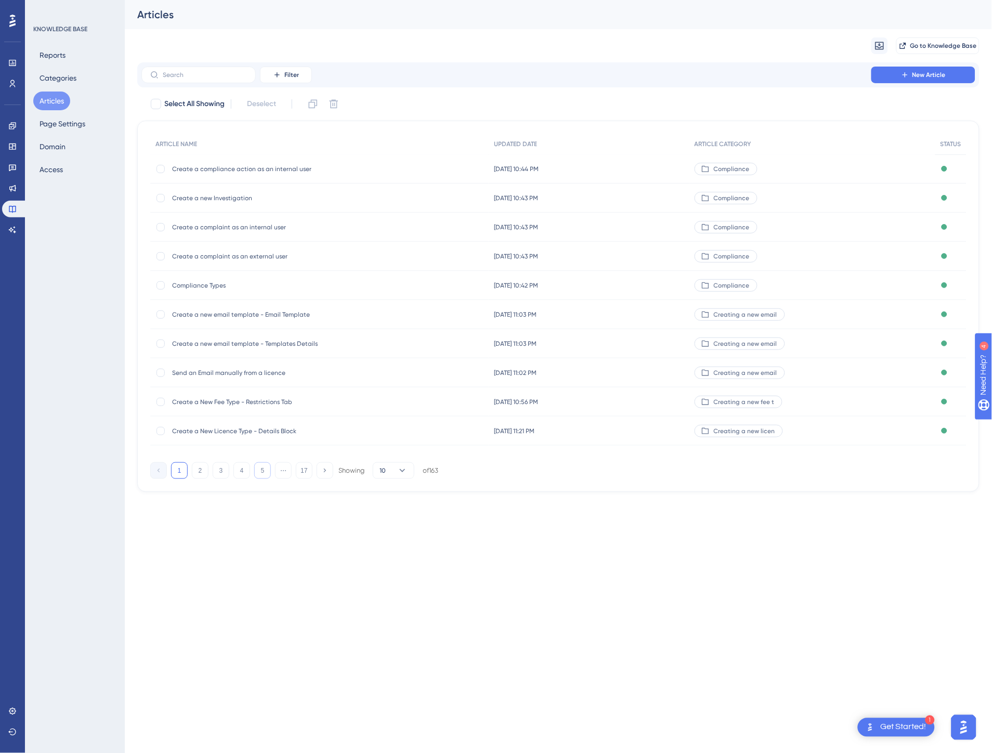
click at [261, 476] on button "5" at bounding box center [262, 470] width 17 height 17
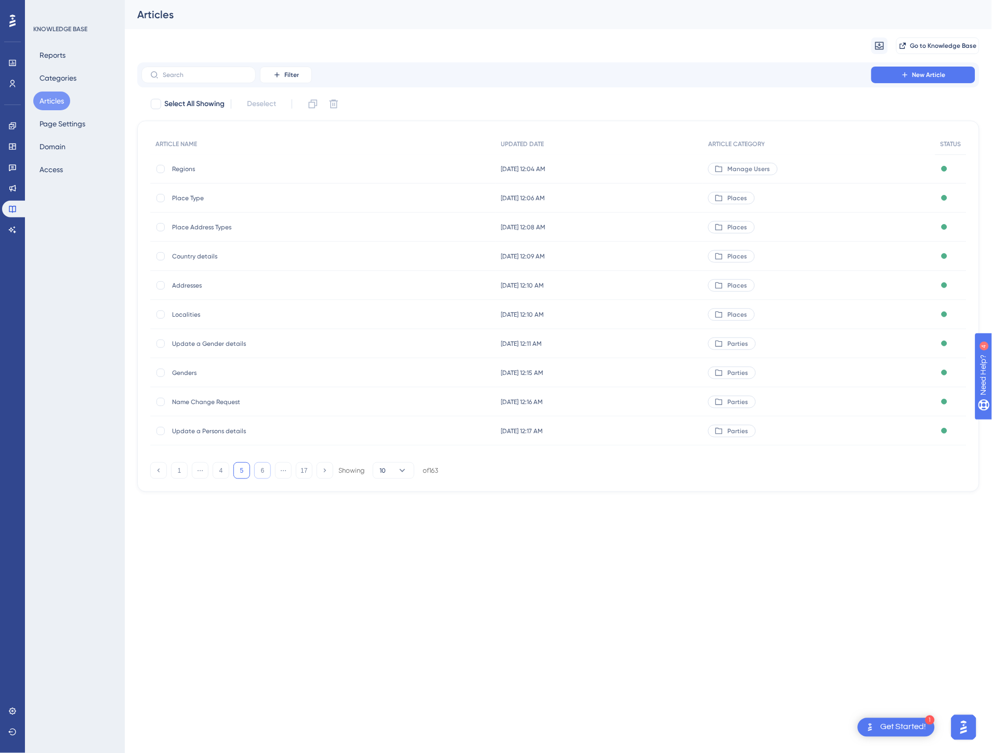
click at [261, 476] on button "6" at bounding box center [262, 470] width 17 height 17
click at [261, 476] on button "7" at bounding box center [262, 470] width 17 height 17
click at [261, 476] on button "8" at bounding box center [262, 470] width 17 height 17
click at [261, 476] on button "9" at bounding box center [262, 470] width 17 height 17
click at [261, 476] on button "10" at bounding box center [262, 470] width 17 height 17
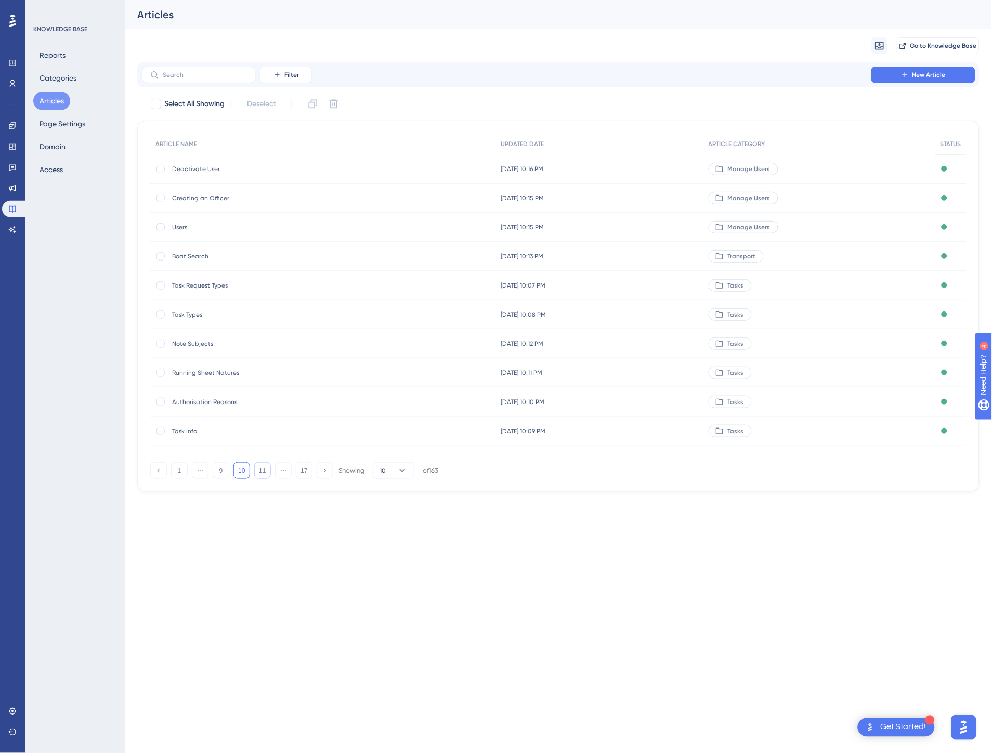
click at [261, 476] on button "11" at bounding box center [262, 470] width 17 height 17
click at [261, 476] on button "12" at bounding box center [262, 470] width 17 height 17
click at [261, 476] on button "13" at bounding box center [262, 470] width 17 height 17
click at [343, 167] on div "Acts Acts" at bounding box center [319, 168] width 338 height 29
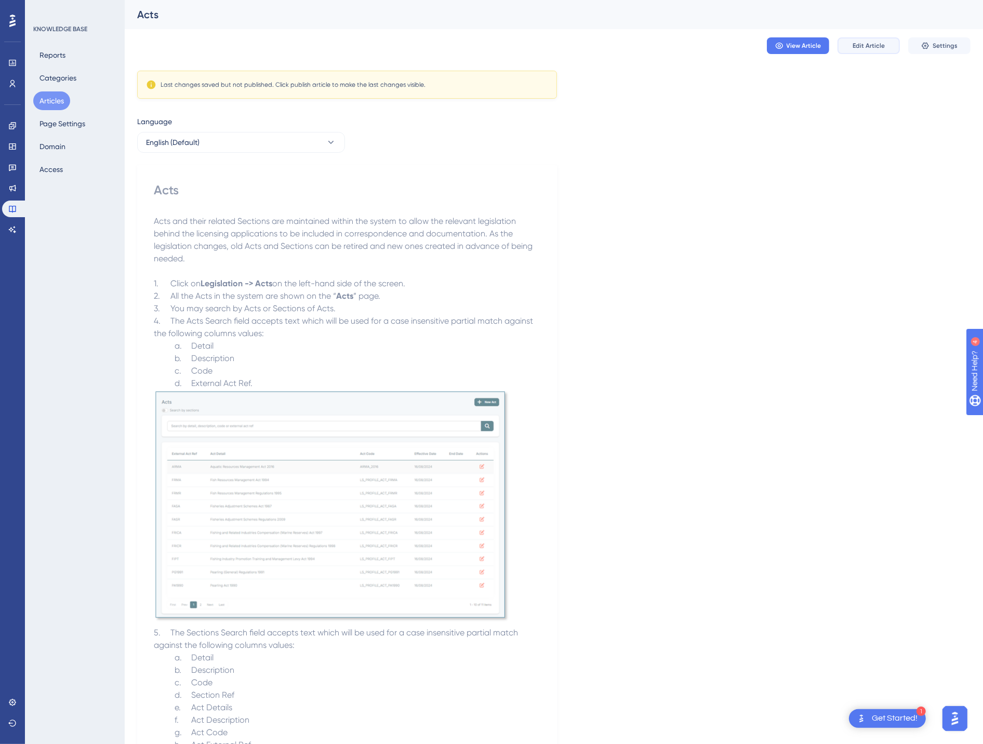
click at [878, 44] on span "Edit Article" at bounding box center [869, 46] width 32 height 8
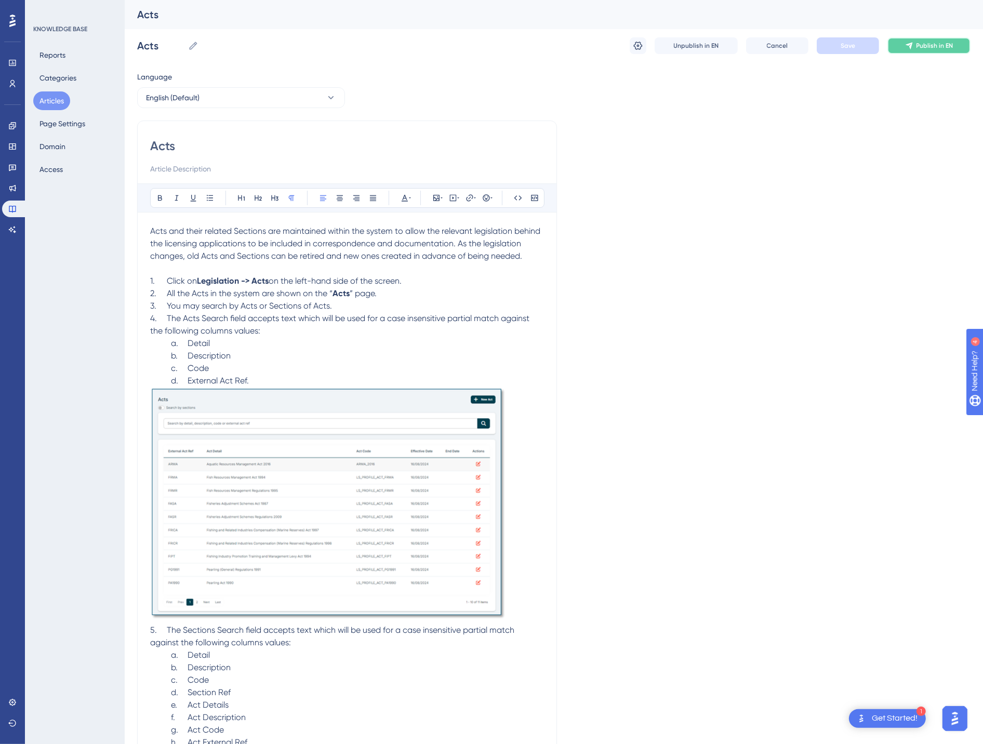
click at [906, 48] on icon at bounding box center [909, 46] width 8 height 8
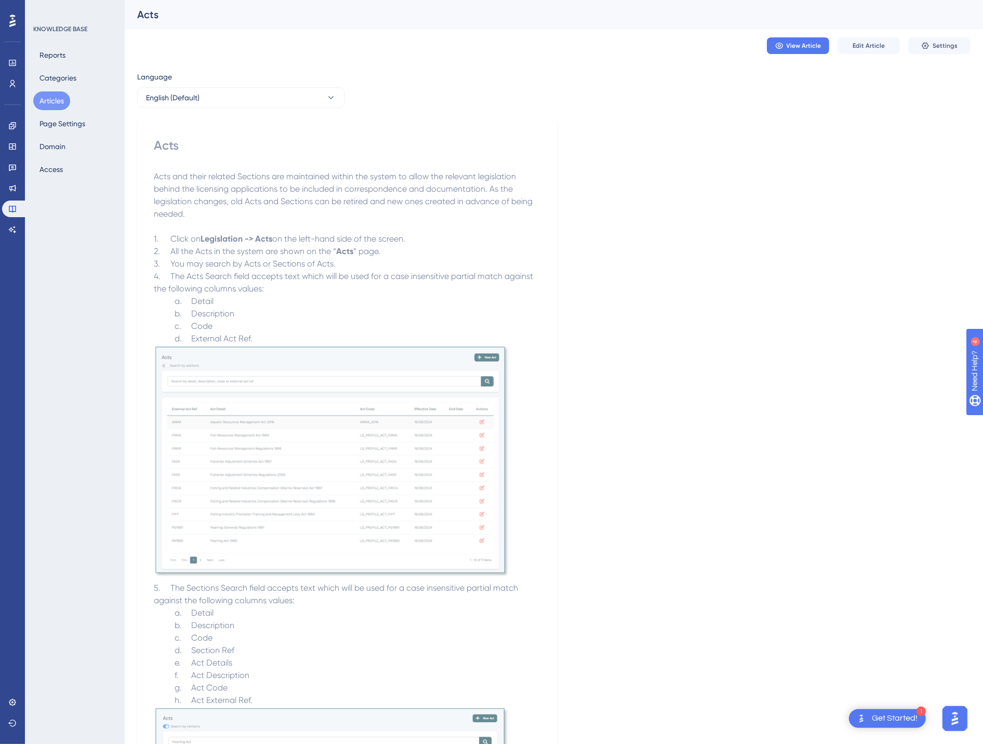
click at [64, 107] on button "Articles" at bounding box center [51, 100] width 37 height 19
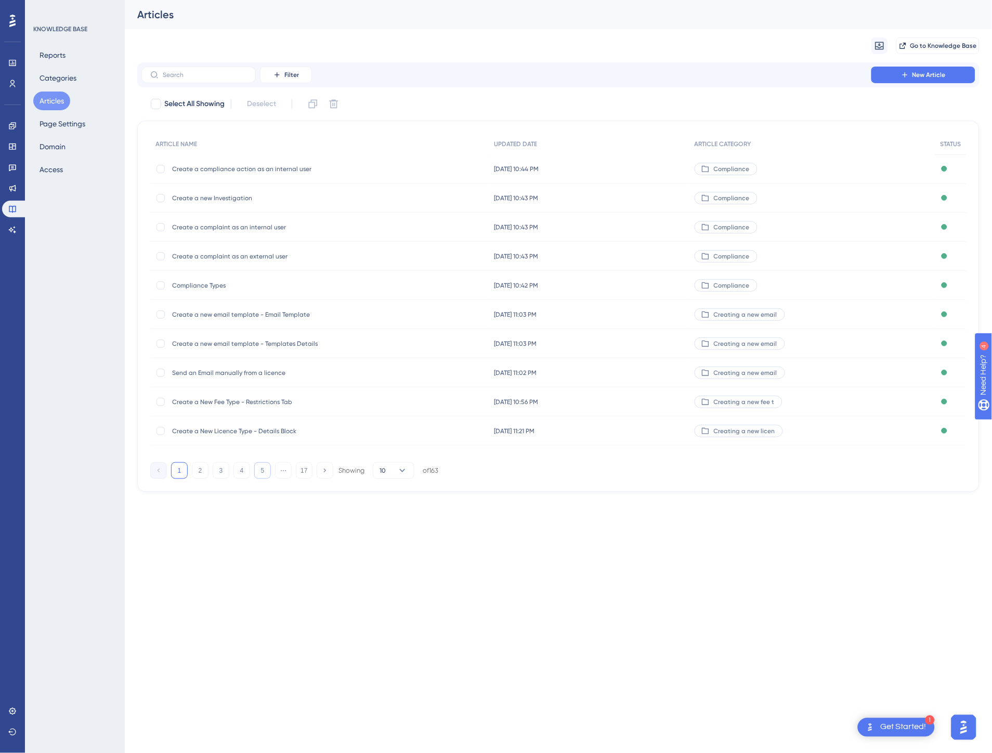
click at [258, 464] on button "5" at bounding box center [262, 470] width 17 height 17
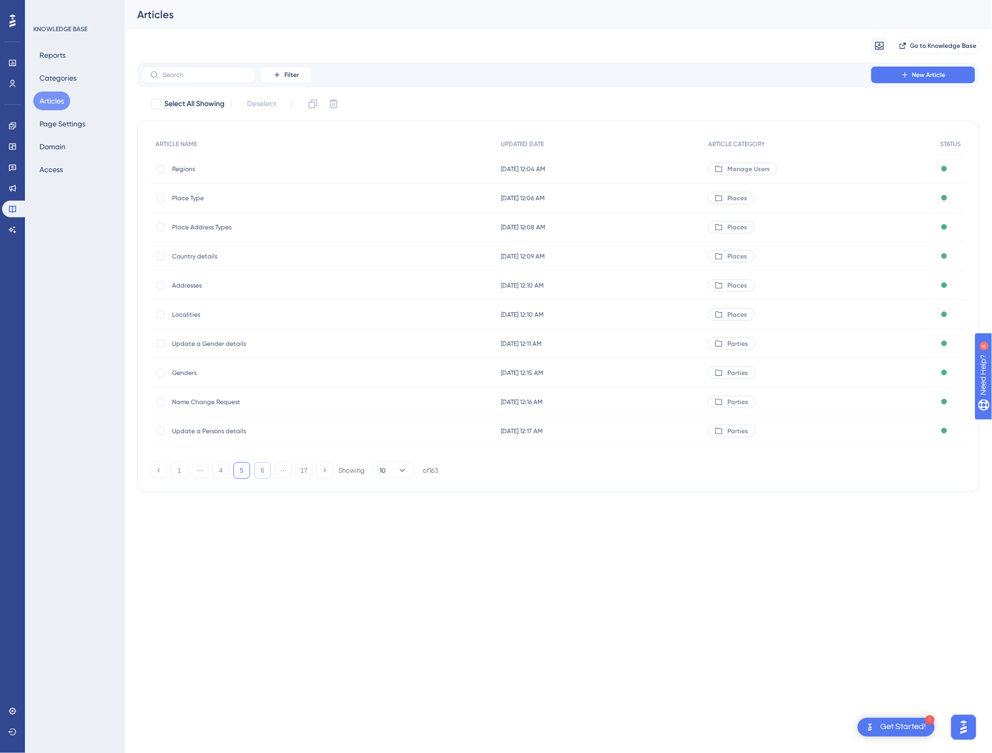
click at [258, 464] on button "6" at bounding box center [262, 470] width 17 height 17
click at [258, 464] on button "7" at bounding box center [262, 470] width 17 height 17
click at [258, 464] on button "8" at bounding box center [262, 470] width 17 height 17
click at [258, 464] on button "9" at bounding box center [262, 470] width 17 height 17
click at [258, 464] on button "10" at bounding box center [262, 470] width 17 height 17
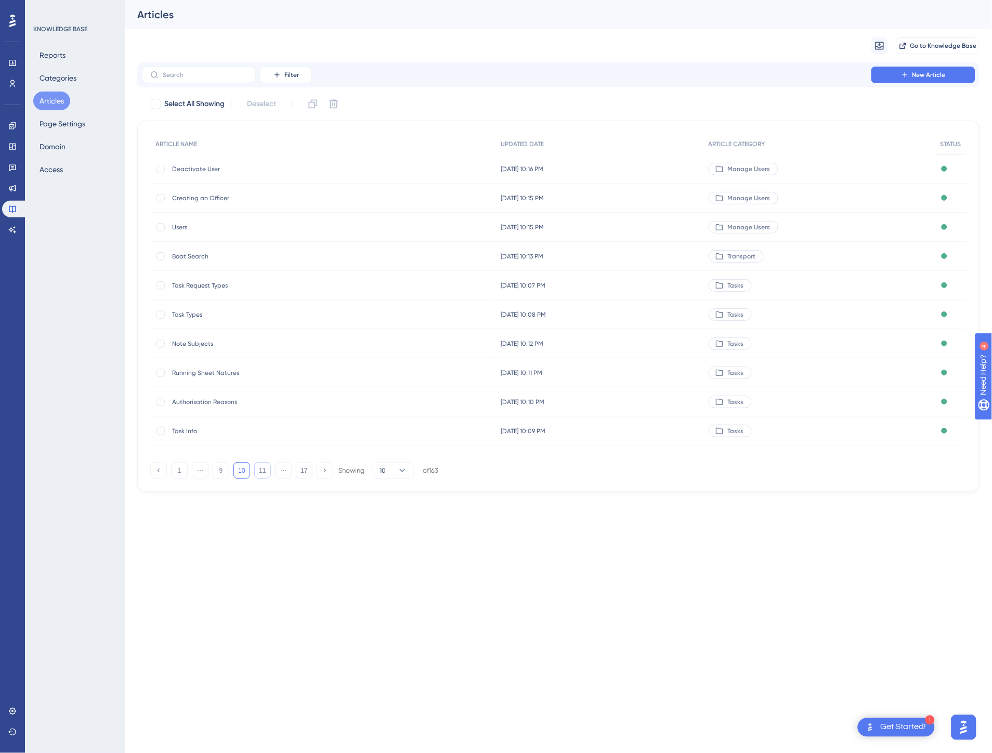
click at [258, 464] on button "11" at bounding box center [262, 470] width 17 height 17
click at [258, 464] on button "12" at bounding box center [262, 470] width 17 height 17
click at [258, 464] on button "13" at bounding box center [262, 470] width 17 height 17
click at [258, 464] on button "14" at bounding box center [262, 470] width 17 height 17
click at [227, 430] on span "Apply for Multiple Licences" at bounding box center [255, 431] width 166 height 8
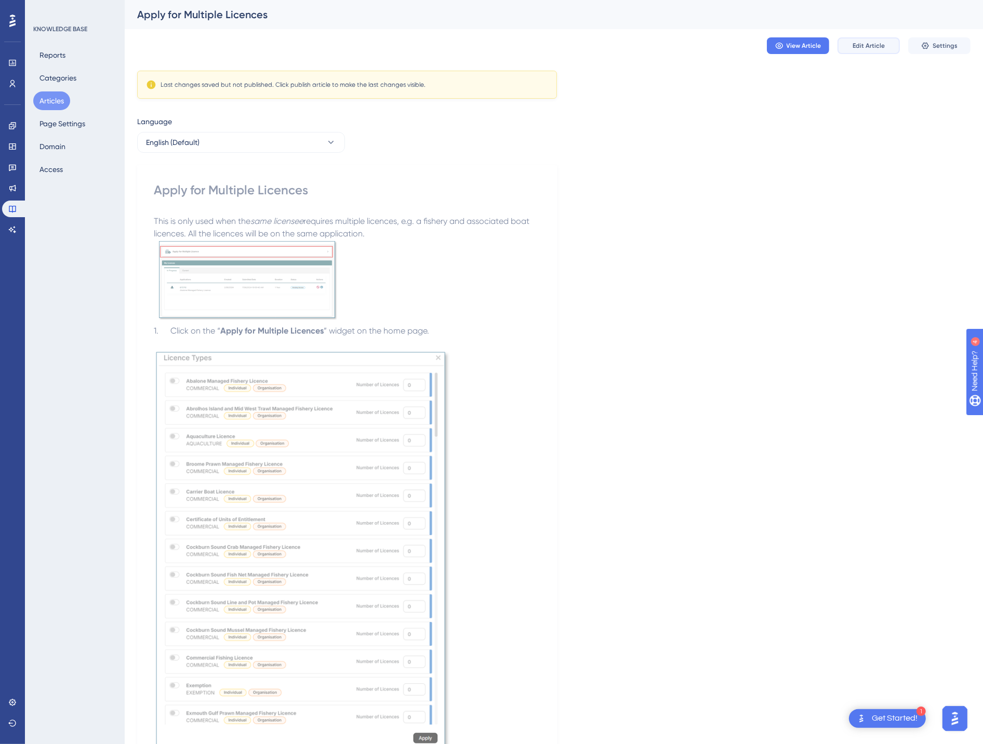
click at [868, 45] on span "Edit Article" at bounding box center [869, 46] width 32 height 8
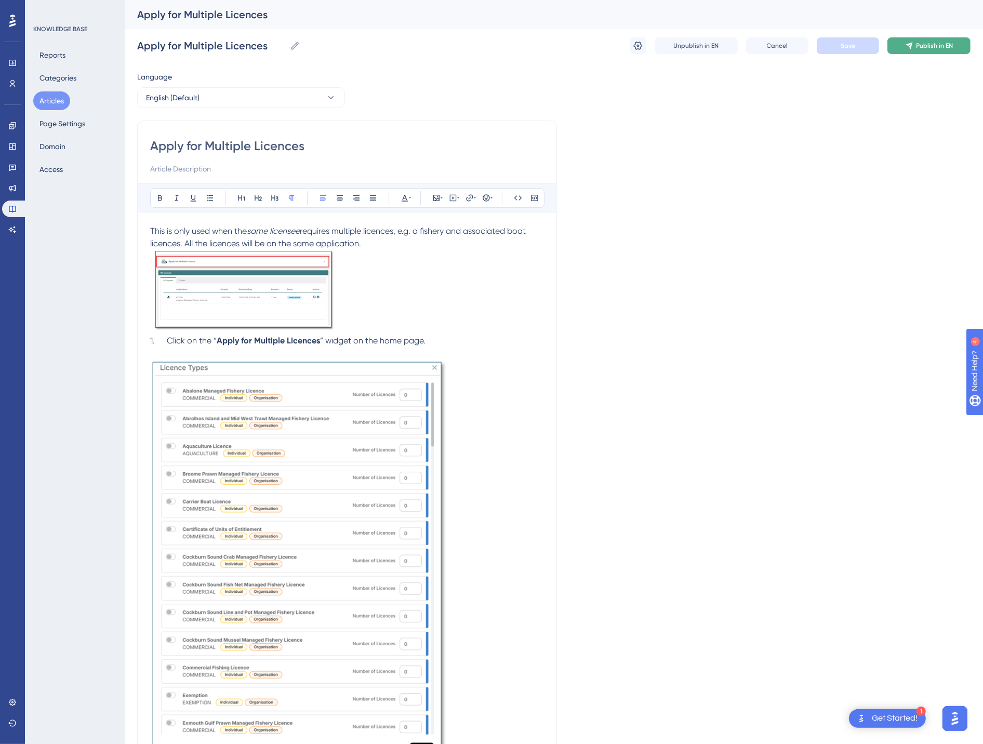
click at [934, 45] on span "Publish in EN" at bounding box center [935, 46] width 37 height 8
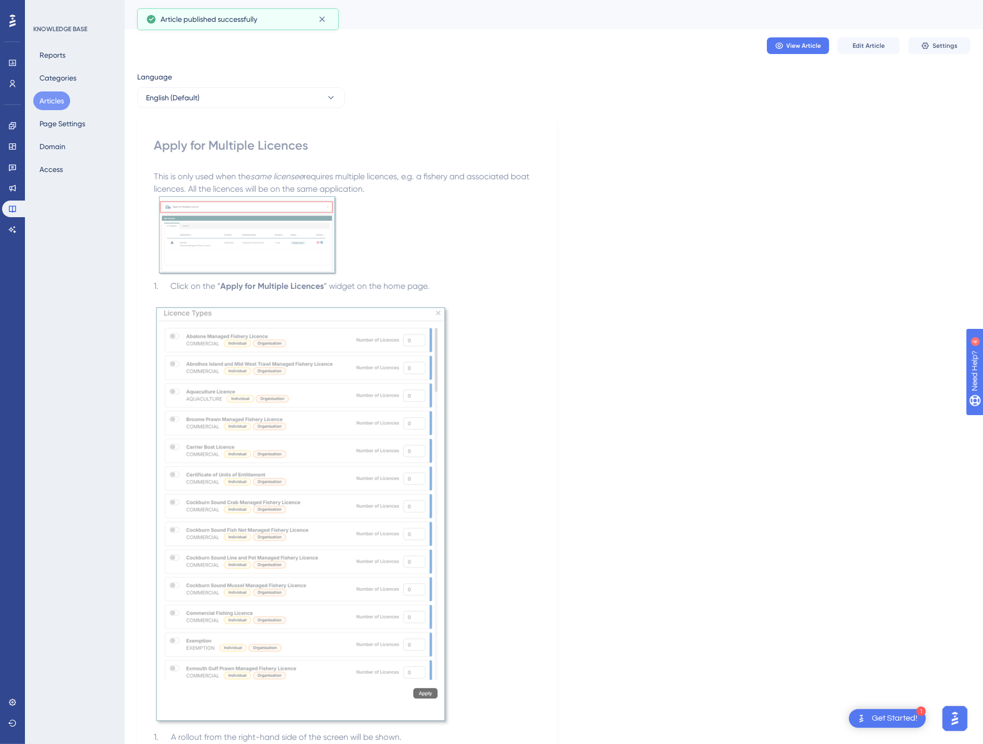
click at [49, 110] on button "Articles" at bounding box center [51, 100] width 37 height 19
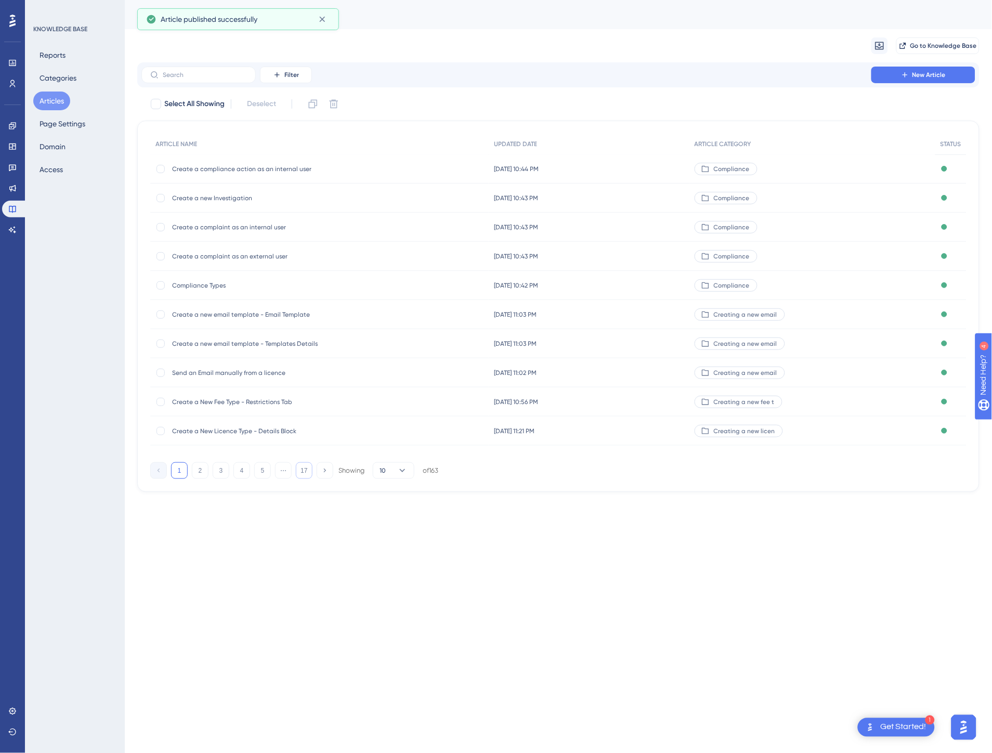
click at [304, 469] on button "17" at bounding box center [304, 470] width 17 height 17
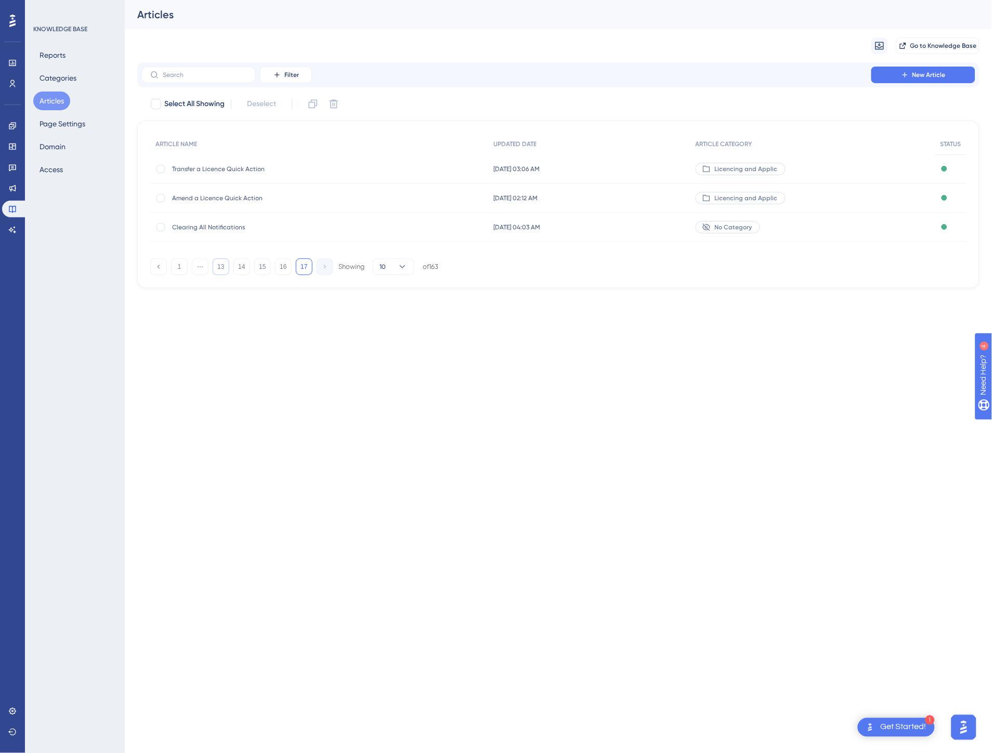
click at [221, 265] on button "13" at bounding box center [221, 266] width 17 height 17
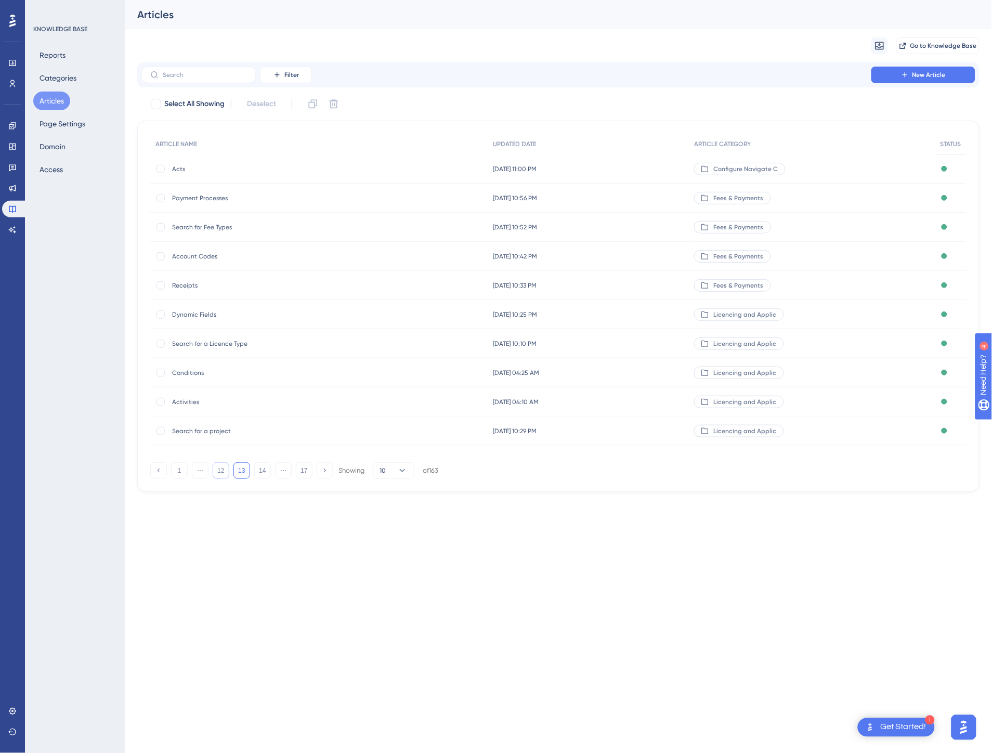
click at [220, 469] on button "12" at bounding box center [221, 470] width 17 height 17
click at [263, 470] on button "13" at bounding box center [262, 470] width 17 height 17
click at [263, 470] on button "14" at bounding box center [262, 470] width 17 height 17
click at [323, 398] on span "My Applications" at bounding box center [255, 402] width 166 height 8
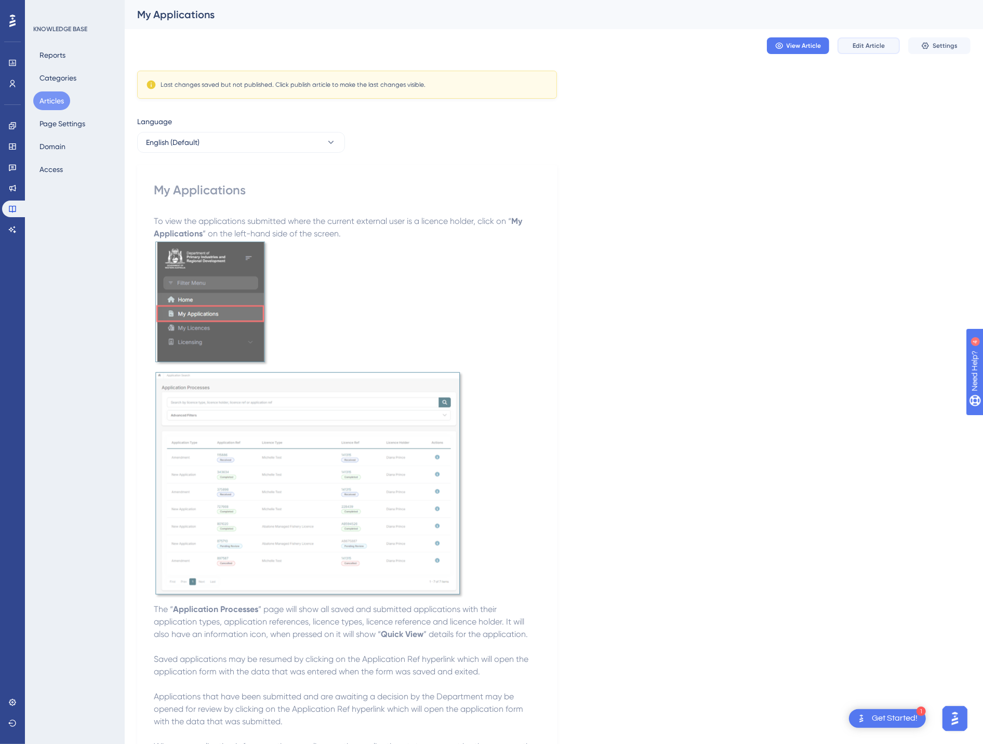
click at [861, 47] on span "Edit Article" at bounding box center [869, 46] width 32 height 8
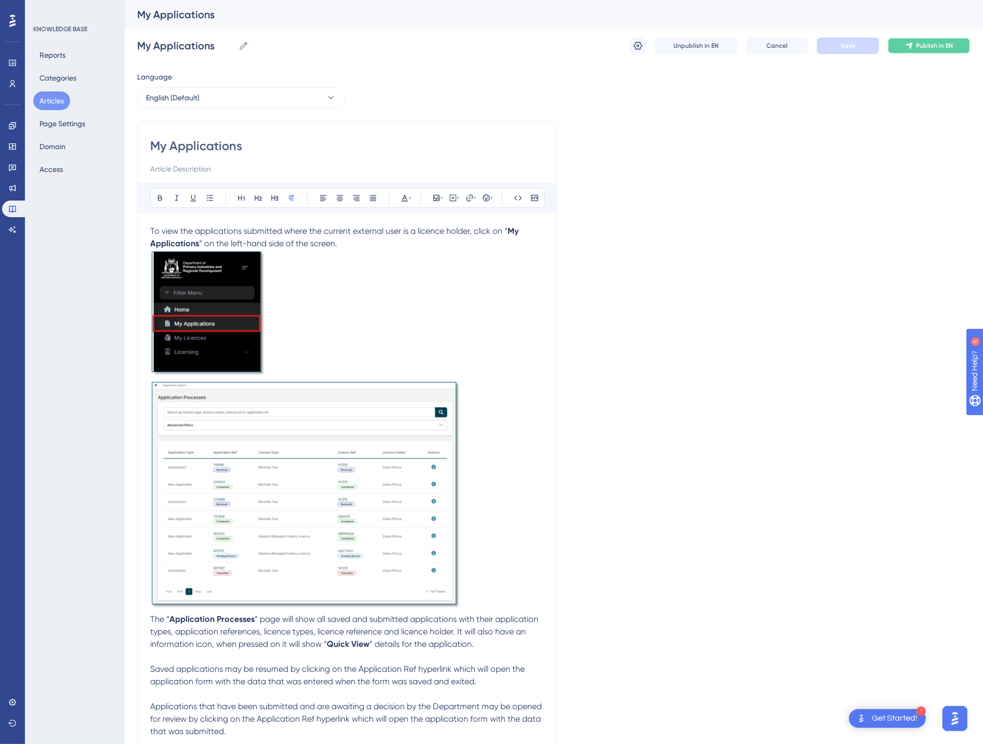
click at [925, 42] on span "Publish in EN" at bounding box center [935, 46] width 37 height 8
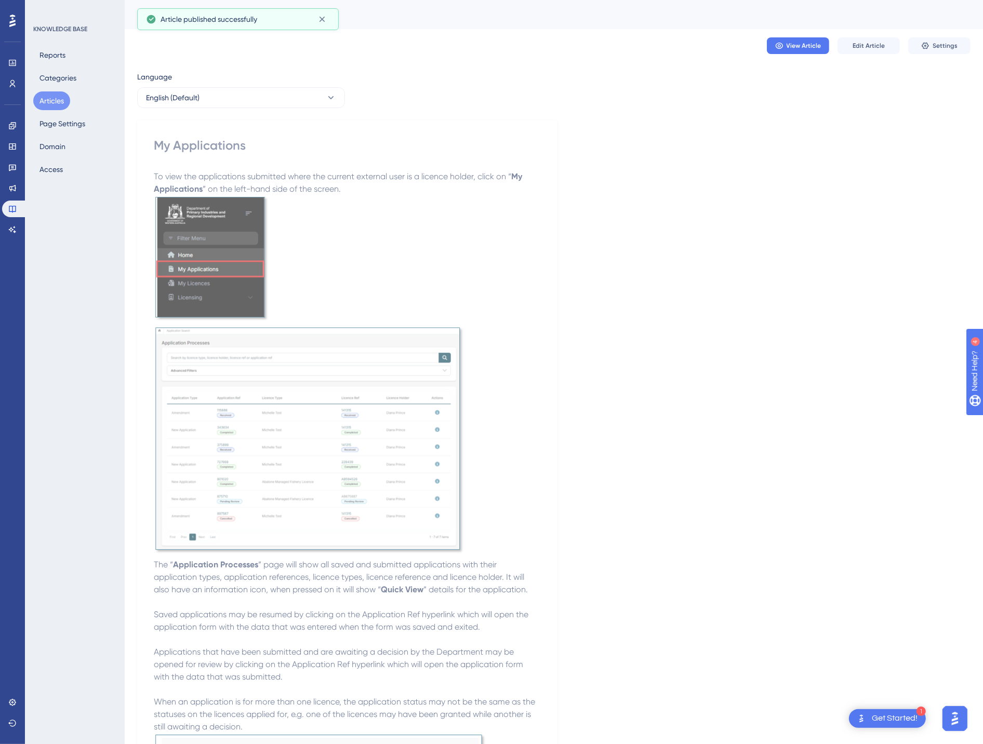
click at [63, 100] on button "Articles" at bounding box center [51, 100] width 37 height 19
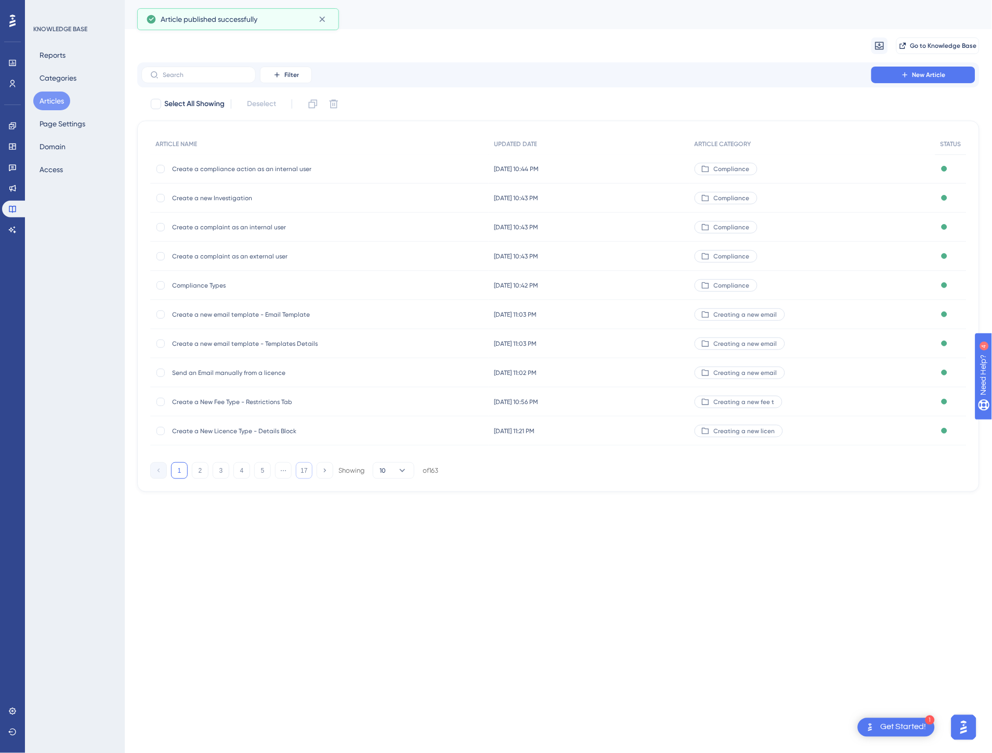
click at [302, 468] on button "17" at bounding box center [304, 470] width 17 height 17
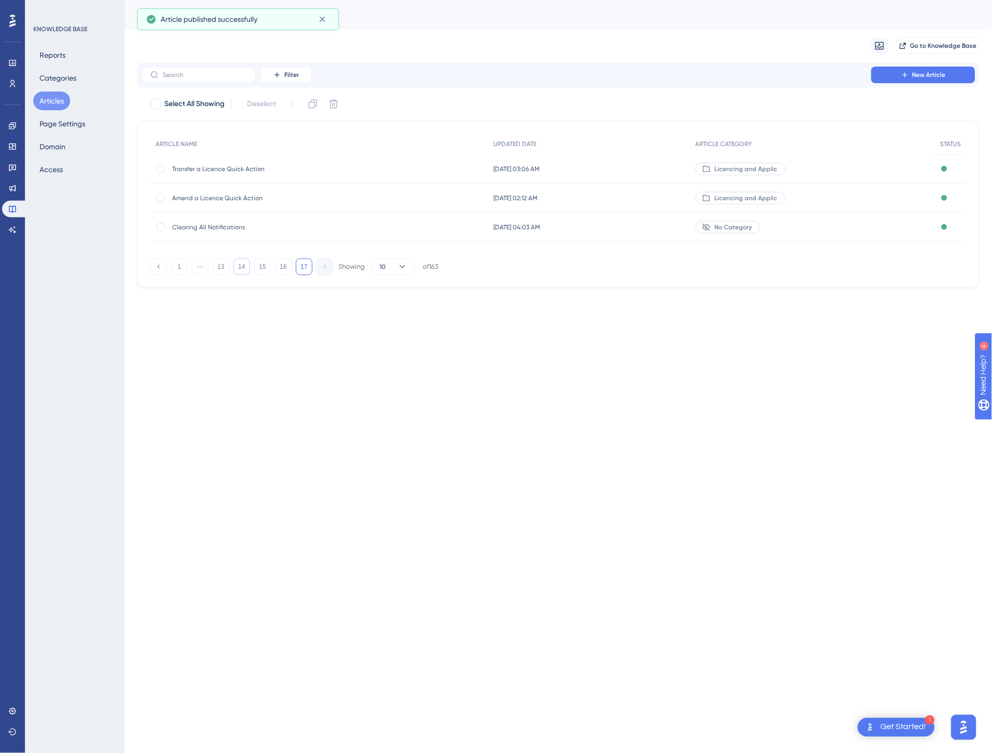
click at [236, 266] on button "14" at bounding box center [241, 266] width 17 height 17
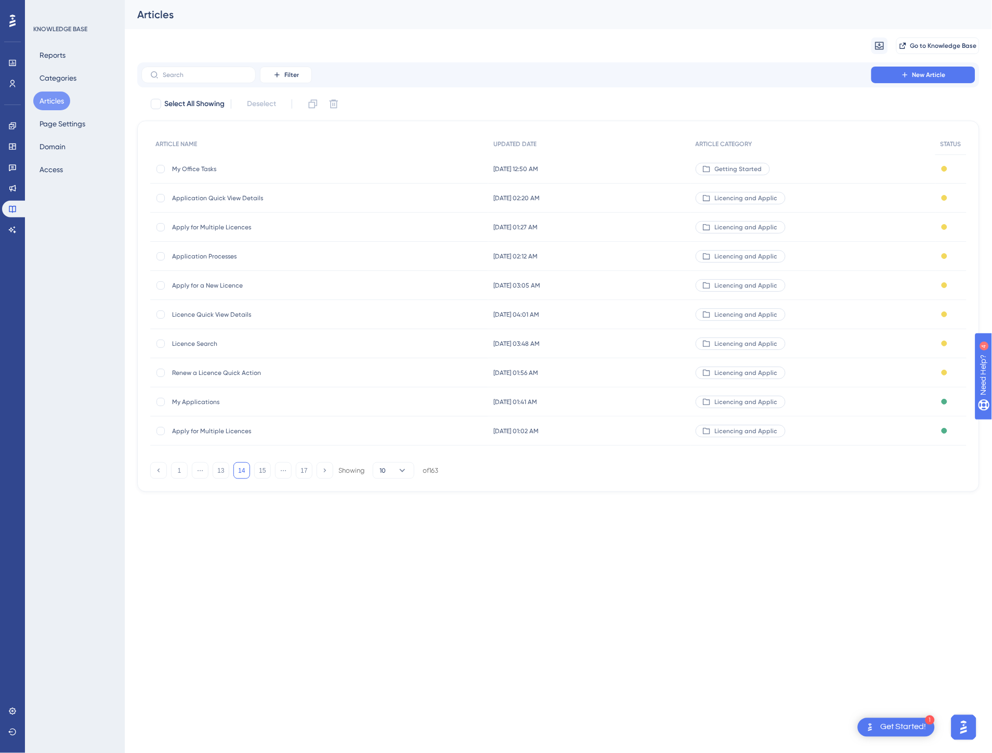
click at [328, 370] on span "Renew a Licence Quick Action" at bounding box center [255, 372] width 166 height 8
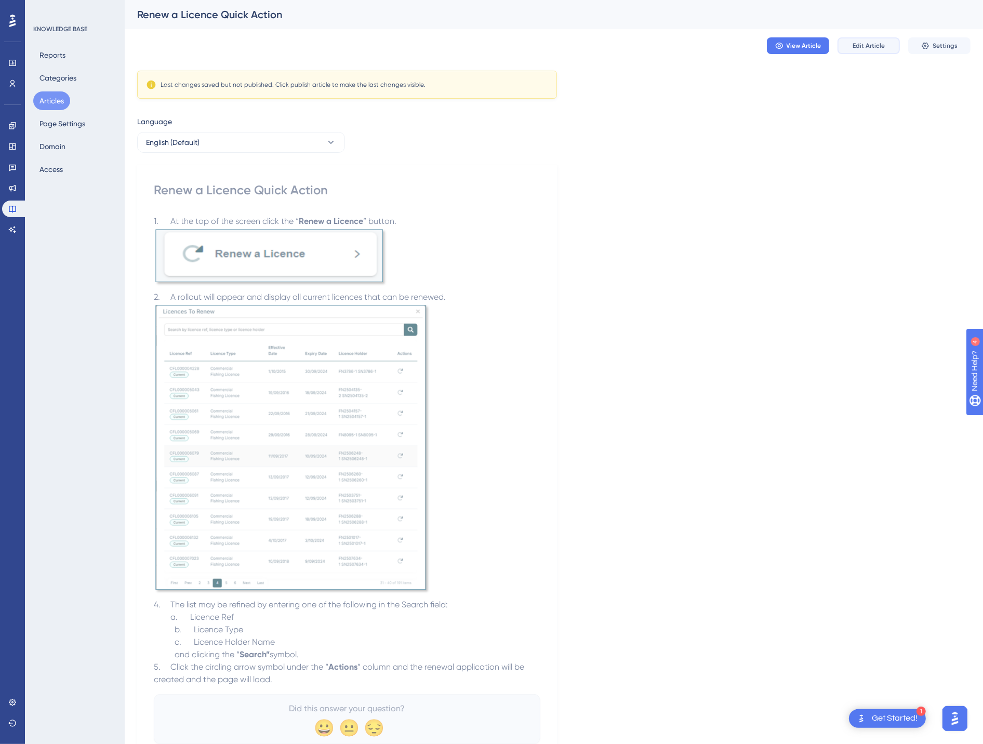
click at [851, 44] on button "Edit Article" at bounding box center [869, 45] width 62 height 17
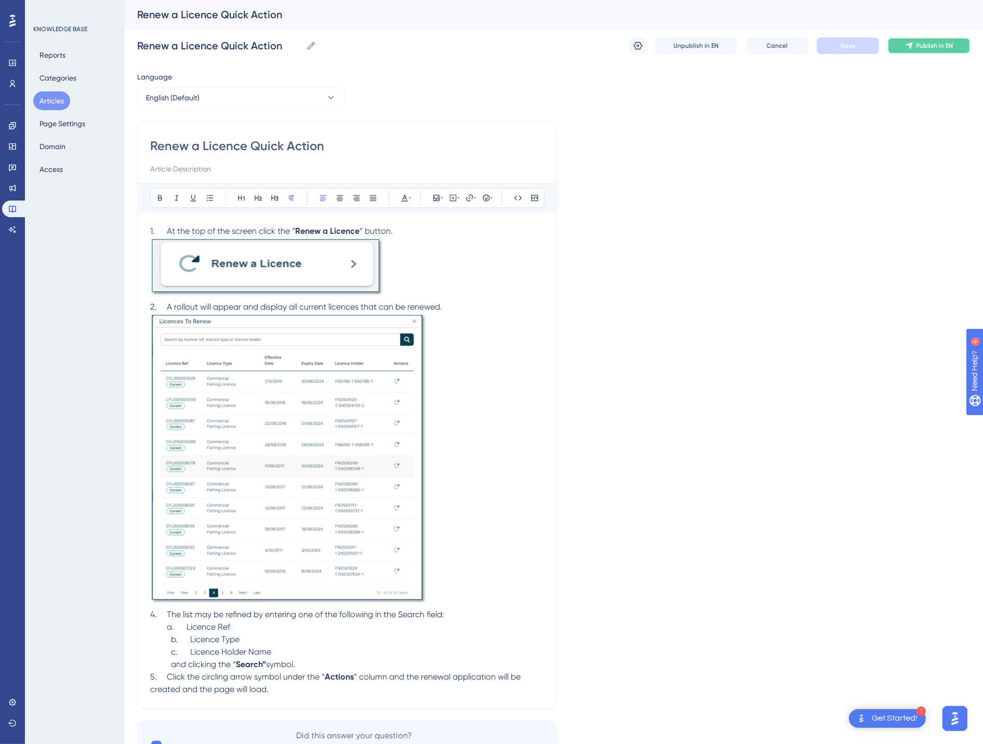
click at [914, 48] on button "Publish in EN" at bounding box center [929, 45] width 83 height 17
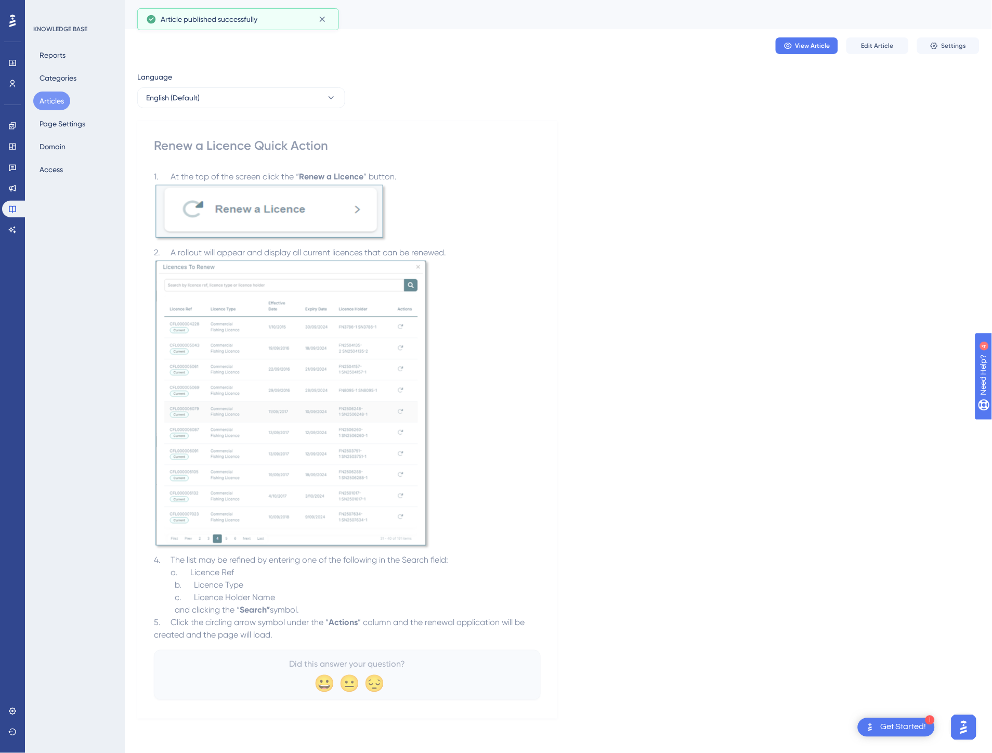
click at [48, 101] on button "Articles" at bounding box center [51, 100] width 37 height 19
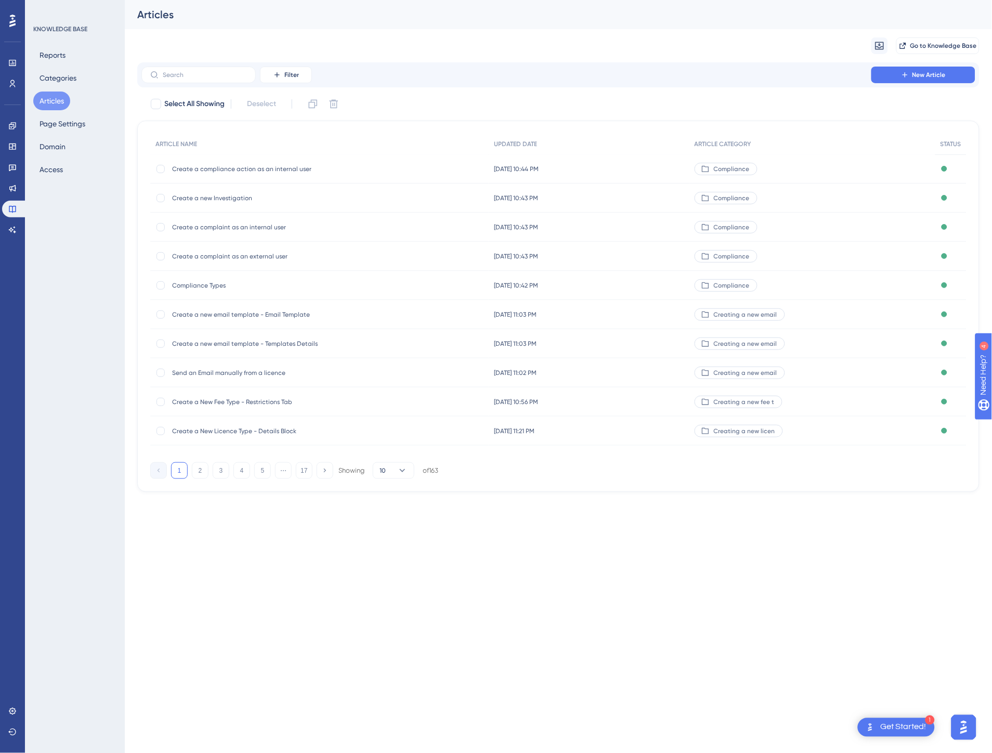
click at [302, 469] on button "17" at bounding box center [304, 470] width 17 height 17
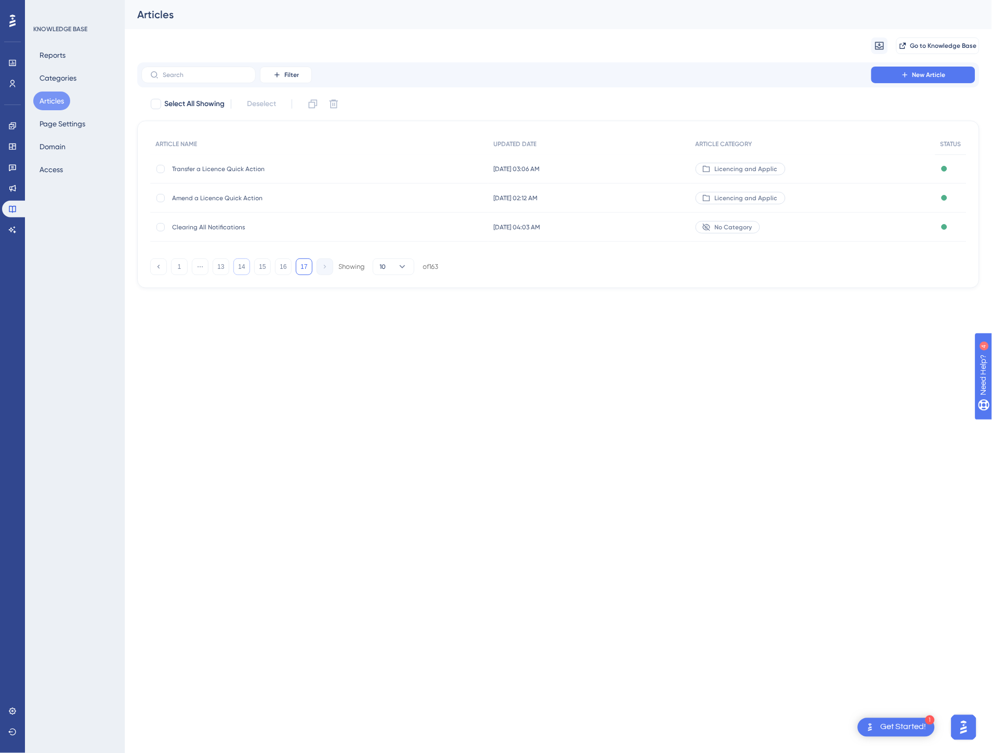
click at [246, 269] on button "14" at bounding box center [241, 266] width 17 height 17
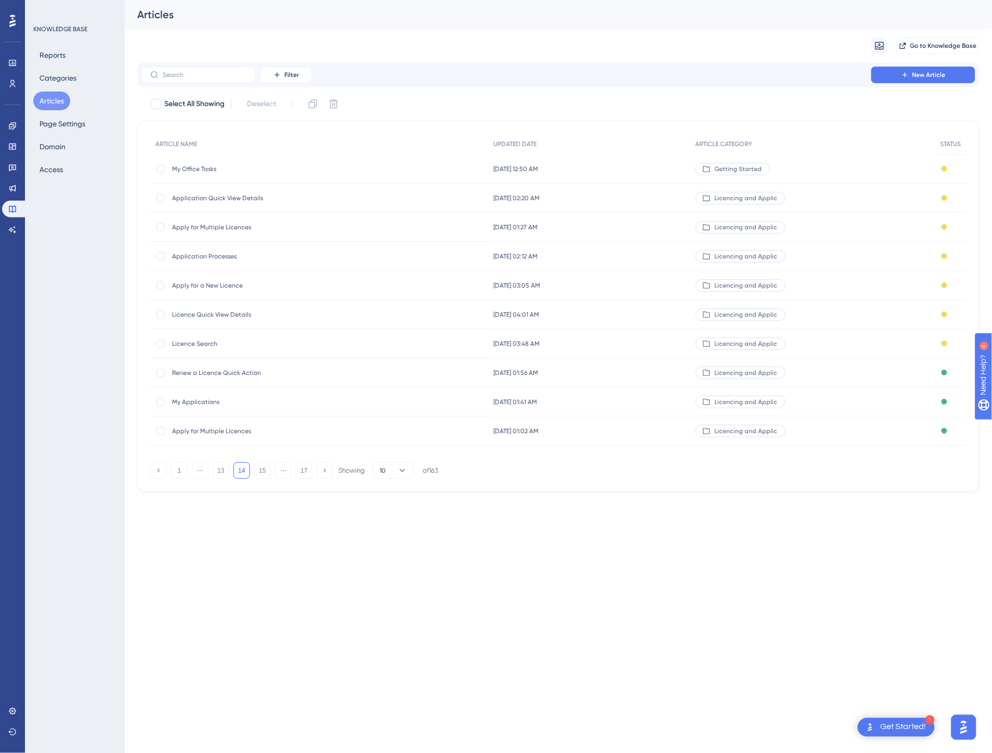
click at [617, 336] on div "[DATE] 03:48 AM [DATE] 03:48 AM" at bounding box center [589, 343] width 202 height 29
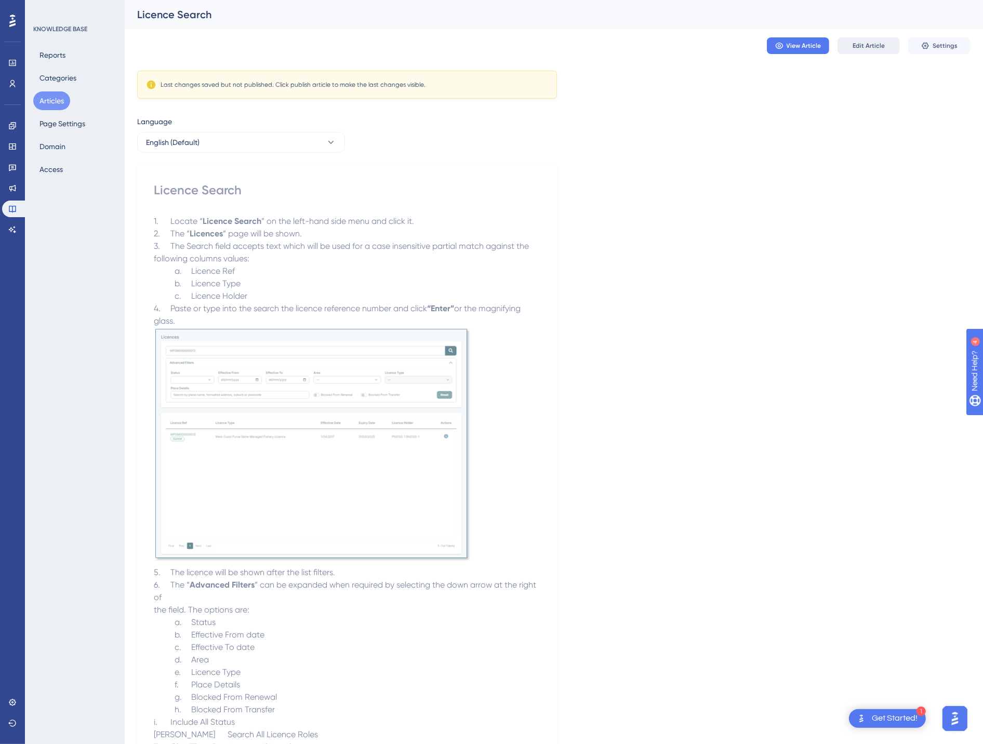
click at [859, 44] on span "Edit Article" at bounding box center [869, 46] width 32 height 8
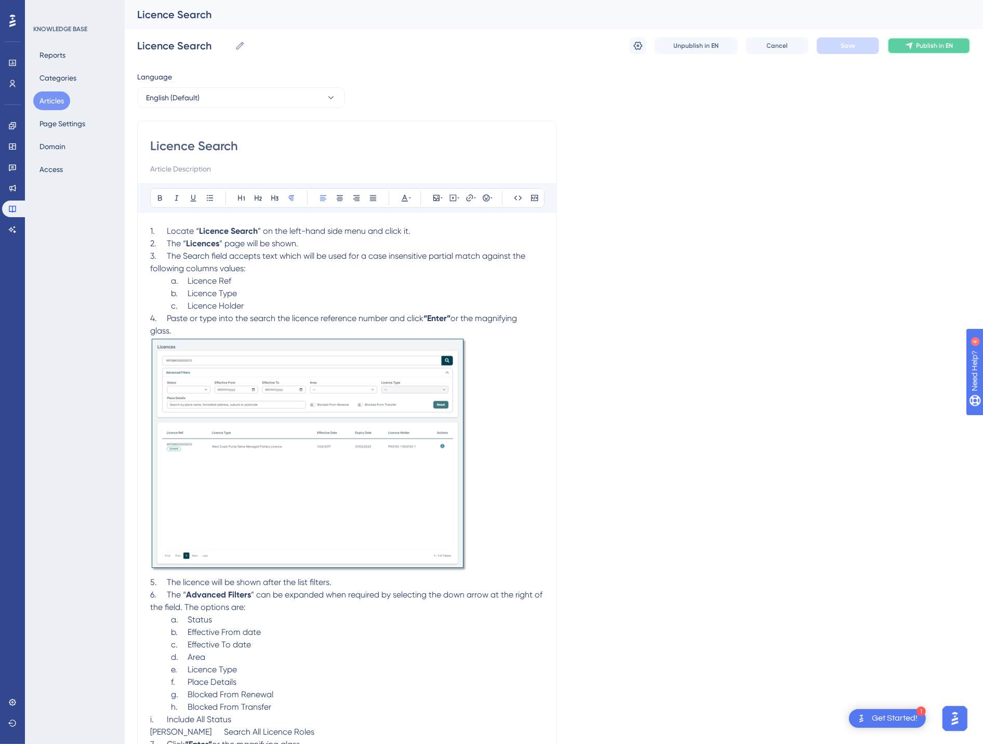
click at [919, 46] on span "Publish in EN" at bounding box center [935, 46] width 37 height 8
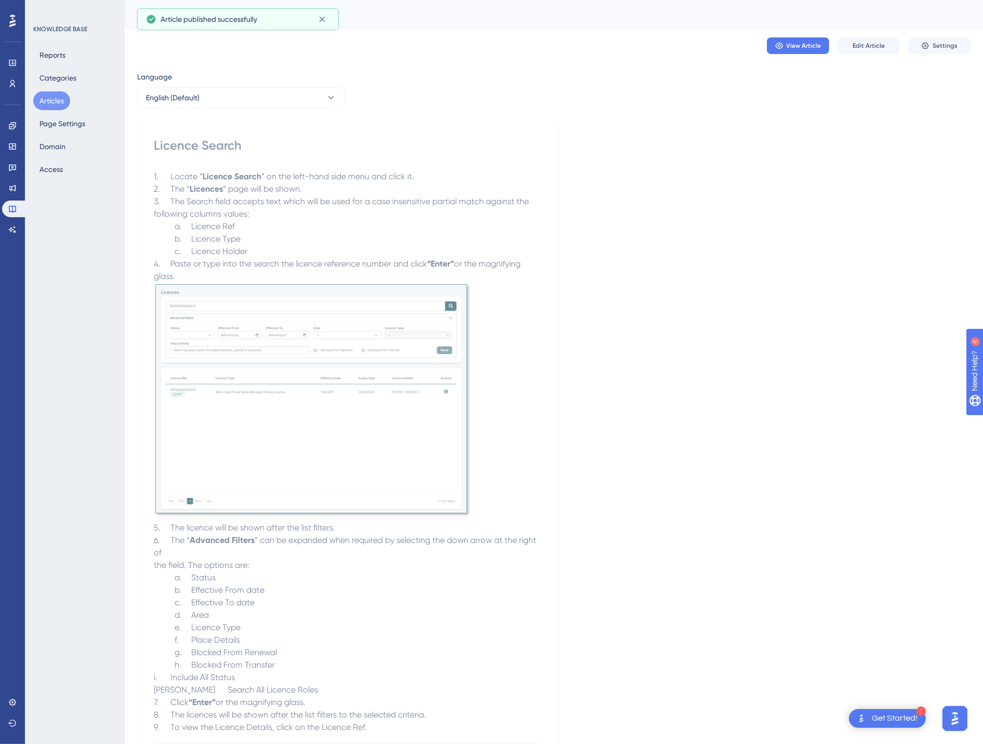
click at [52, 100] on button "Articles" at bounding box center [51, 100] width 37 height 19
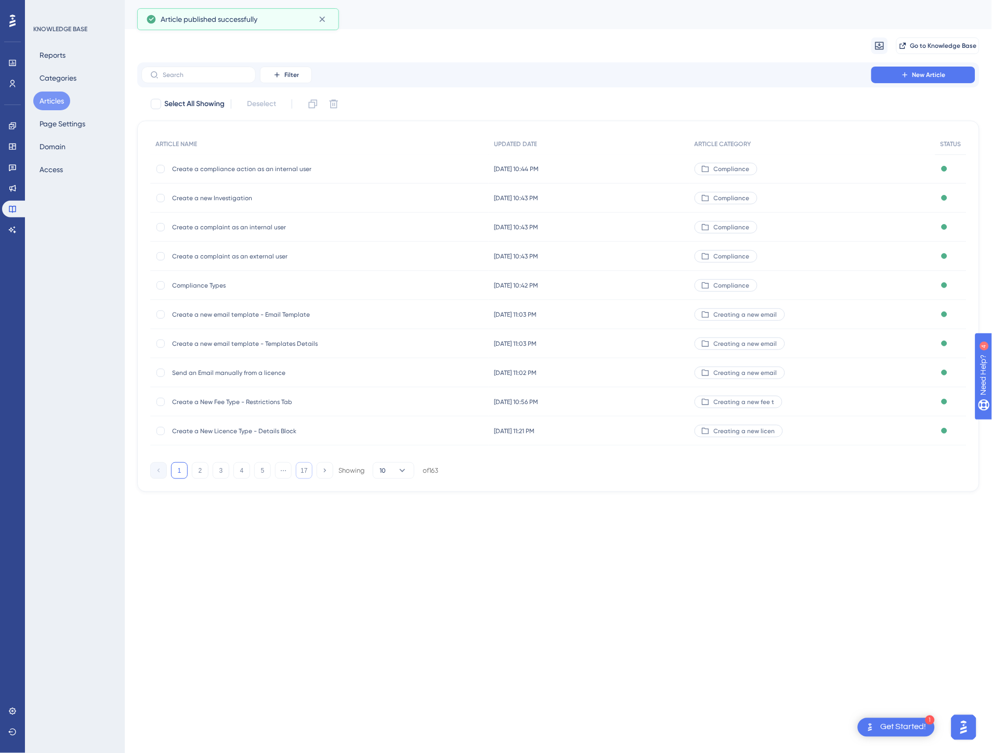
click at [307, 472] on button "17" at bounding box center [304, 470] width 17 height 17
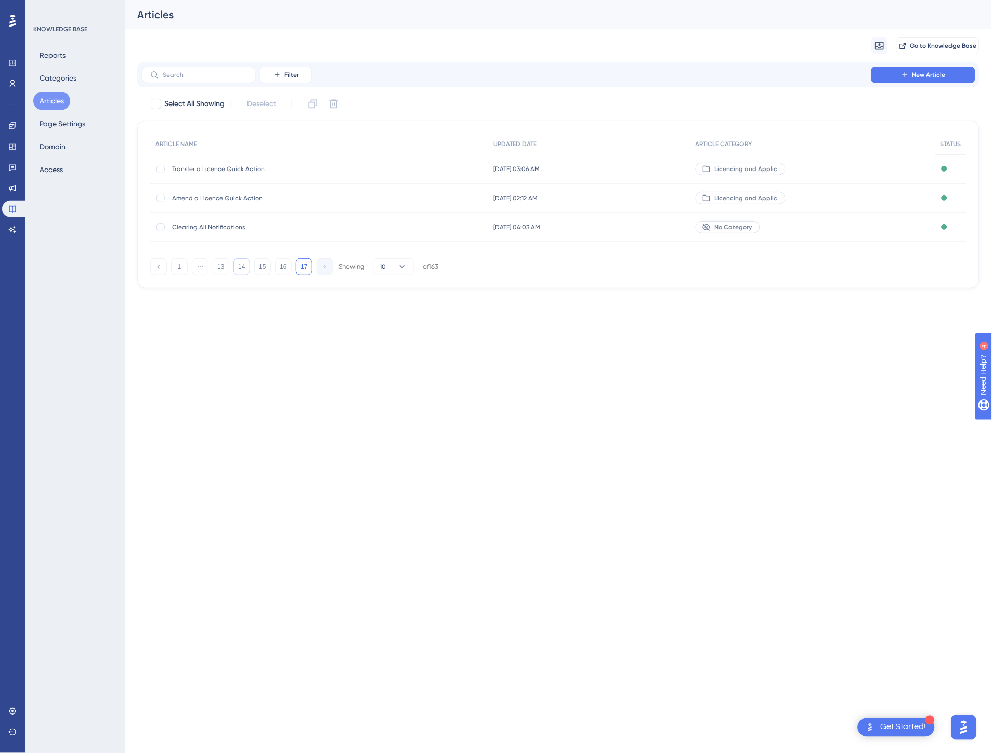
click at [242, 259] on button "14" at bounding box center [241, 266] width 17 height 17
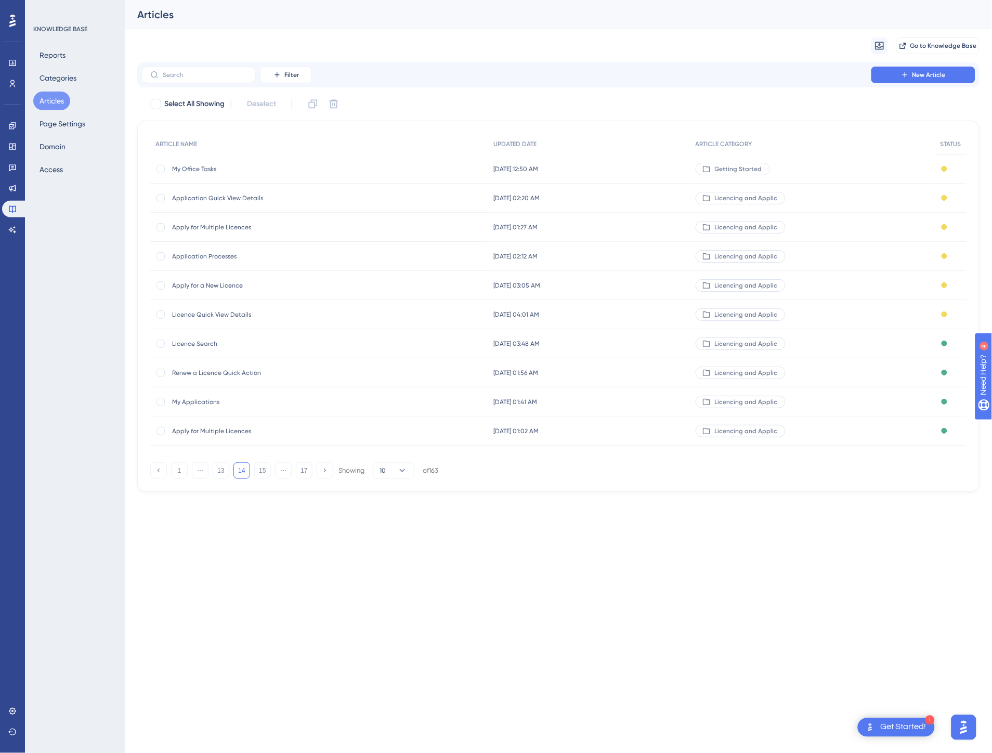
click at [469, 308] on div "Licence Quick View Details Licence Quick View Details" at bounding box center [319, 314] width 338 height 29
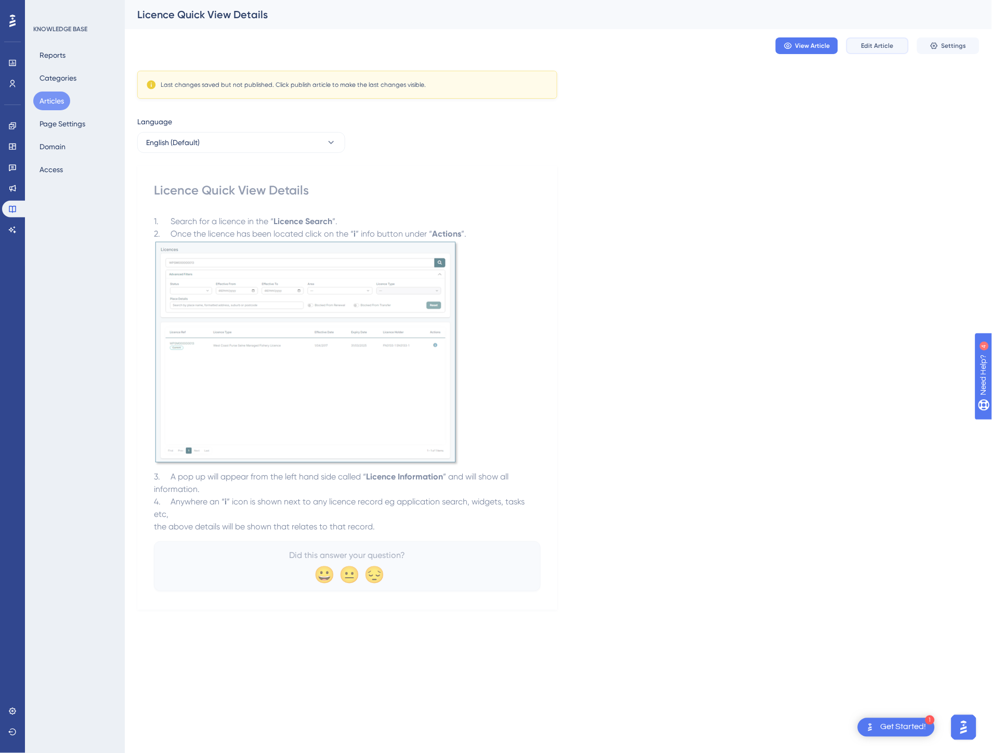
click at [876, 44] on span "Edit Article" at bounding box center [877, 46] width 32 height 8
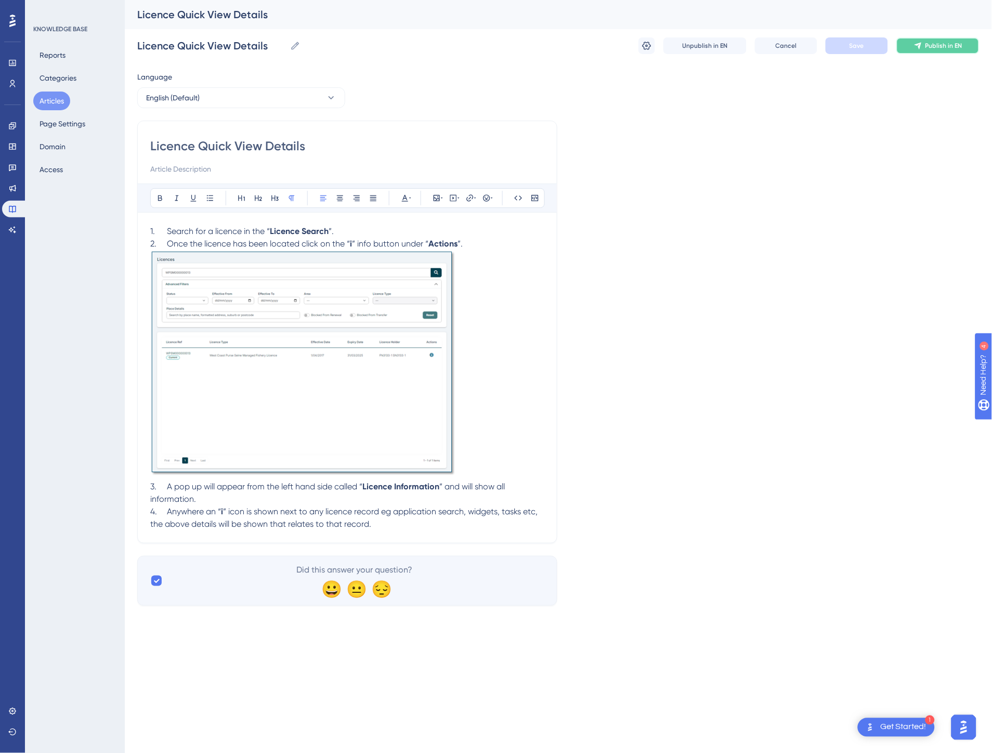
click at [933, 50] on button "Publish in EN" at bounding box center [937, 45] width 83 height 17
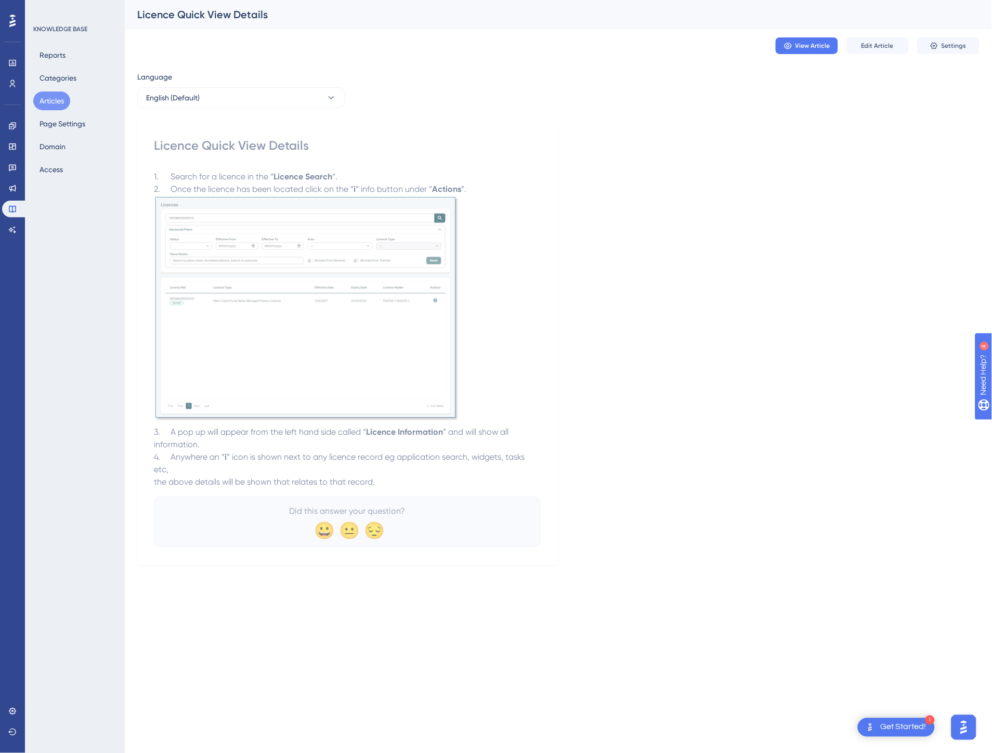
drag, startPoint x: 64, startPoint y: 99, endPoint x: 68, endPoint y: 109, distance: 11.0
click at [64, 99] on button "Articles" at bounding box center [51, 100] width 37 height 19
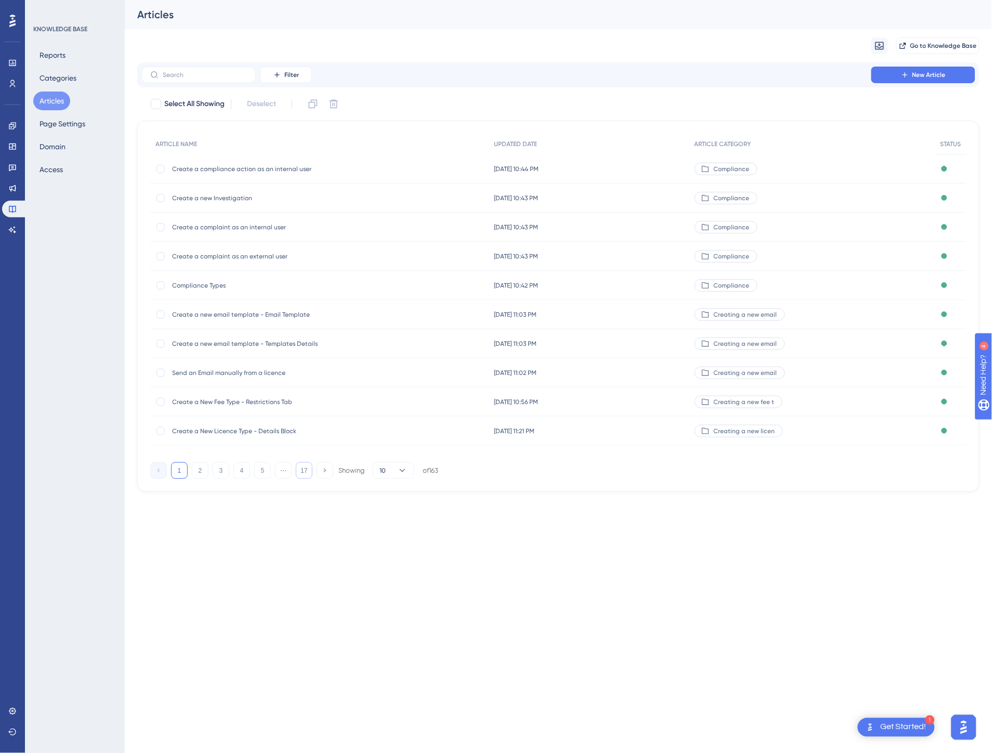
click at [302, 475] on button "17" at bounding box center [304, 470] width 17 height 17
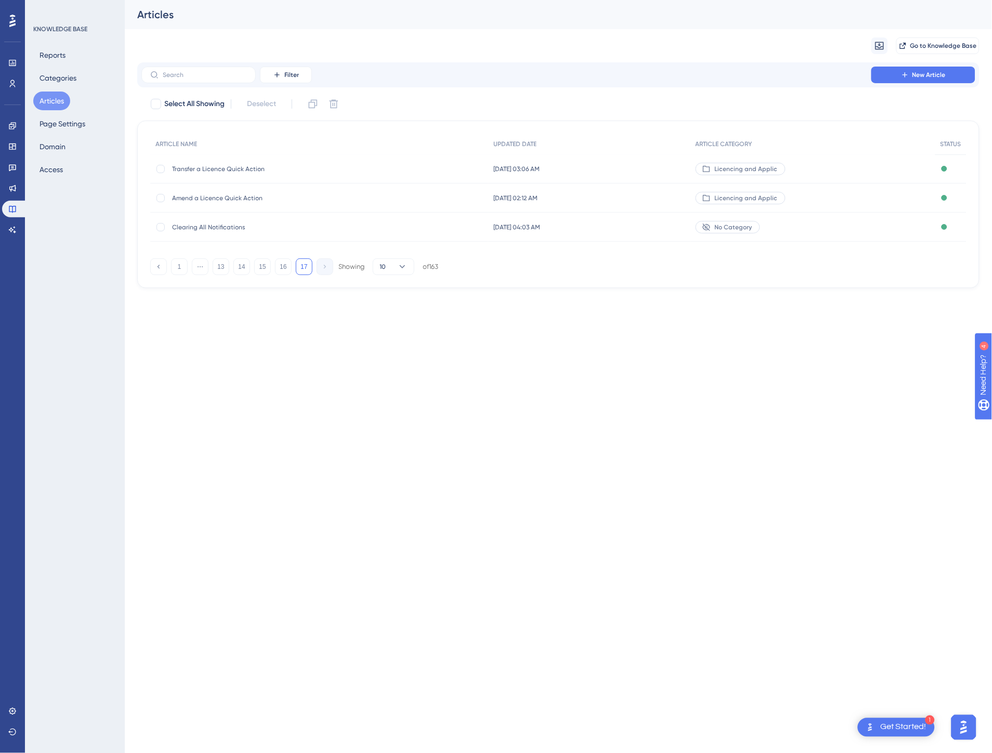
click at [240, 257] on div "1 ⋯ 13 14 15 16 17 Showing 10 of 163" at bounding box center [558, 264] width 816 height 21
click at [241, 264] on button "14" at bounding box center [241, 266] width 17 height 17
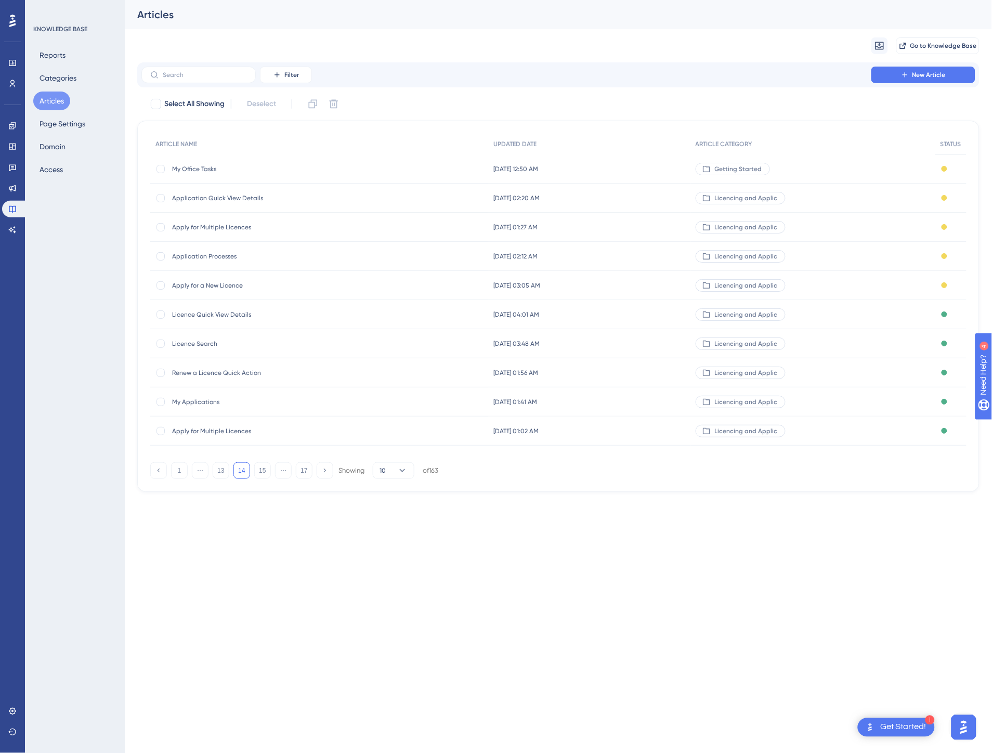
click at [722, 285] on span "Licencing and Applic" at bounding box center [746, 285] width 63 height 8
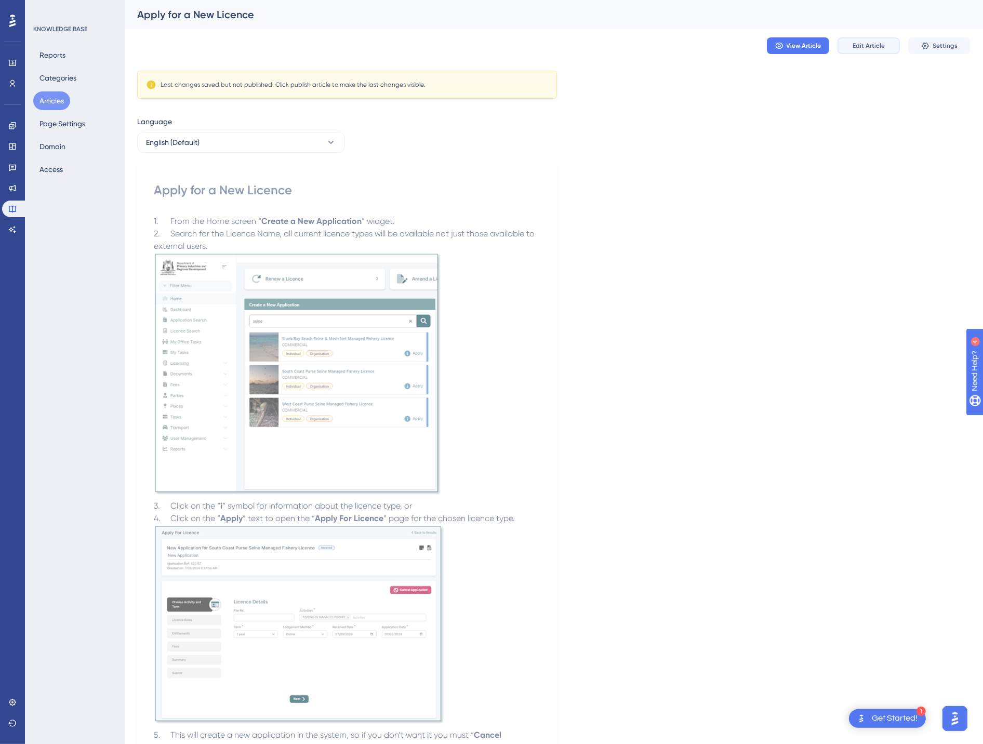
click at [877, 48] on span "Edit Article" at bounding box center [869, 46] width 32 height 8
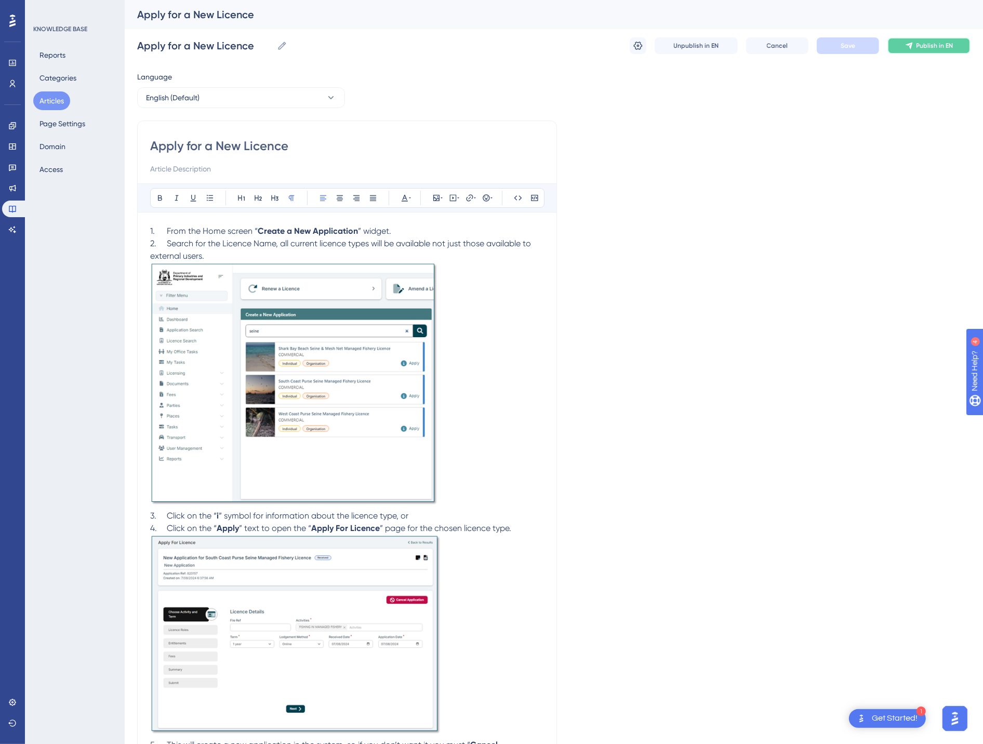
click at [908, 44] on icon at bounding box center [909, 46] width 7 height 7
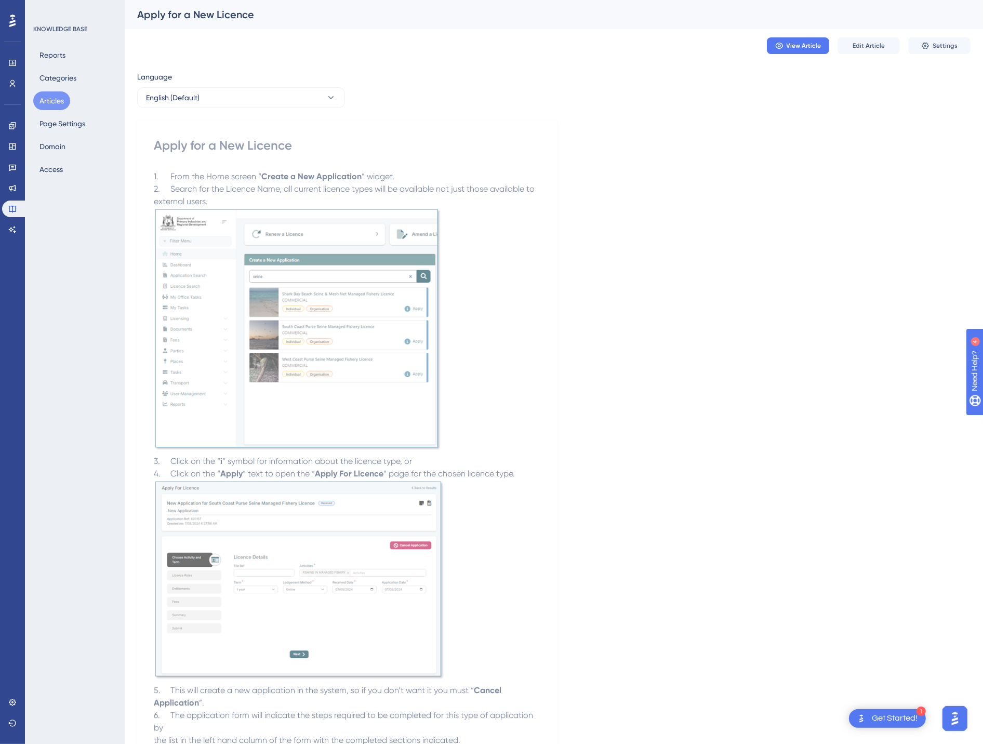
click at [793, 248] on div "Language English (Default) Apply for a New Licence 1. From the Home screen “ Cr…" at bounding box center [554, 544] width 834 height 947
click at [851, 44] on button "Edit Article" at bounding box center [869, 45] width 62 height 17
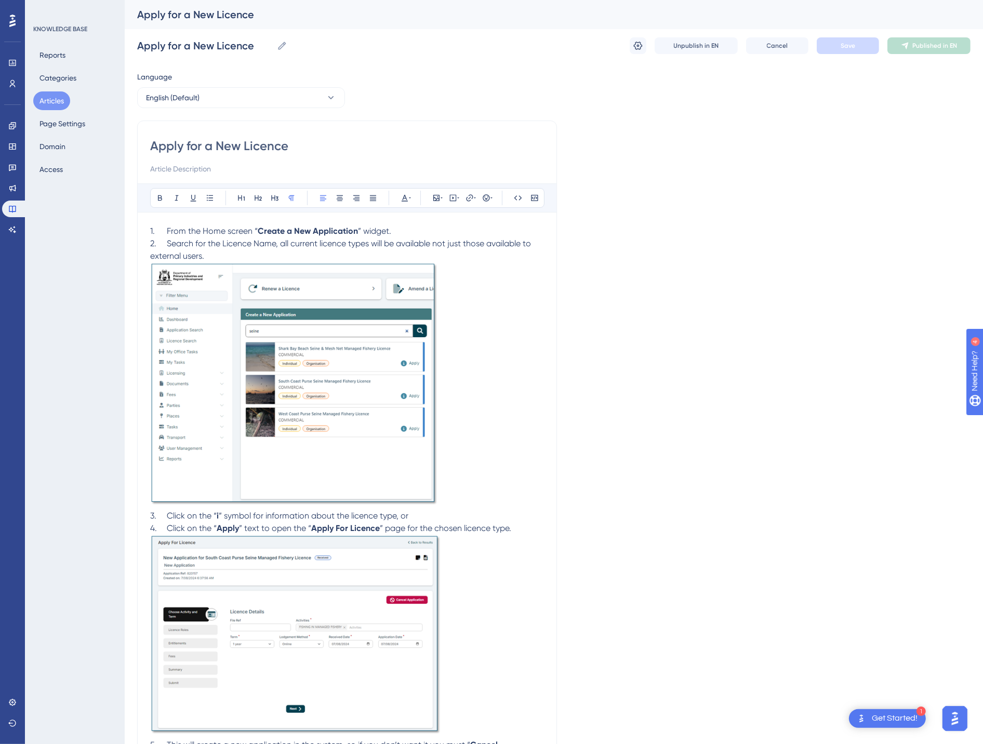
click at [52, 100] on button "Articles" at bounding box center [51, 100] width 37 height 19
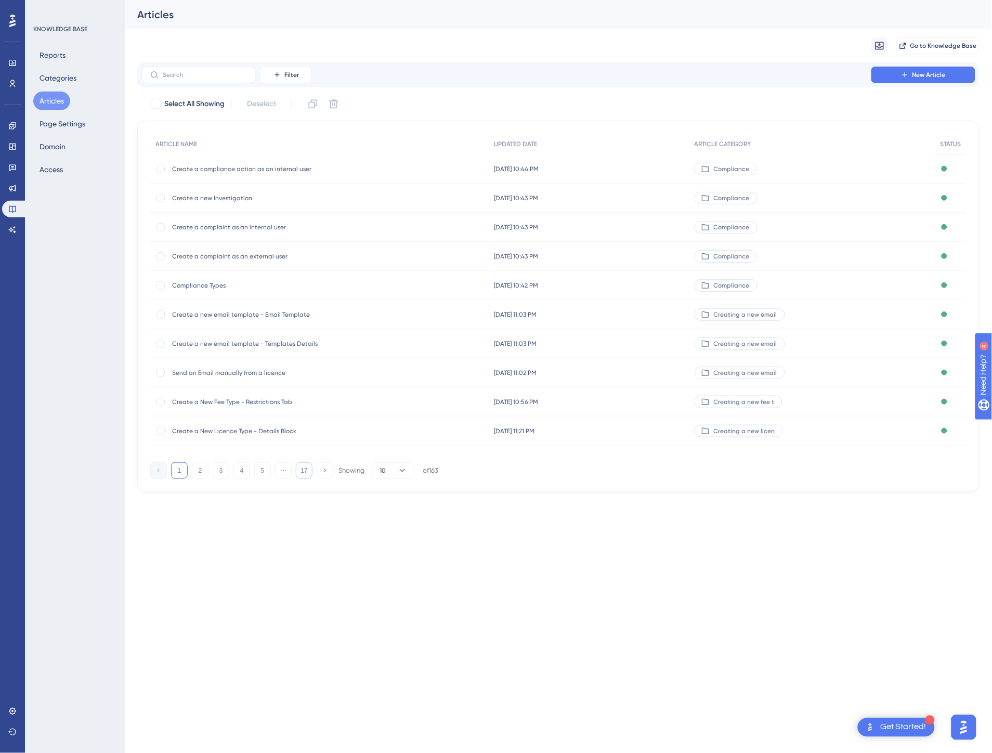
click at [302, 471] on button "17" at bounding box center [304, 470] width 17 height 17
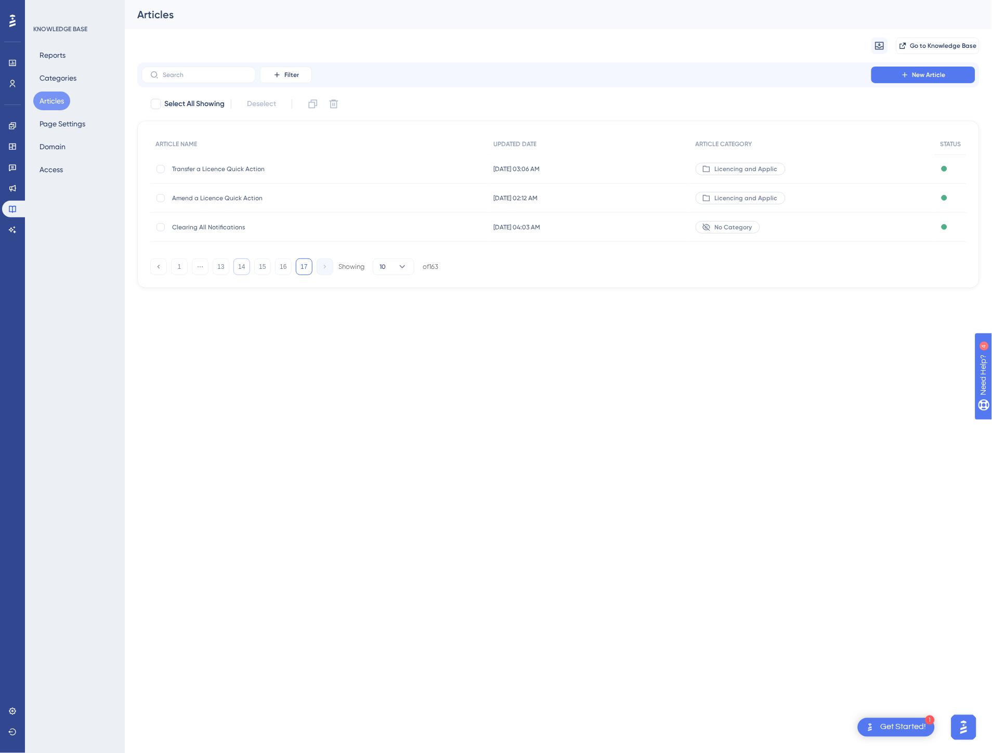
click at [238, 269] on button "14" at bounding box center [241, 266] width 17 height 17
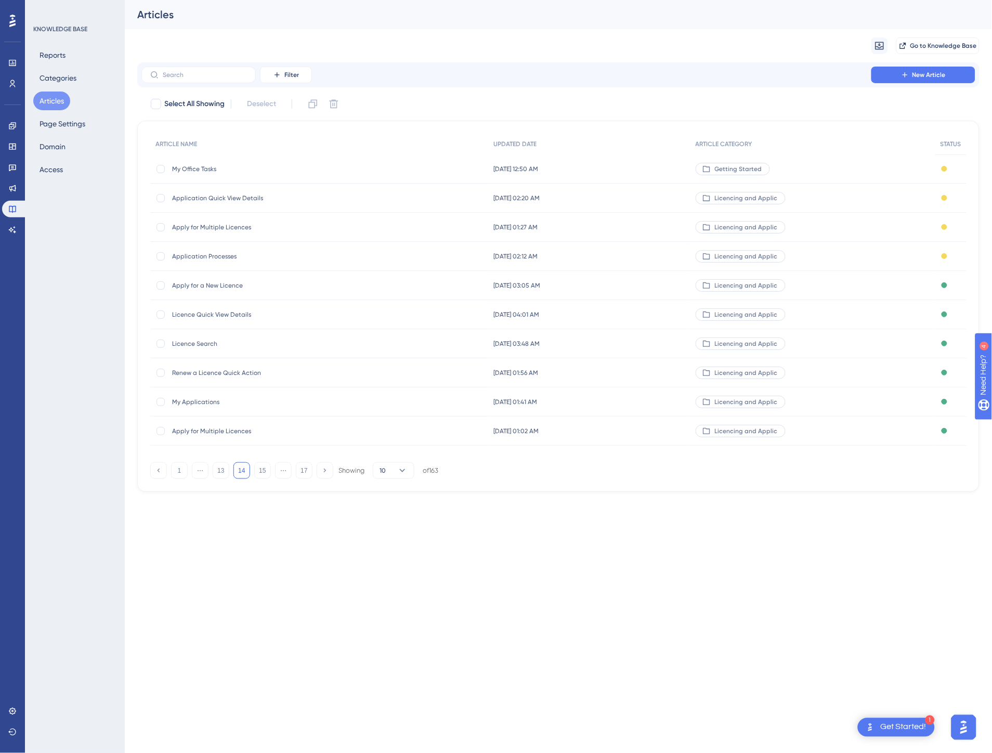
click at [621, 258] on div "[DATE] 02:12 AM [DATE] 02:12 AM" at bounding box center [589, 256] width 202 height 29
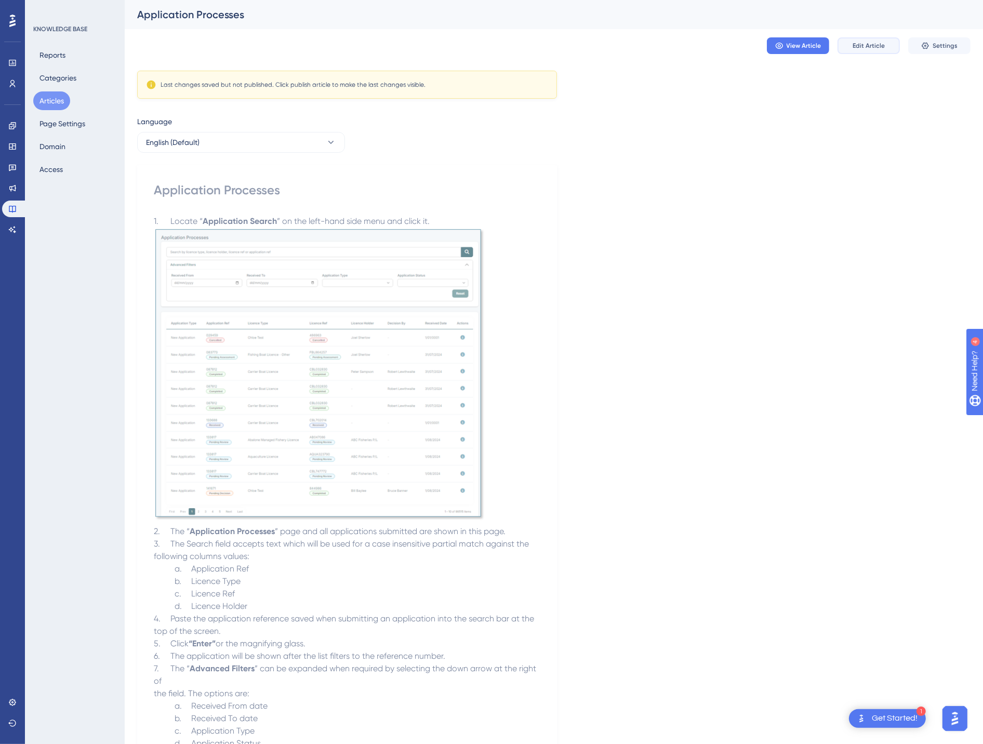
click at [844, 45] on button "Edit Article" at bounding box center [869, 45] width 62 height 17
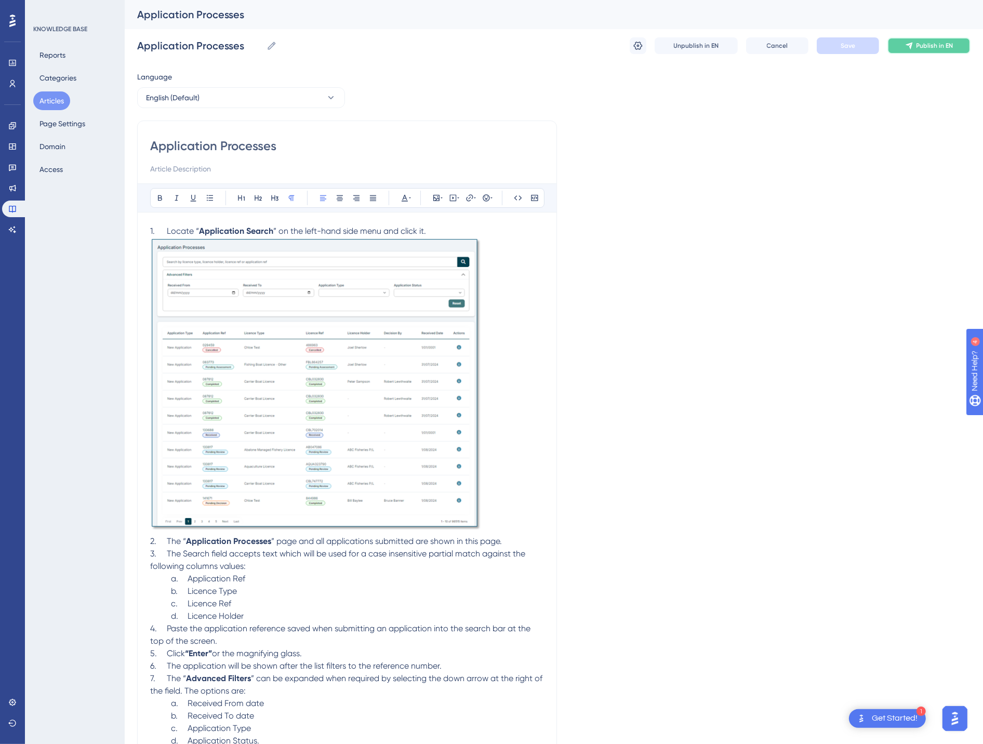
click at [931, 48] on span "Publish in EN" at bounding box center [935, 46] width 37 height 8
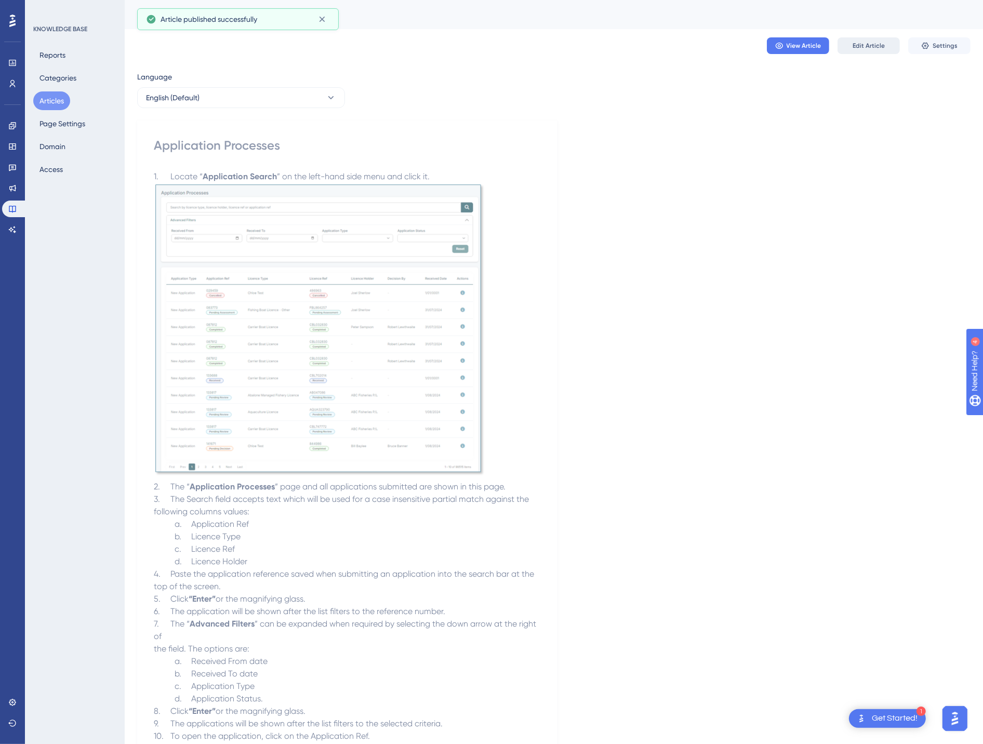
click at [875, 42] on span "Edit Article" at bounding box center [869, 46] width 32 height 8
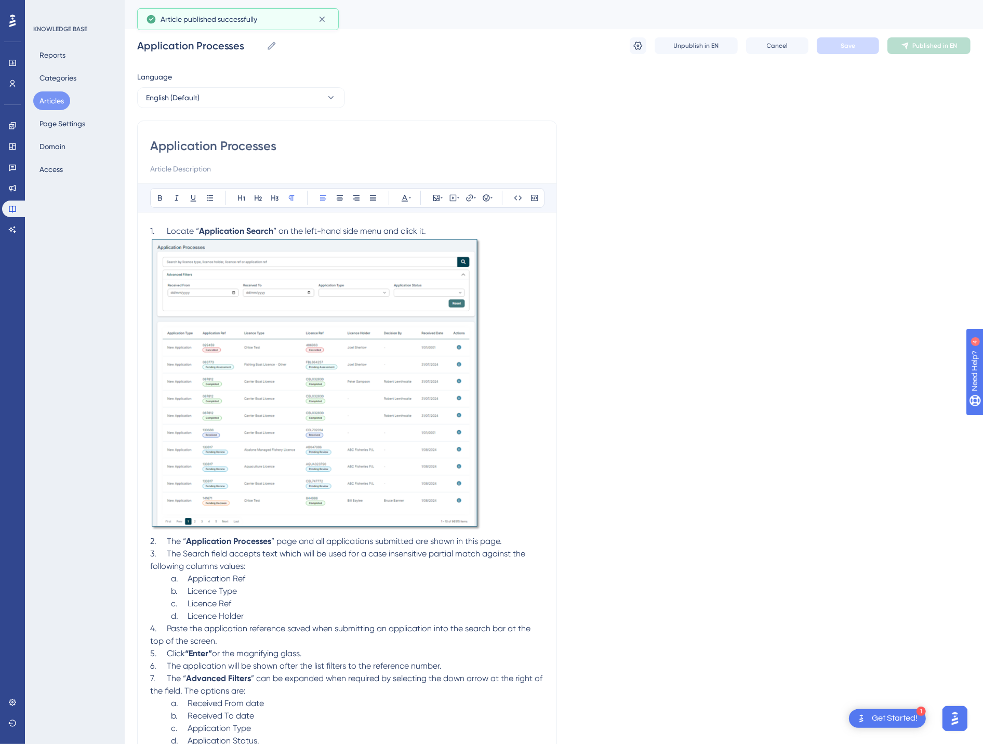
click at [54, 97] on button "Articles" at bounding box center [51, 100] width 37 height 19
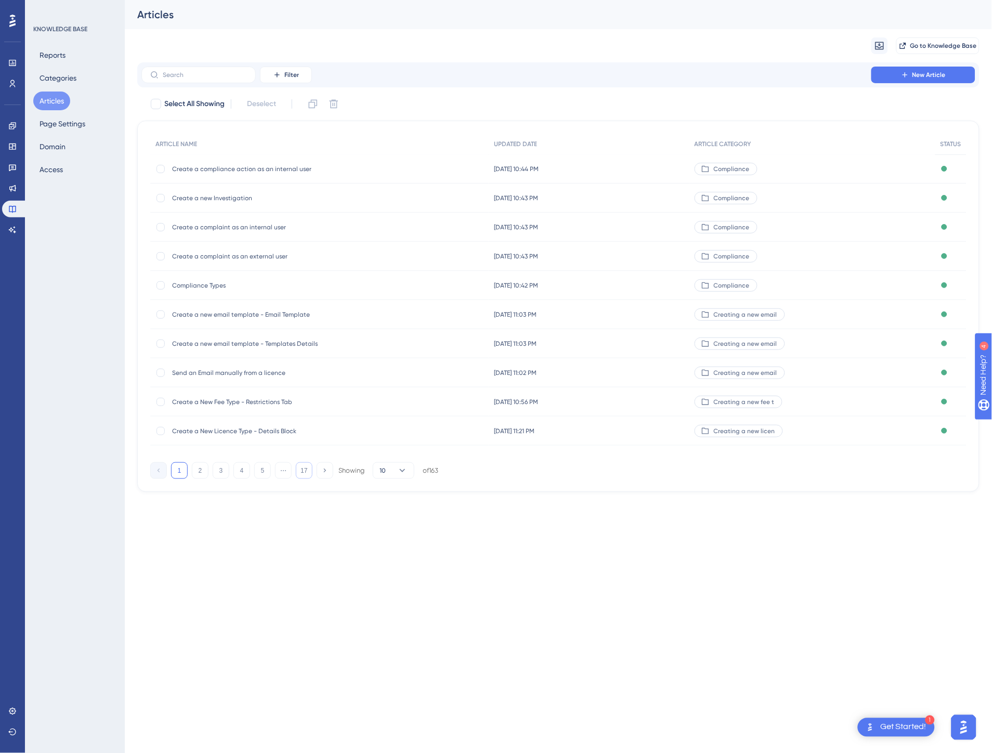
click at [298, 470] on button "17" at bounding box center [304, 470] width 17 height 17
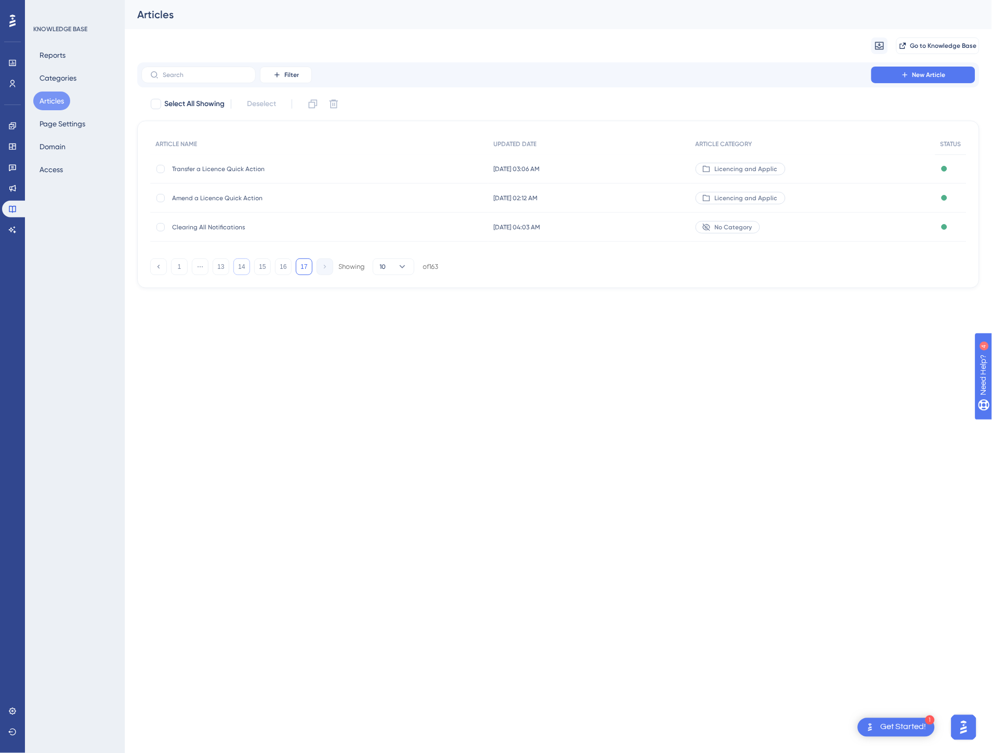
click at [236, 266] on button "14" at bounding box center [241, 266] width 17 height 17
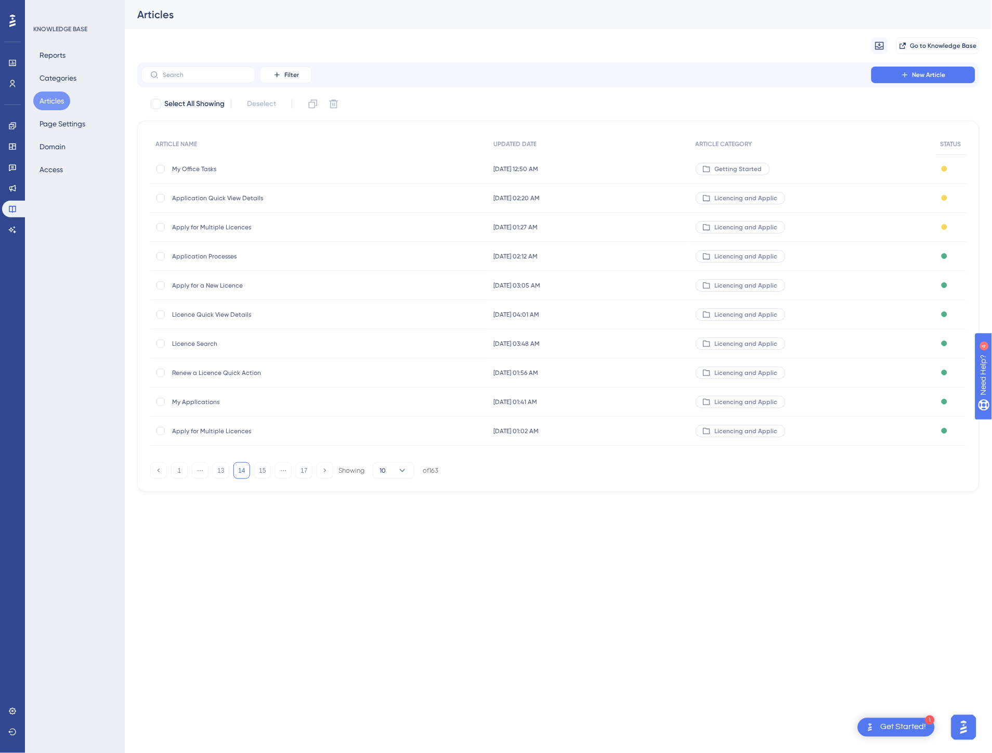
click at [549, 221] on div "[DATE] 01:27 AM [DATE] 01:27 AM" at bounding box center [589, 227] width 202 height 29
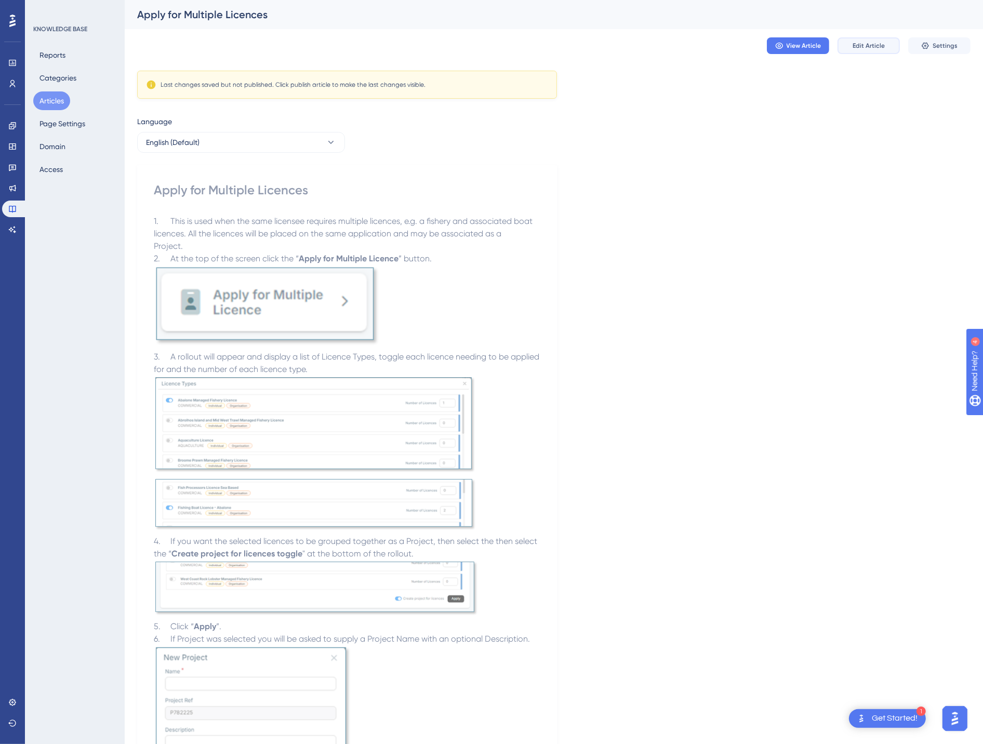
click at [872, 42] on span "Edit Article" at bounding box center [869, 46] width 32 height 8
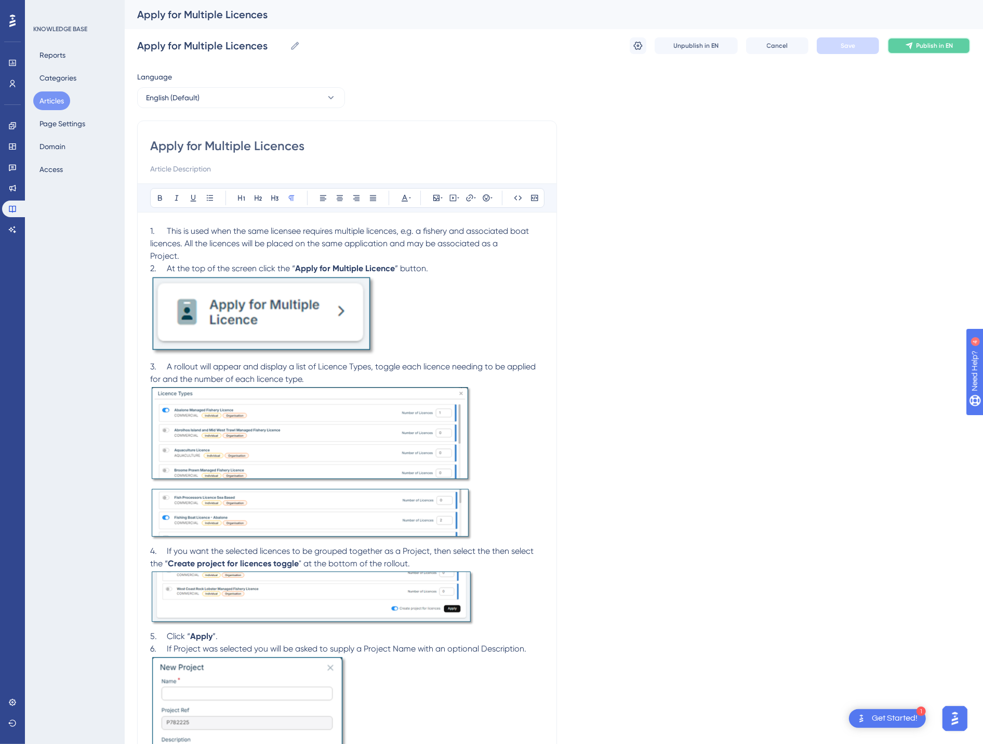
click at [931, 43] on span "Publish in EN" at bounding box center [935, 46] width 37 height 8
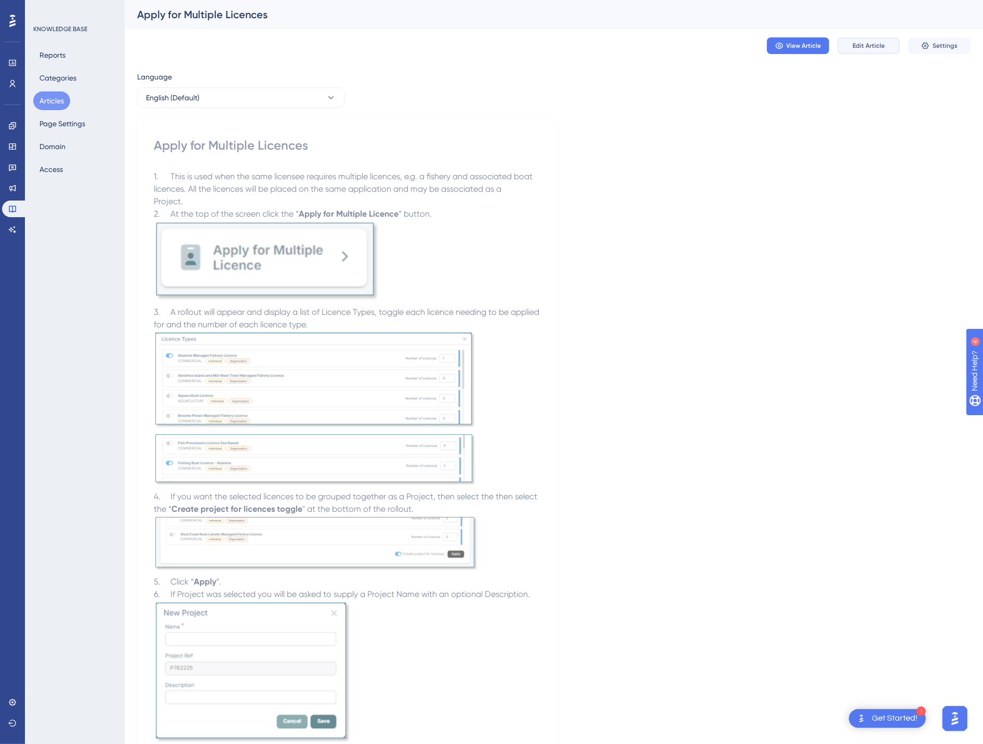
click at [881, 45] on span "Edit Article" at bounding box center [869, 46] width 32 height 8
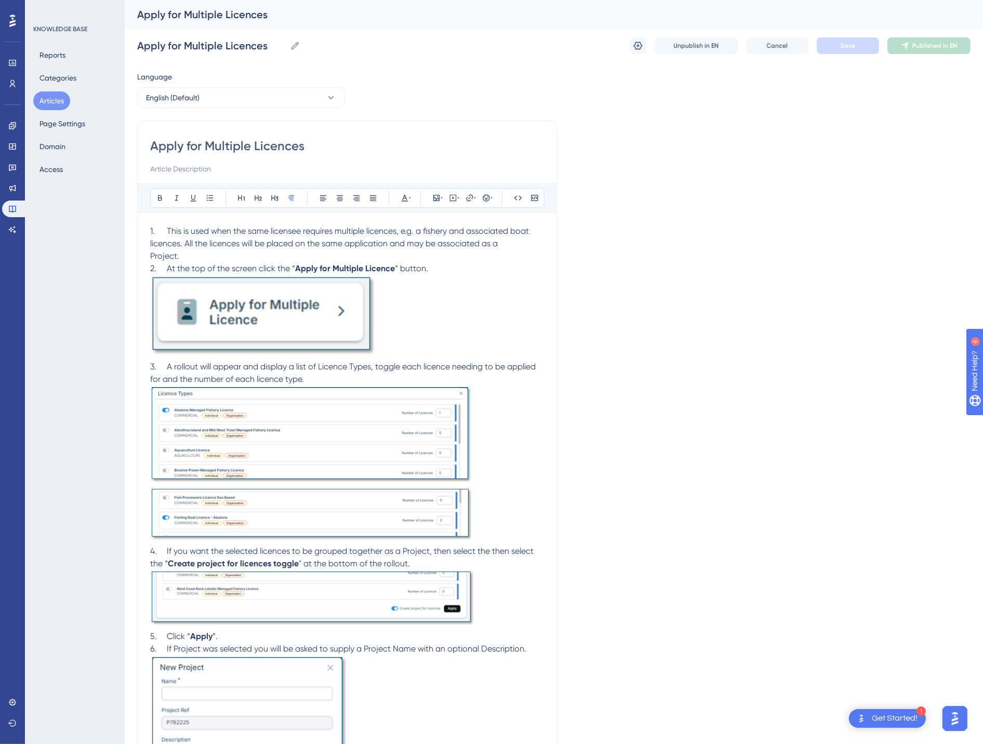
click at [60, 96] on button "Articles" at bounding box center [51, 100] width 37 height 19
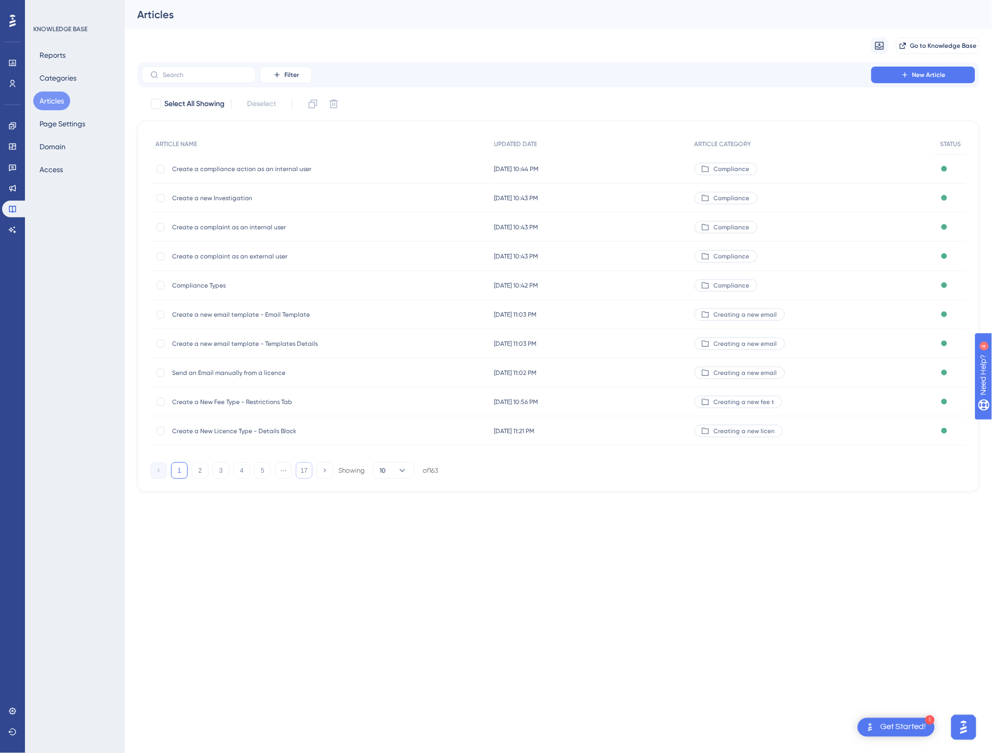
click at [302, 466] on button "17" at bounding box center [304, 470] width 17 height 17
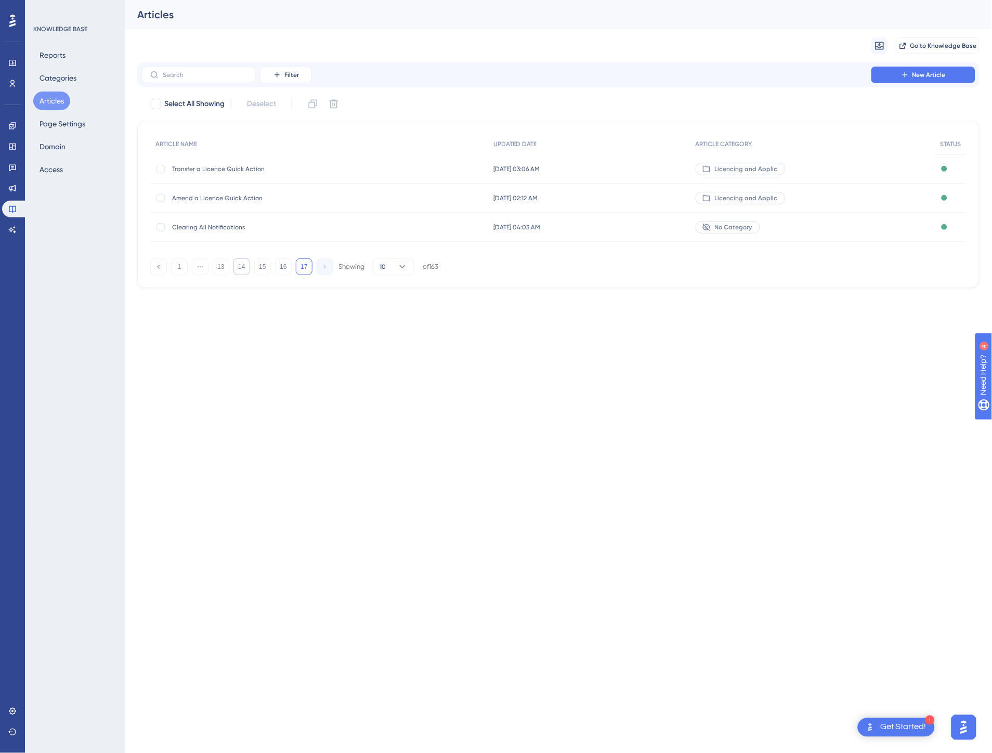
click at [238, 265] on button "14" at bounding box center [241, 266] width 17 height 17
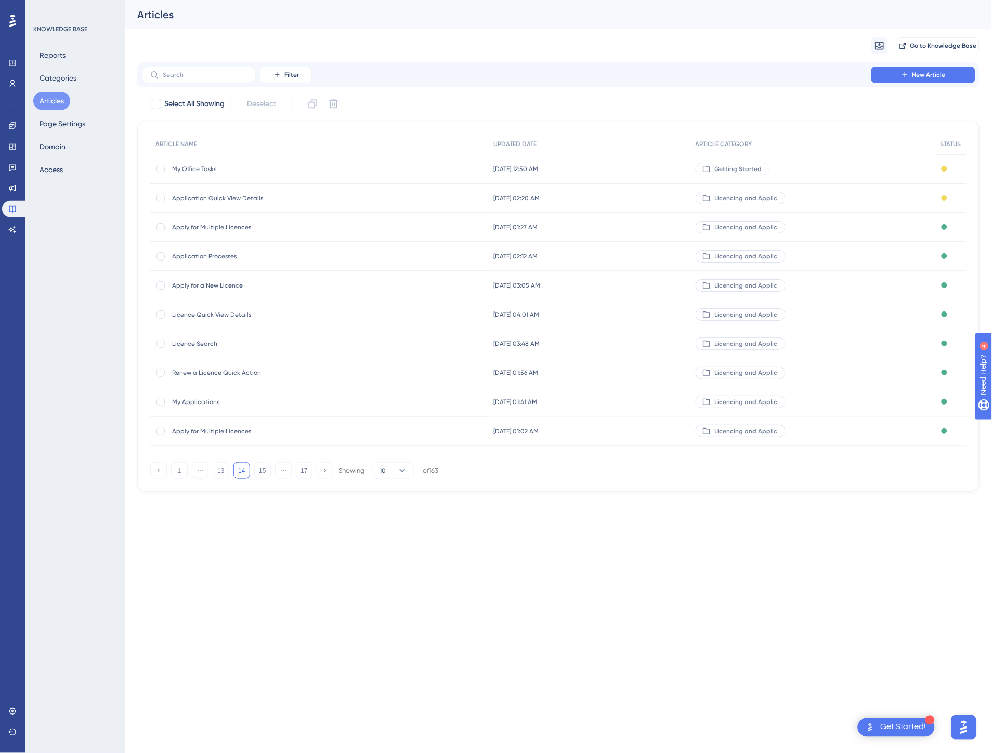
click at [541, 190] on div "[DATE] 02:20 AM [DATE] 02:20 AM" at bounding box center [589, 197] width 202 height 29
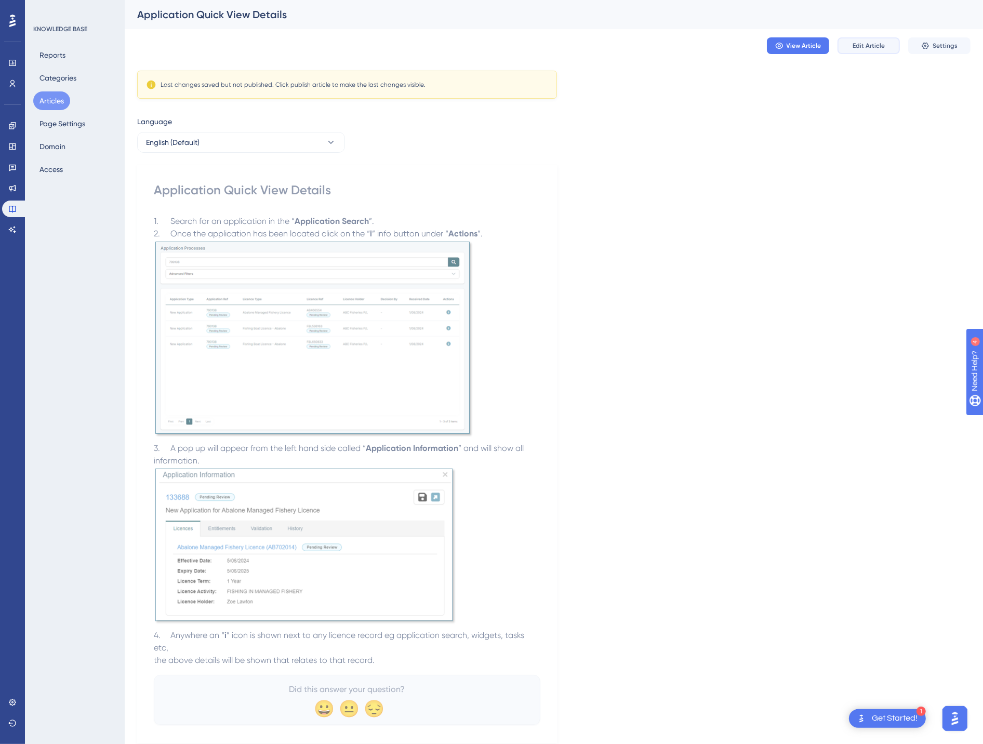
click at [860, 49] on span "Edit Article" at bounding box center [869, 46] width 32 height 8
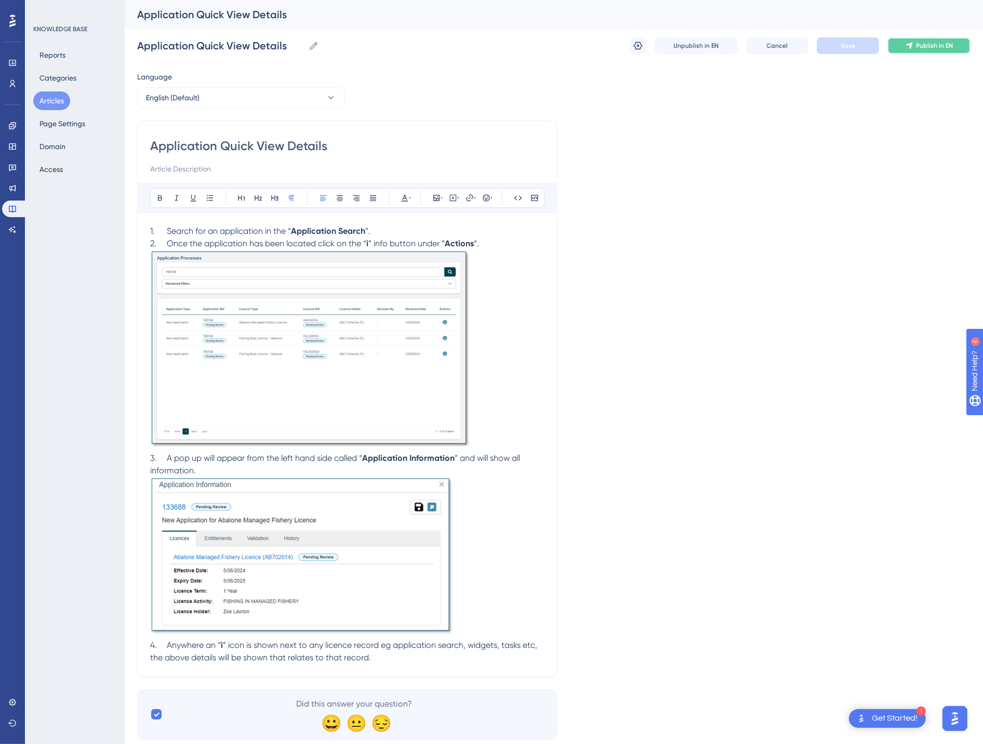
click at [941, 42] on span "Publish in EN" at bounding box center [935, 46] width 37 height 8
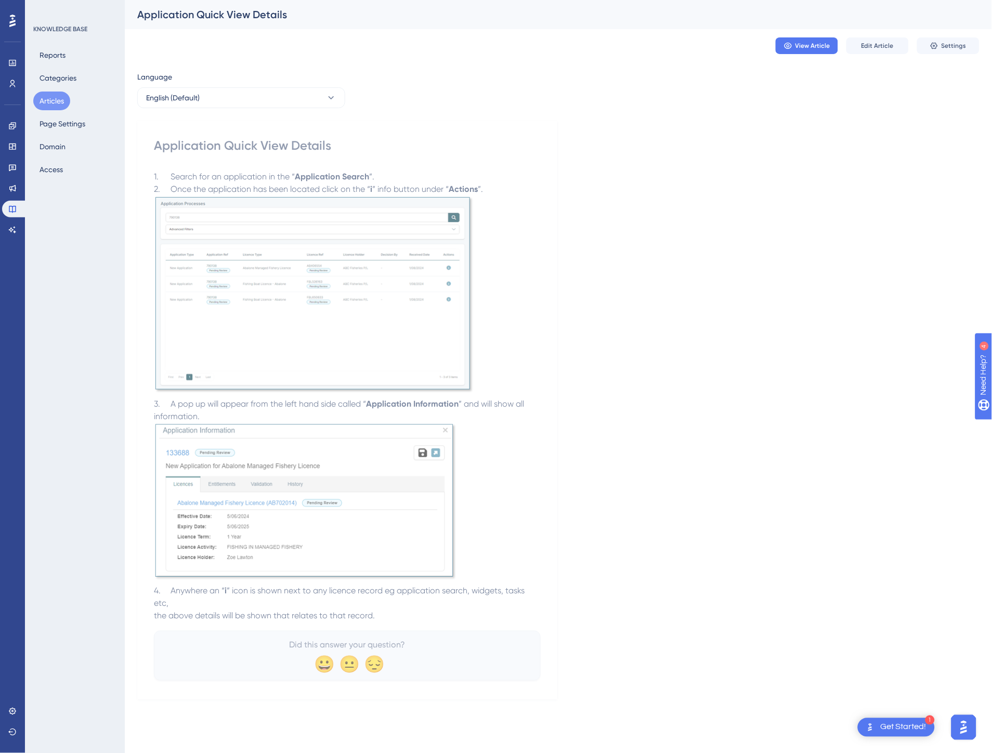
click at [45, 99] on button "Articles" at bounding box center [51, 100] width 37 height 19
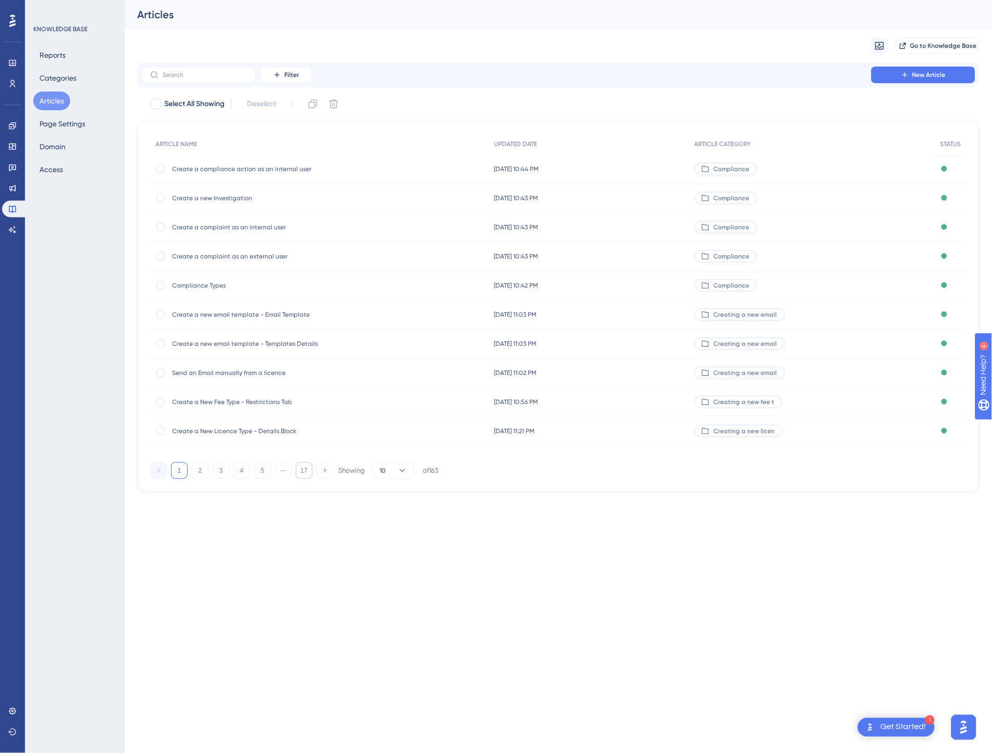
click at [302, 471] on button "17" at bounding box center [304, 470] width 17 height 17
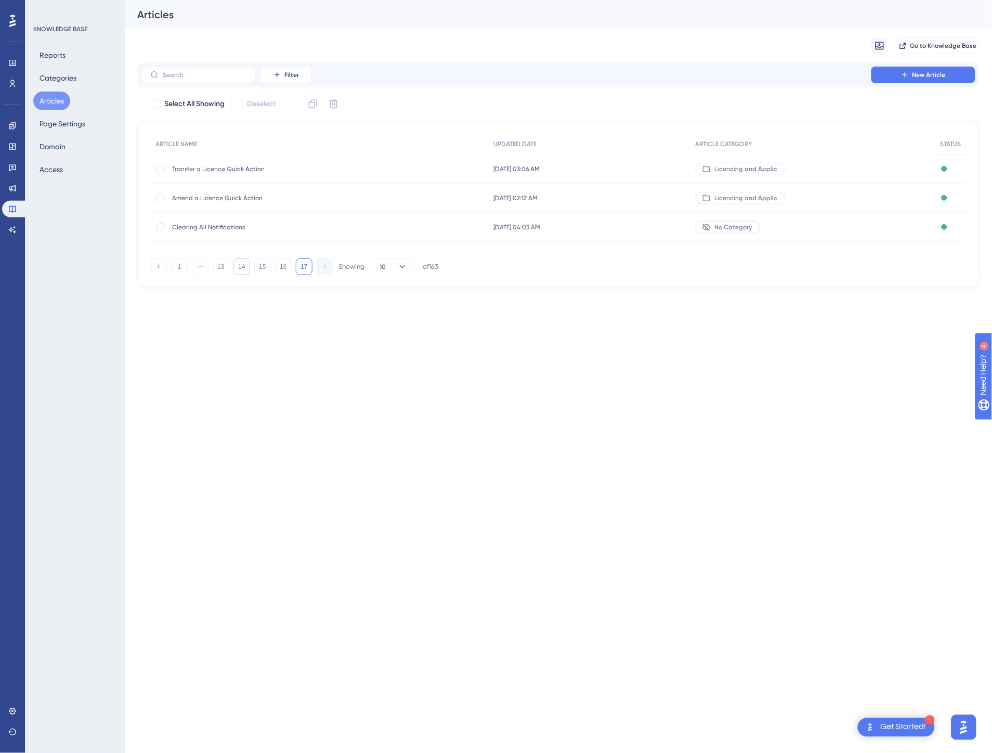
click at [241, 262] on button "14" at bounding box center [241, 266] width 17 height 17
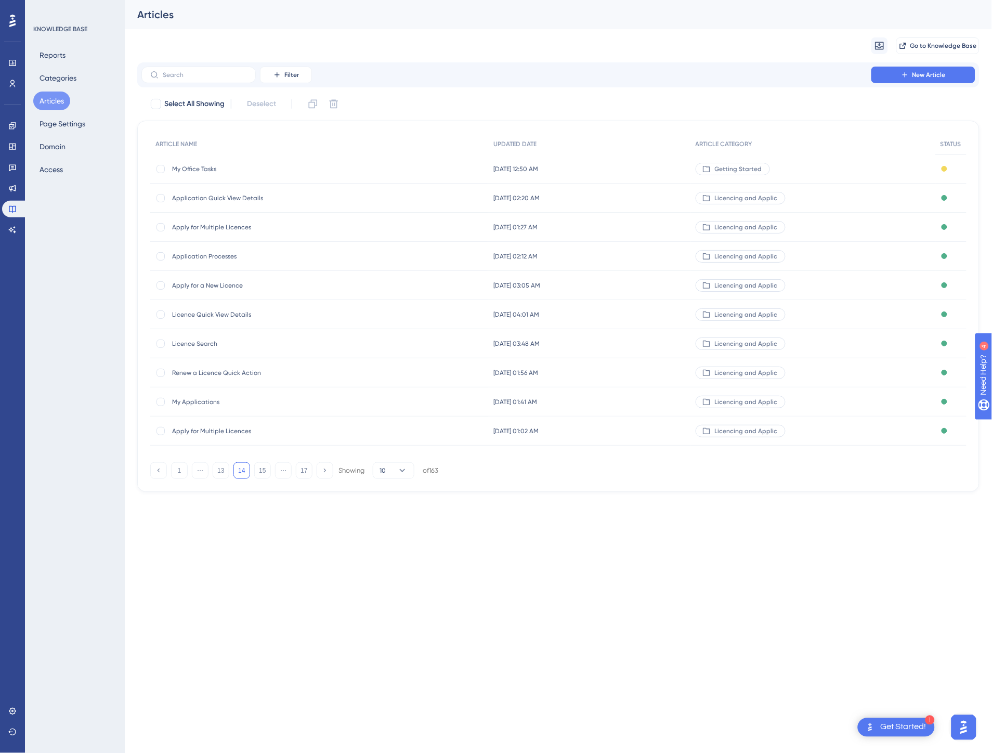
click at [509, 167] on span "[DATE] 12:50 AM" at bounding box center [515, 169] width 45 height 8
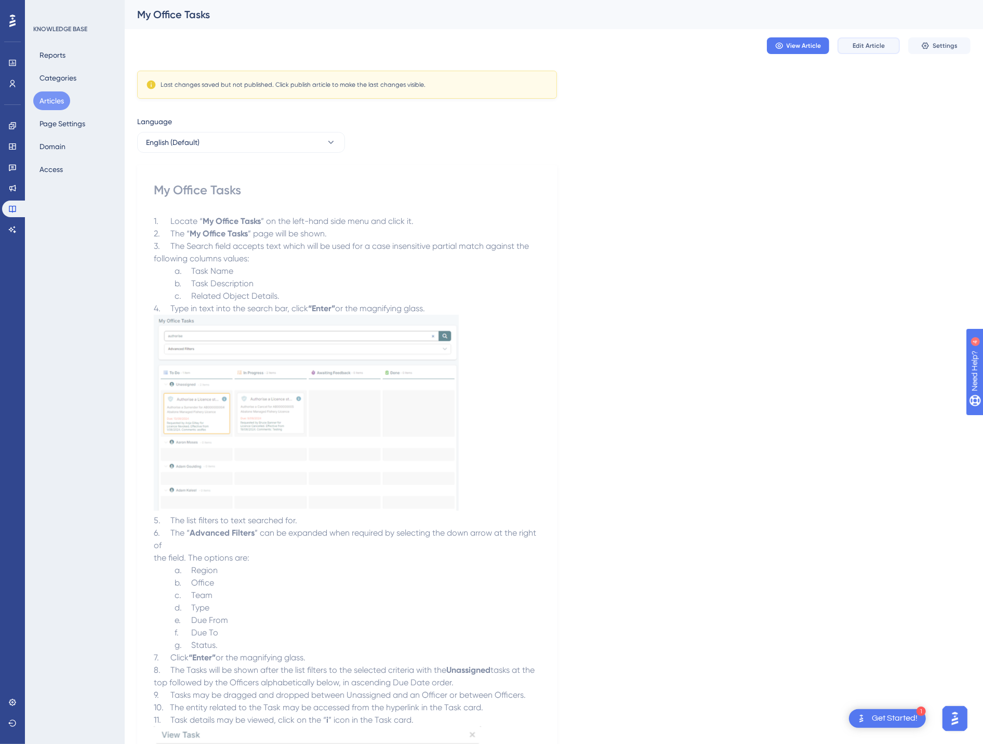
click at [863, 46] on span "Edit Article" at bounding box center [869, 46] width 32 height 8
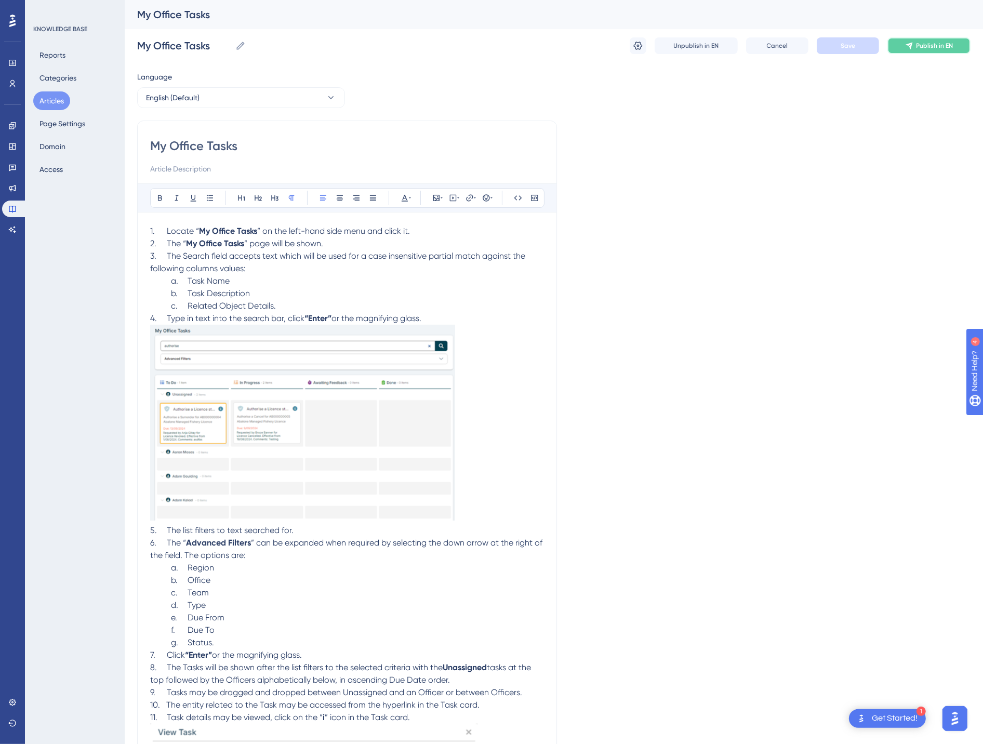
click at [932, 46] on span "Publish in EN" at bounding box center [935, 46] width 37 height 8
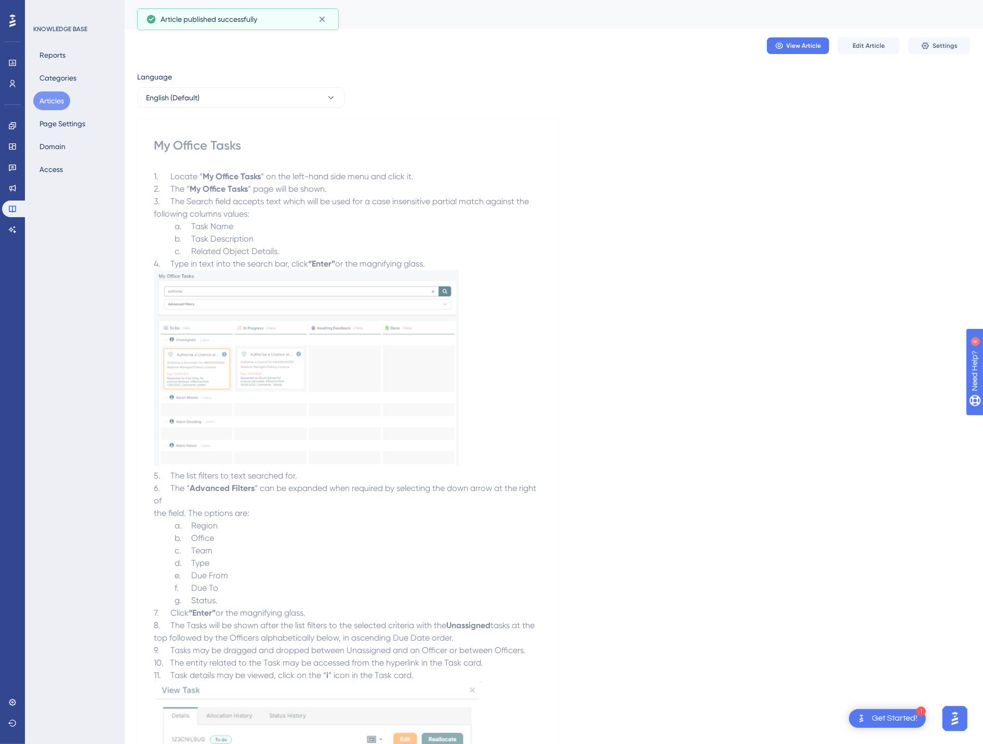
click at [44, 102] on button "Articles" at bounding box center [51, 100] width 37 height 19
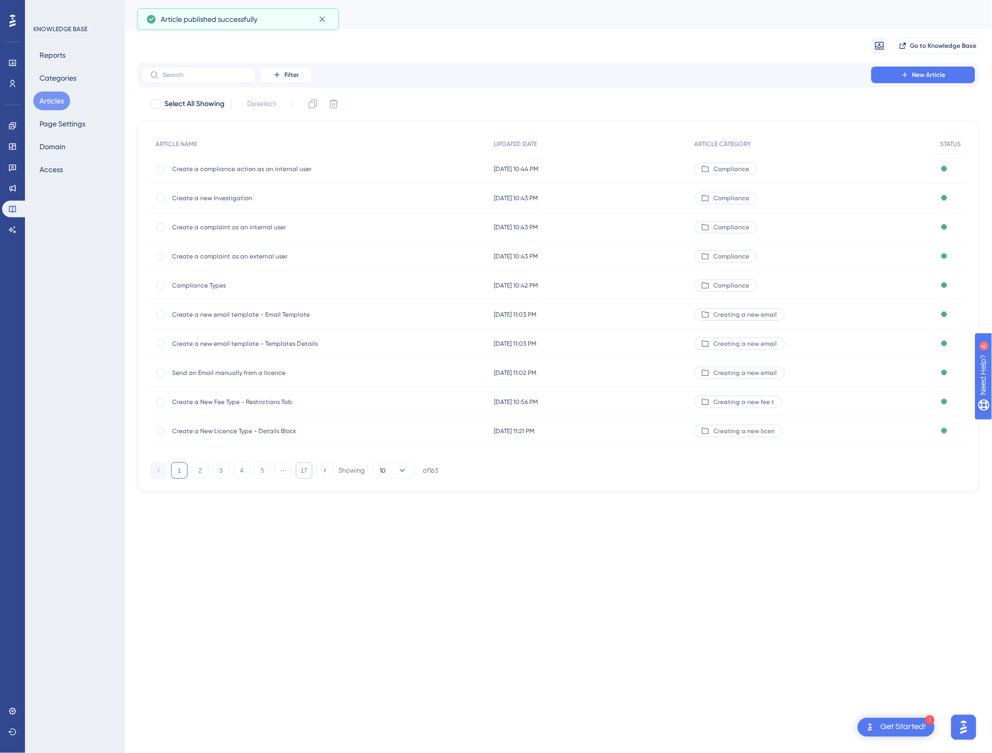
click at [304, 468] on button "17" at bounding box center [304, 470] width 17 height 17
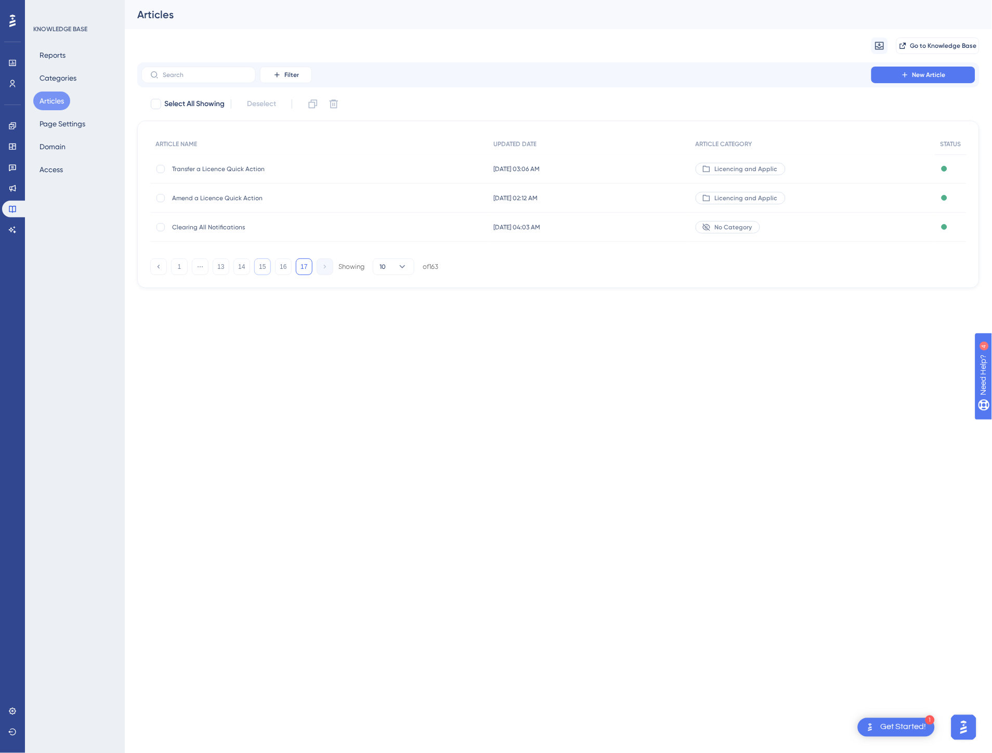
click at [262, 258] on button "15" at bounding box center [262, 266] width 17 height 17
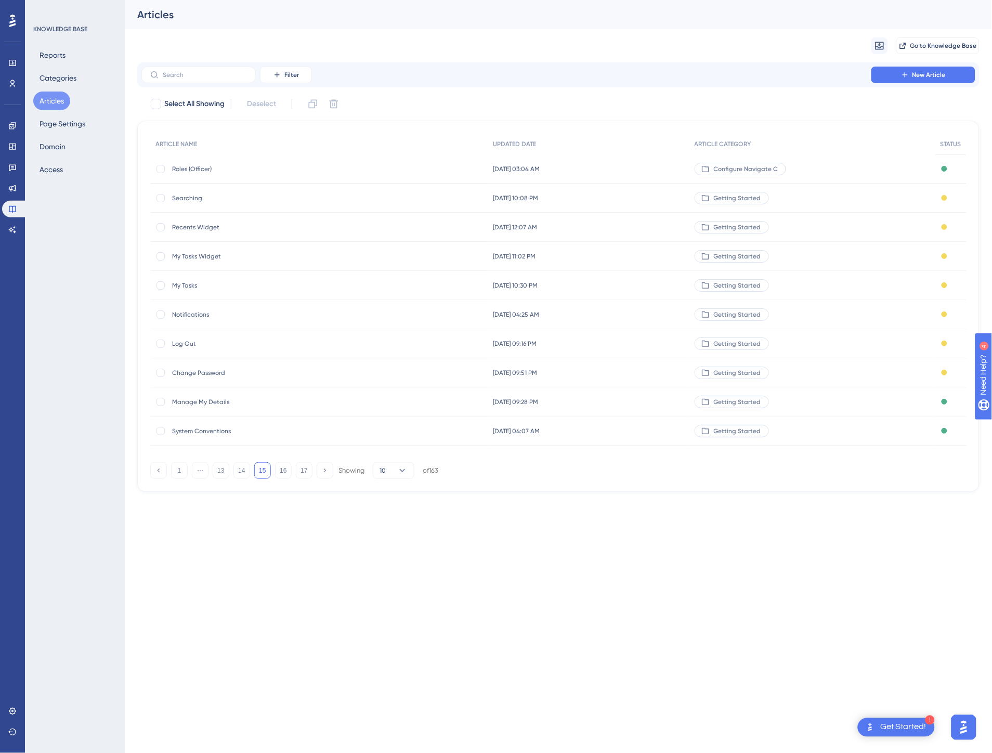
click at [498, 196] on span "[DATE] 10:08 PM" at bounding box center [515, 198] width 45 height 8
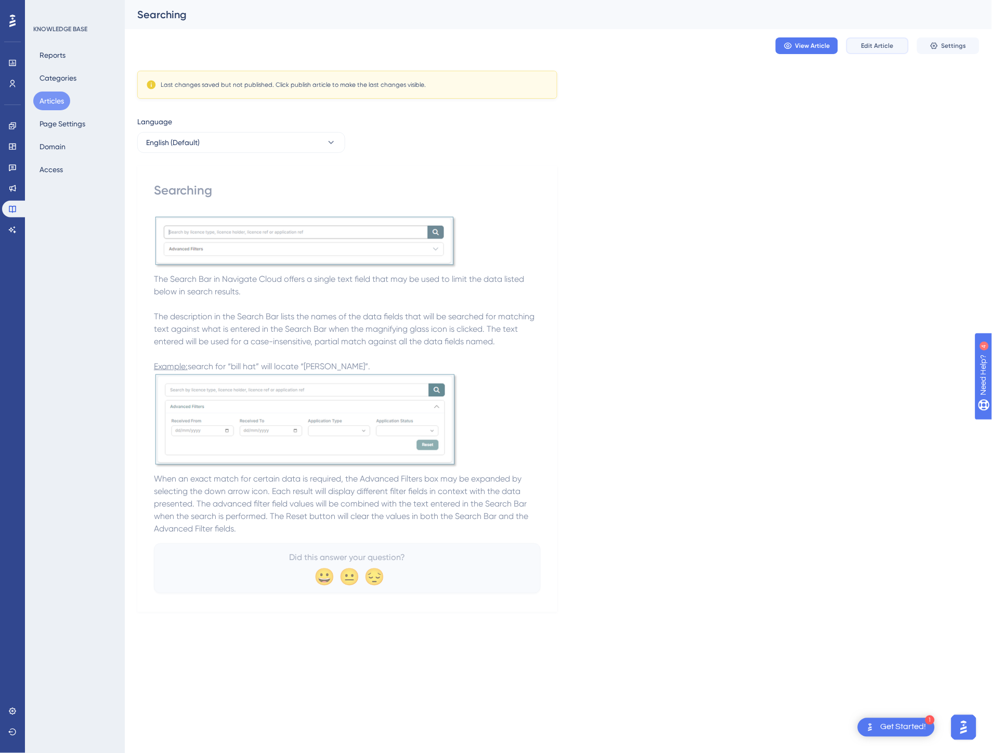
click at [872, 46] on span "Edit Article" at bounding box center [877, 46] width 32 height 8
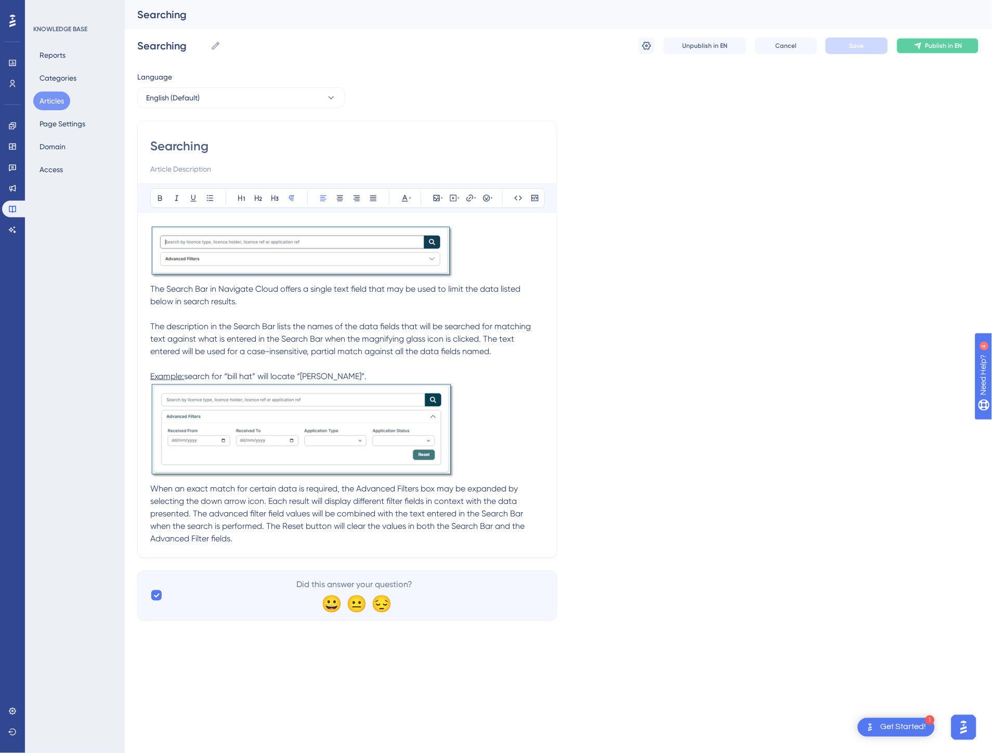
click at [930, 45] on span "Publish in EN" at bounding box center [943, 46] width 37 height 8
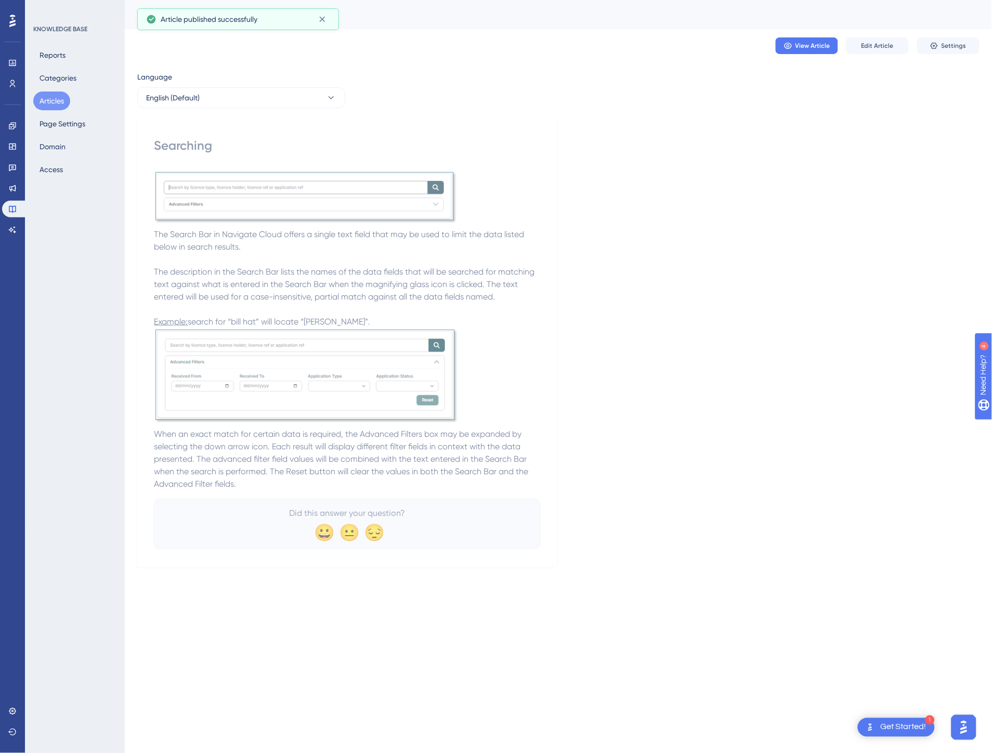
click at [42, 104] on button "Articles" at bounding box center [51, 100] width 37 height 19
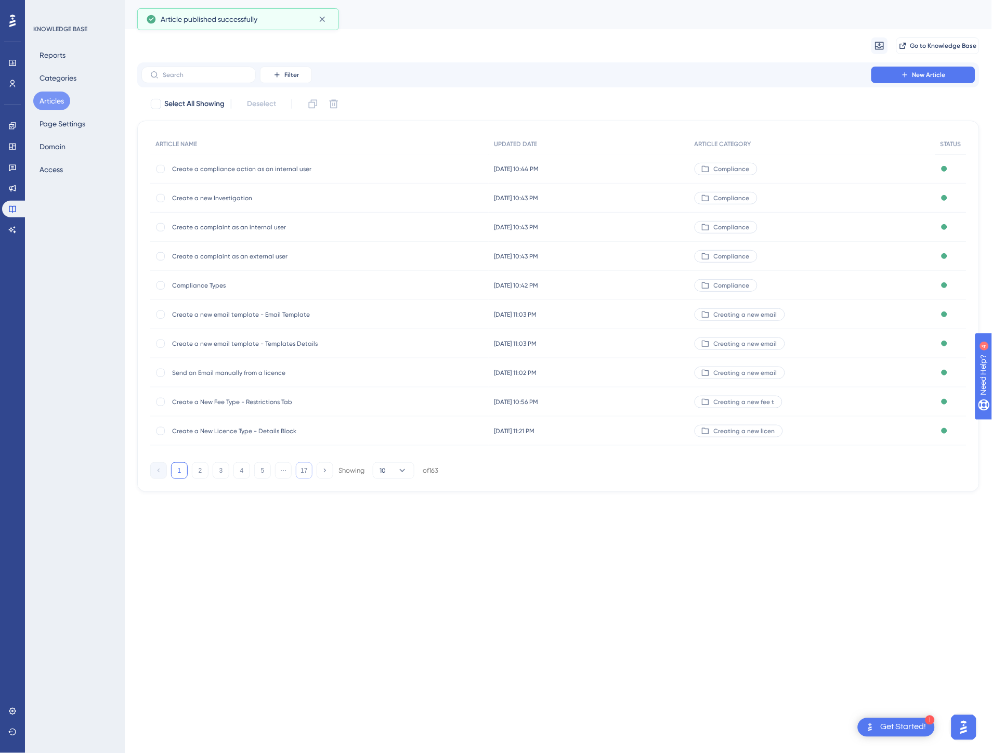
click at [301, 475] on button "17" at bounding box center [304, 470] width 17 height 17
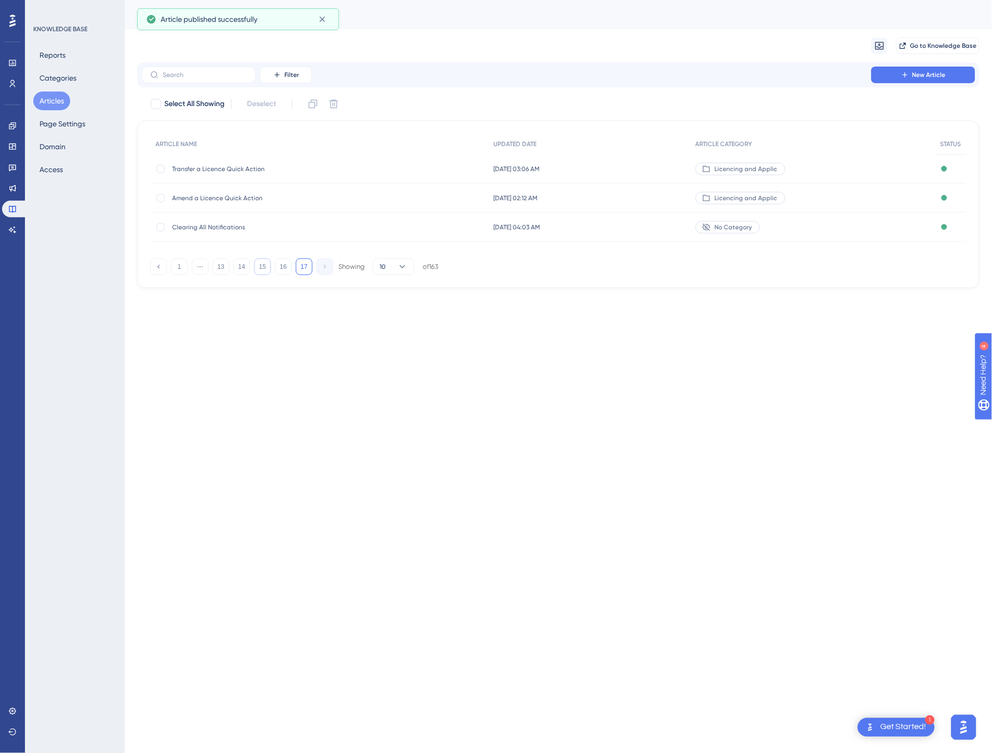
click at [260, 268] on button "15" at bounding box center [262, 266] width 17 height 17
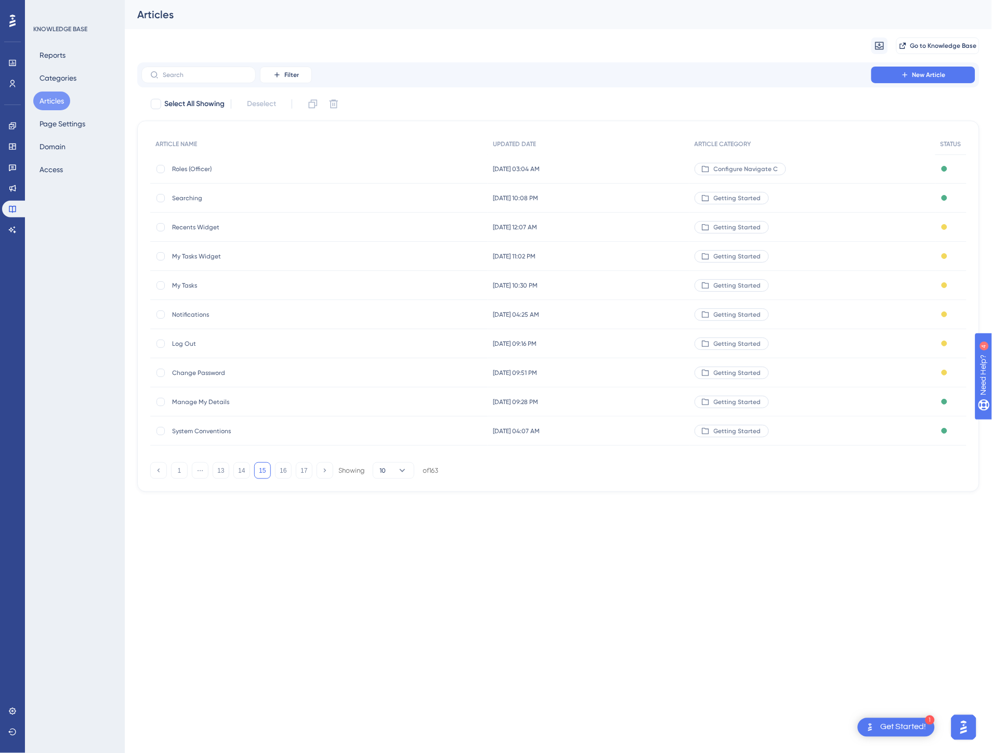
click at [640, 222] on div "[DATE] 12:07 AM [DATE] 12:07 AM" at bounding box center [588, 227] width 201 height 29
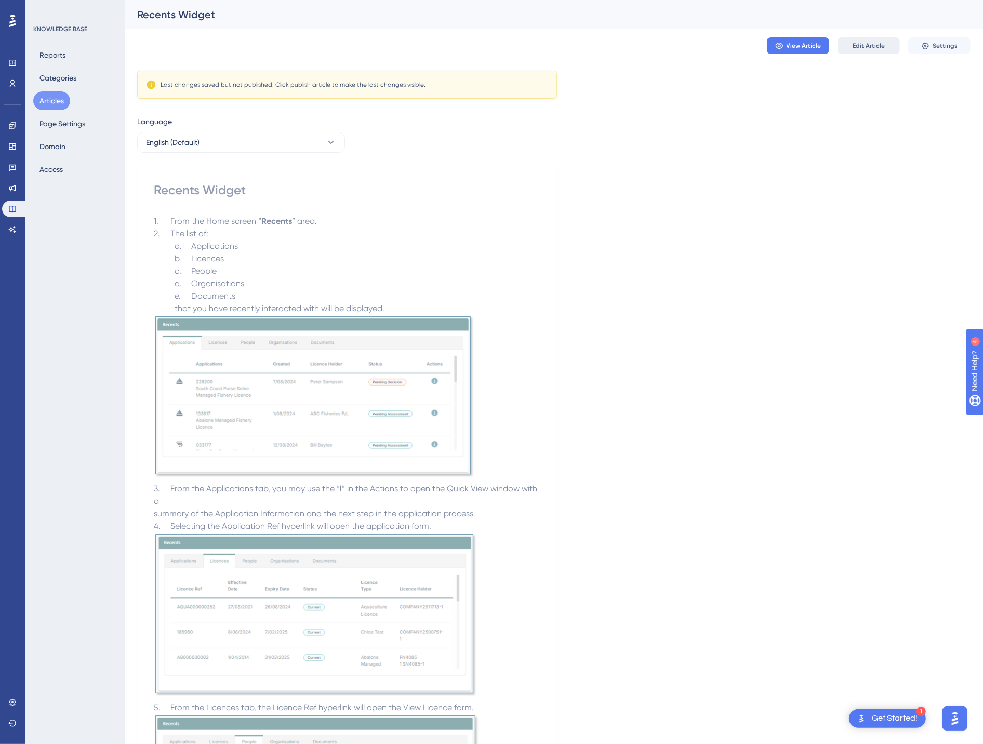
click at [881, 47] on span "Edit Article" at bounding box center [869, 46] width 32 height 8
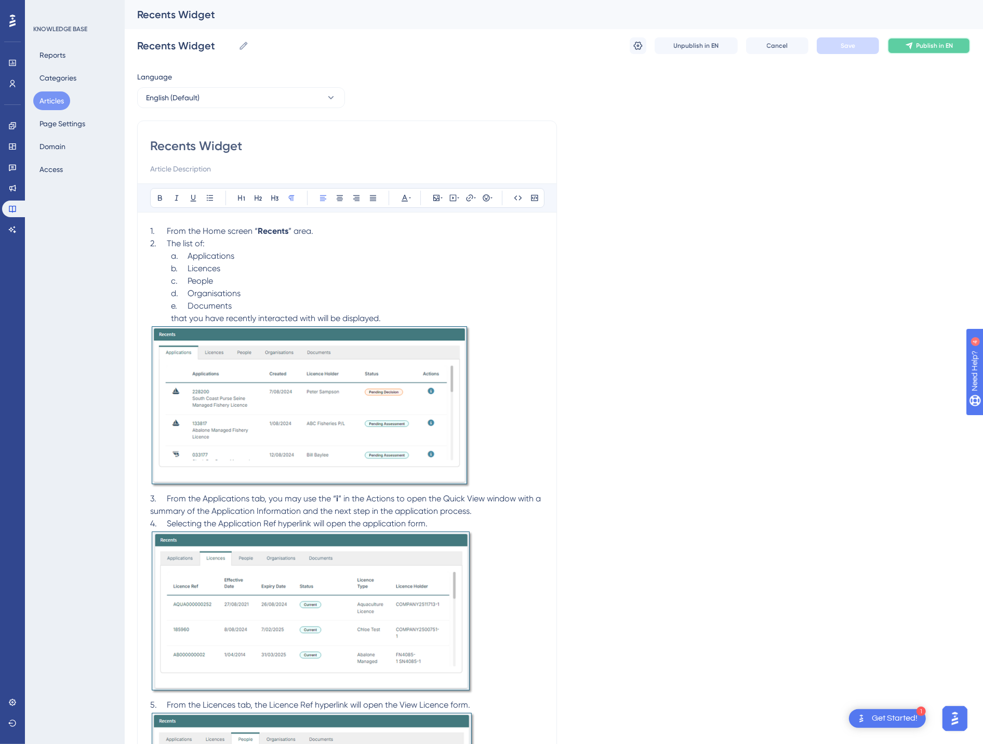
click at [911, 46] on icon at bounding box center [909, 46] width 7 height 7
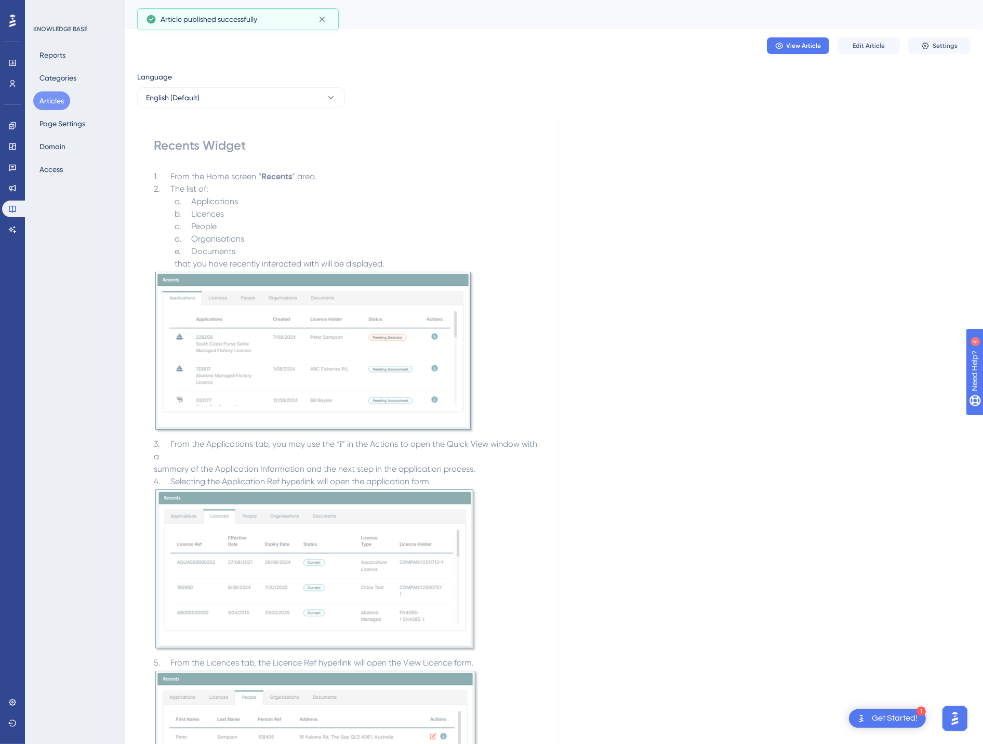
click at [49, 91] on button "Articles" at bounding box center [51, 100] width 37 height 19
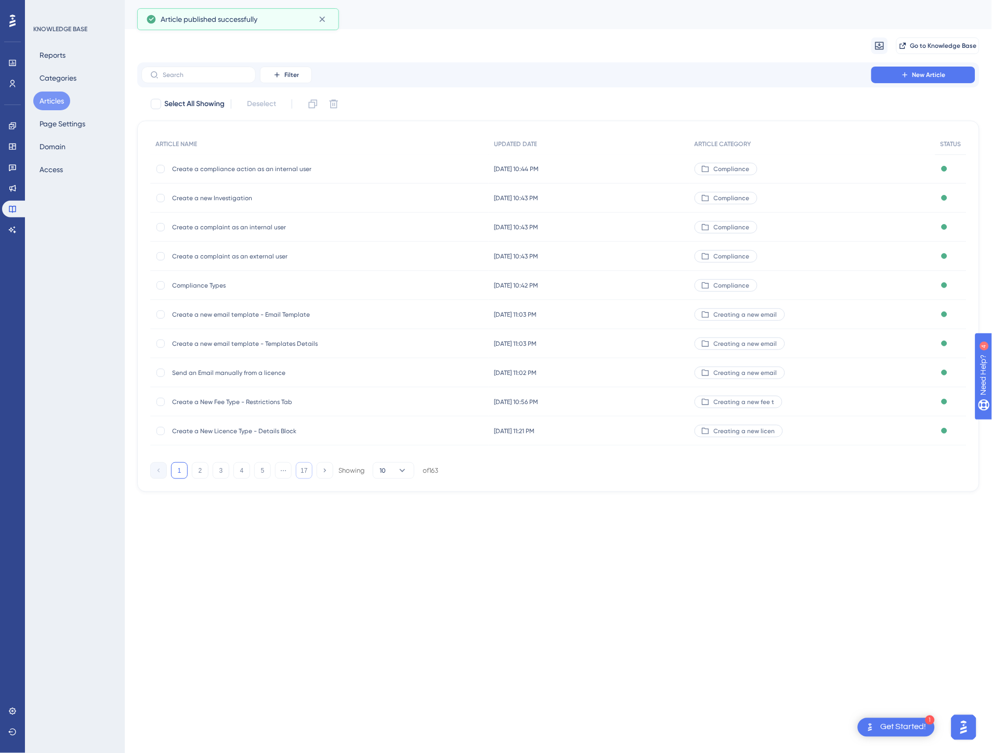
click at [304, 466] on button "17" at bounding box center [304, 470] width 17 height 17
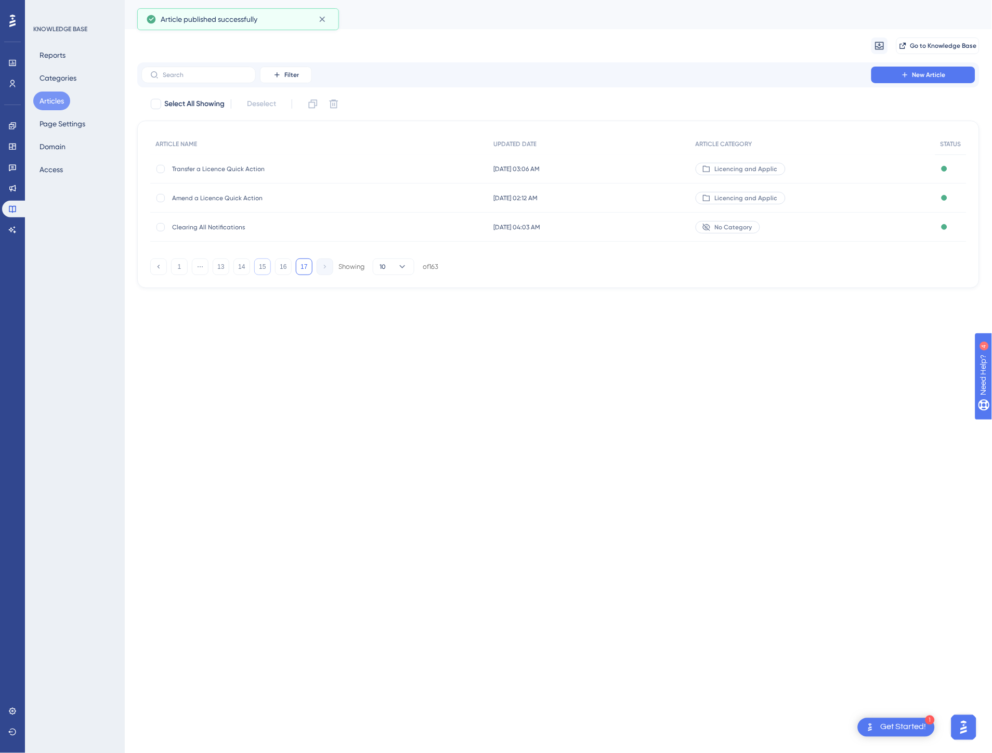
click at [265, 269] on button "15" at bounding box center [262, 266] width 17 height 17
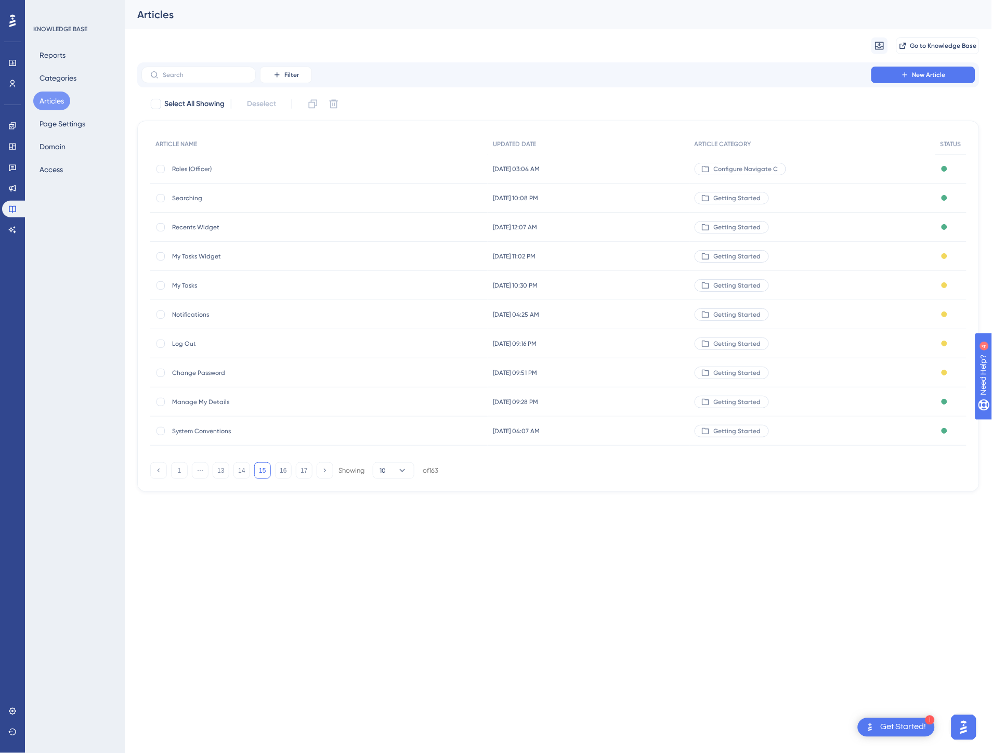
click at [726, 250] on div "Getting Started" at bounding box center [731, 256] width 74 height 12
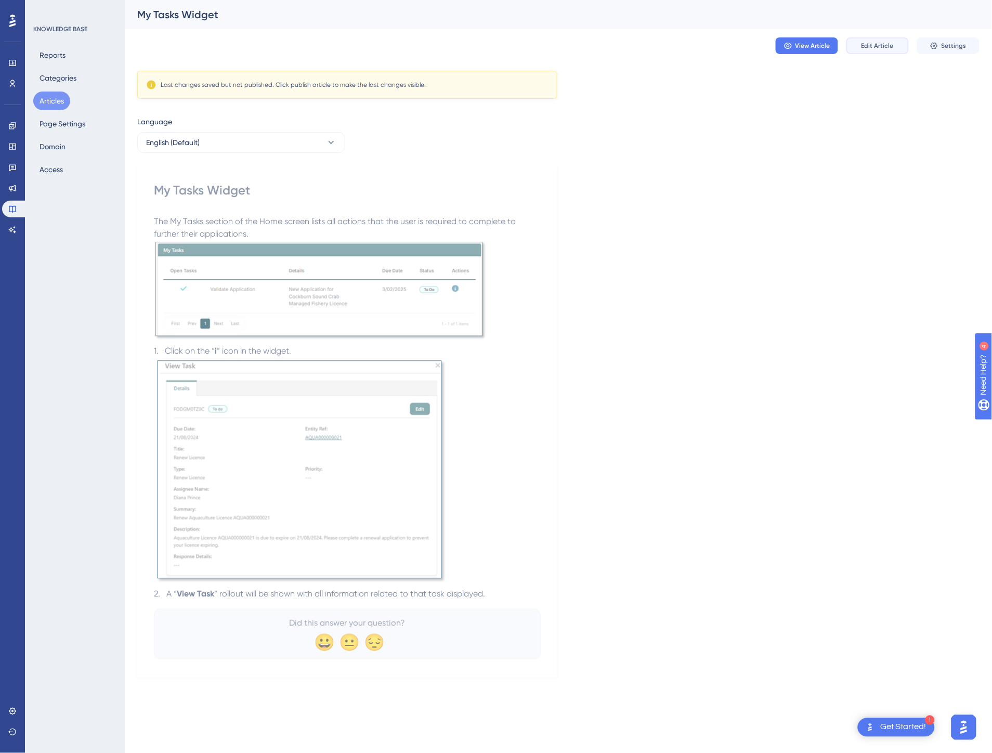
click at [864, 53] on button "Edit Article" at bounding box center [877, 45] width 62 height 17
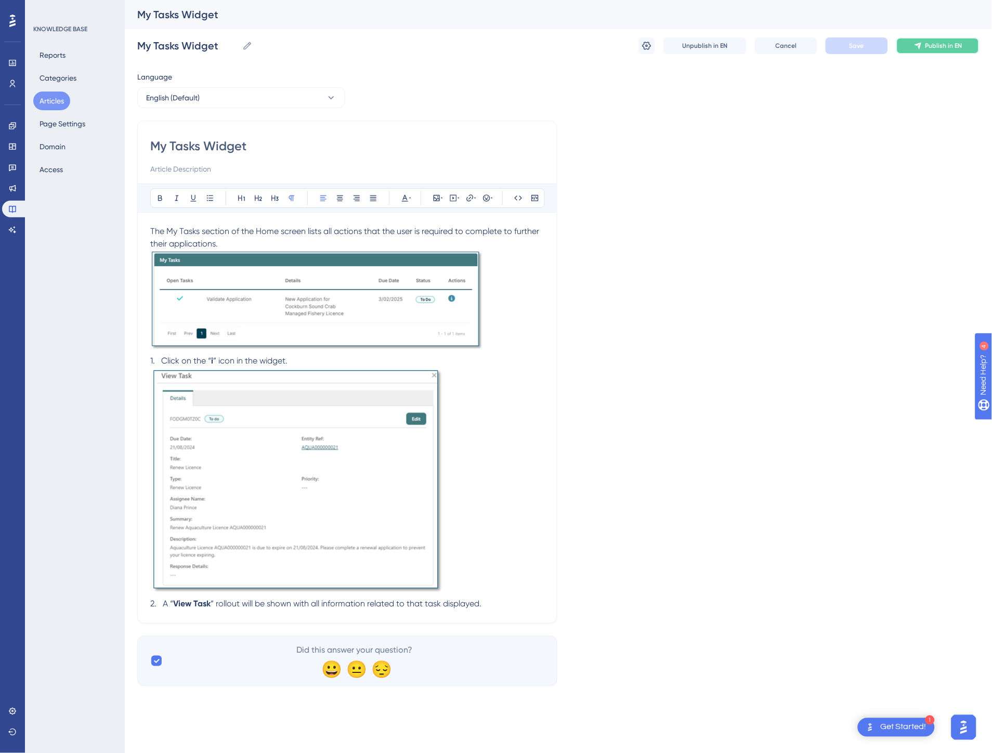
click at [929, 47] on span "Publish in EN" at bounding box center [943, 46] width 37 height 8
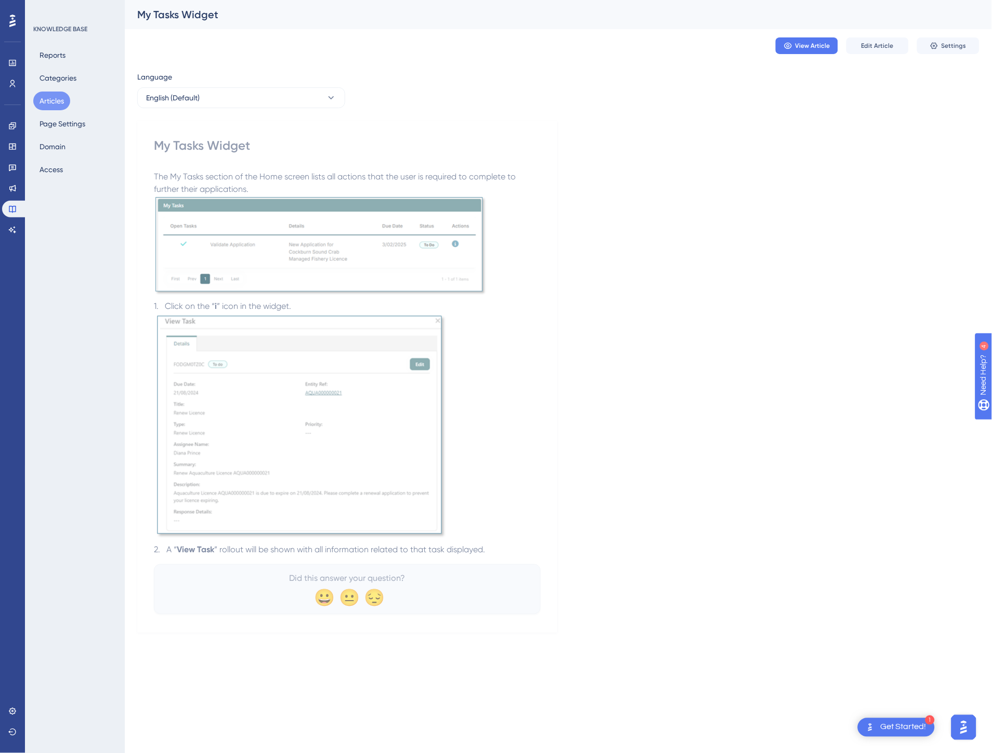
click at [603, 351] on div "Language English (Default) My Tasks Widget The My Tasks section of the Home scr…" at bounding box center [558, 352] width 842 height 562
click at [63, 100] on button "Articles" at bounding box center [51, 100] width 37 height 19
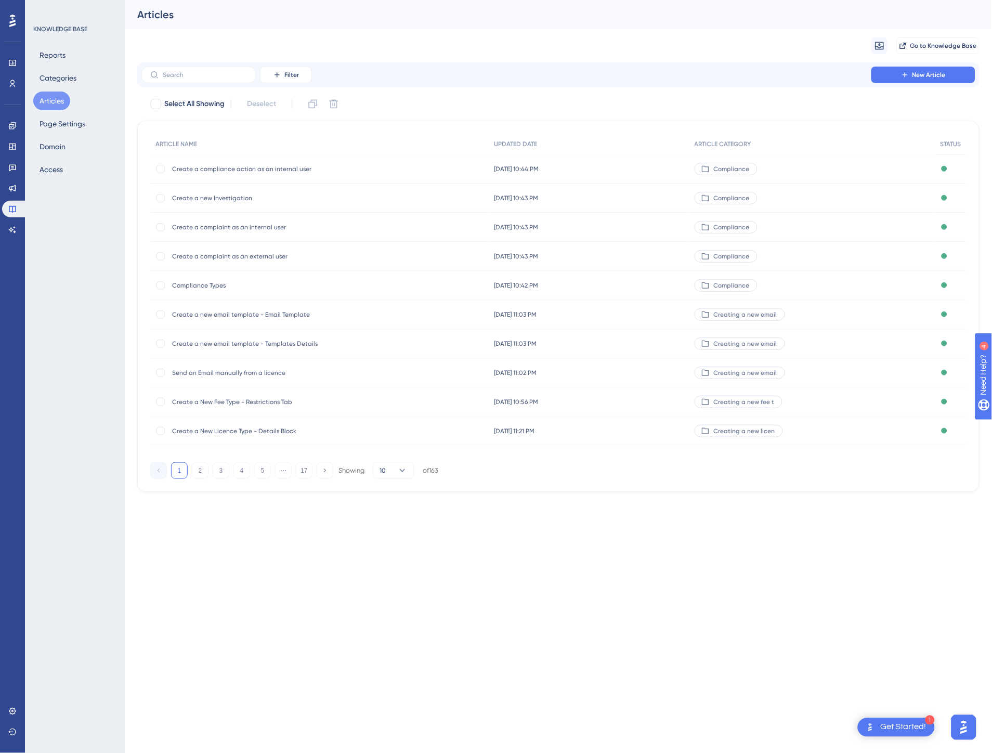
click at [304, 465] on button "17" at bounding box center [304, 470] width 17 height 17
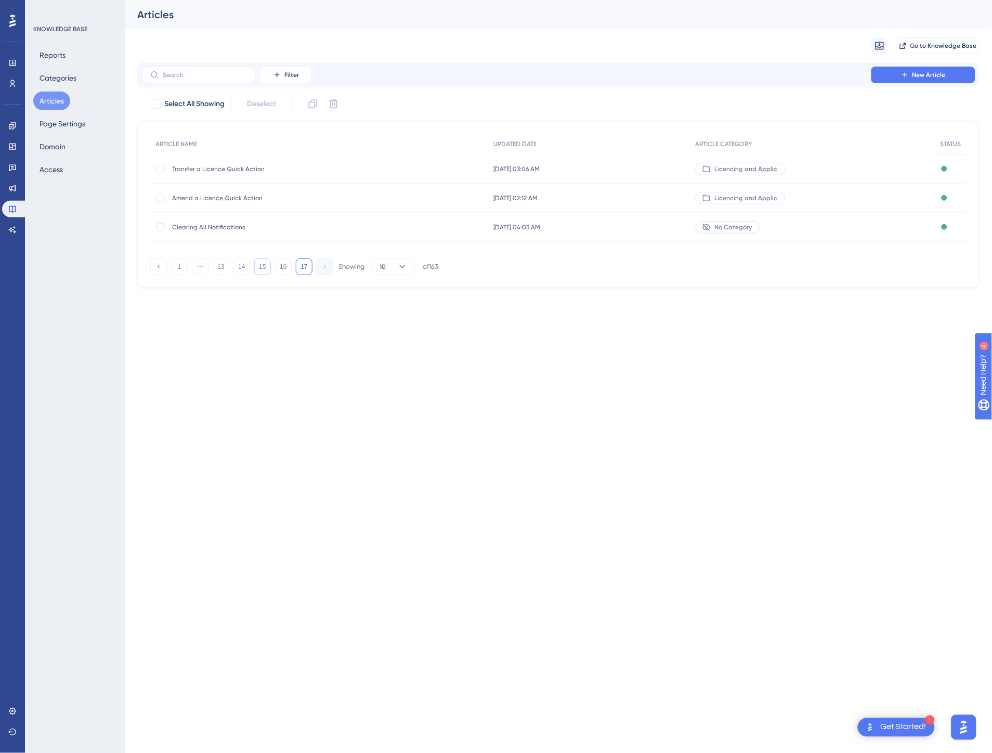
click at [262, 267] on button "15" at bounding box center [262, 266] width 17 height 17
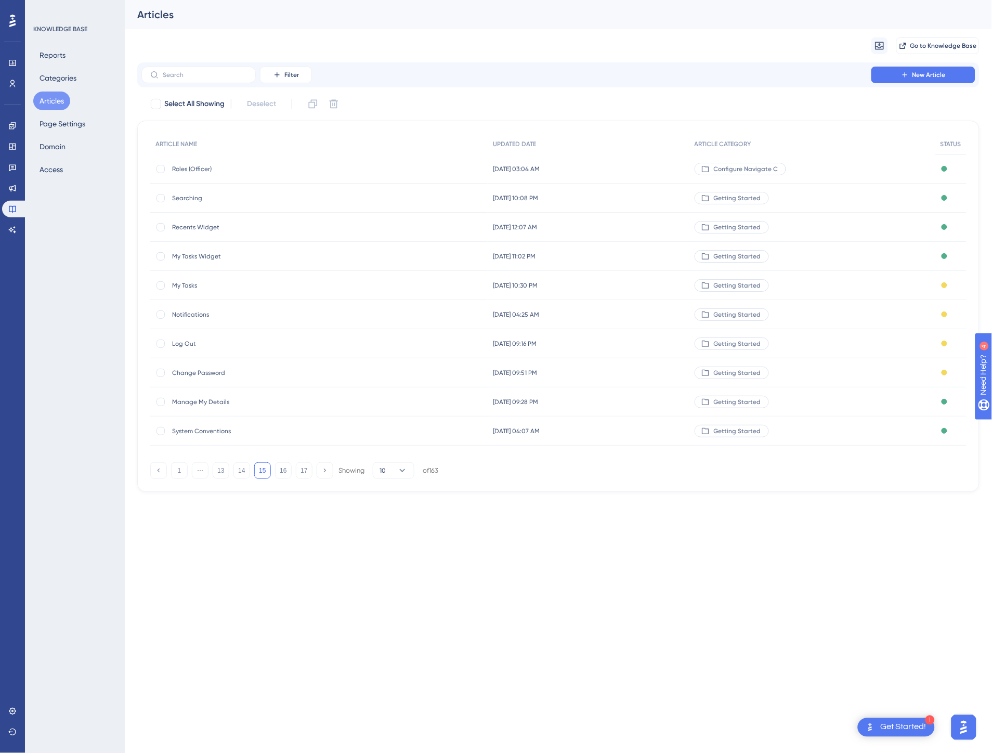
click at [615, 288] on div "[DATE] 10:30 PM [DATE] 10:30 PM" at bounding box center [588, 285] width 201 height 29
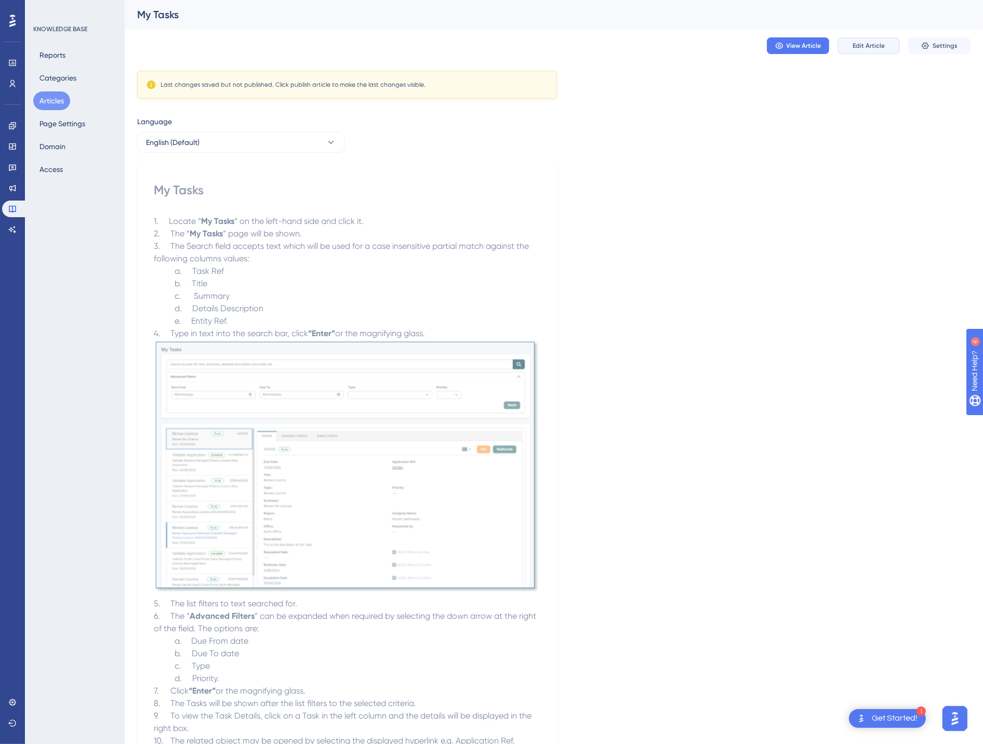
click at [871, 42] on span "Edit Article" at bounding box center [869, 46] width 32 height 8
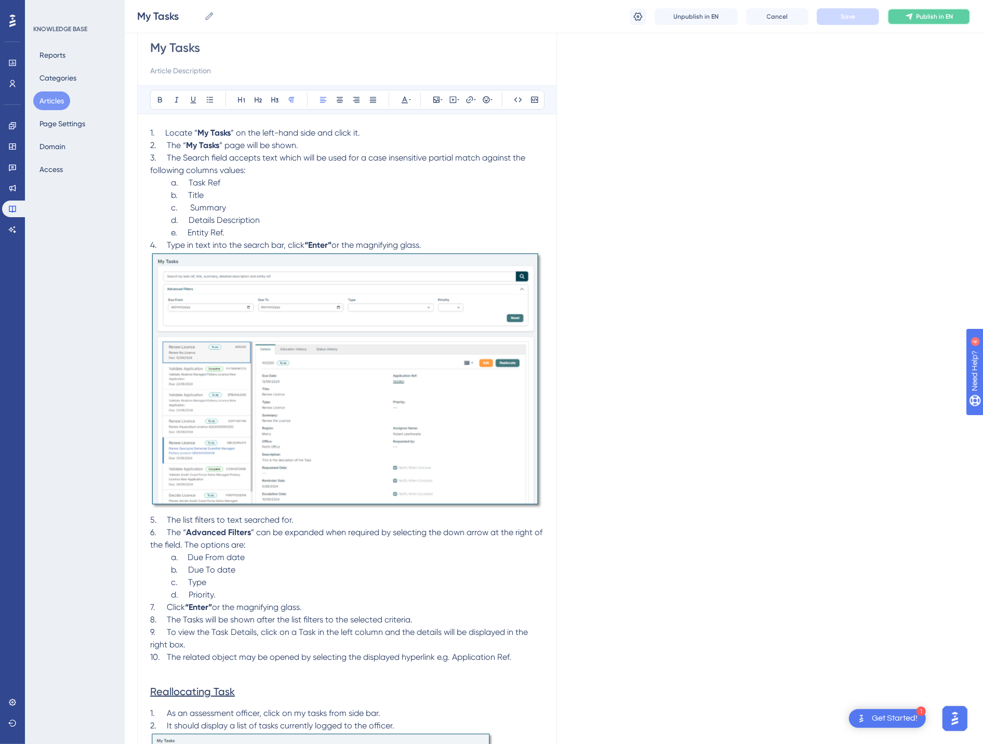
click at [926, 23] on button "Publish in EN" at bounding box center [929, 16] width 83 height 17
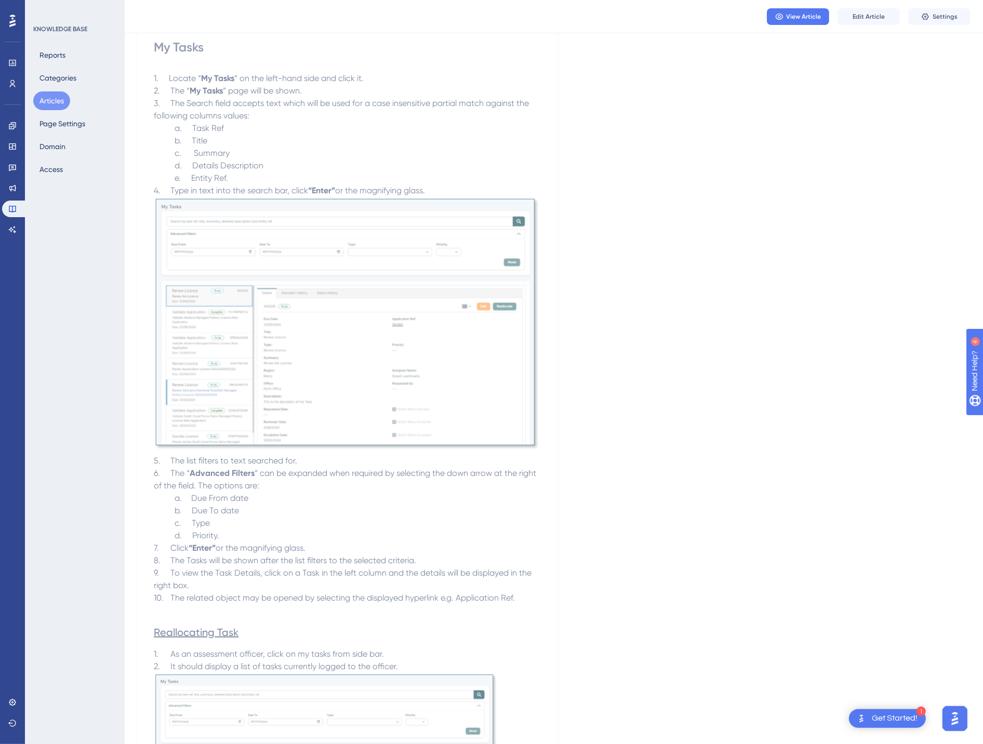
click at [48, 101] on button "Articles" at bounding box center [51, 100] width 37 height 19
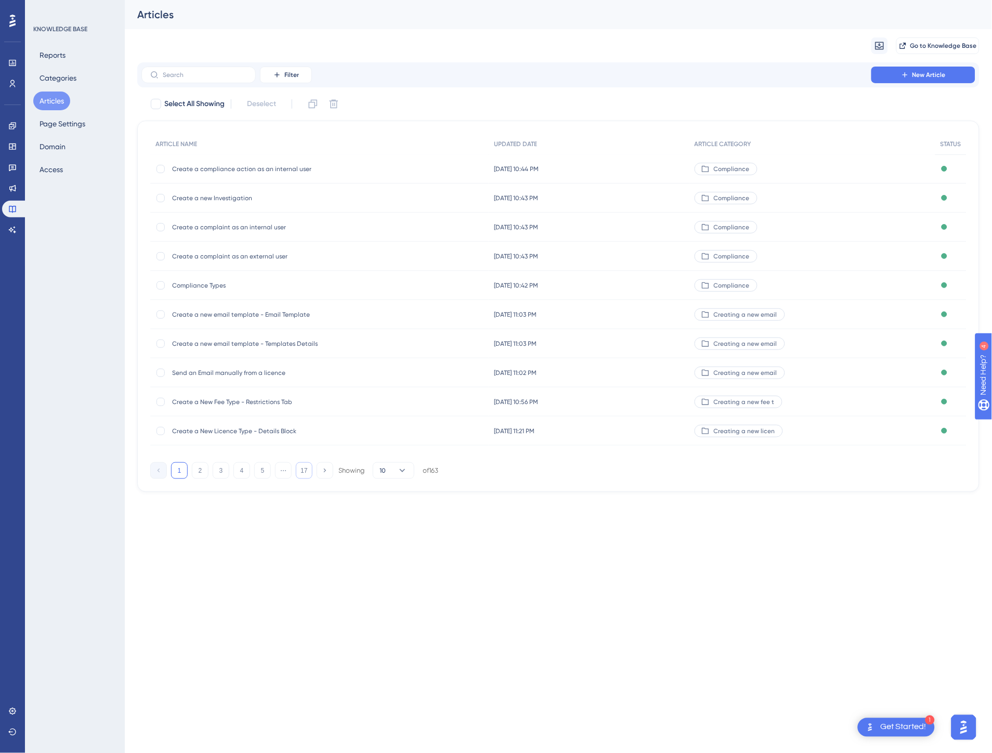
click at [304, 470] on button "17" at bounding box center [304, 470] width 17 height 17
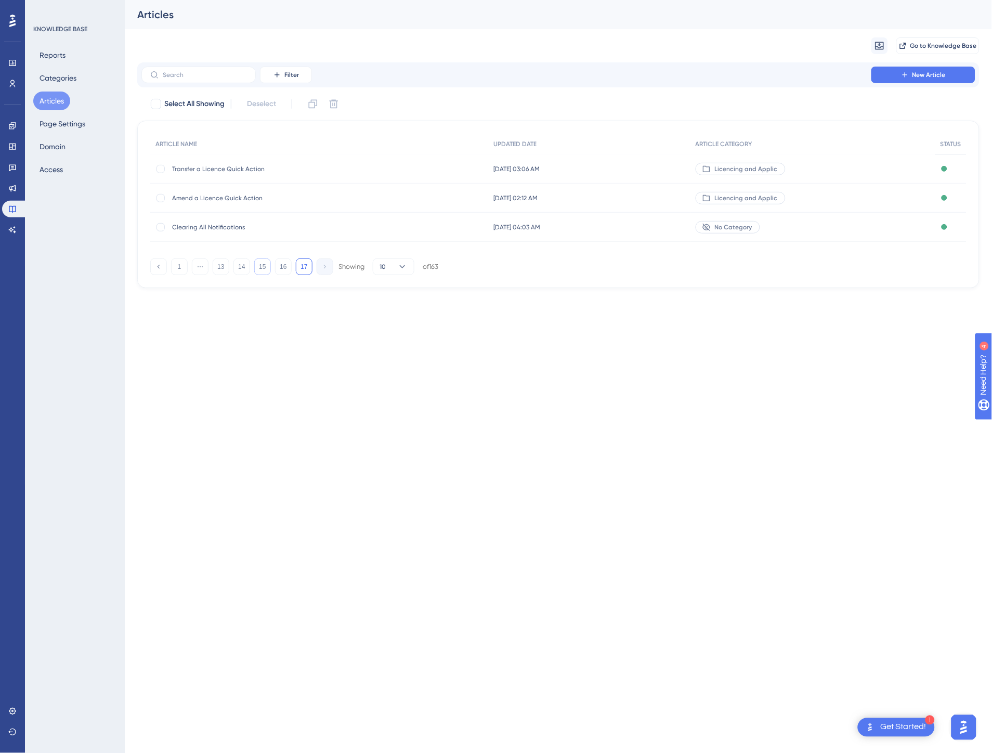
click at [261, 269] on button "15" at bounding box center [262, 266] width 17 height 17
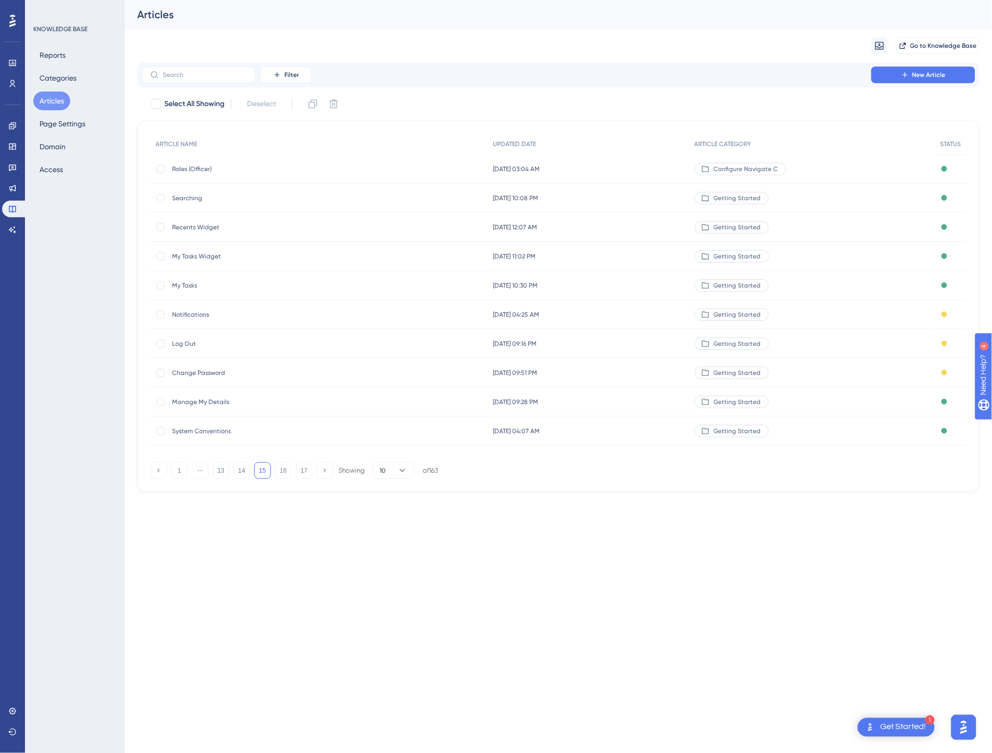
click at [731, 312] on span "Getting Started" at bounding box center [737, 314] width 47 height 8
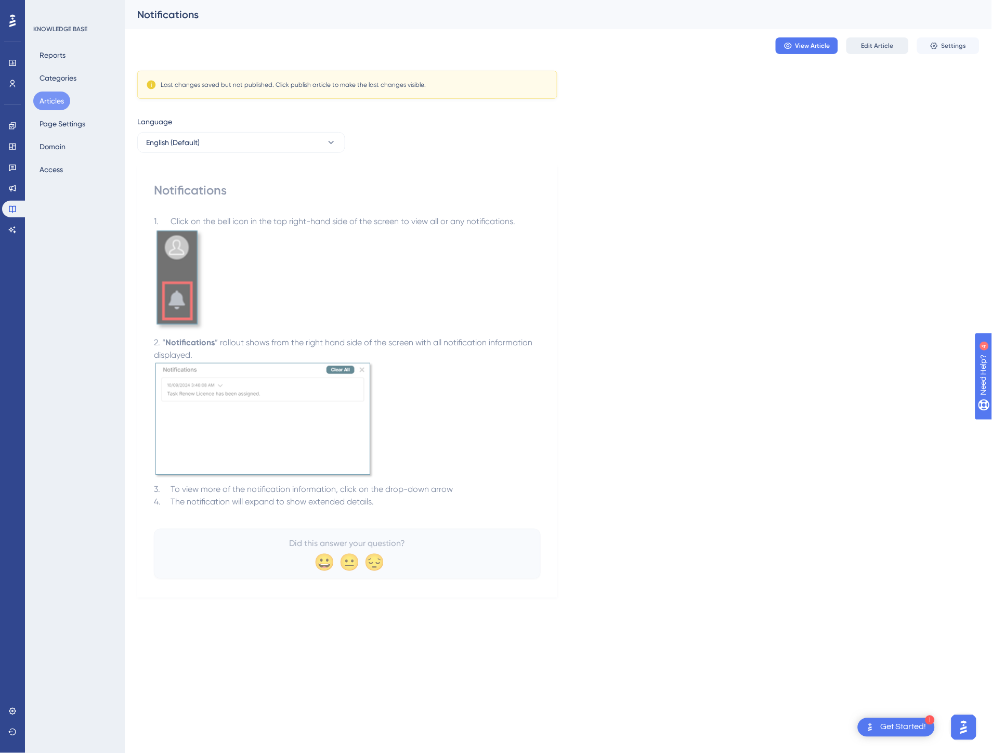
click at [891, 47] on span "Edit Article" at bounding box center [877, 46] width 32 height 8
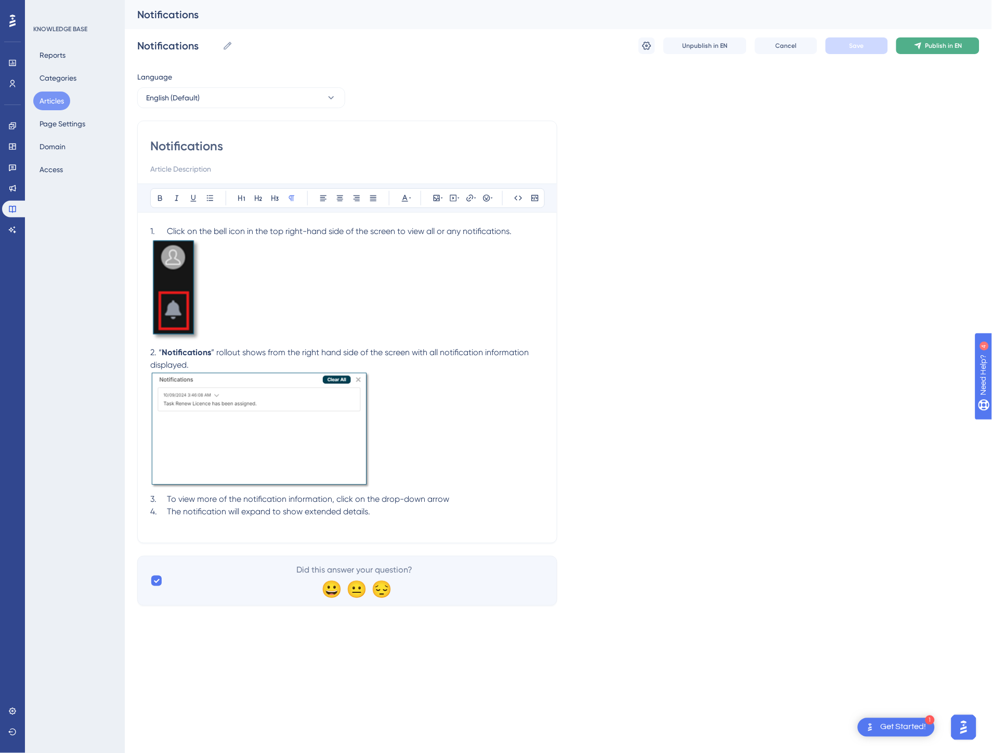
click at [931, 48] on span "Publish in EN" at bounding box center [943, 46] width 37 height 8
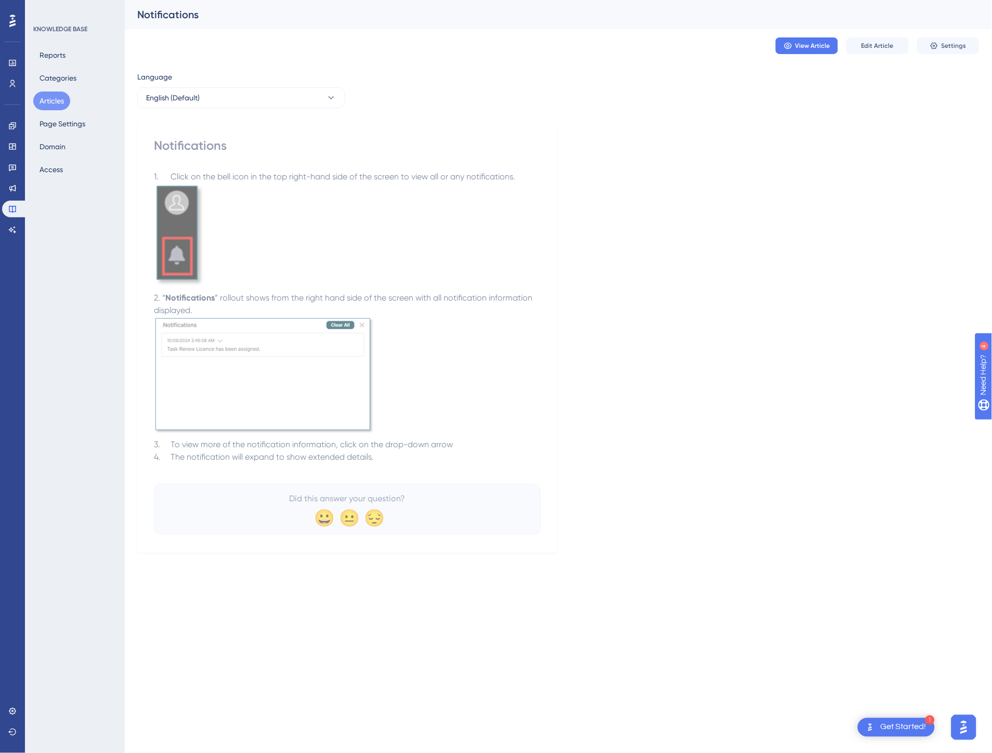
click at [65, 98] on button "Articles" at bounding box center [51, 100] width 37 height 19
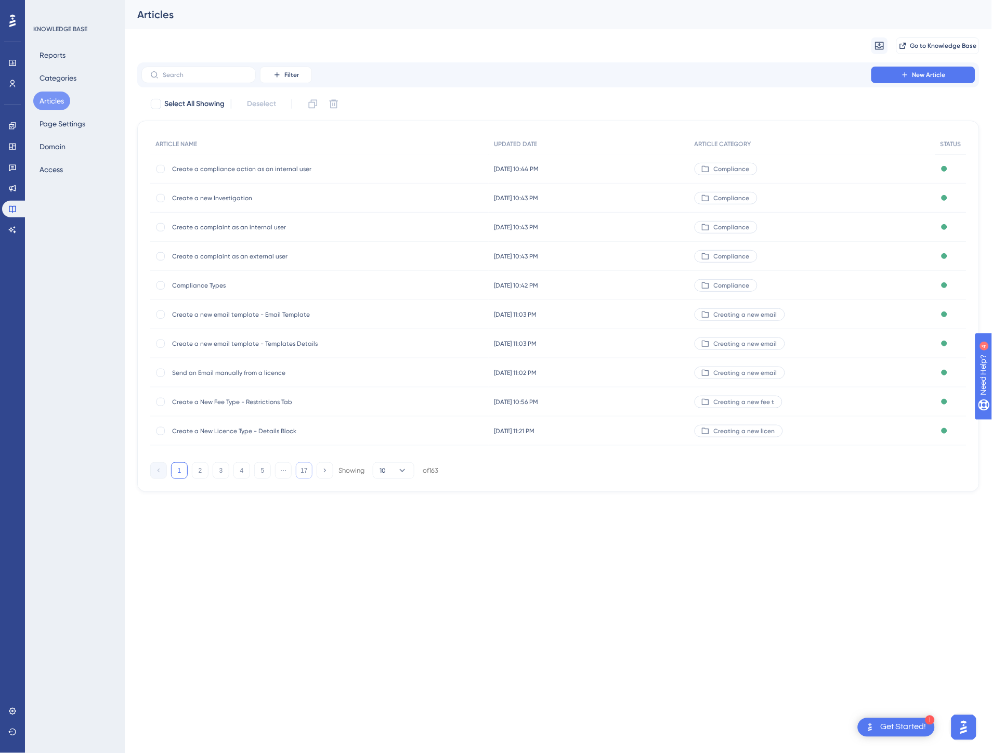
click at [302, 466] on button "17" at bounding box center [304, 470] width 17 height 17
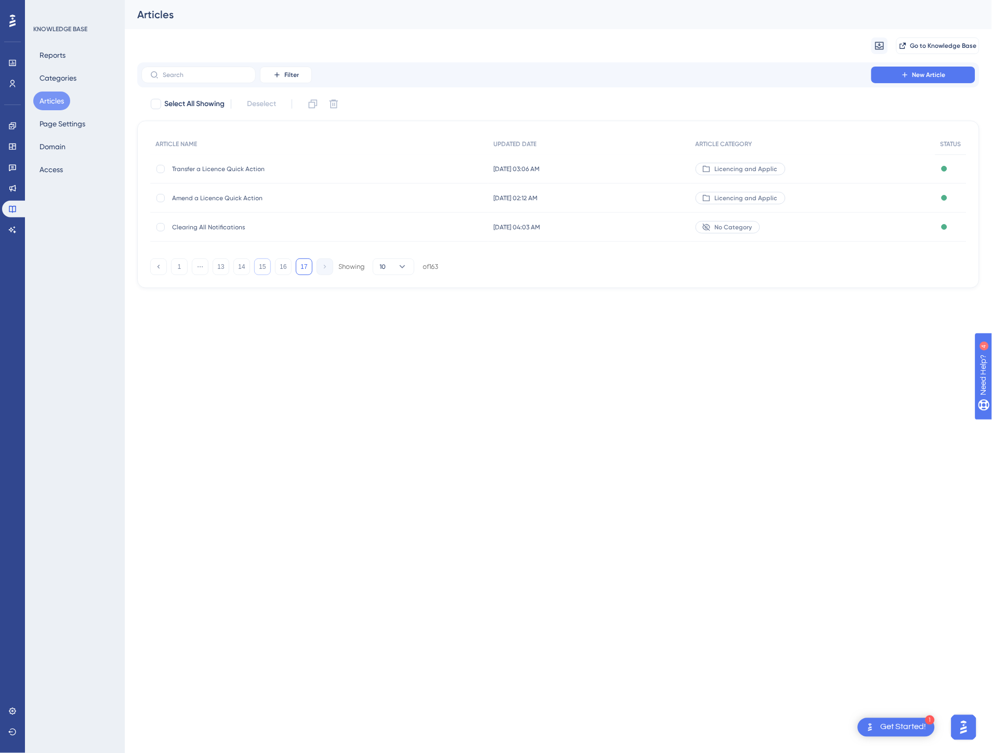
click at [268, 269] on button "15" at bounding box center [262, 266] width 17 height 17
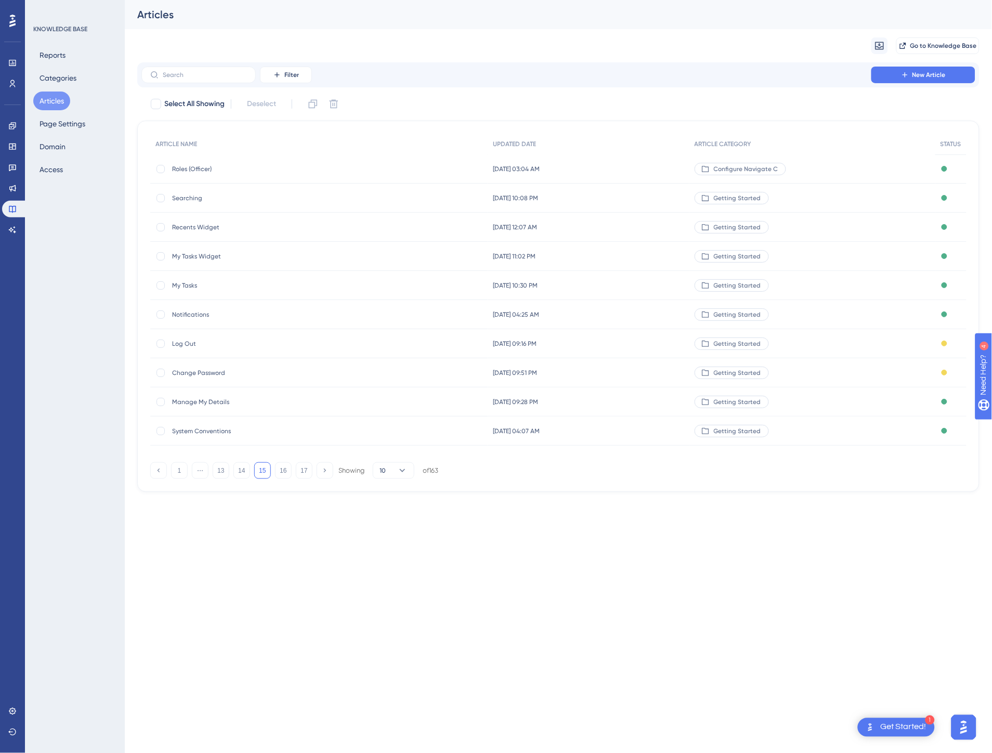
click at [731, 339] on span "Getting Started" at bounding box center [737, 343] width 47 height 8
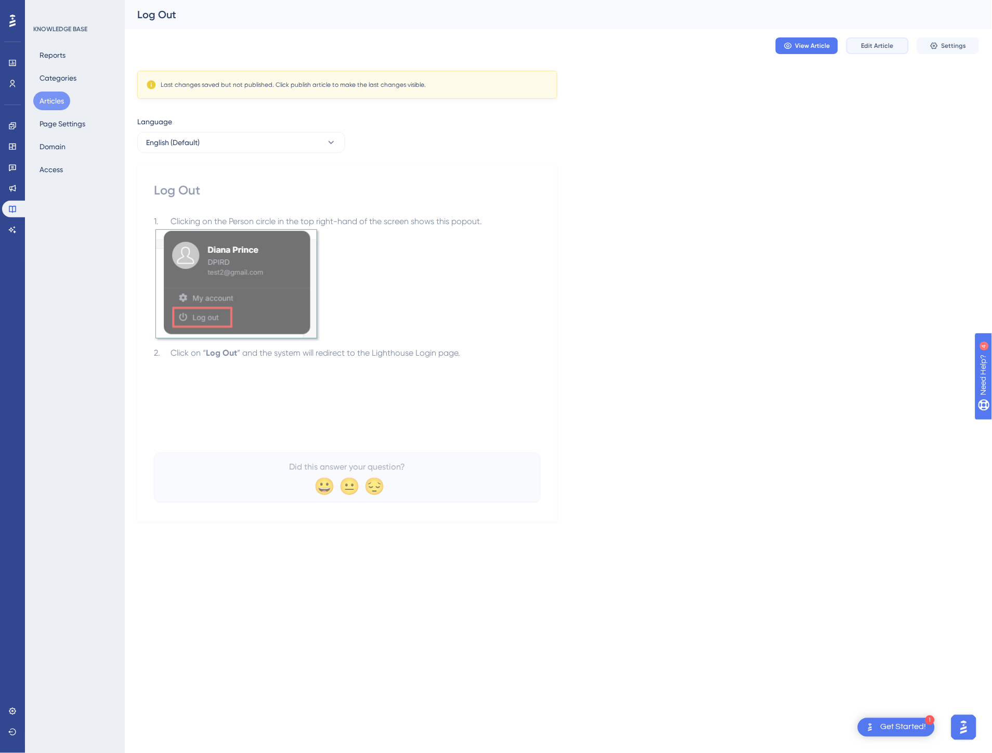
click at [881, 50] on button "Edit Article" at bounding box center [877, 45] width 62 height 17
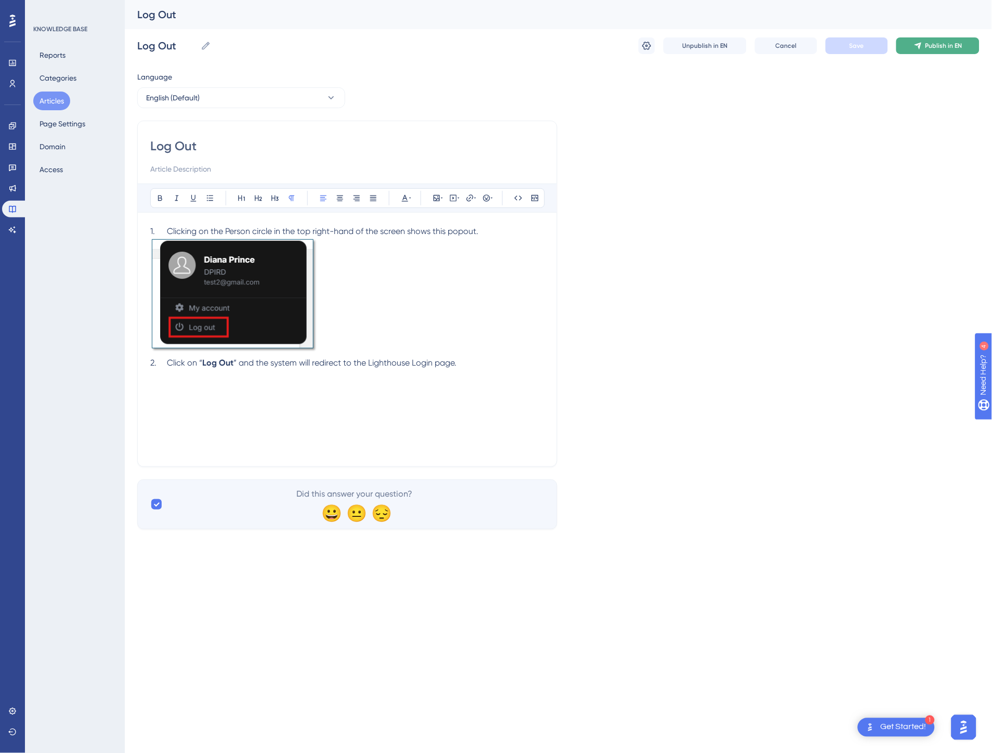
click at [921, 49] on icon at bounding box center [918, 46] width 8 height 8
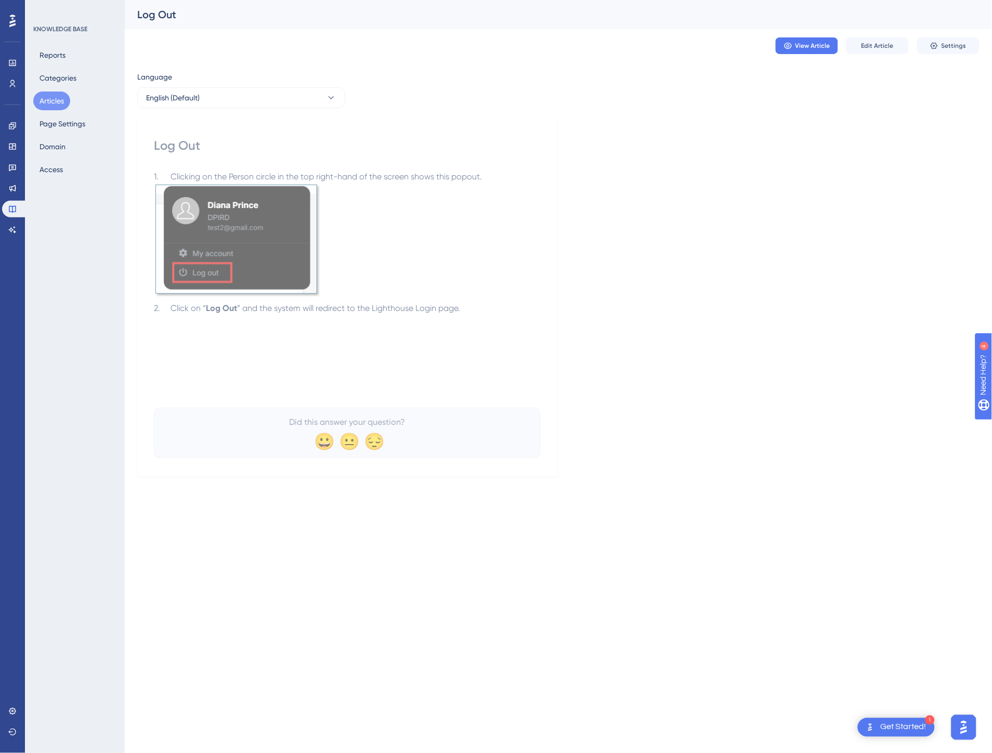
click at [50, 91] on button "Articles" at bounding box center [51, 100] width 37 height 19
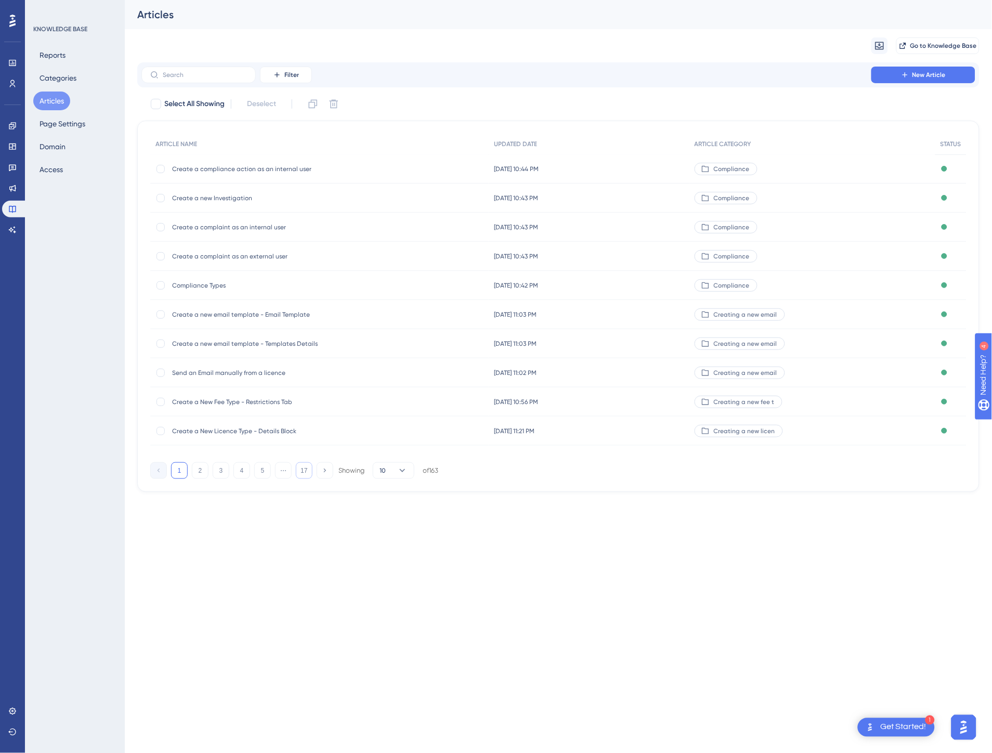
click at [306, 469] on button "17" at bounding box center [304, 470] width 17 height 17
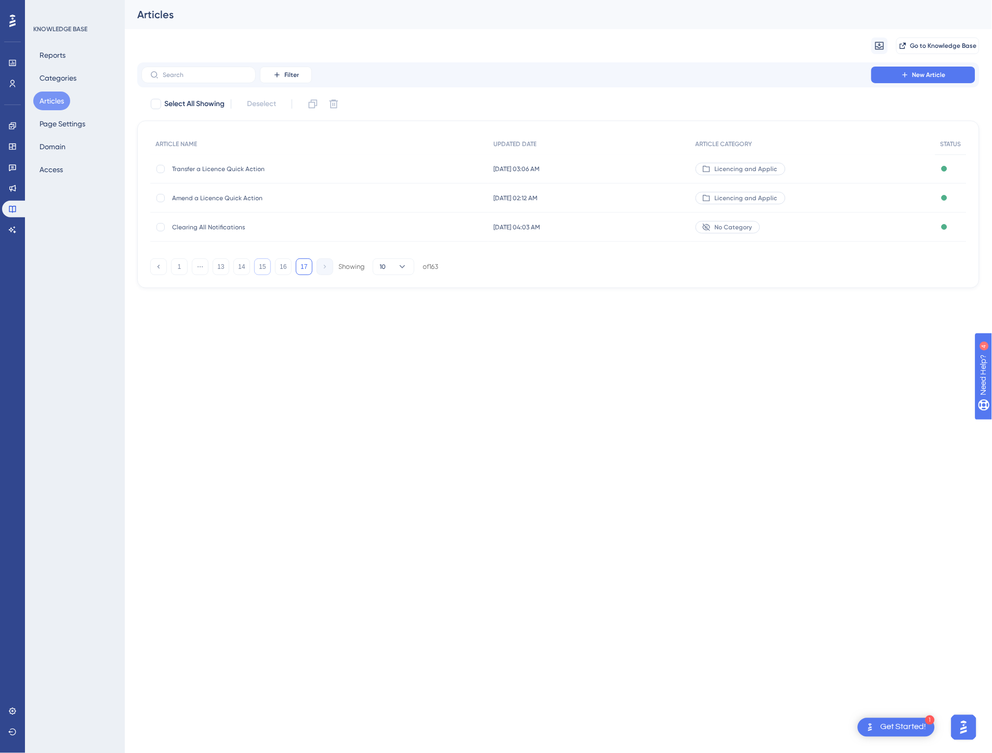
click at [258, 268] on button "15" at bounding box center [262, 266] width 17 height 17
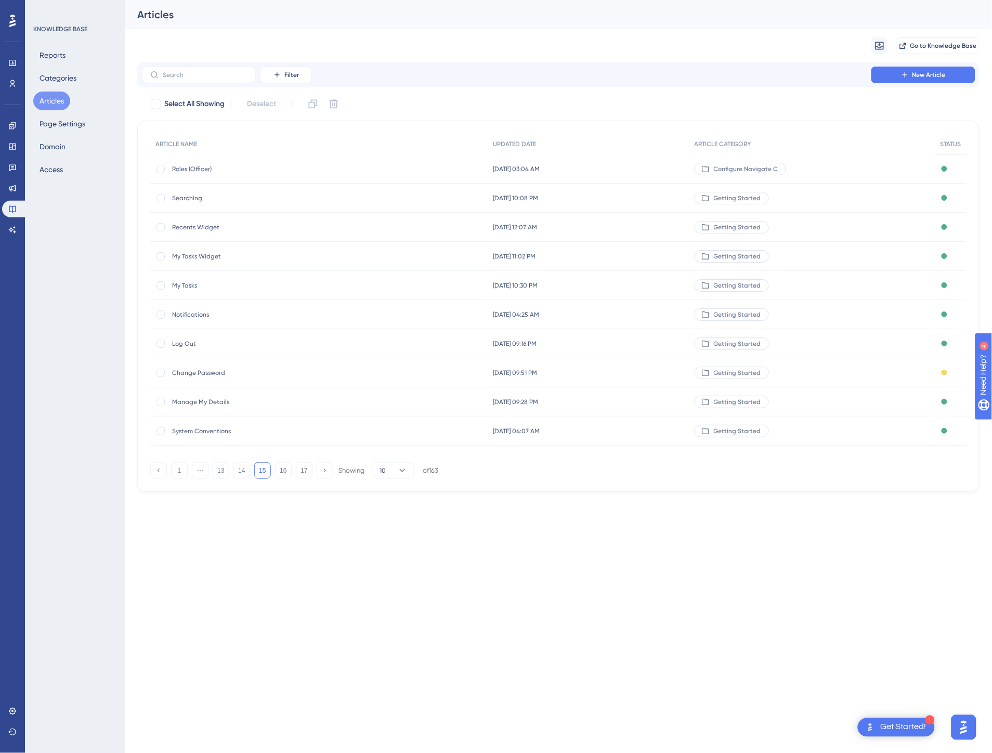
click at [709, 369] on icon at bounding box center [705, 372] width 8 height 8
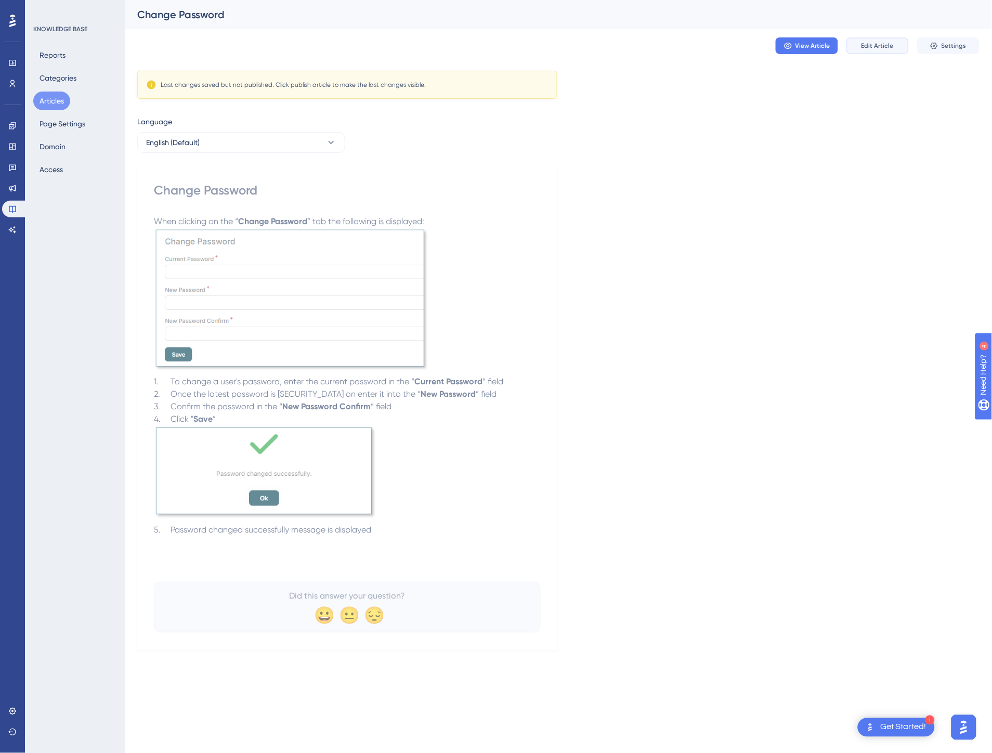
click at [891, 49] on span "Edit Article" at bounding box center [877, 46] width 32 height 8
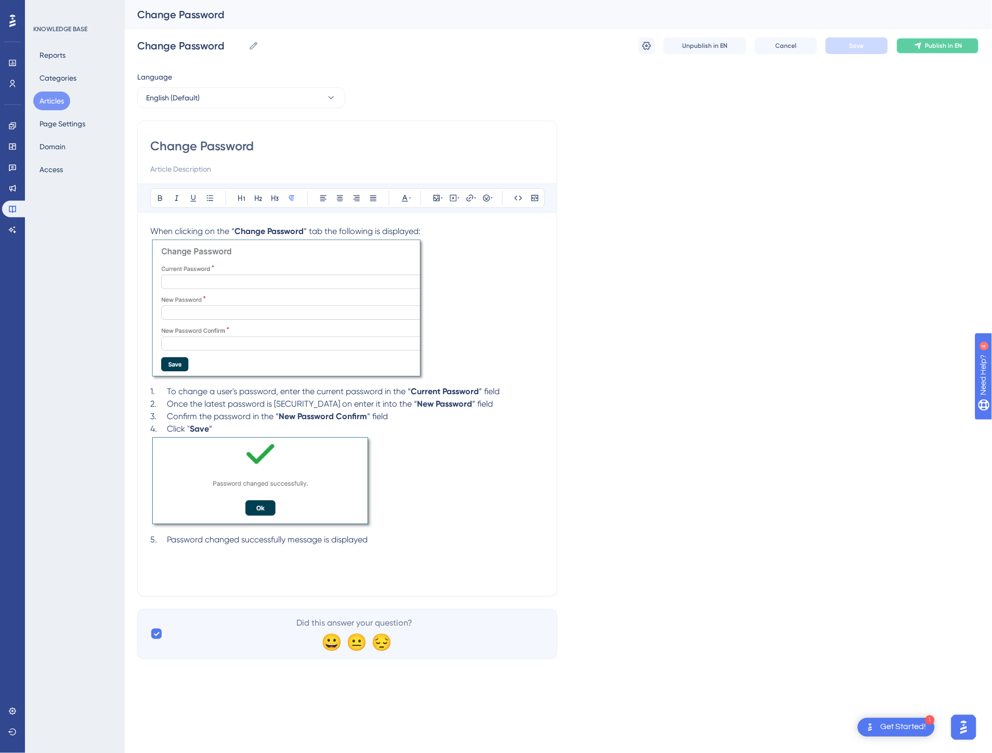
click at [946, 48] on span "Publish in EN" at bounding box center [943, 46] width 37 height 8
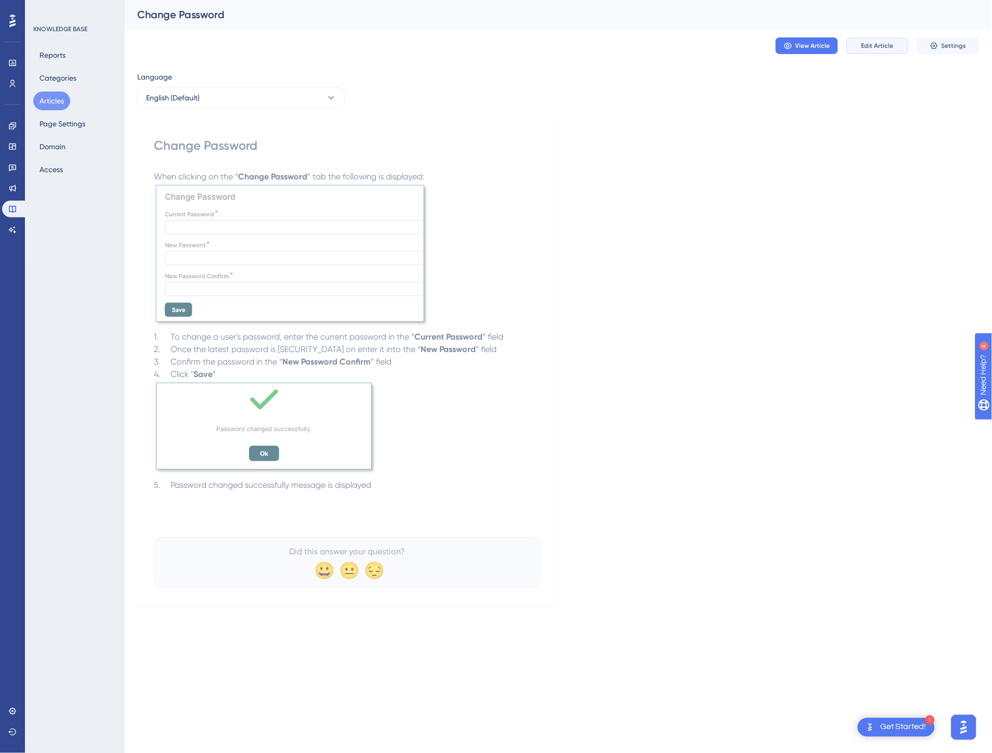
click at [902, 44] on button "Edit Article" at bounding box center [877, 45] width 62 height 17
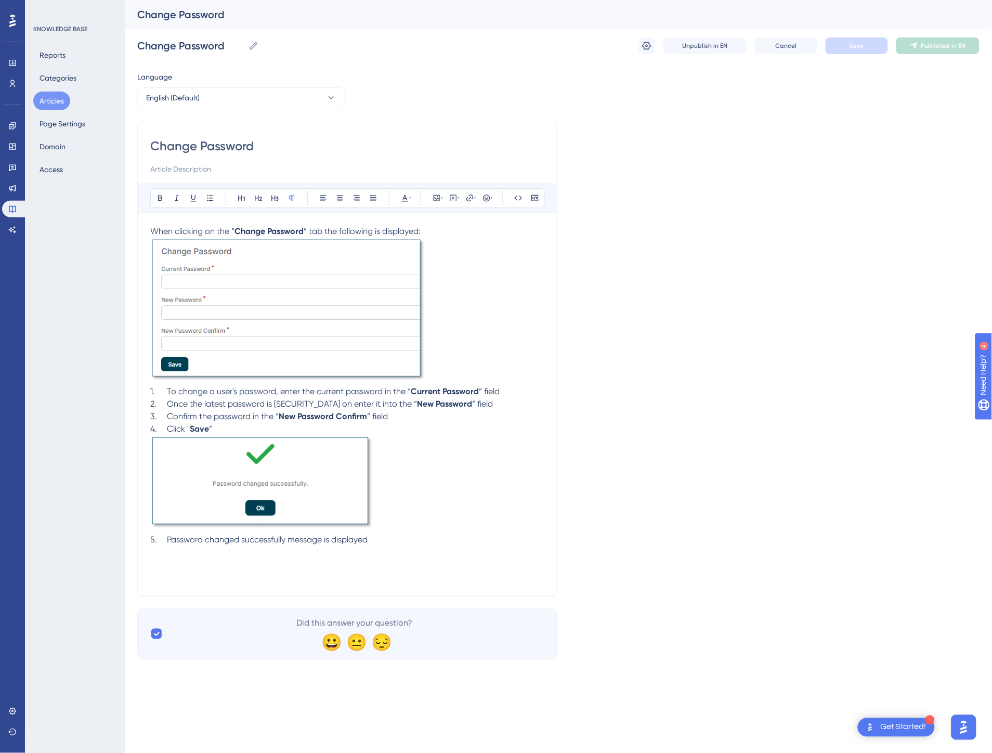
click at [61, 100] on button "Articles" at bounding box center [51, 100] width 37 height 19
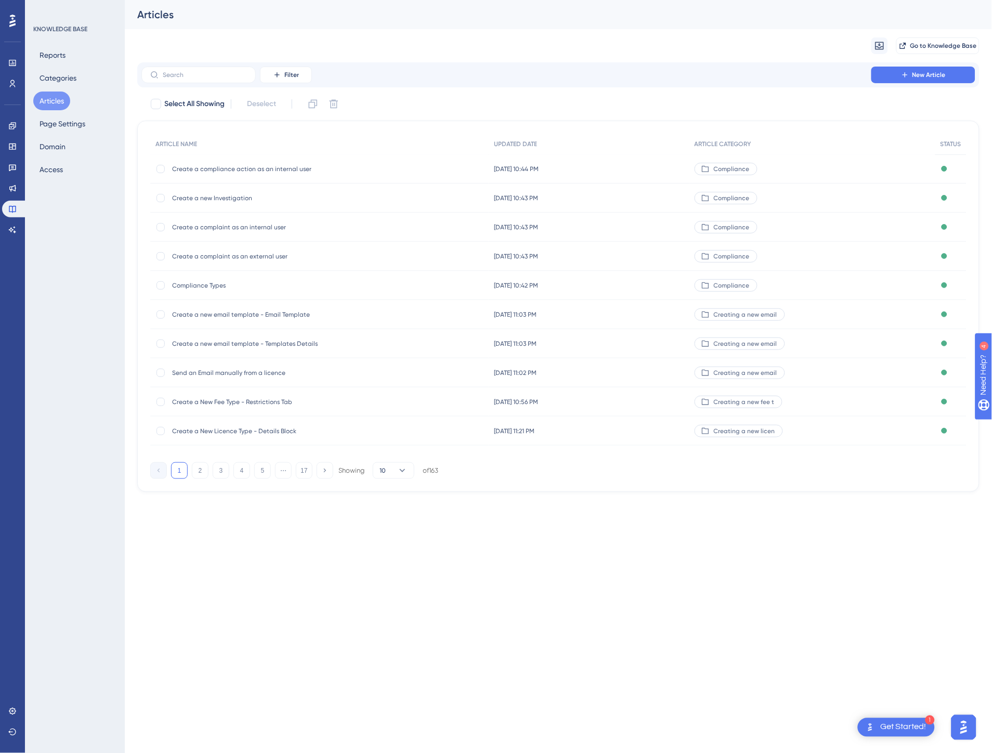
click at [302, 473] on button "17" at bounding box center [304, 470] width 17 height 17
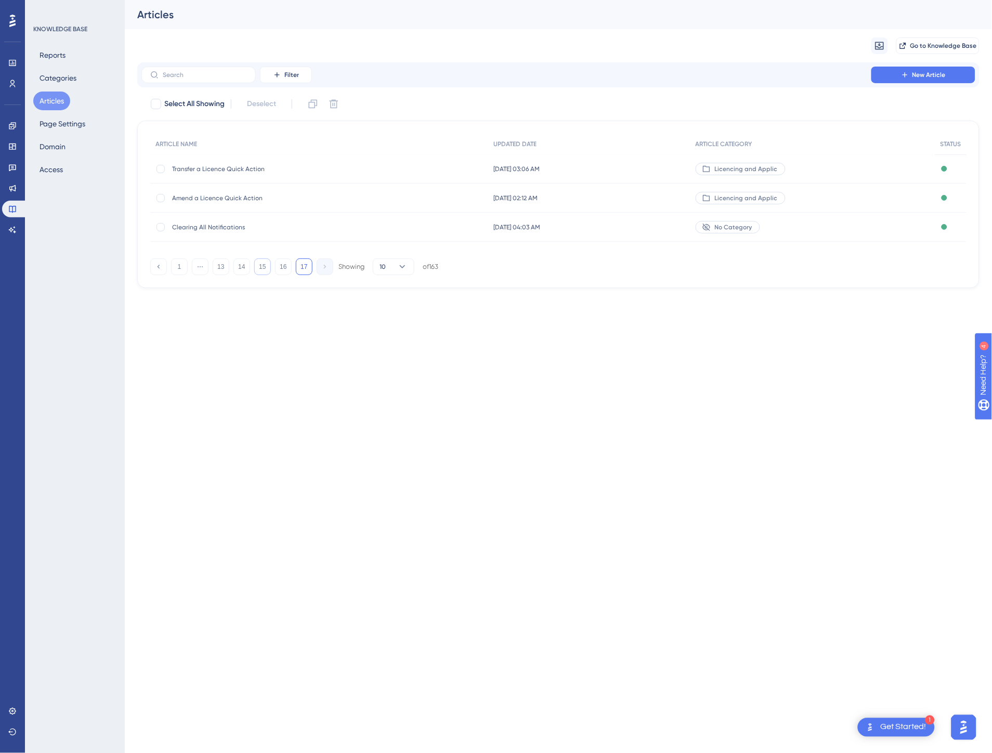
click at [262, 264] on button "15" at bounding box center [262, 266] width 17 height 17
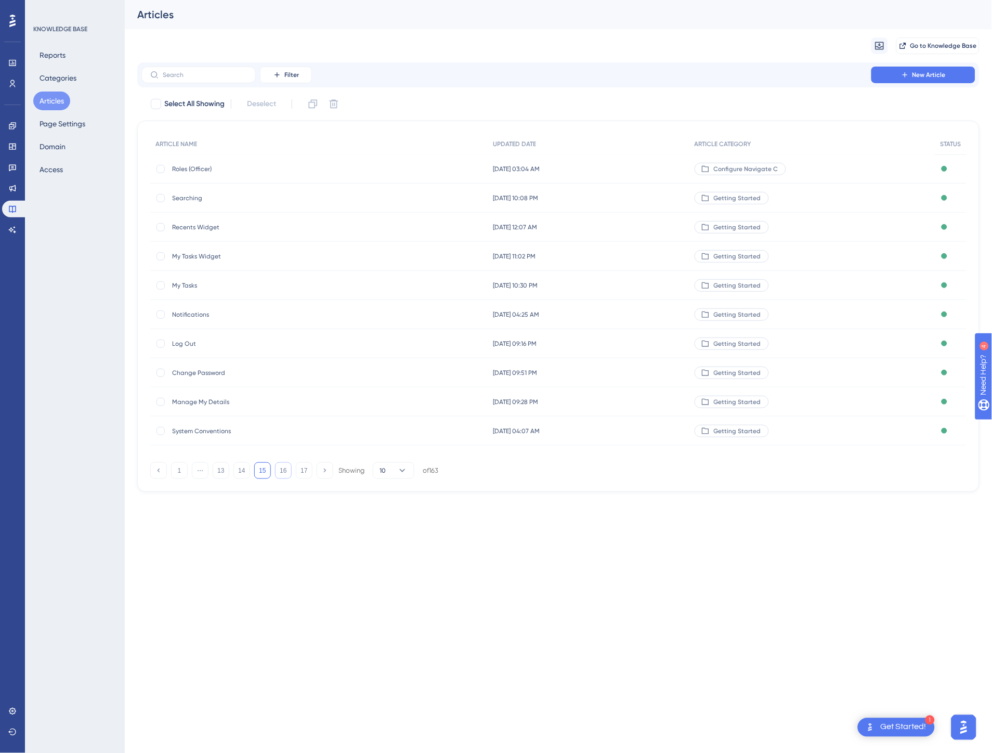
click at [281, 468] on button "16" at bounding box center [283, 470] width 17 height 17
click at [302, 471] on button "17" at bounding box center [304, 470] width 17 height 17
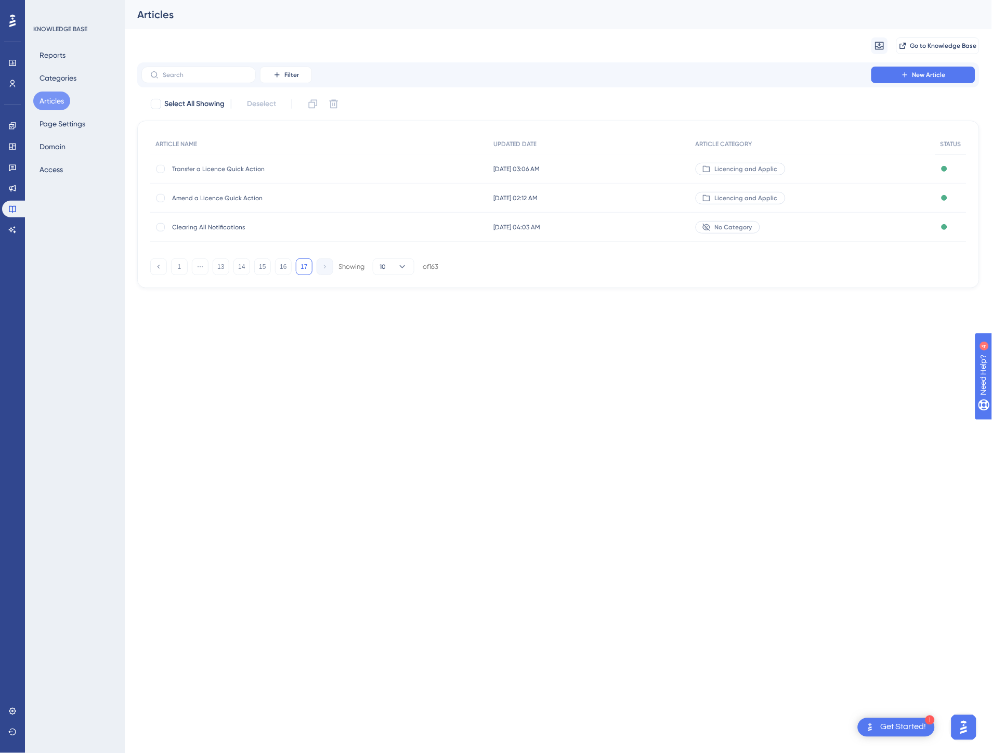
click at [58, 93] on button "Articles" at bounding box center [51, 100] width 37 height 19
click at [180, 267] on button "1" at bounding box center [179, 266] width 17 height 17
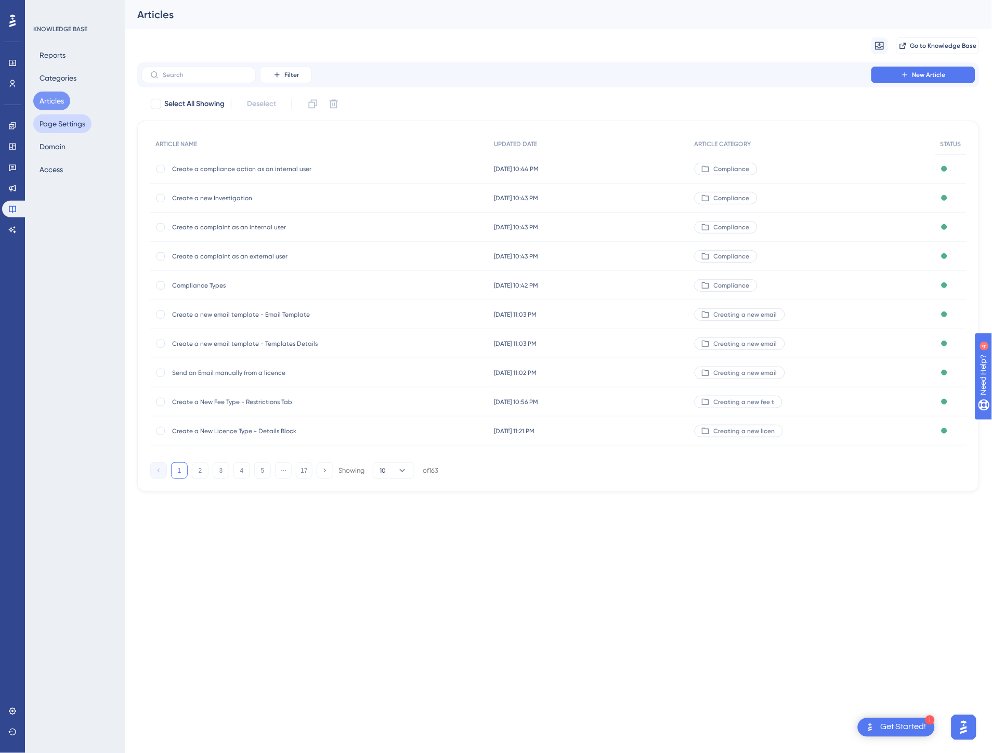
click at [81, 120] on button "Page Settings" at bounding box center [62, 123] width 58 height 19
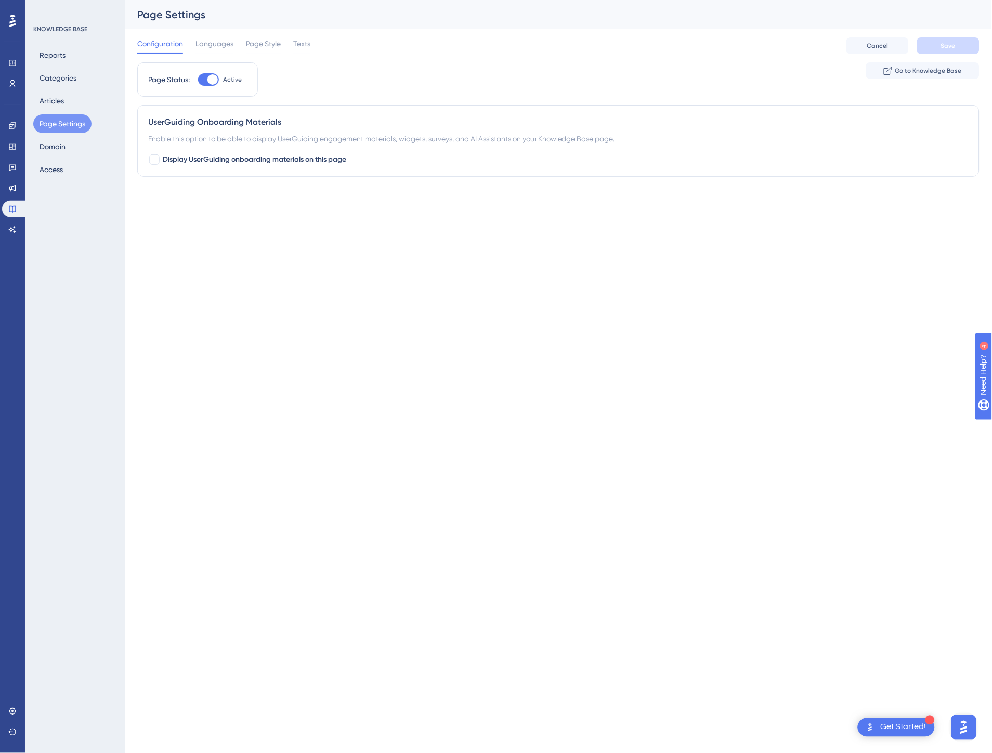
click at [281, 0] on html "1 Get Started! Performance Users Engagement Widgets Feedback Product Updates Kn…" at bounding box center [496, 0] width 992 height 0
click at [69, 148] on button "Domain" at bounding box center [52, 146] width 38 height 19
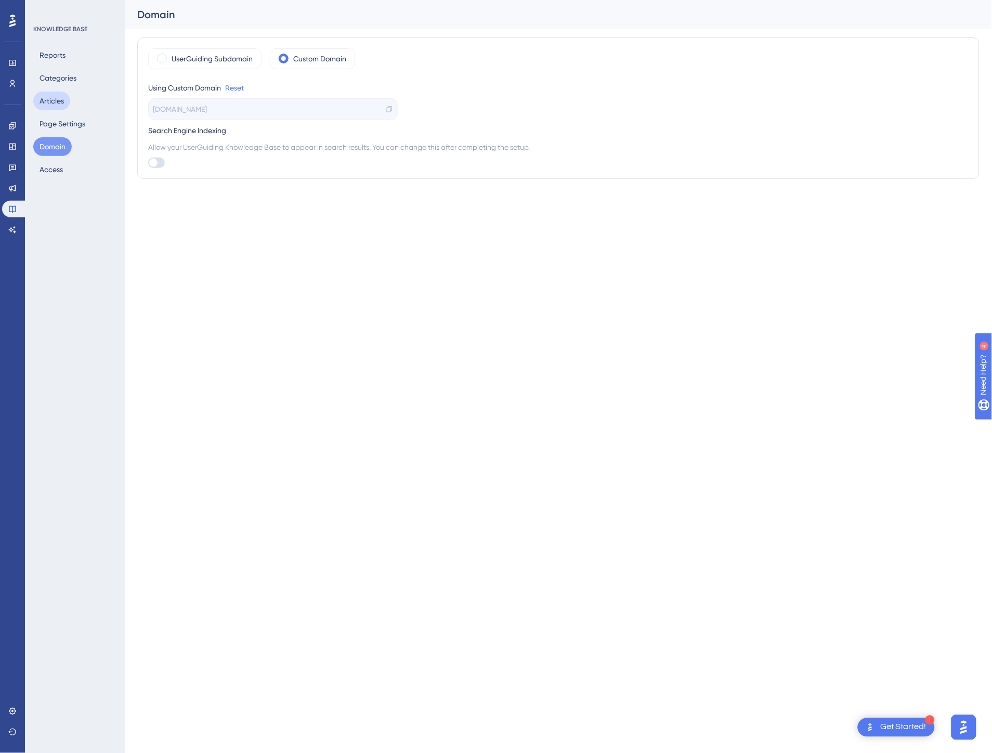
click at [64, 108] on button "Articles" at bounding box center [51, 100] width 37 height 19
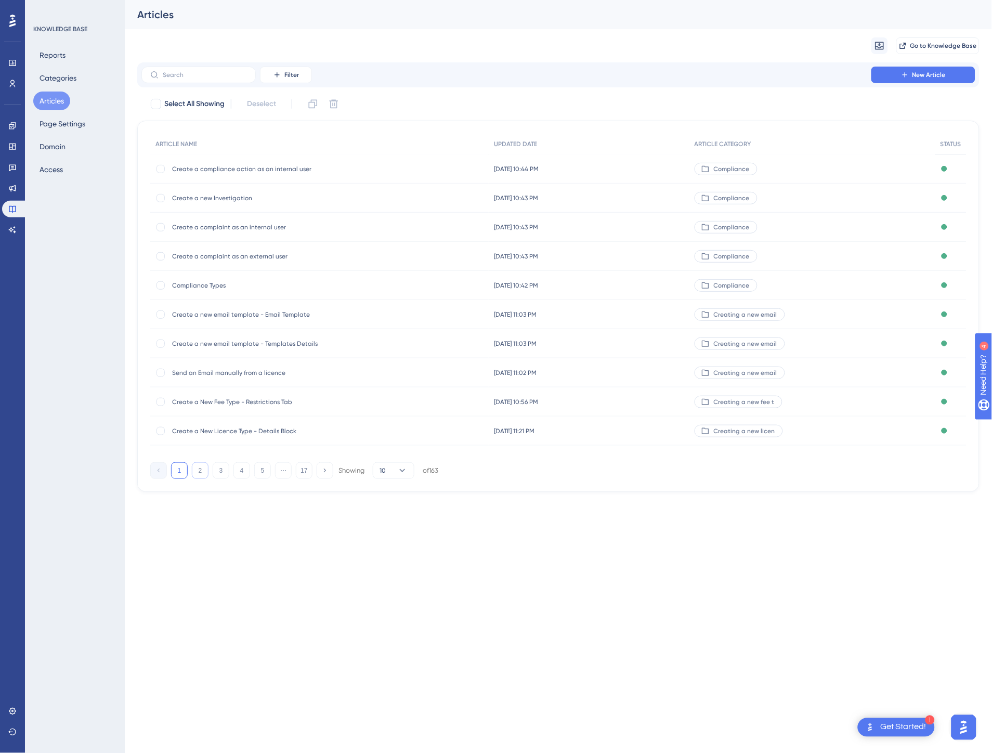
click at [199, 476] on button "2" at bounding box center [200, 470] width 17 height 17
click at [219, 471] on button "3" at bounding box center [221, 470] width 17 height 17
click at [240, 470] on button "4" at bounding box center [241, 470] width 17 height 17
click at [262, 470] on button "5" at bounding box center [262, 470] width 17 height 17
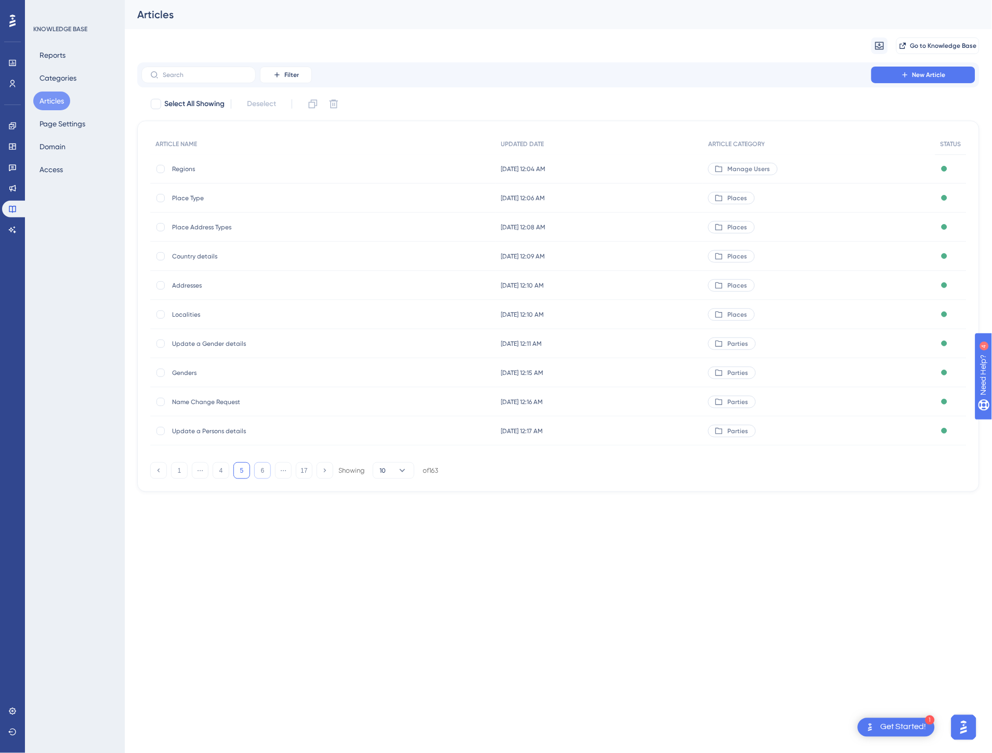
click at [262, 470] on button "6" at bounding box center [262, 470] width 17 height 17
click at [262, 470] on button "7" at bounding box center [262, 470] width 17 height 17
click at [262, 470] on button "8" at bounding box center [262, 470] width 17 height 17
click at [262, 470] on button "9" at bounding box center [262, 470] width 17 height 17
click at [262, 470] on button "10" at bounding box center [262, 470] width 17 height 17
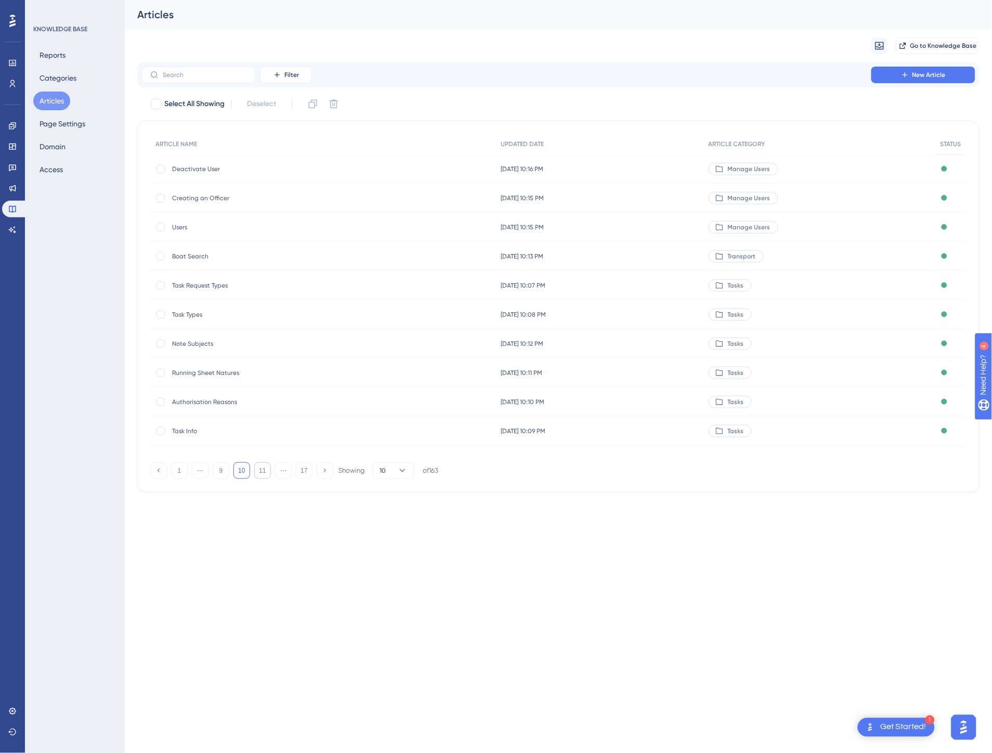
click at [262, 470] on button "11" at bounding box center [262, 470] width 17 height 17
click at [262, 470] on button "12" at bounding box center [262, 470] width 17 height 17
click at [261, 470] on button "13" at bounding box center [262, 470] width 17 height 17
click at [263, 470] on button "14" at bounding box center [262, 470] width 17 height 17
click at [262, 470] on button "15" at bounding box center [262, 470] width 17 height 17
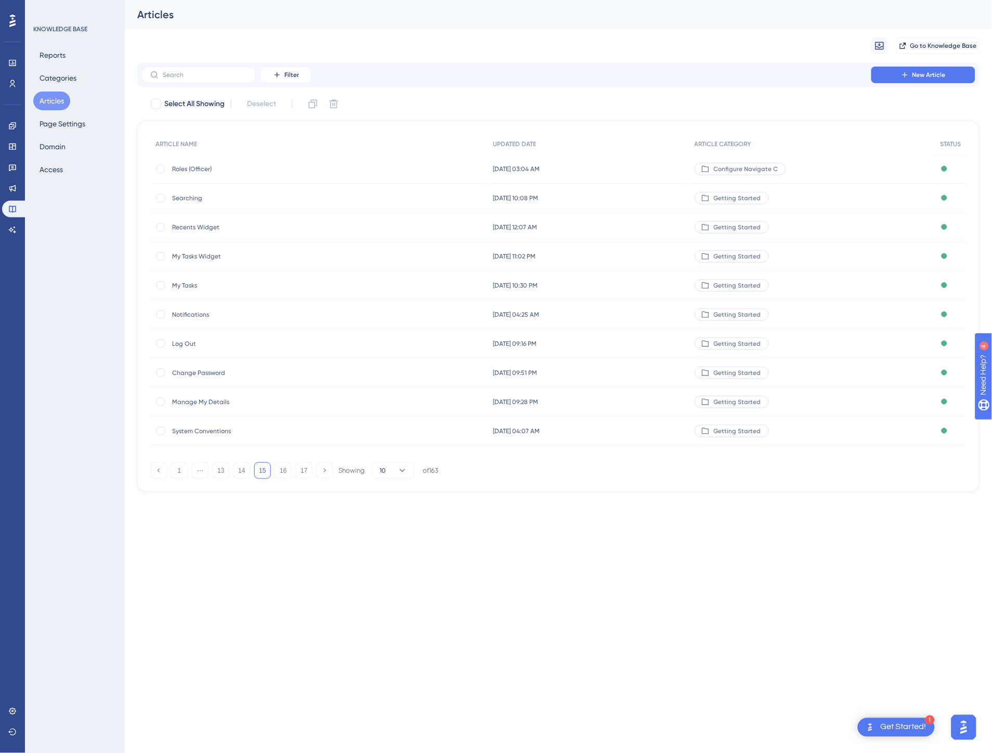
click at [261, 470] on button "15" at bounding box center [262, 470] width 17 height 17
click at [281, 471] on button "16" at bounding box center [283, 470] width 17 height 17
click at [305, 471] on button "17" at bounding box center [304, 470] width 17 height 17
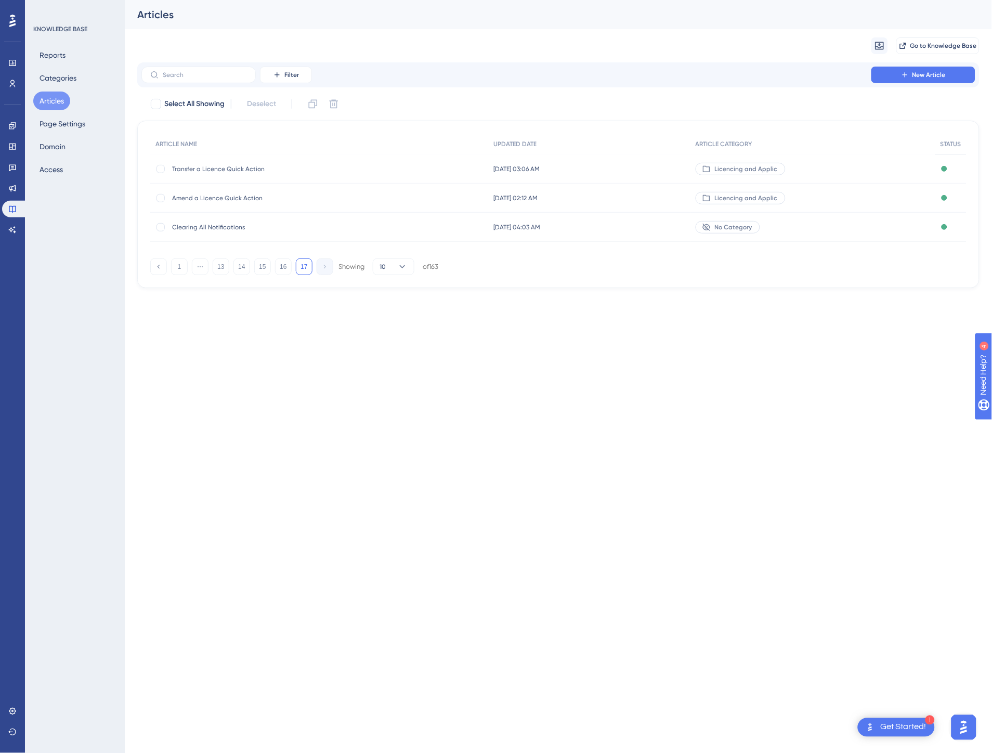
click at [315, 233] on div "Clearing All Notifications Clearing All Notifications" at bounding box center [255, 227] width 166 height 29
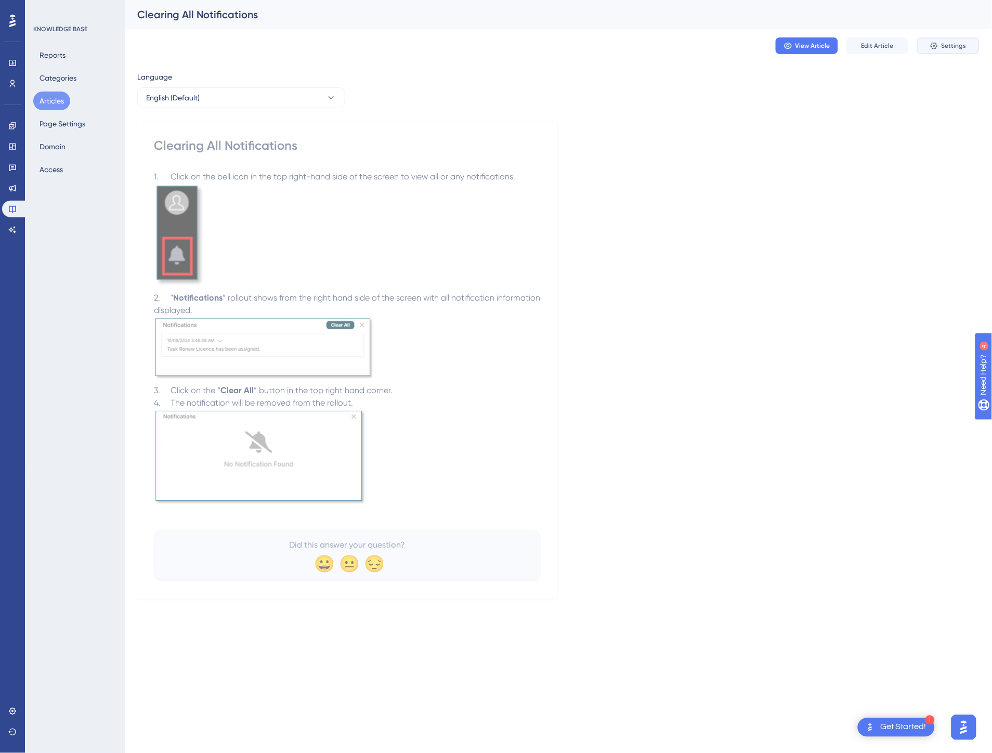
click at [947, 49] on span "Settings" at bounding box center [953, 46] width 25 height 8
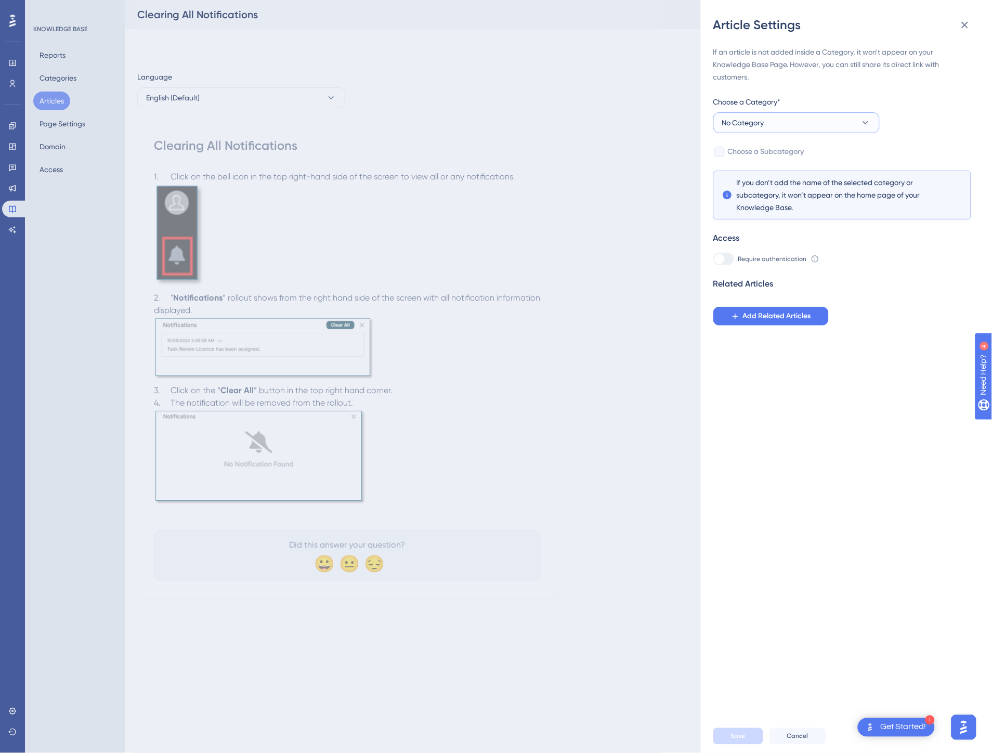
click at [836, 126] on button "No Category" at bounding box center [796, 122] width 166 height 21
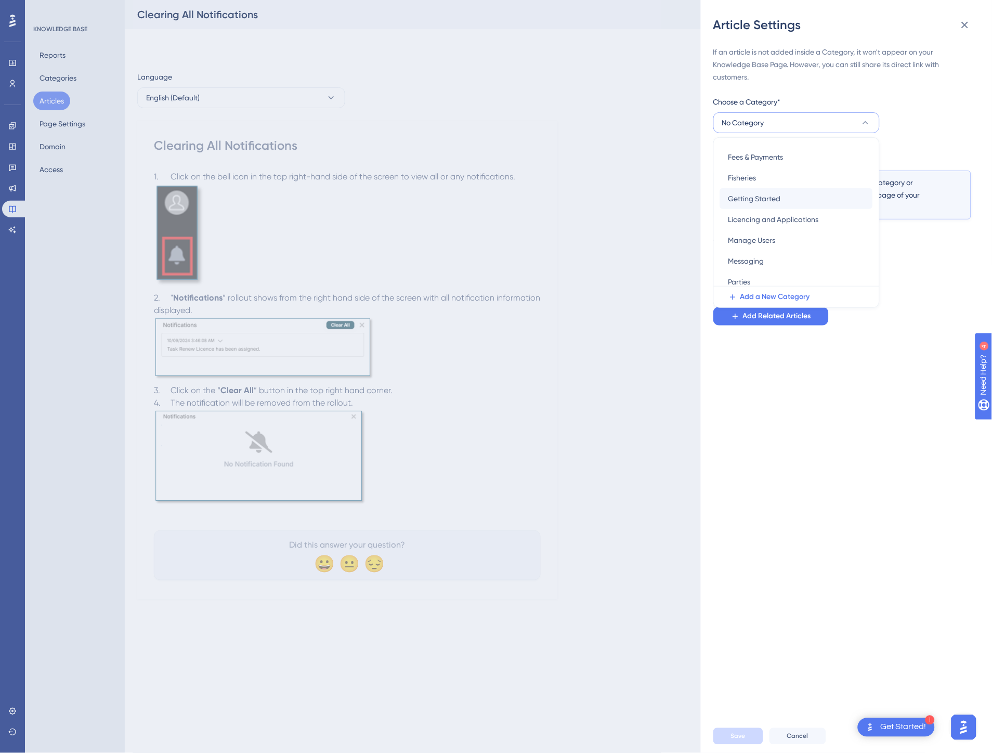
scroll to position [137, 0]
click at [773, 204] on span "Getting Started" at bounding box center [754, 204] width 52 height 12
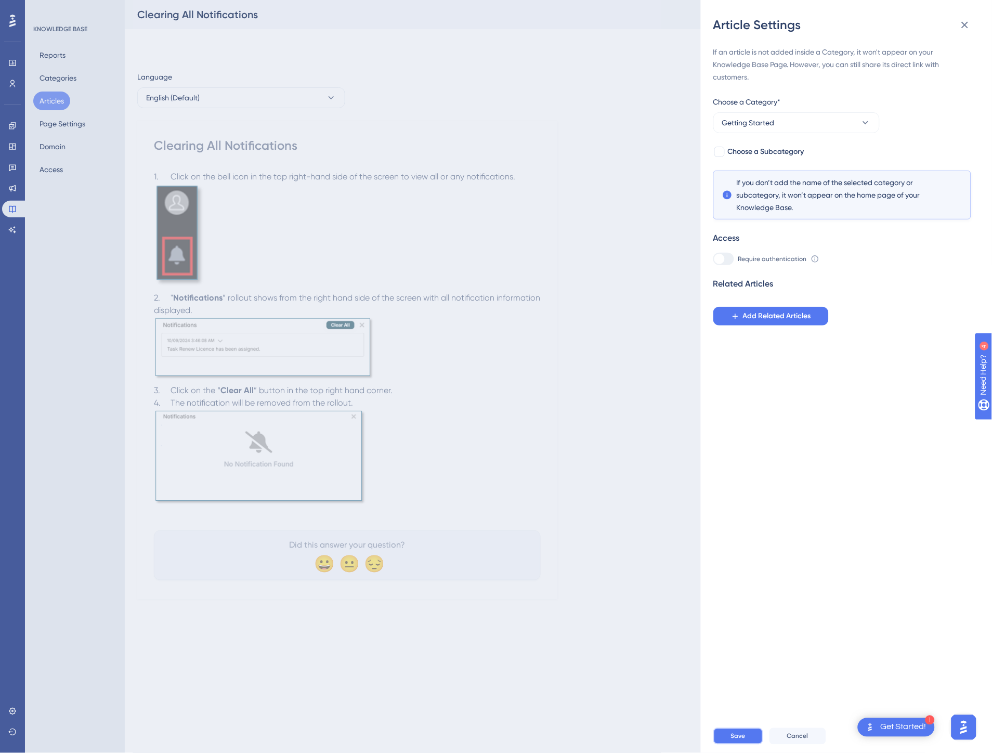
click at [746, 742] on button "Save" at bounding box center [738, 736] width 50 height 17
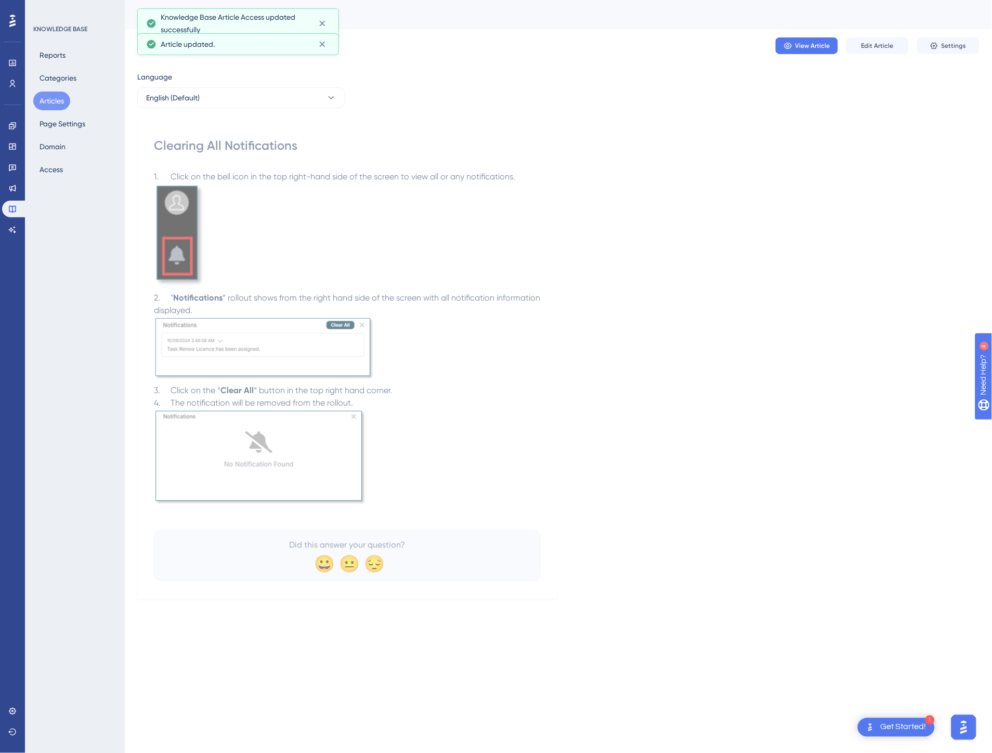
click at [60, 102] on button "Articles" at bounding box center [51, 100] width 37 height 19
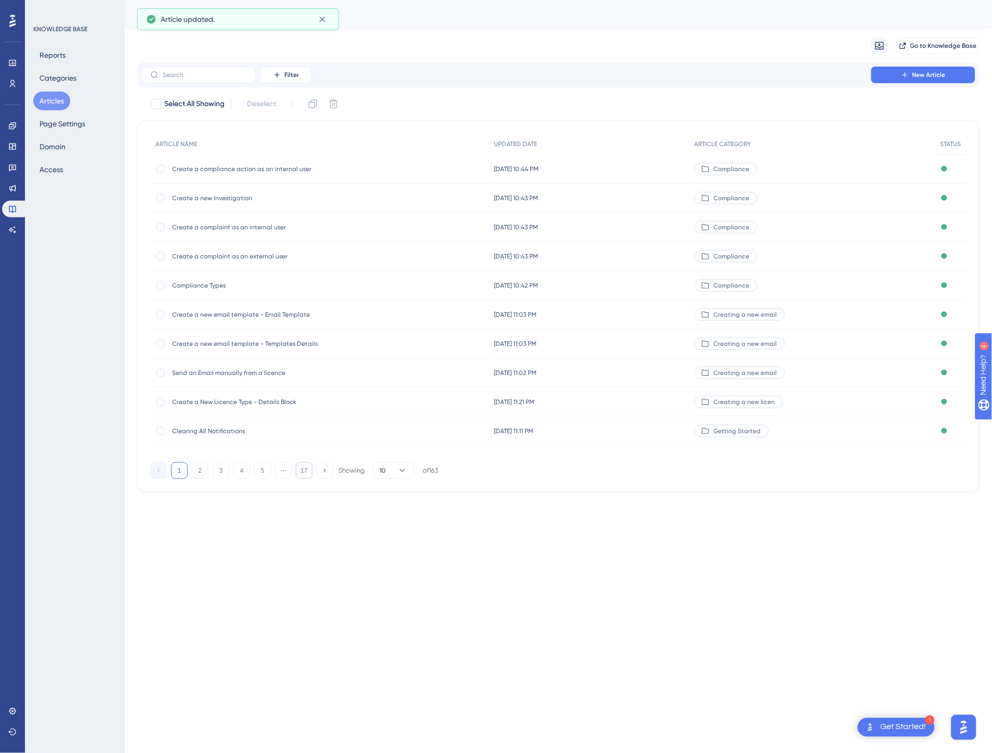
click at [304, 469] on button "17" at bounding box center [304, 470] width 17 height 17
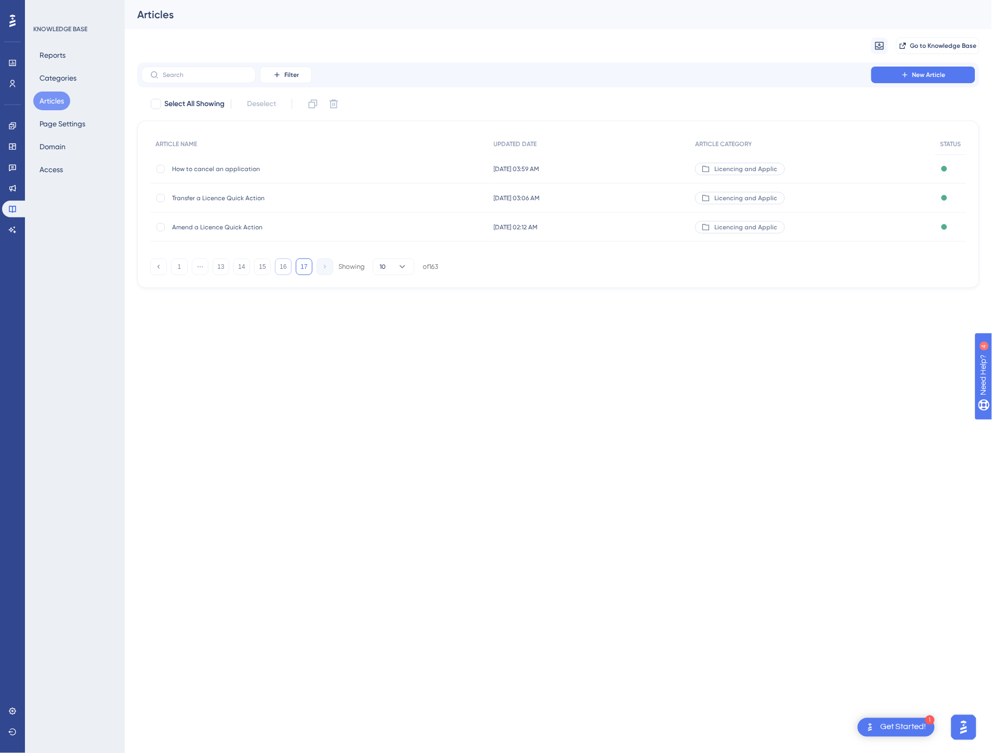
click at [283, 262] on button "16" at bounding box center [283, 266] width 17 height 17
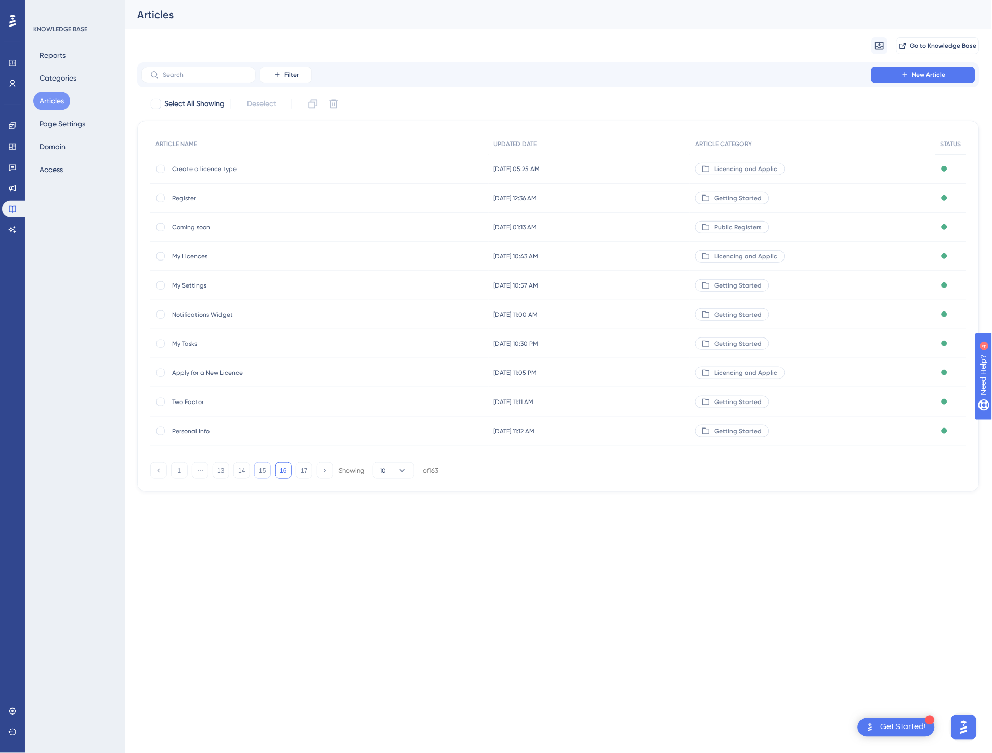
click at [265, 473] on button "15" at bounding box center [262, 470] width 17 height 17
click at [247, 469] on button "14" at bounding box center [241, 470] width 17 height 17
click at [226, 470] on button "13" at bounding box center [221, 470] width 17 height 17
click at [226, 470] on button "12" at bounding box center [221, 470] width 17 height 17
click at [226, 470] on button "11" at bounding box center [221, 470] width 17 height 17
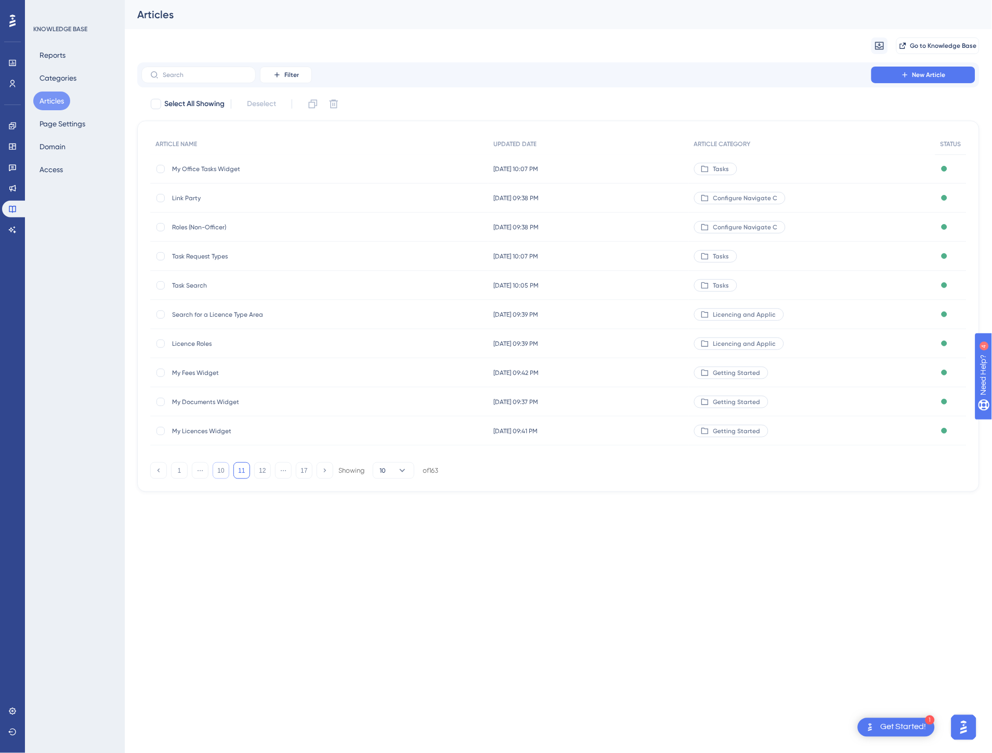
click at [226, 470] on button "10" at bounding box center [221, 470] width 17 height 17
click at [226, 470] on button "9" at bounding box center [221, 470] width 17 height 17
click at [226, 470] on button "8" at bounding box center [221, 470] width 17 height 17
click at [226, 470] on button "7" at bounding box center [221, 470] width 17 height 17
click at [226, 470] on button "6" at bounding box center [221, 470] width 17 height 17
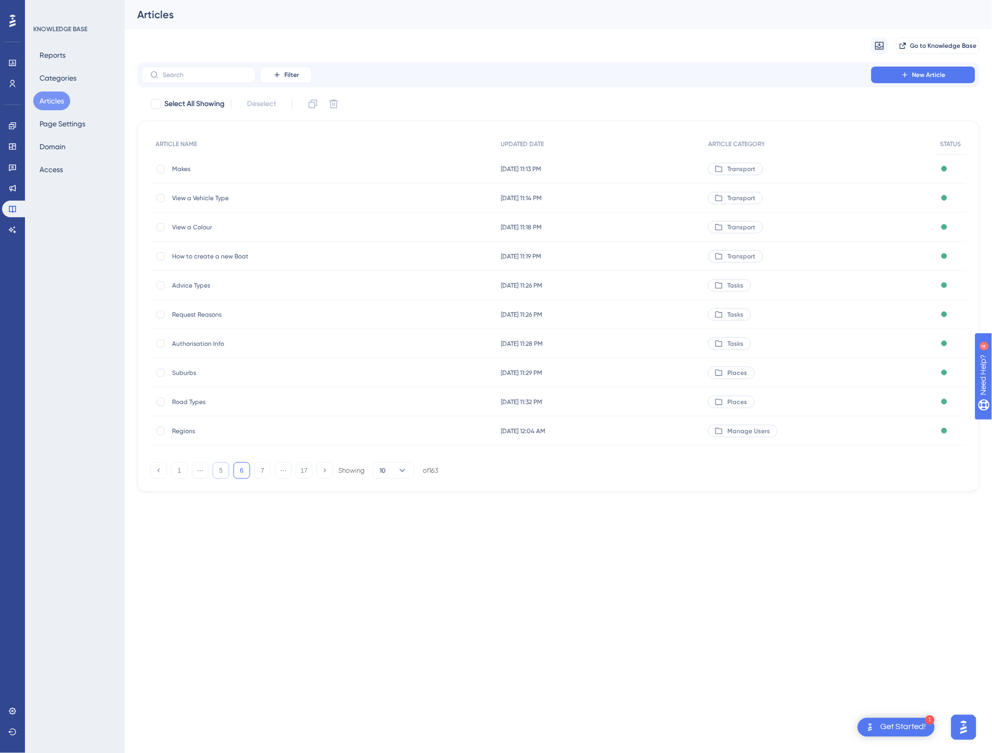
click at [226, 470] on button "5" at bounding box center [221, 470] width 17 height 17
click at [226, 470] on button "4" at bounding box center [221, 470] width 17 height 17
click at [226, 470] on button "3" at bounding box center [221, 470] width 17 height 17
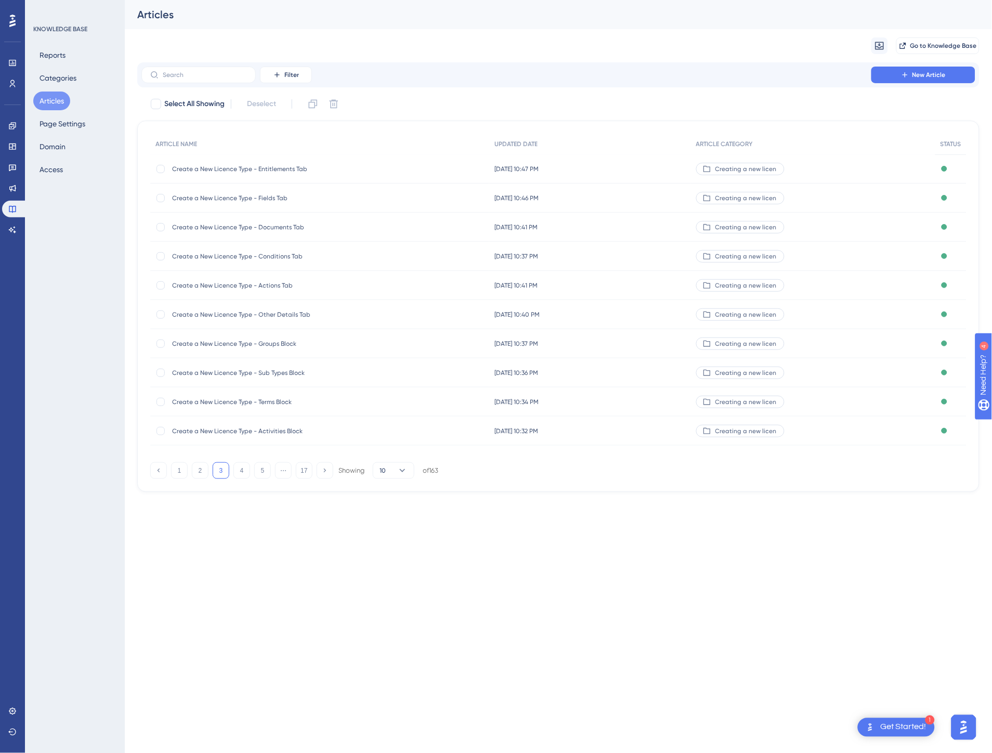
click at [226, 470] on button "3" at bounding box center [221, 470] width 17 height 17
click at [204, 471] on button "2" at bounding box center [200, 470] width 17 height 17
click at [178, 473] on button "1" at bounding box center [179, 470] width 17 height 17
click at [96, 282] on div "KNOWLEDGE BASE Reports Categories Articles Page Settings Domain Access" at bounding box center [75, 376] width 100 height 753
click at [279, 0] on html "1 Get Started! Performance Users Engagement Widgets Feedback Product Updates Kn…" at bounding box center [496, 0] width 992 height 0
